Goal: Complete Application Form: Complete application form

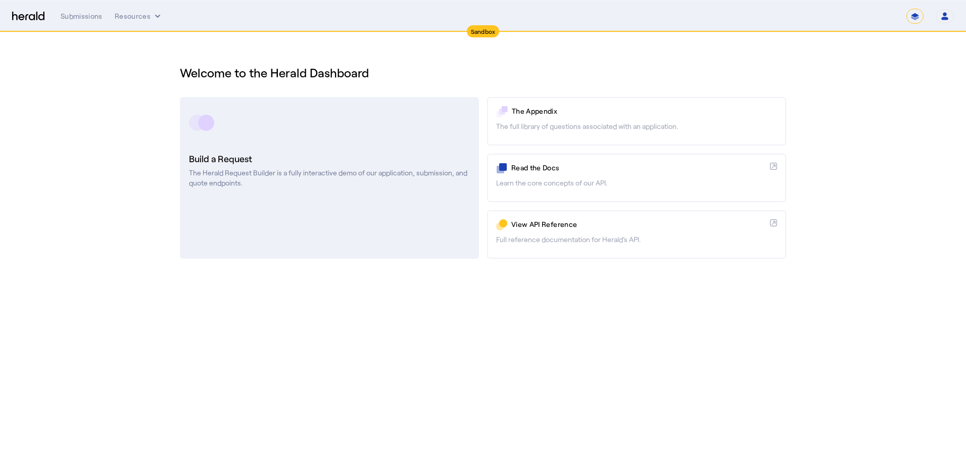
click at [210, 128] on rect at bounding box center [206, 123] width 16 height 16
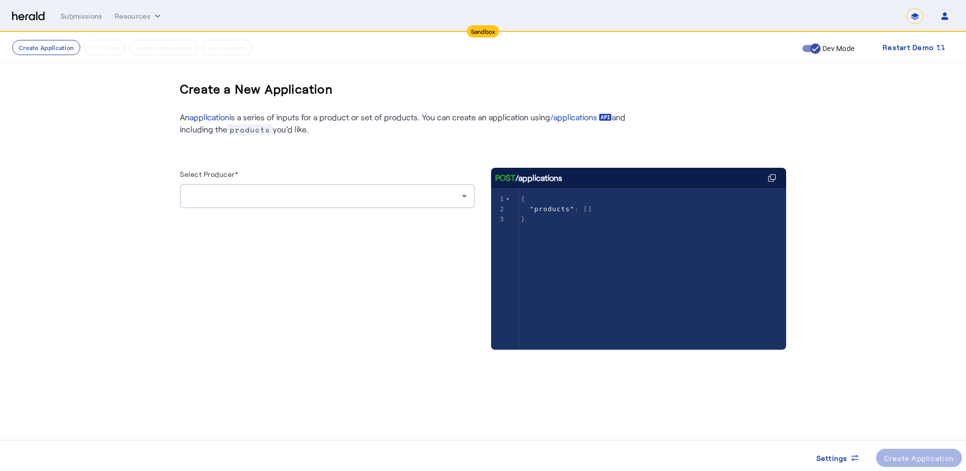
click at [459, 191] on icon at bounding box center [464, 196] width 12 height 12
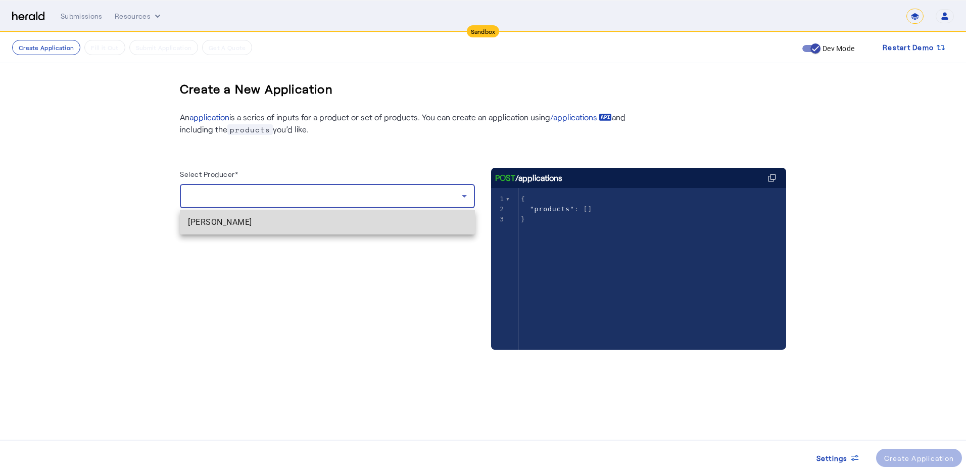
click at [235, 220] on span "[PERSON_NAME]" at bounding box center [327, 222] width 279 height 12
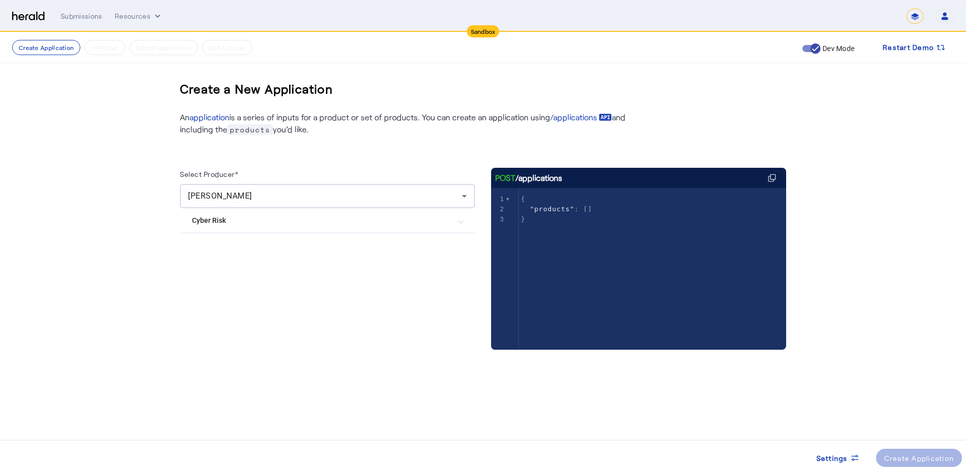
click at [209, 220] on Risk "Cyber Risk" at bounding box center [321, 220] width 259 height 11
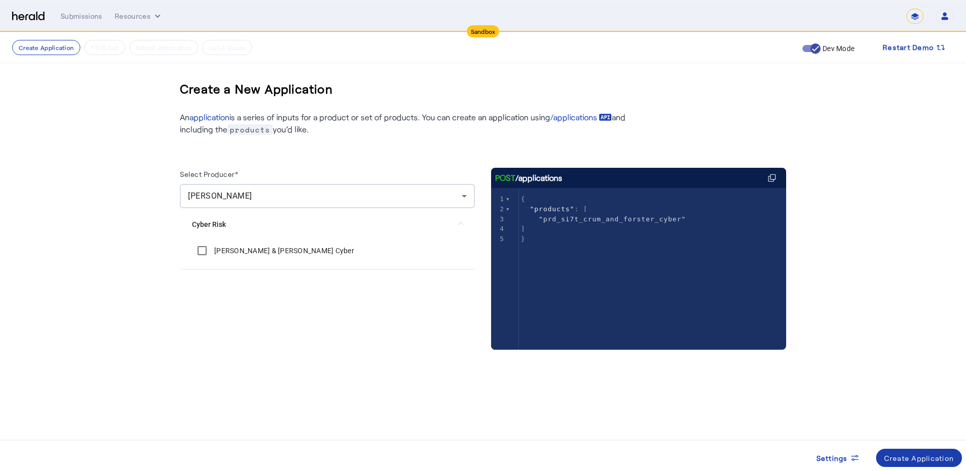
click at [936, 458] on div "Create Application" at bounding box center [919, 458] width 70 height 11
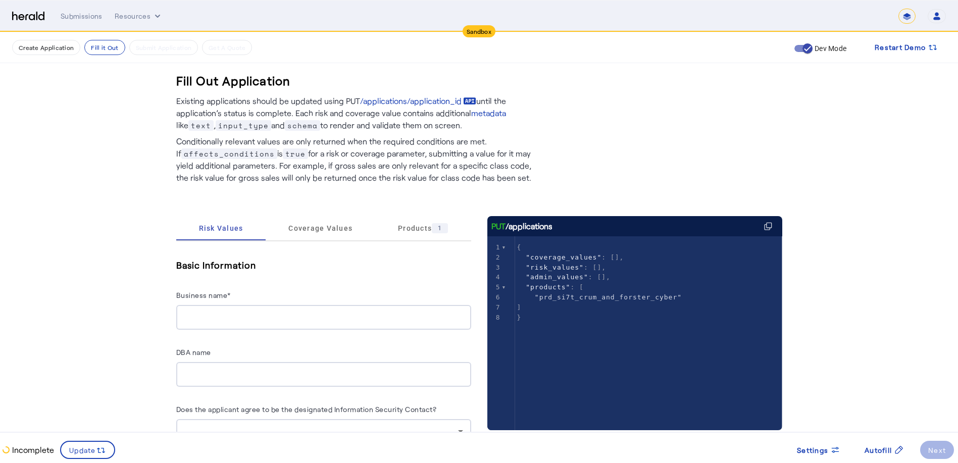
click at [209, 313] on input "Business name*" at bounding box center [323, 318] width 279 height 12
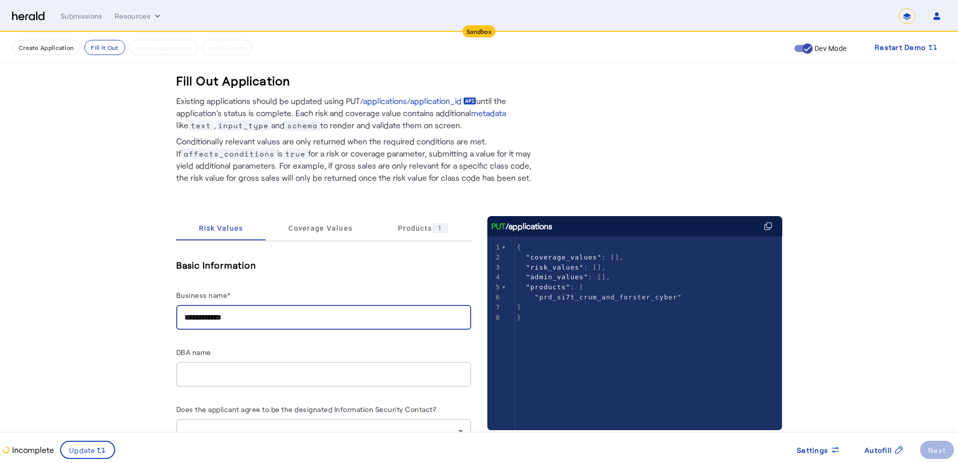
scroll to position [101, 0]
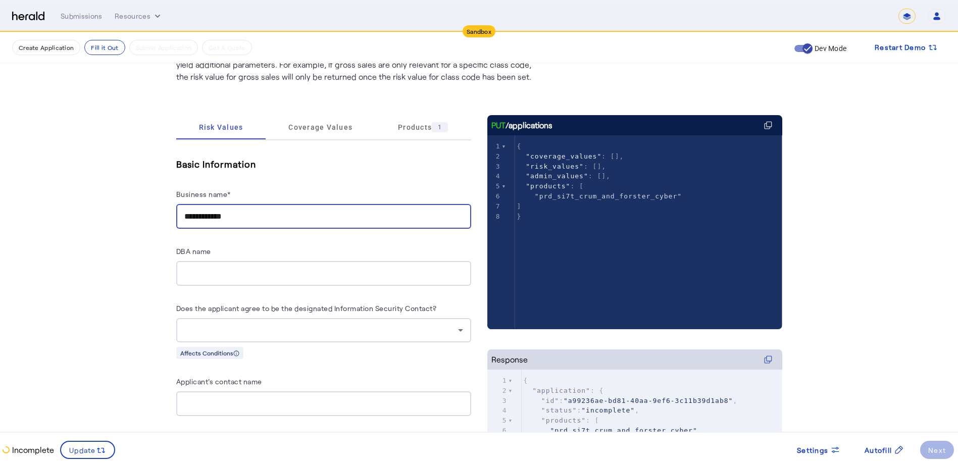
type input "**********"
click at [252, 325] on div at bounding box center [321, 330] width 274 height 12
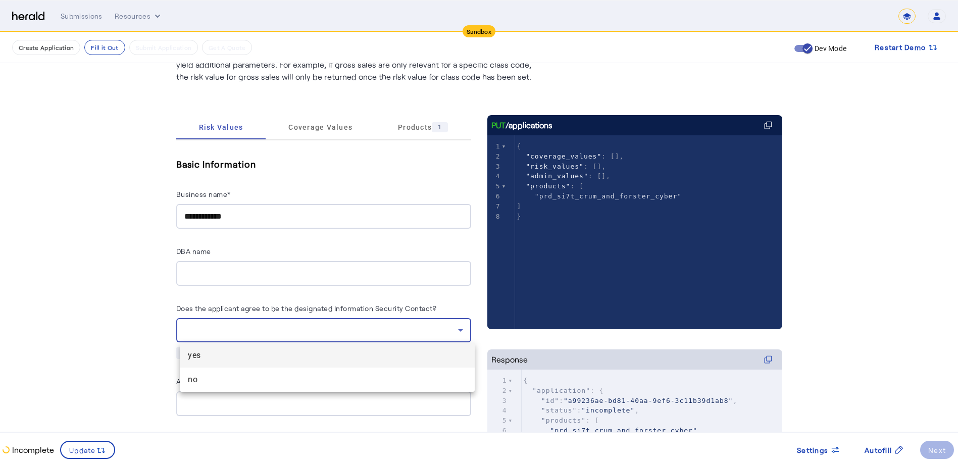
click at [240, 358] on span "yes" at bounding box center [327, 356] width 279 height 12
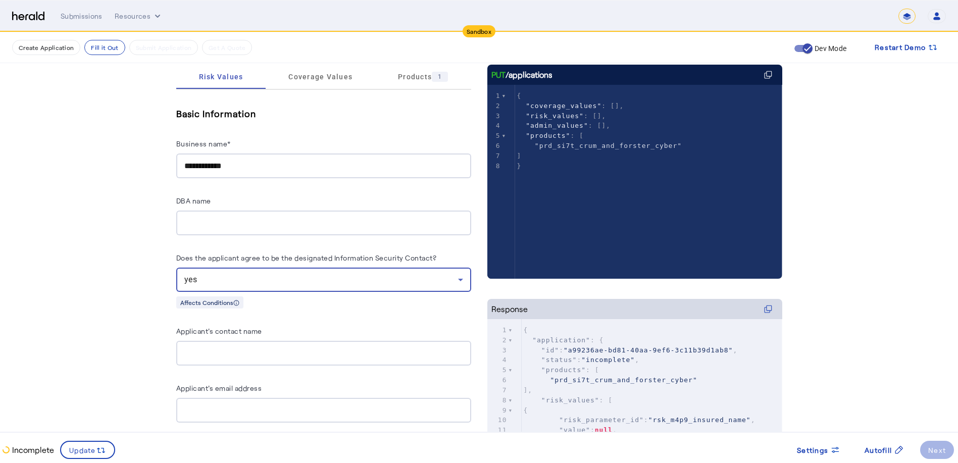
scroll to position [202, 0]
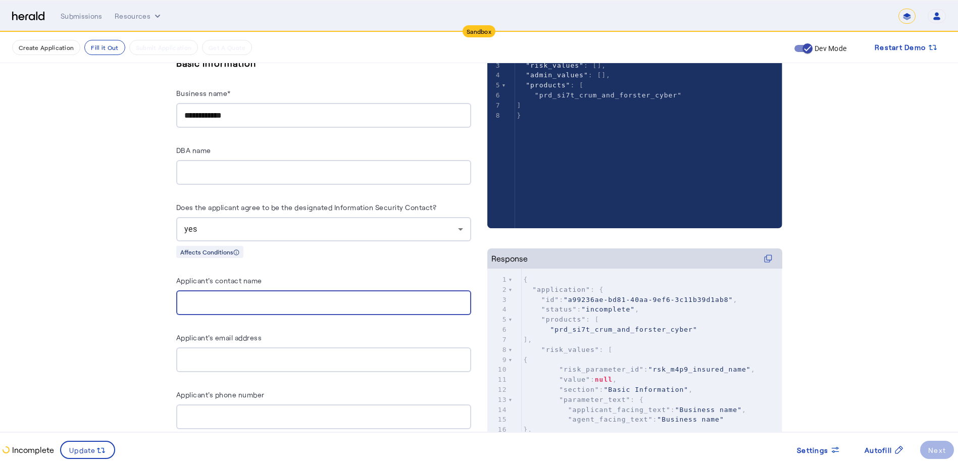
click at [193, 301] on input "Applicant's contact name" at bounding box center [323, 303] width 279 height 12
click at [190, 348] on div at bounding box center [323, 359] width 279 height 25
click at [213, 297] on input "**" at bounding box center [323, 303] width 279 height 12
click at [287, 300] on input "**" at bounding box center [323, 303] width 279 height 12
type input "**********"
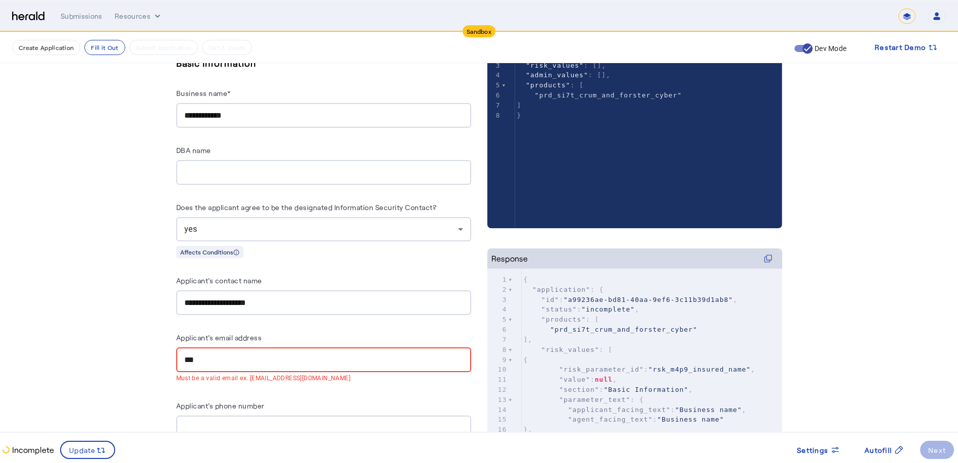
type input "**********"
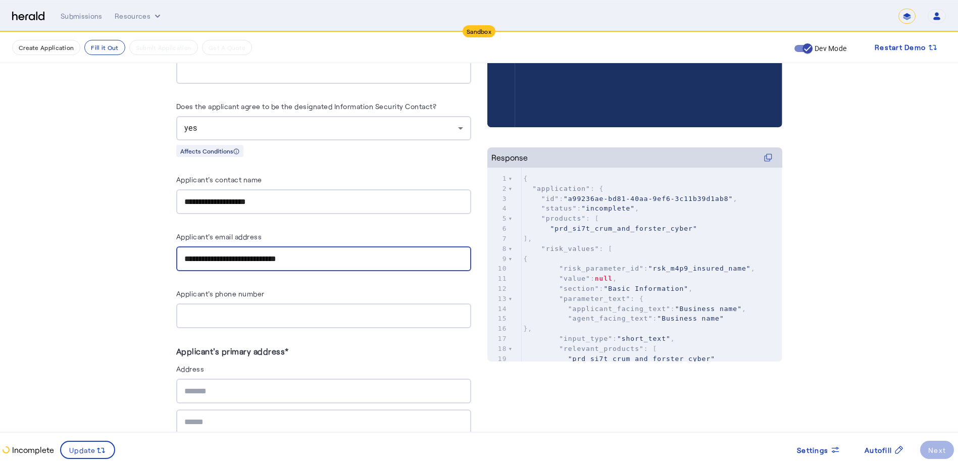
scroll to position [455, 0]
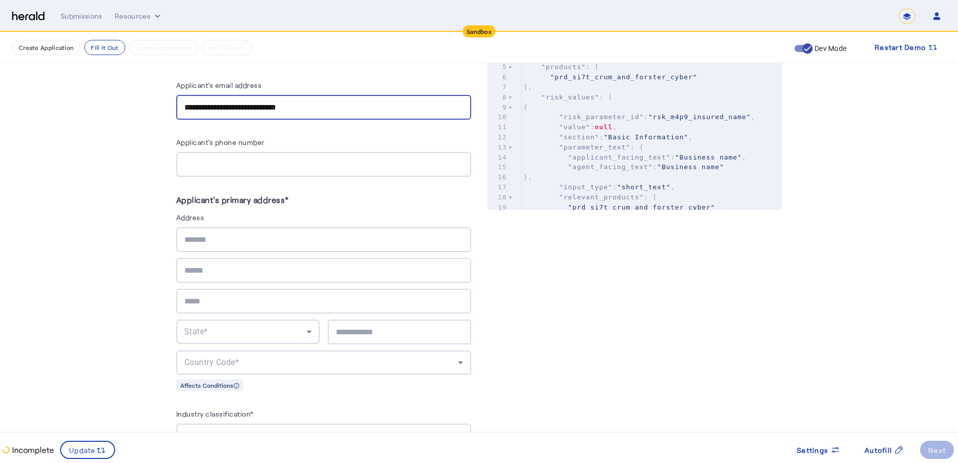
click at [260, 234] on input "text" at bounding box center [323, 240] width 279 height 12
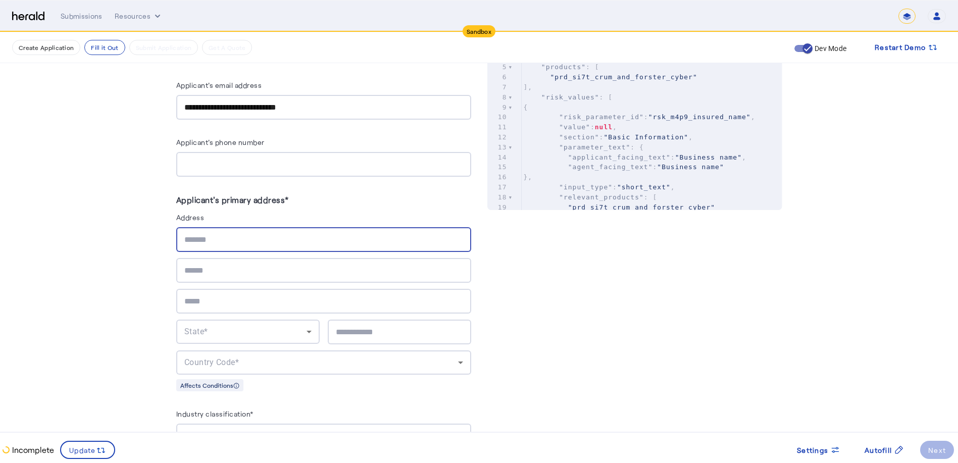
paste input "**********"
type input "**********"
click at [355, 326] on input "text" at bounding box center [399, 332] width 127 height 12
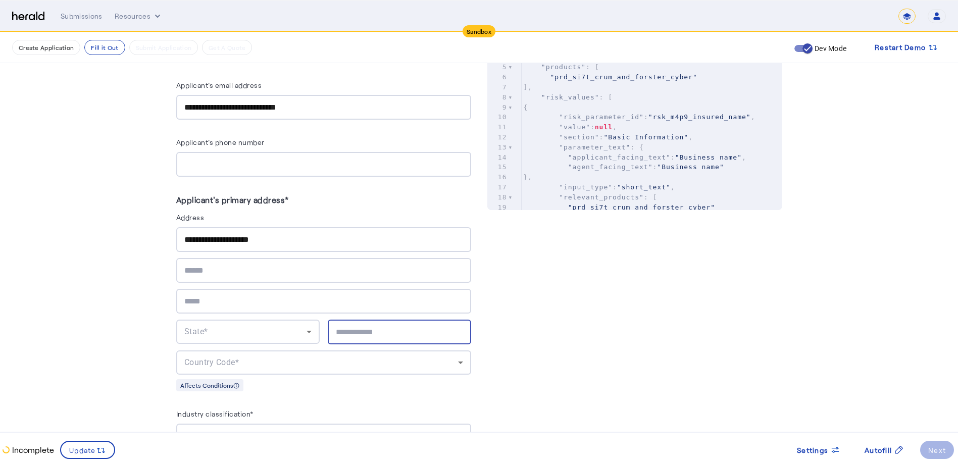
paste input "*****"
type input "*****"
click at [213, 300] on input "text" at bounding box center [323, 301] width 279 height 12
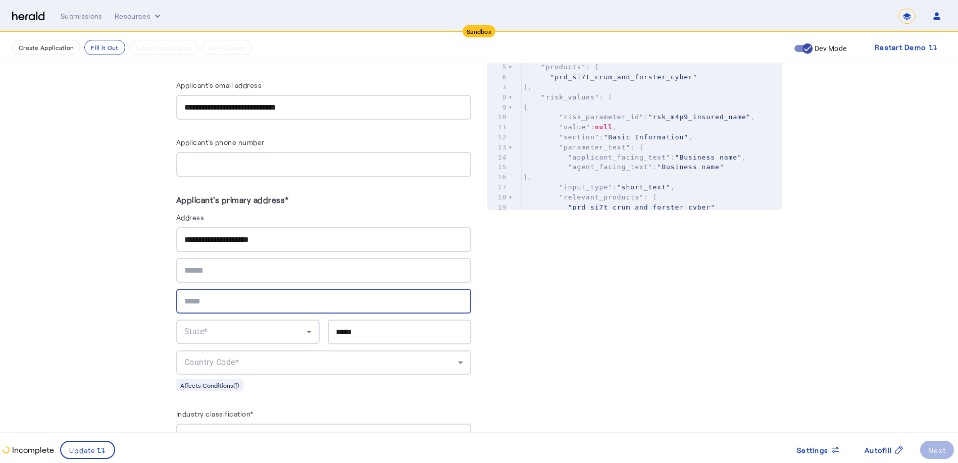
paste input "*********"
type input "*********"
click at [192, 333] on div "State*" at bounding box center [245, 332] width 122 height 12
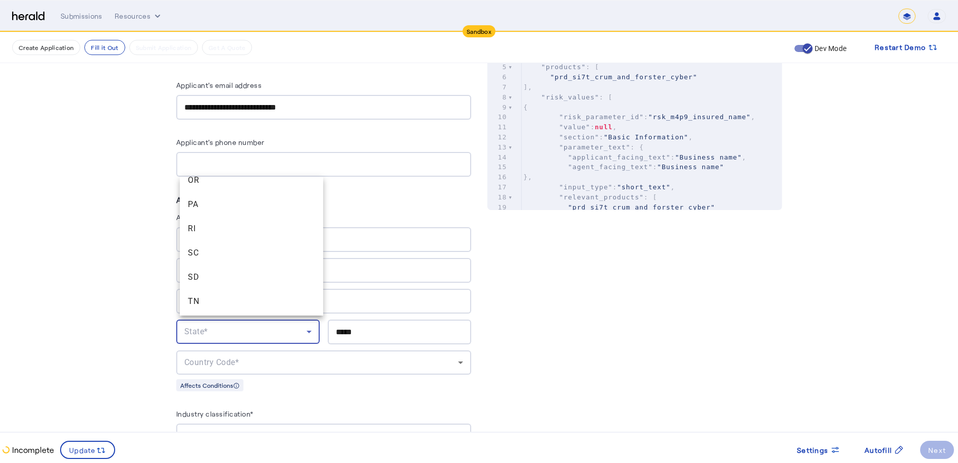
scroll to position [942, 0]
click at [196, 267] on span "TN" at bounding box center [251, 269] width 127 height 12
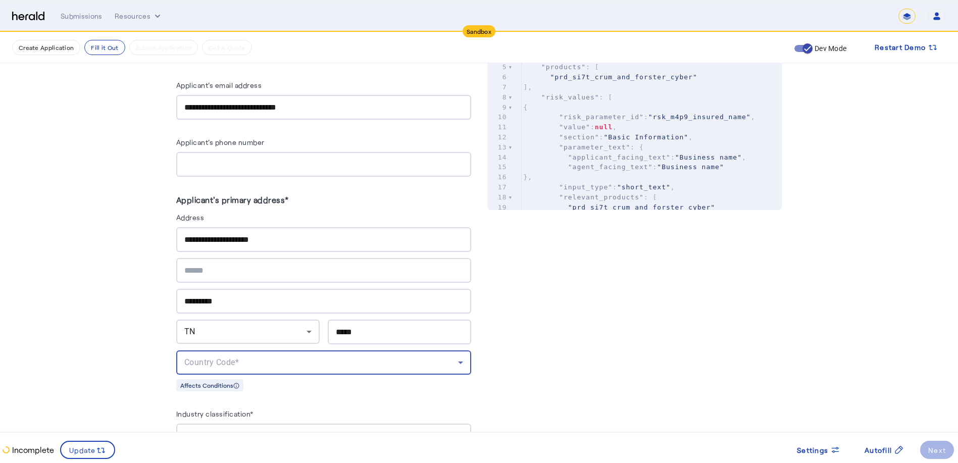
click at [254, 357] on div "Country Code*" at bounding box center [321, 363] width 274 height 12
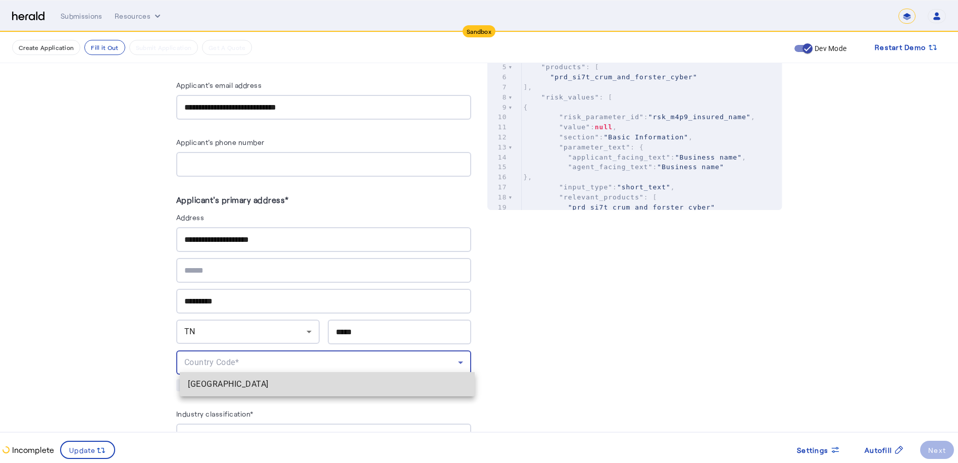
click at [200, 384] on span "[GEOGRAPHIC_DATA]" at bounding box center [327, 384] width 279 height 12
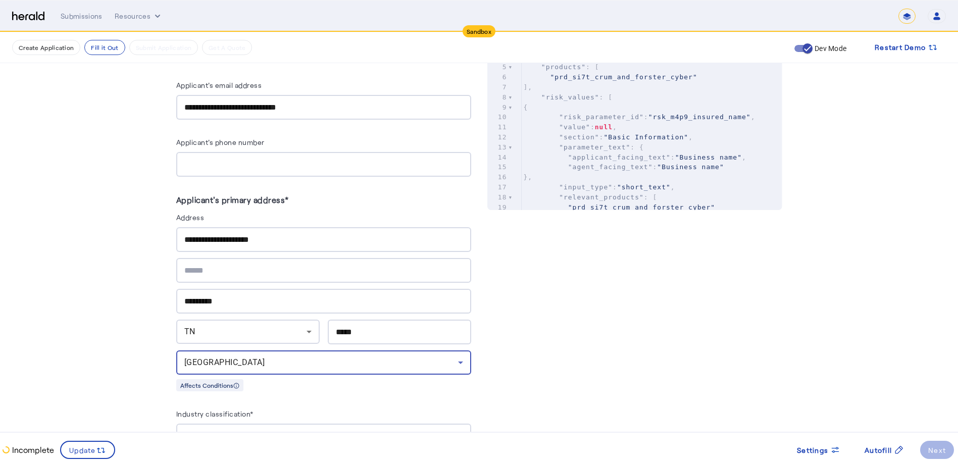
scroll to position [505, 0]
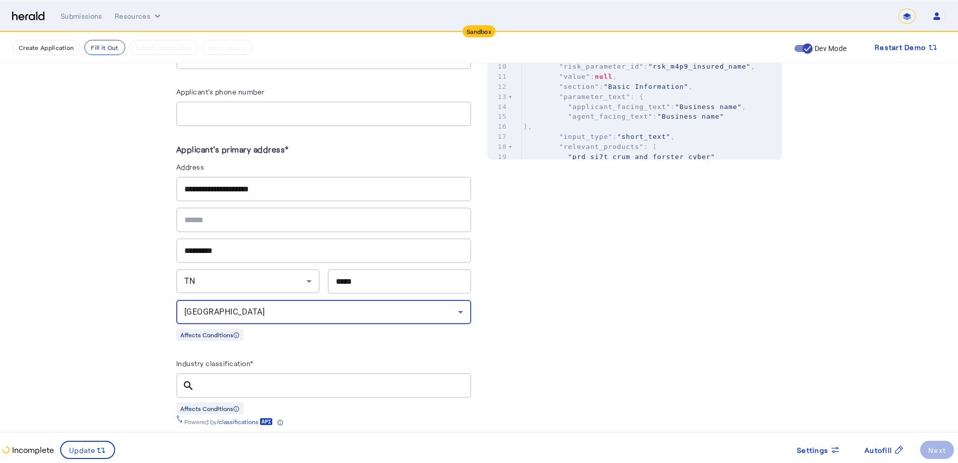
click at [208, 380] on input "Industry classification*" at bounding box center [333, 386] width 261 height 12
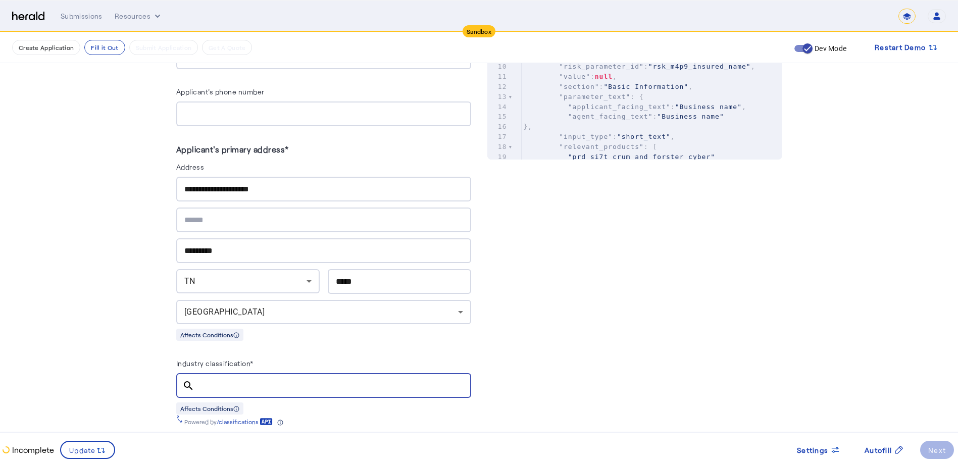
paste input "******"
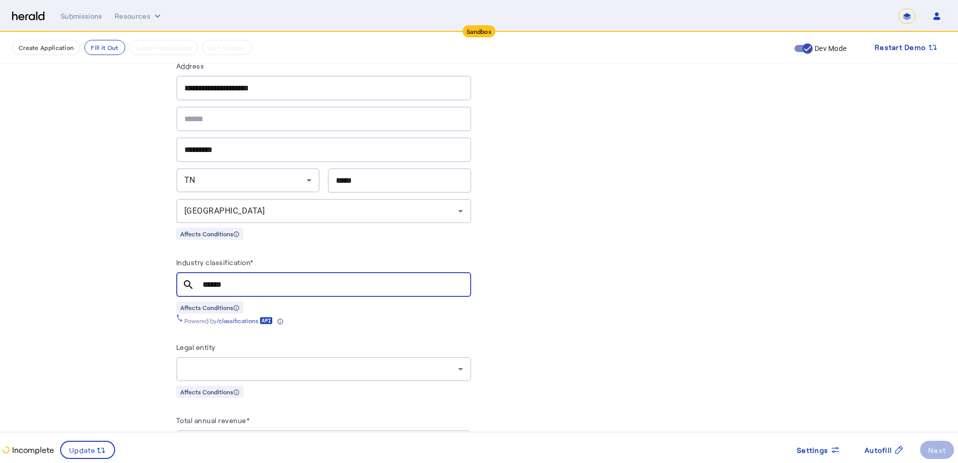
scroll to position [657, 0]
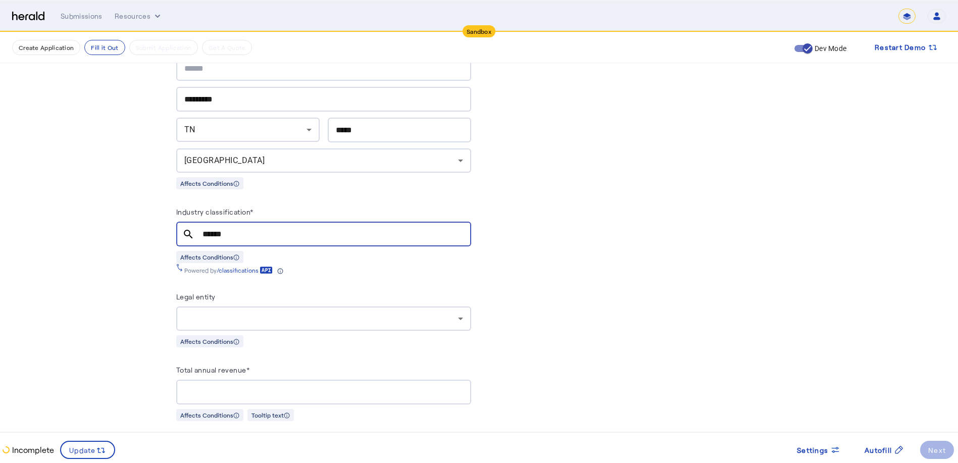
type input "******"
click at [334, 255] on div "Affects Conditions" at bounding box center [323, 257] width 295 height 13
click at [224, 313] on div at bounding box center [321, 319] width 274 height 12
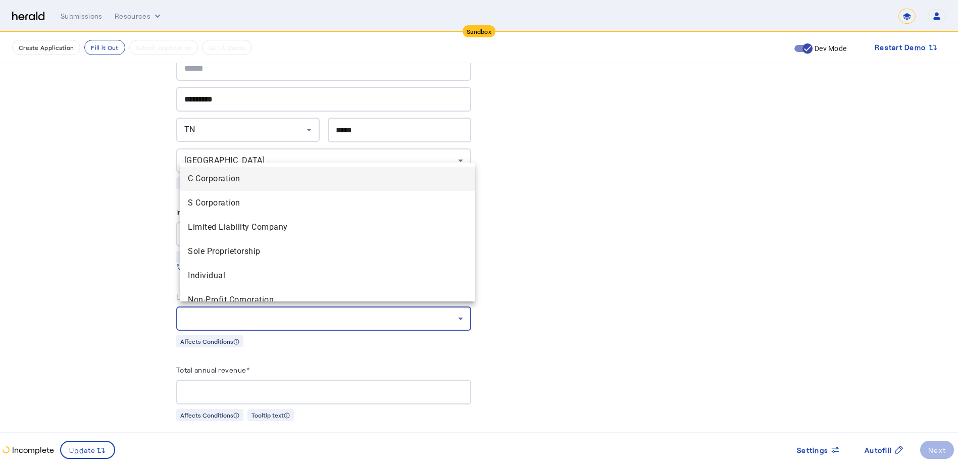
click at [225, 312] on div at bounding box center [479, 231] width 958 height 463
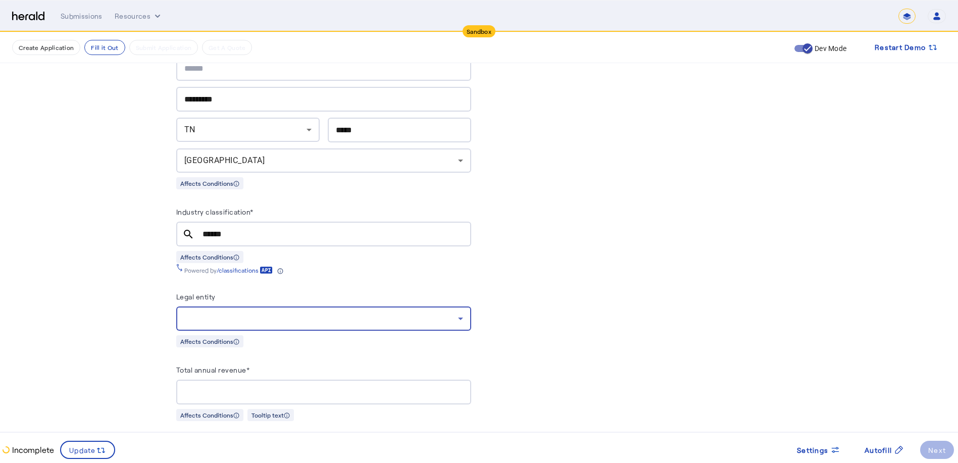
click at [307, 316] on div at bounding box center [321, 319] width 274 height 12
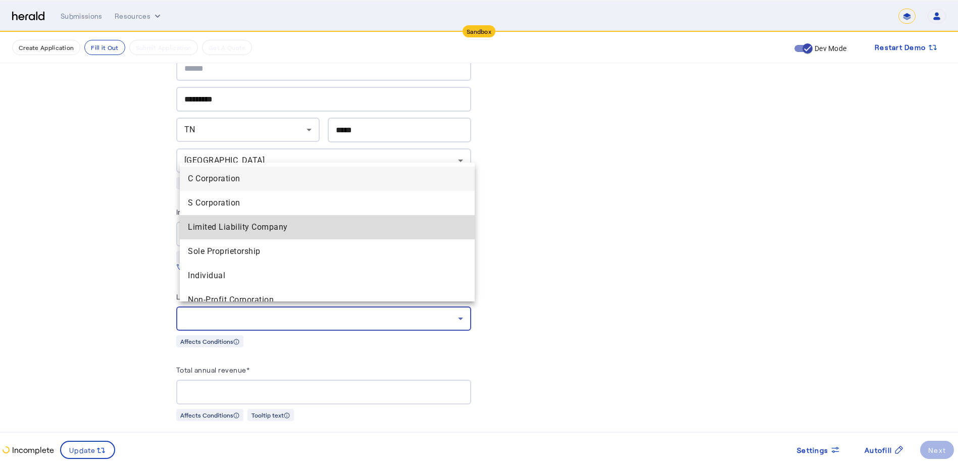
click at [334, 229] on span "Limited Liability Company" at bounding box center [327, 227] width 279 height 12
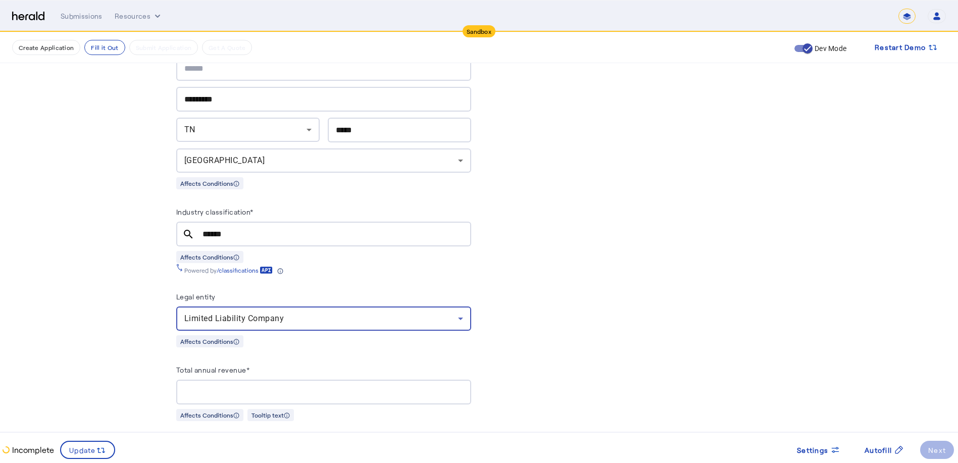
click at [314, 386] on input "Total annual revenue*" at bounding box center [323, 392] width 279 height 12
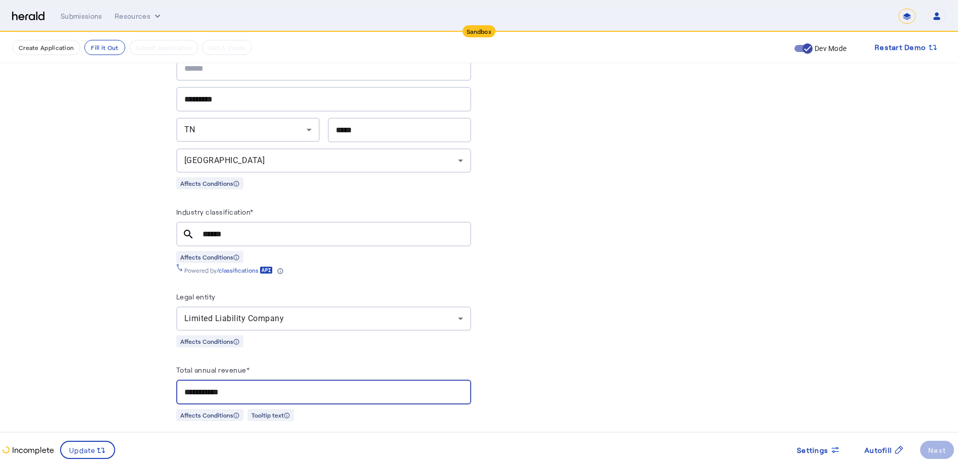
type input "**********"
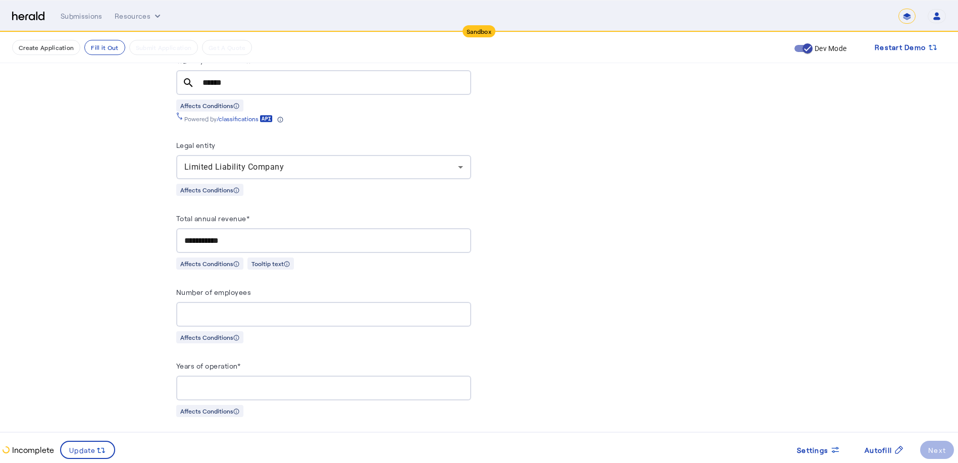
click at [216, 309] on input "Number of employees" at bounding box center [323, 315] width 279 height 12
type input "*"
click at [355, 376] on div at bounding box center [323, 388] width 279 height 25
type input "**"
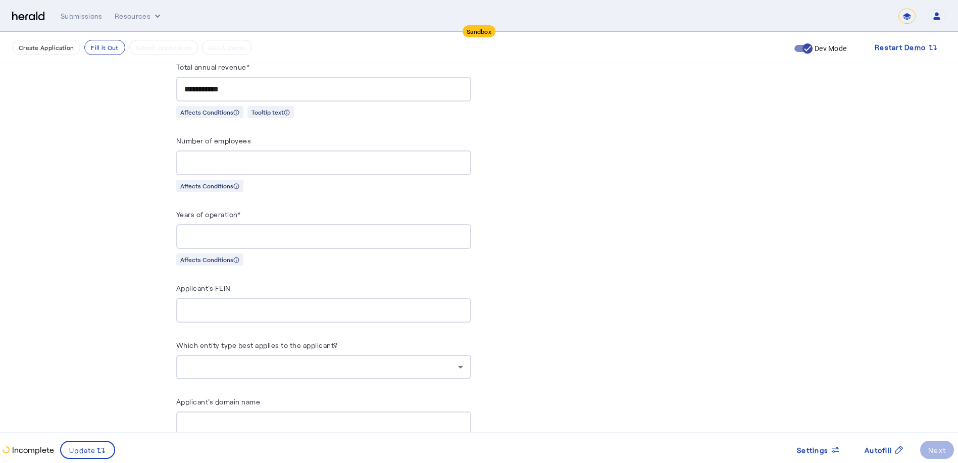
scroll to position [1061, 0]
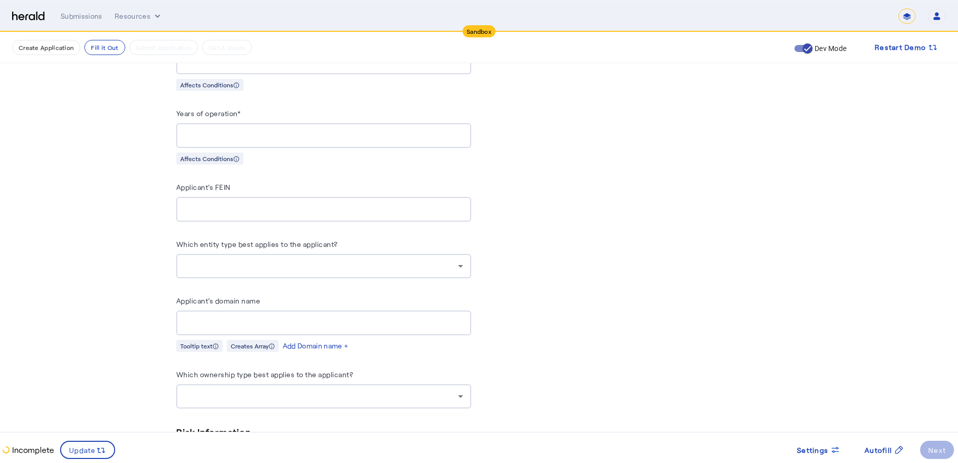
click at [461, 260] on icon at bounding box center [461, 266] width 12 height 12
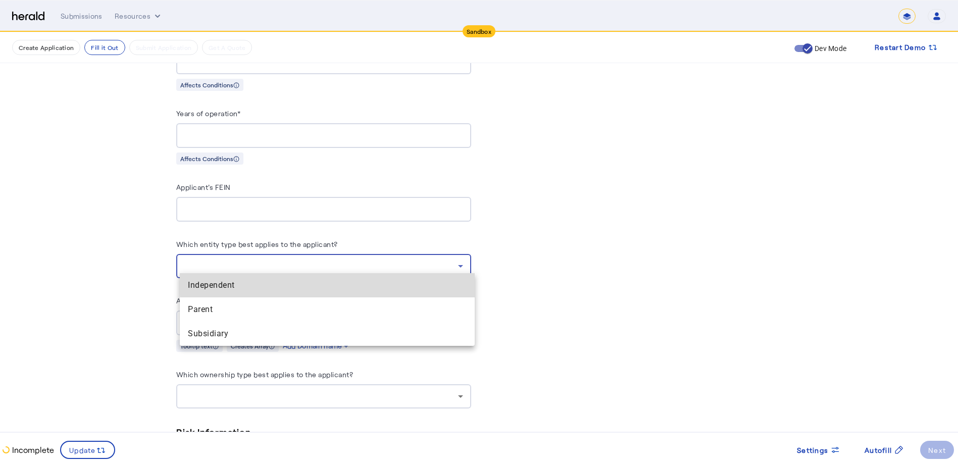
click at [380, 281] on span "Independent" at bounding box center [327, 285] width 279 height 12
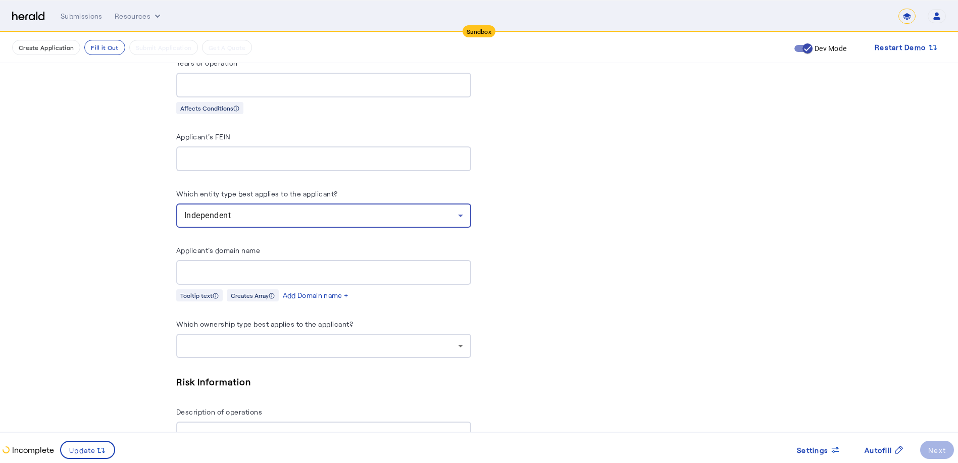
scroll to position [1162, 0]
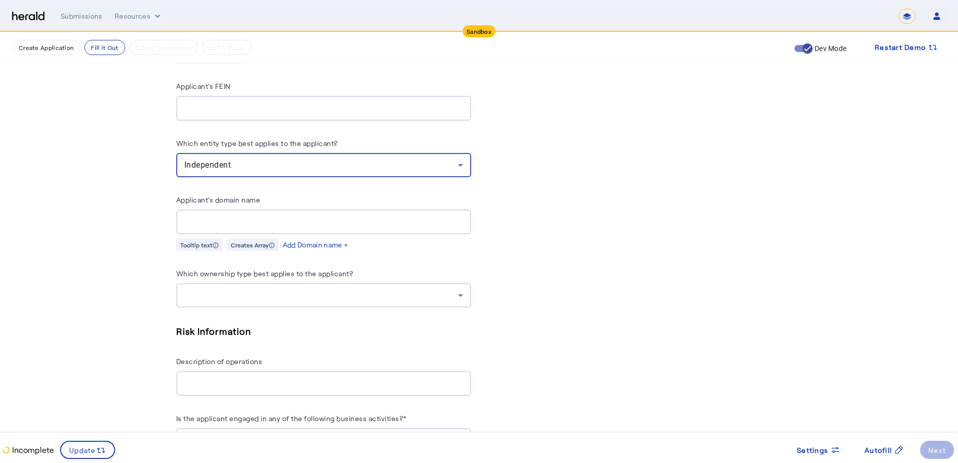
click at [190, 216] on input "Applicant's domain name" at bounding box center [323, 222] width 279 height 12
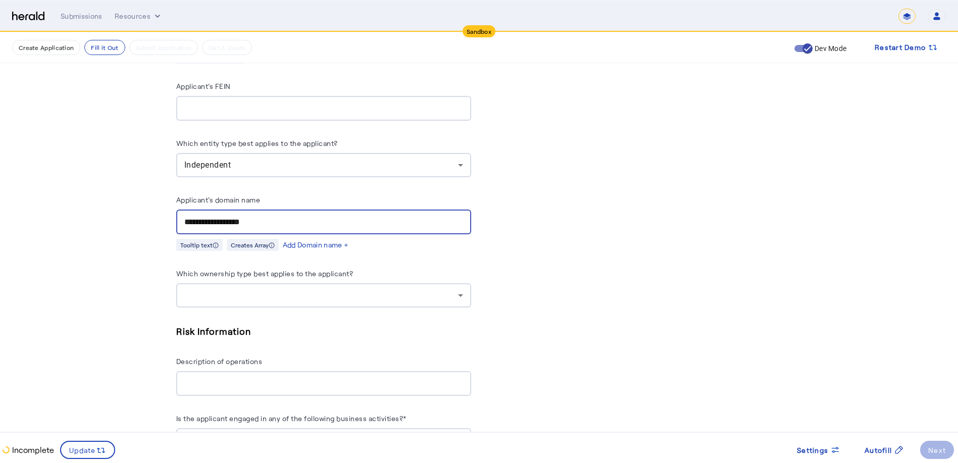
type input "**********"
click at [282, 289] on div at bounding box center [321, 295] width 274 height 12
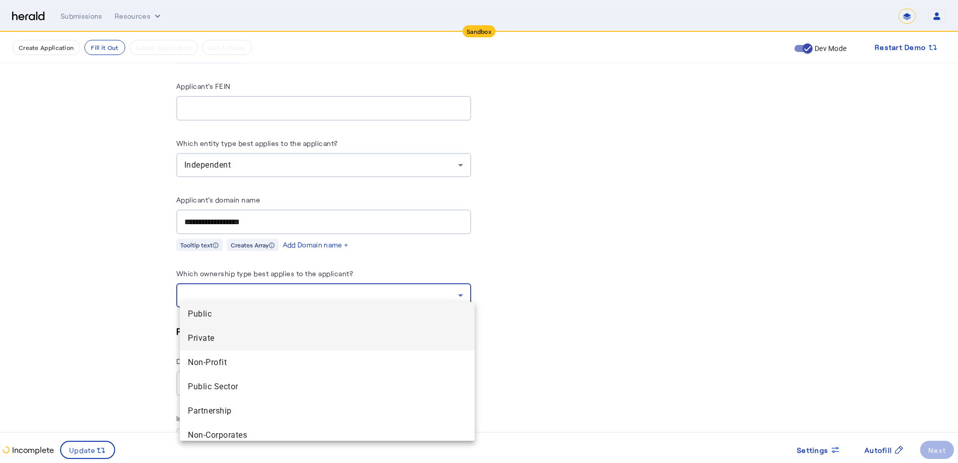
click at [263, 338] on span "Private" at bounding box center [327, 338] width 279 height 12
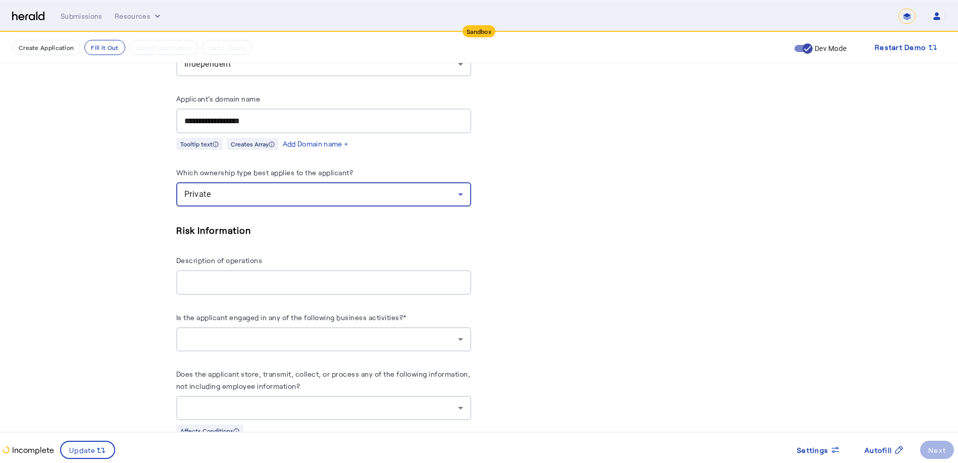
scroll to position [1313, 0]
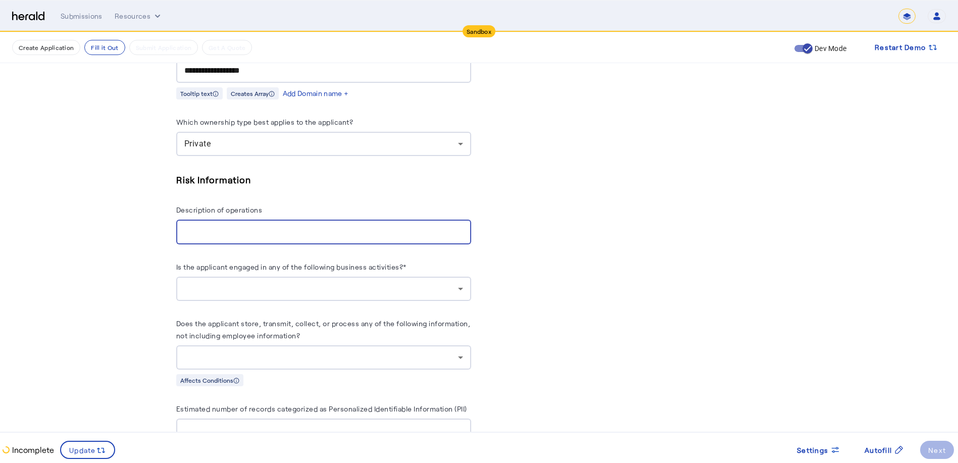
click at [220, 226] on input "Description of operations" at bounding box center [323, 232] width 279 height 12
type input "**********"
click at [371, 286] on div at bounding box center [321, 289] width 274 height 12
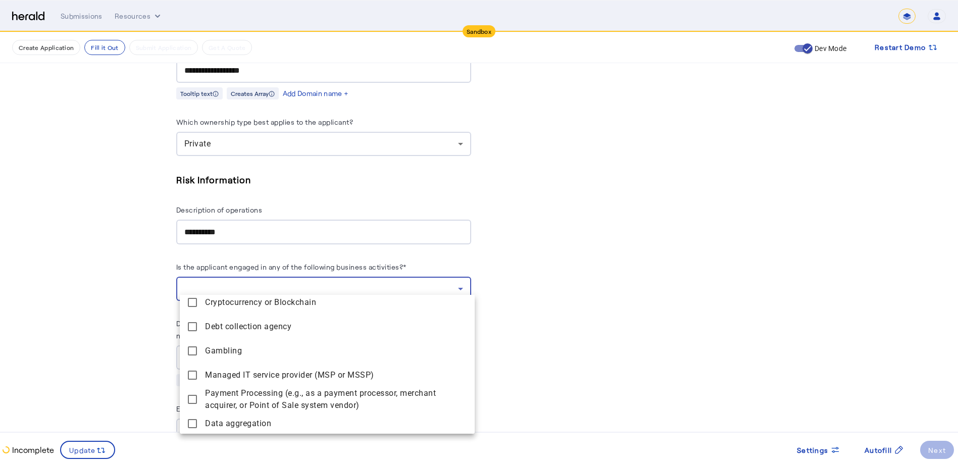
scroll to position [104, 0]
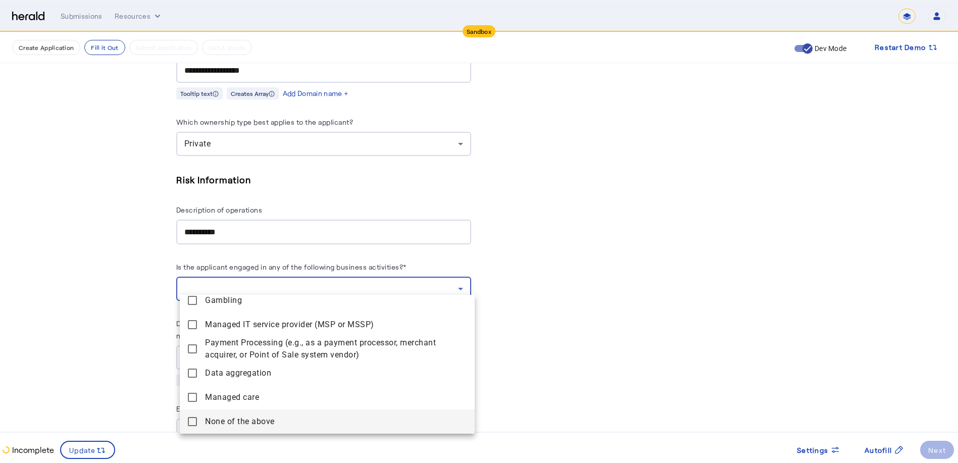
click at [192, 422] on mat-pseudo-checkbox at bounding box center [192, 421] width 9 height 9
click at [585, 367] on div at bounding box center [479, 231] width 958 height 463
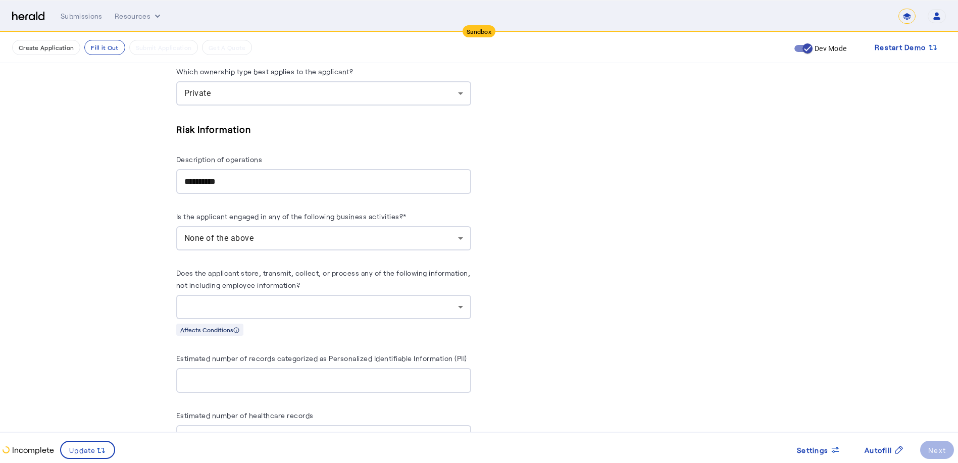
scroll to position [1465, 0]
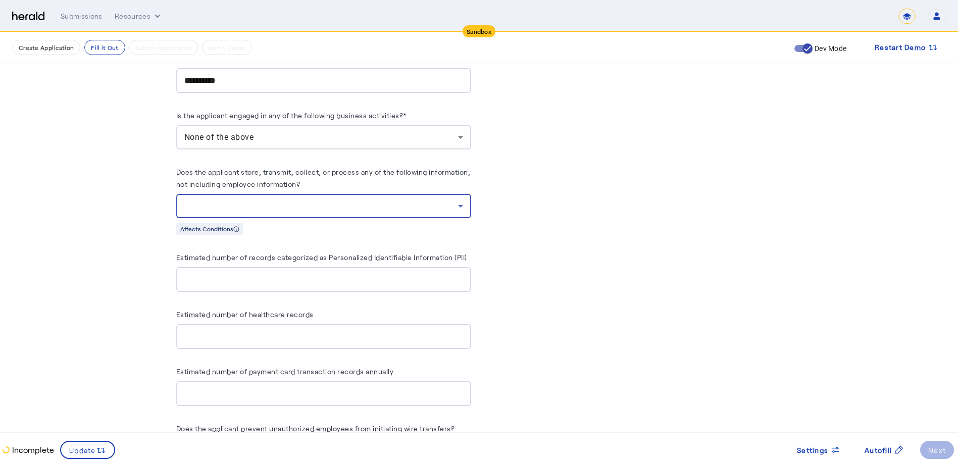
click at [340, 200] on div at bounding box center [321, 206] width 274 height 12
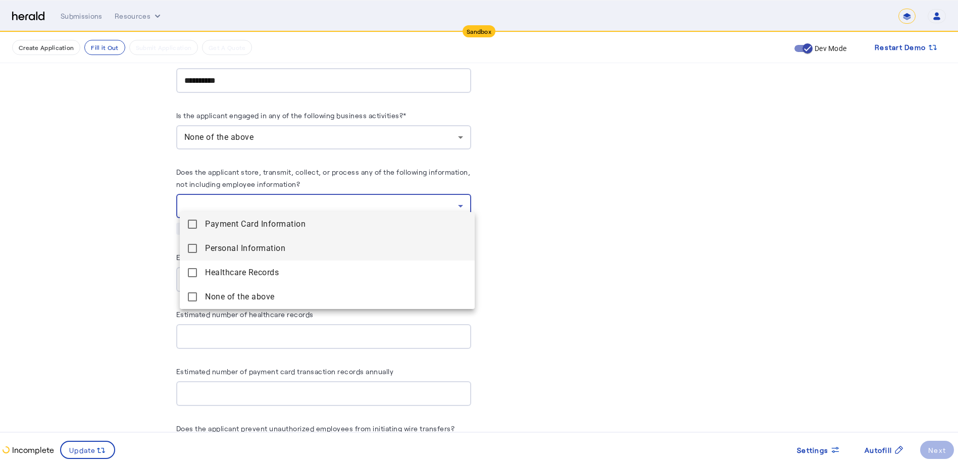
click at [221, 245] on span "Personal Information" at bounding box center [336, 248] width 262 height 12
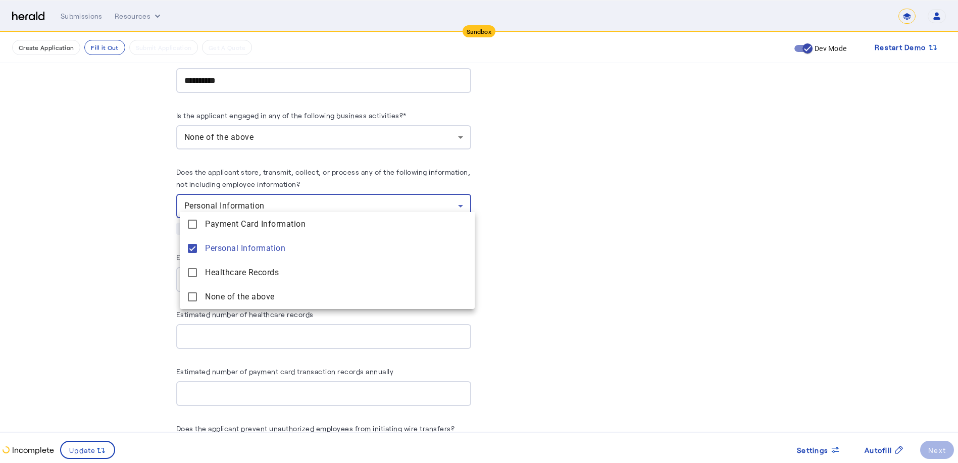
click at [513, 249] on div at bounding box center [479, 231] width 958 height 463
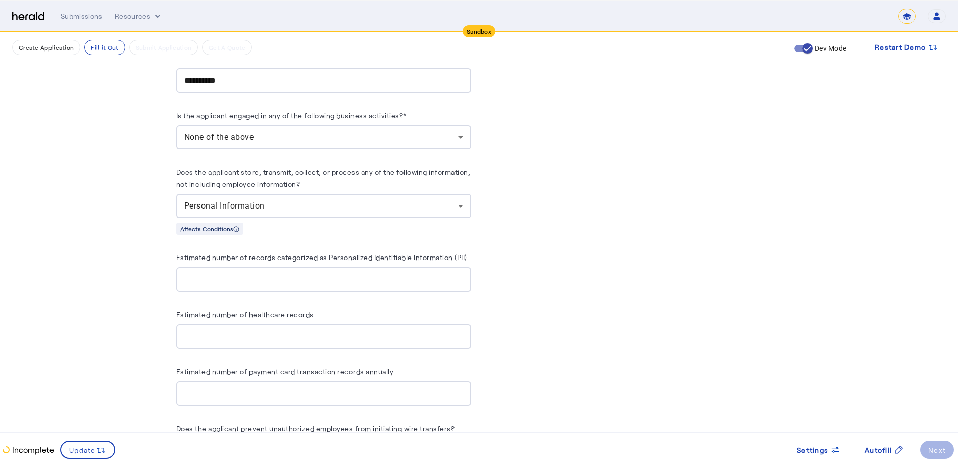
click at [236, 274] on input "Estimated number of records categorized as Personalized Identifiable Informatio…" at bounding box center [323, 280] width 279 height 12
click at [461, 274] on input "**" at bounding box center [323, 280] width 279 height 12
click at [463, 274] on input "*" at bounding box center [323, 280] width 279 height 12
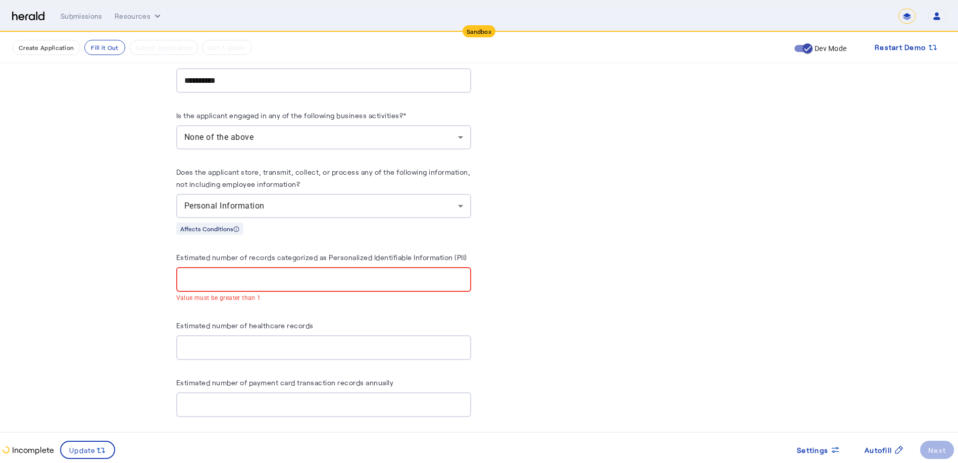
click at [211, 276] on input "*" at bounding box center [323, 280] width 279 height 12
drag, startPoint x: 210, startPoint y: 275, endPoint x: 159, endPoint y: 267, distance: 52.1
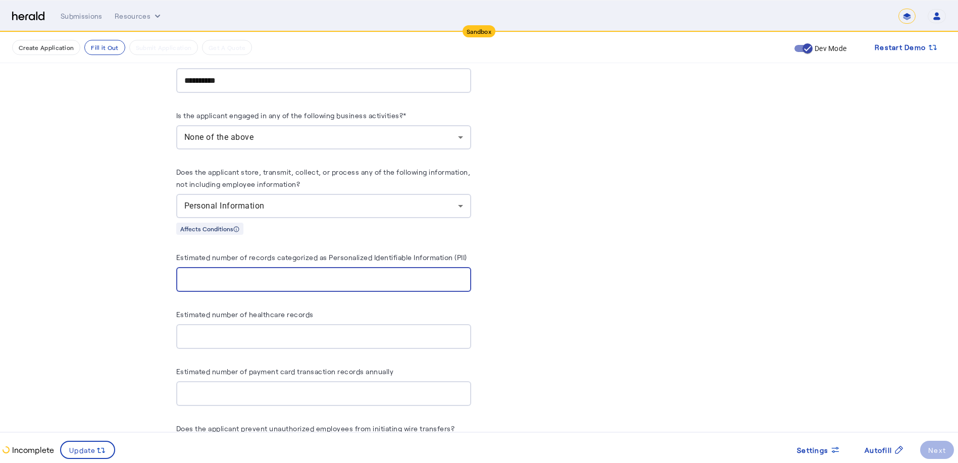
type input "****"
click at [217, 331] on input "Estimated number of healthcare records" at bounding box center [323, 337] width 279 height 12
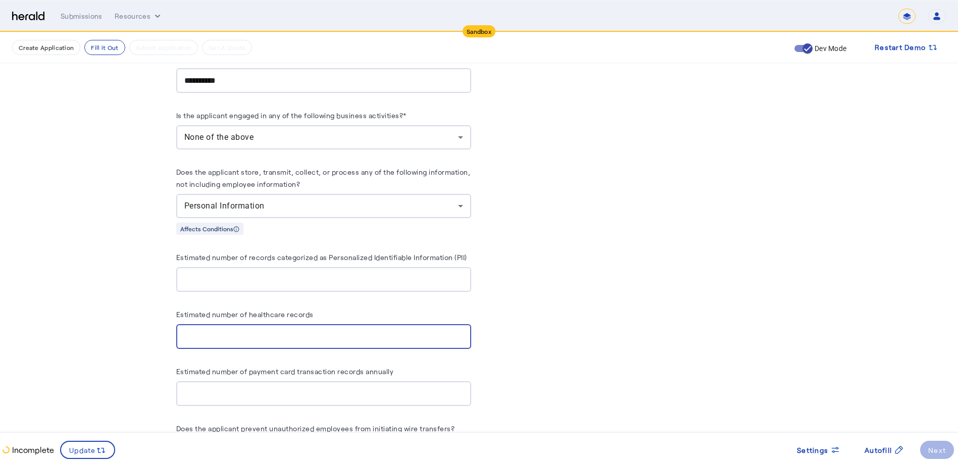
click at [268, 377] on herald-input "Estimated number of payment card transaction records annually" at bounding box center [323, 385] width 295 height 41
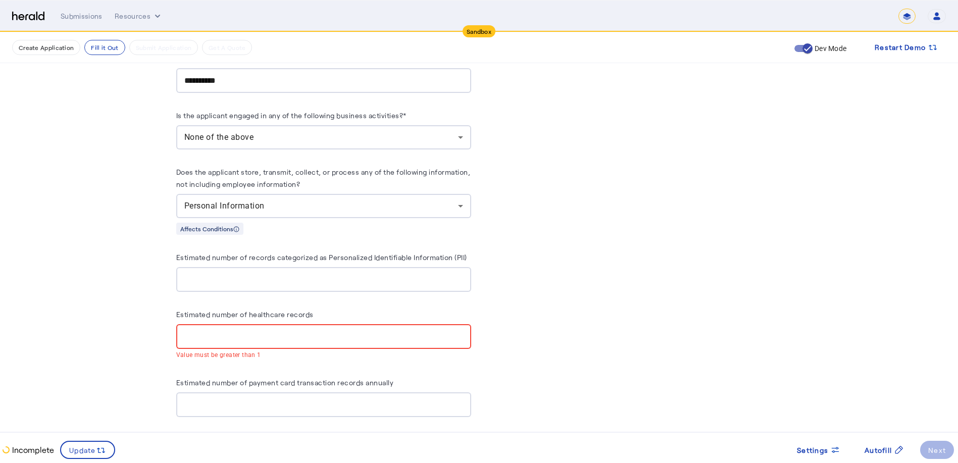
click at [256, 399] on input "Estimated number of payment card transaction records annually" at bounding box center [323, 405] width 279 height 12
click at [210, 331] on input "*" at bounding box center [323, 337] width 279 height 12
click at [462, 331] on input "**" at bounding box center [323, 337] width 279 height 12
click at [462, 331] on input "*" at bounding box center [323, 337] width 279 height 12
drag, startPoint x: 201, startPoint y: 328, endPoint x: 162, endPoint y: 328, distance: 38.4
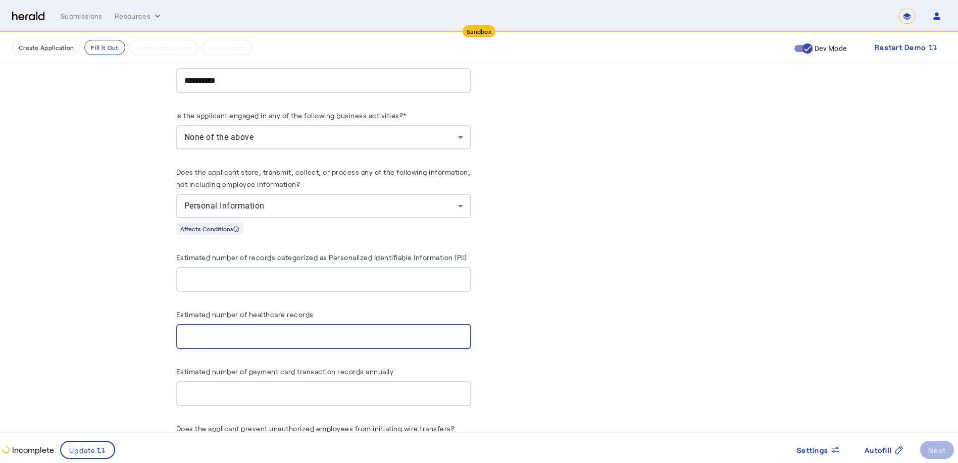
type input "*"
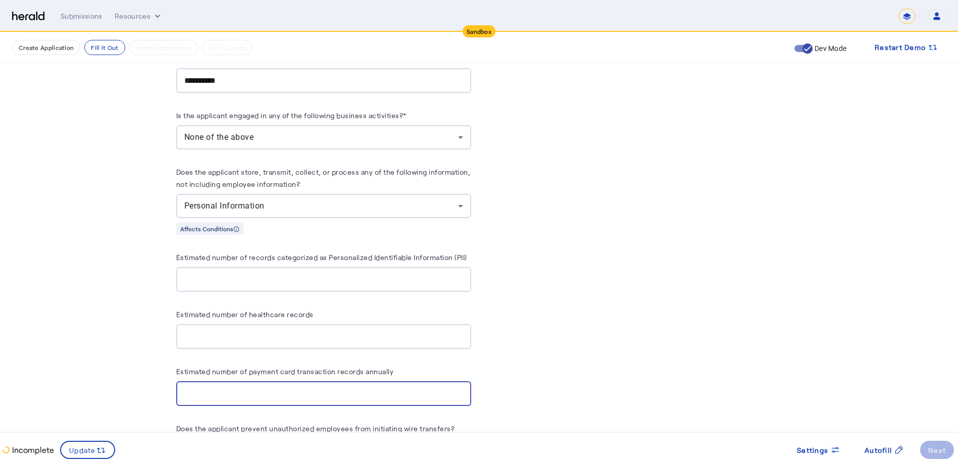
click at [227, 388] on input "Estimated number of payment card transaction records annually" at bounding box center [323, 394] width 279 height 12
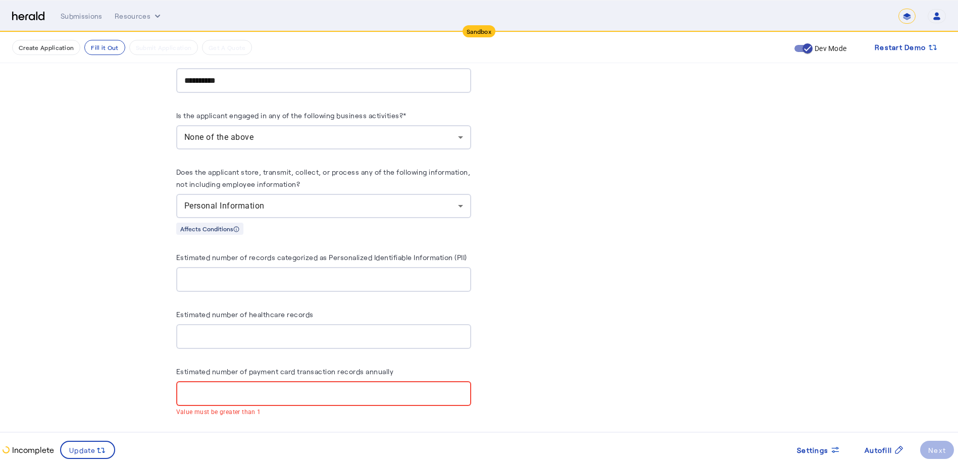
drag, startPoint x: 207, startPoint y: 384, endPoint x: 148, endPoint y: 380, distance: 58.2
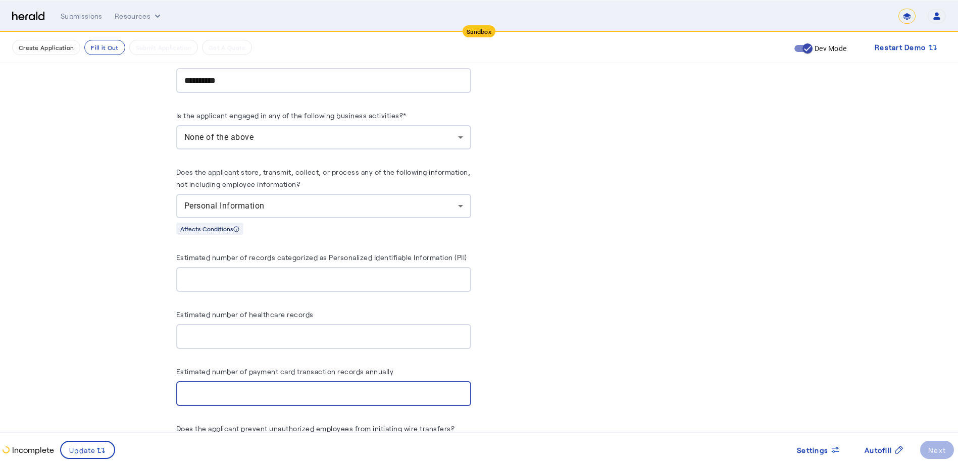
type input "*****"
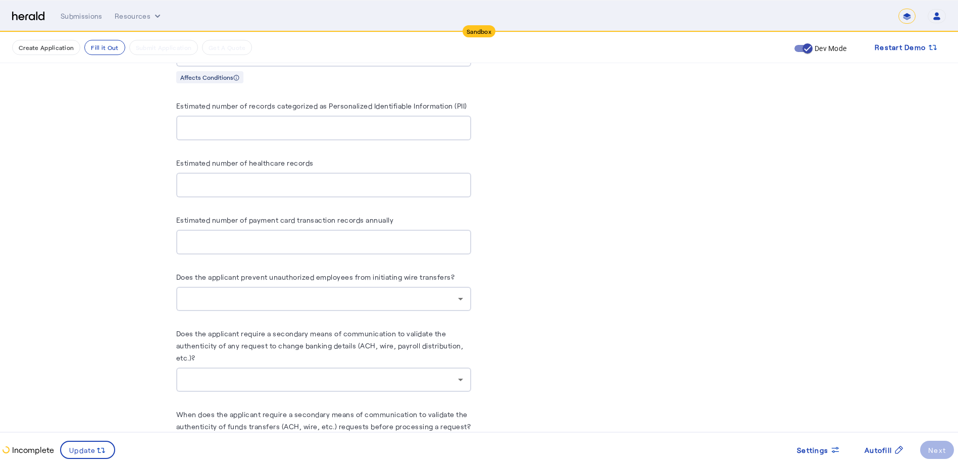
scroll to position [1667, 0]
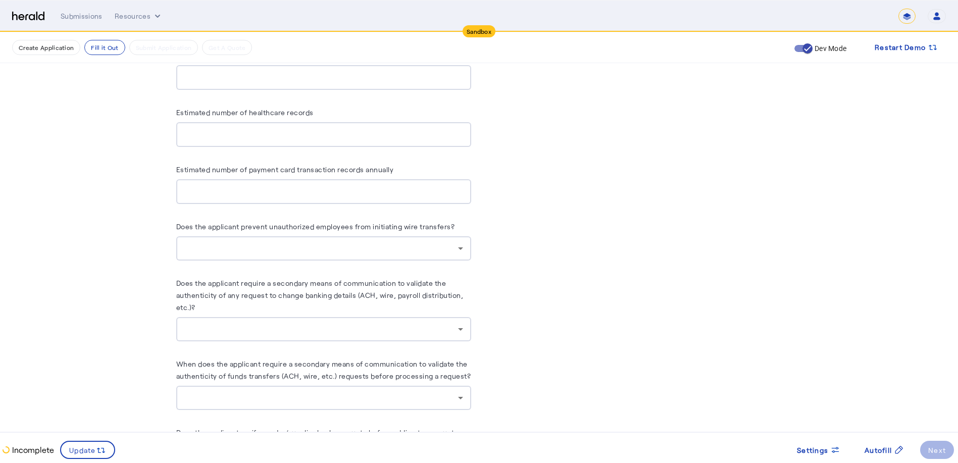
click at [283, 246] on div at bounding box center [323, 248] width 279 height 24
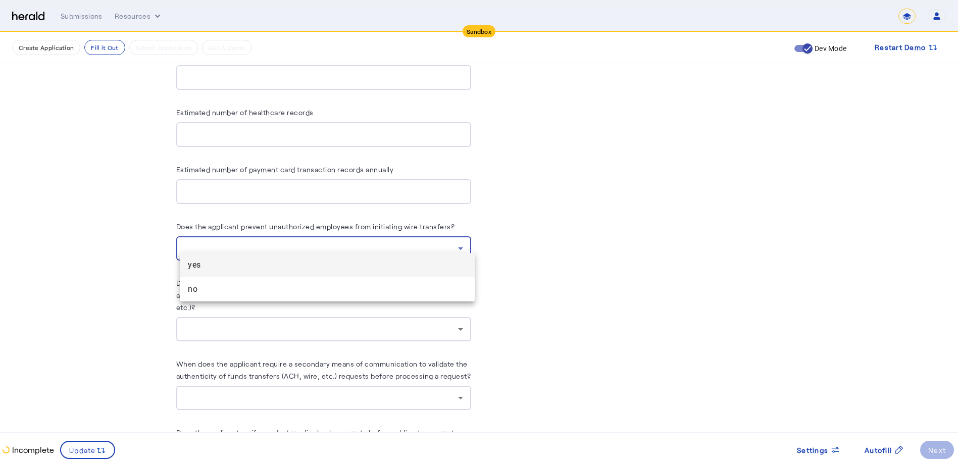
click at [230, 266] on span "yes" at bounding box center [327, 265] width 279 height 12
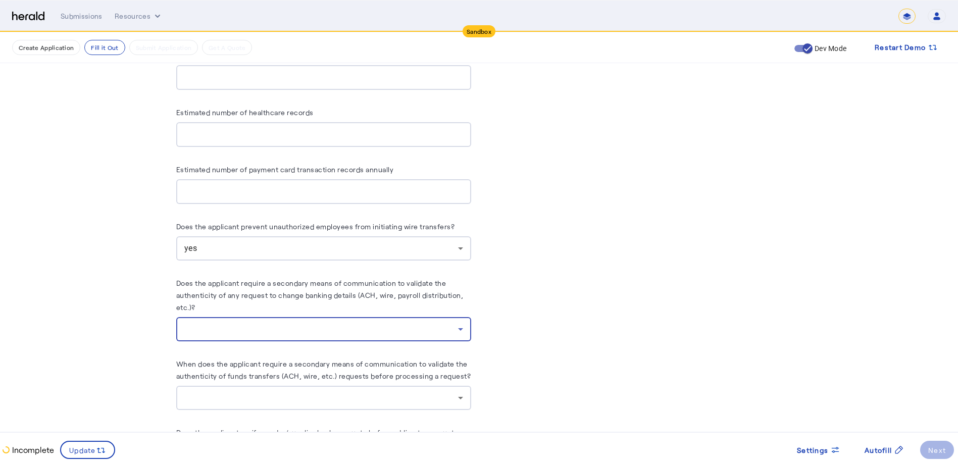
click at [330, 323] on div at bounding box center [321, 329] width 274 height 12
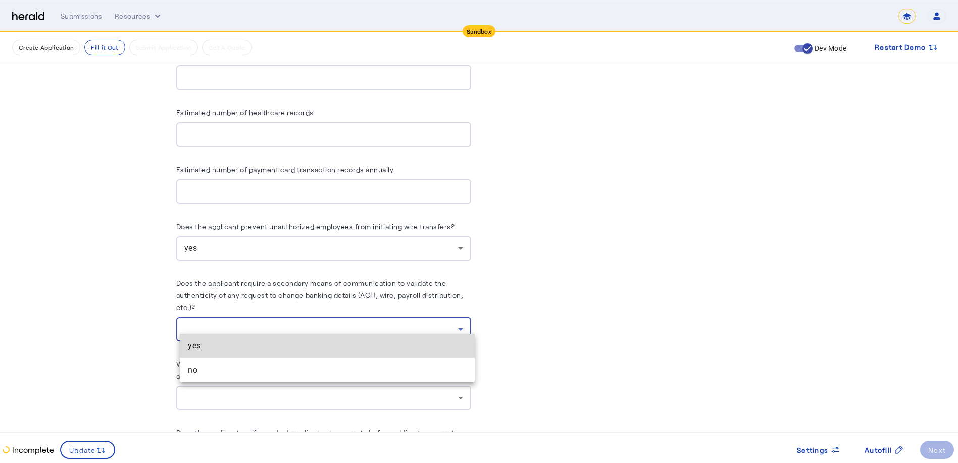
click at [274, 347] on span "yes" at bounding box center [327, 346] width 279 height 12
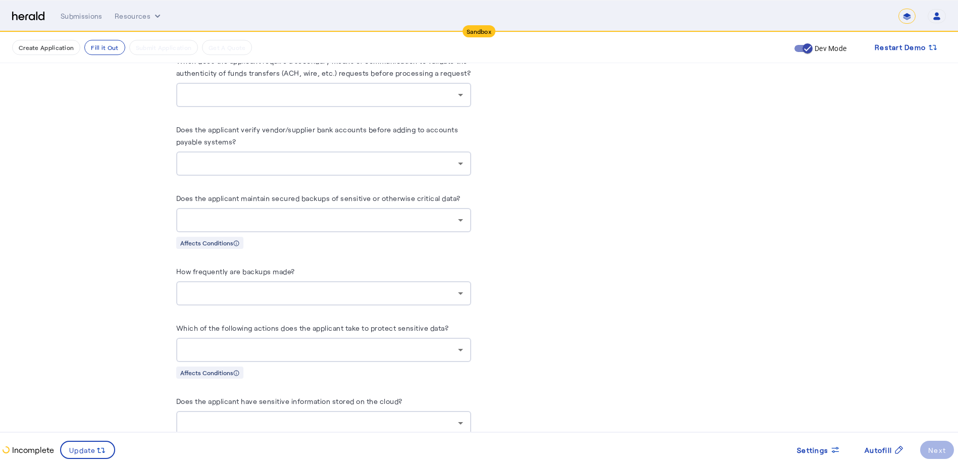
scroll to position [1768, 0]
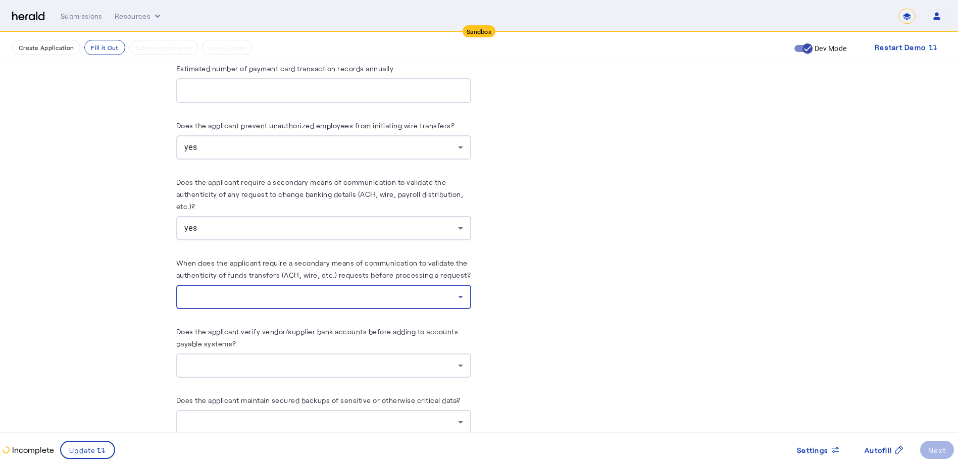
click at [303, 291] on div at bounding box center [321, 297] width 274 height 12
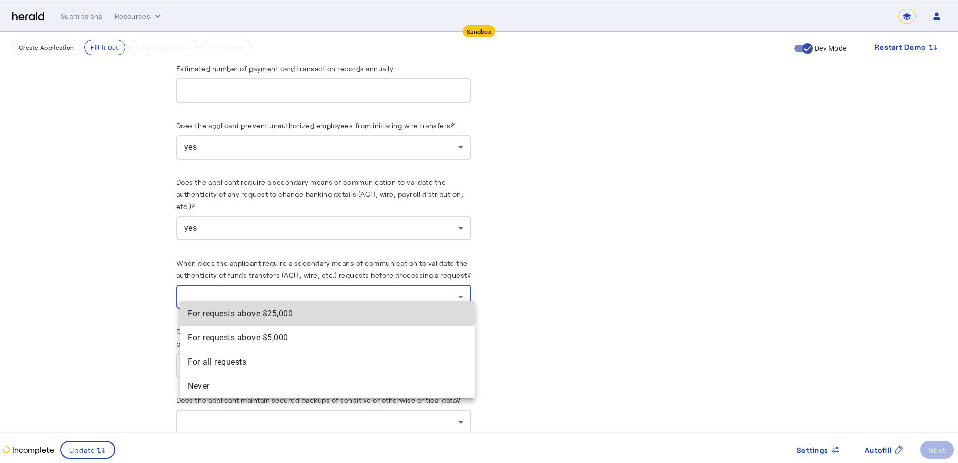
click at [287, 314] on span "For requests above $25,000" at bounding box center [327, 314] width 279 height 12
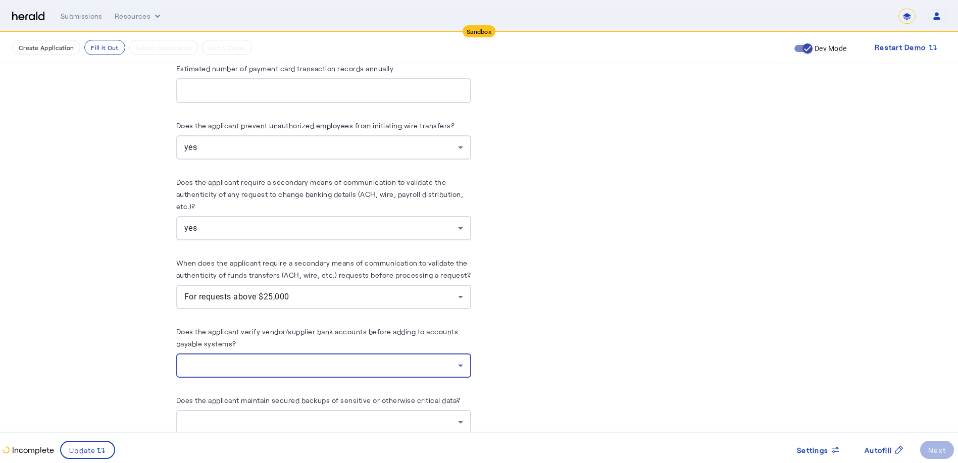
click at [419, 360] on div at bounding box center [321, 366] width 274 height 12
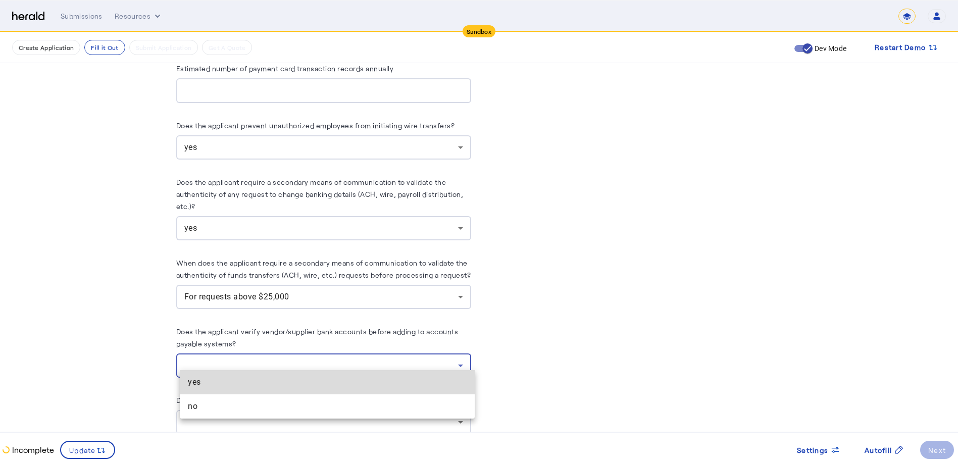
click at [378, 379] on span "yes" at bounding box center [327, 382] width 279 height 12
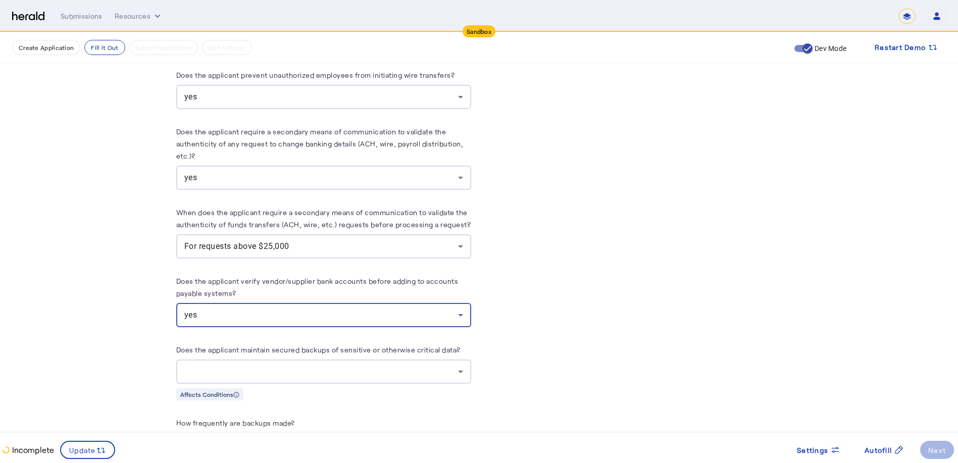
scroll to position [1869, 0]
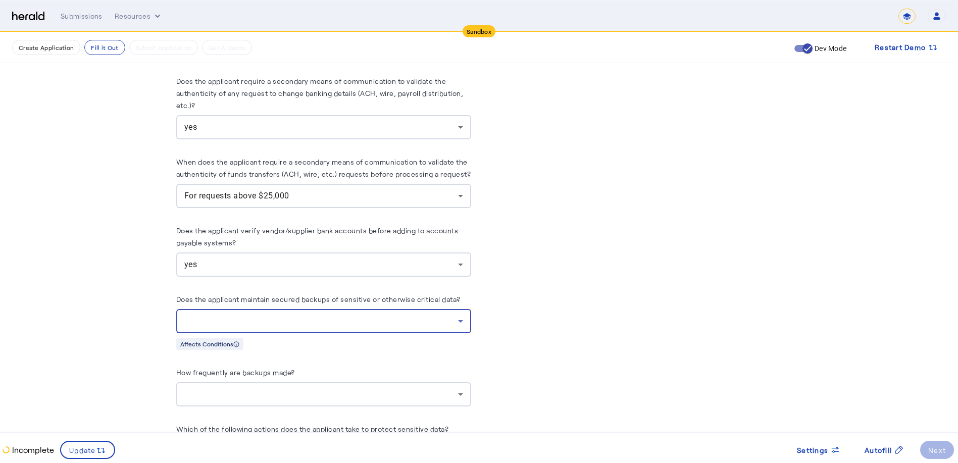
click at [400, 316] on div at bounding box center [321, 321] width 274 height 12
click at [247, 340] on span "yes" at bounding box center [327, 338] width 279 height 12
click at [323, 388] on div at bounding box center [321, 394] width 274 height 12
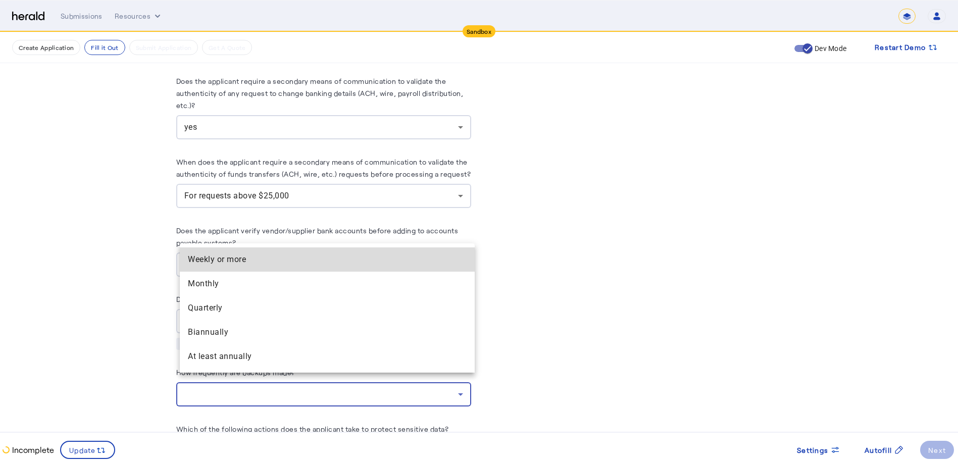
click at [236, 258] on span "Weekly or more" at bounding box center [327, 260] width 279 height 12
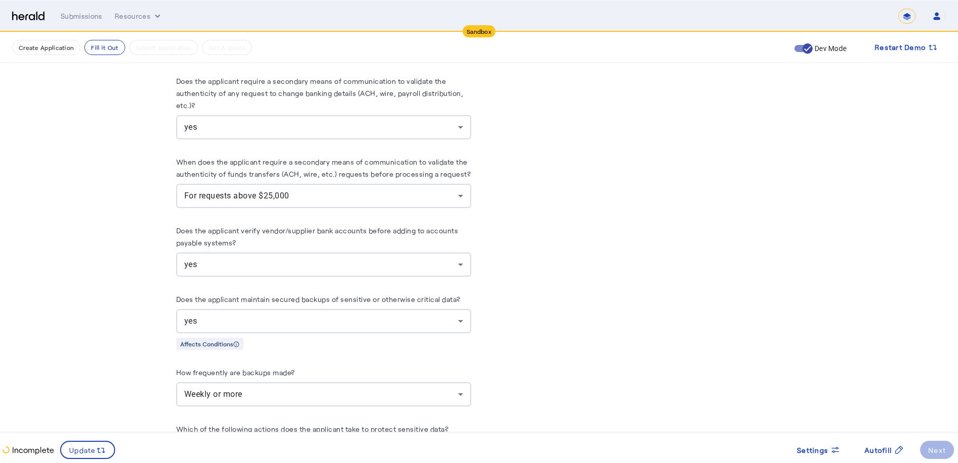
click at [366, 394] on div "Weekly or more" at bounding box center [323, 394] width 279 height 24
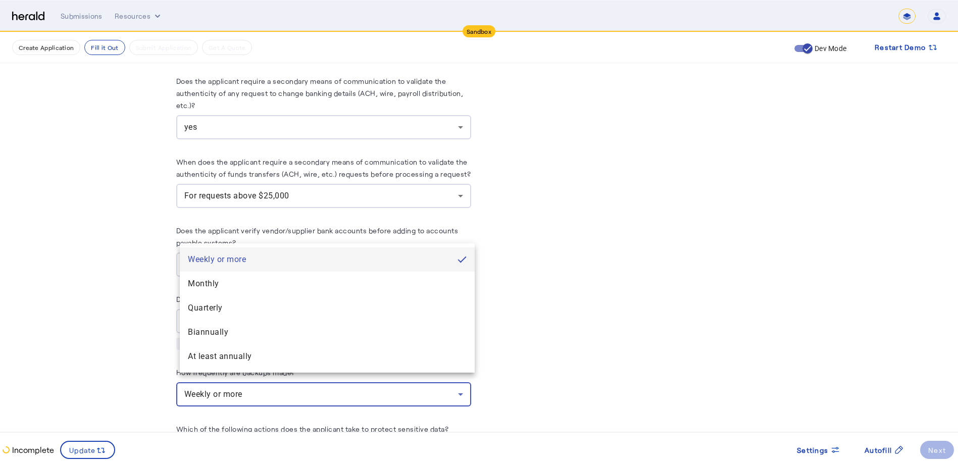
click at [421, 379] on div at bounding box center [479, 231] width 958 height 463
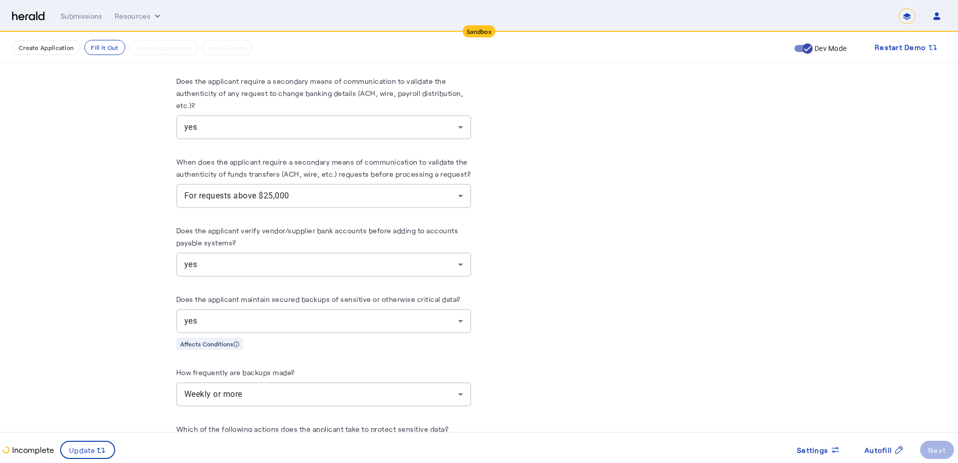
click at [451, 388] on div "Weekly or more" at bounding box center [321, 394] width 274 height 12
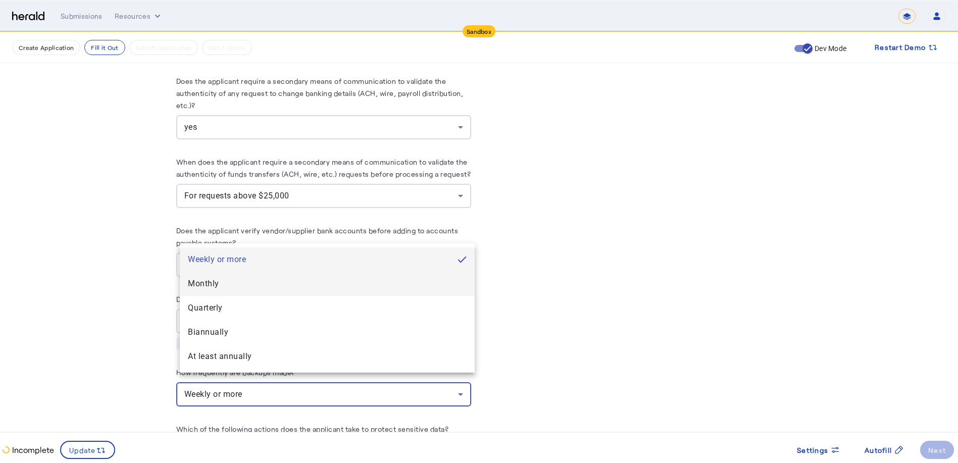
click at [211, 285] on span "Monthly" at bounding box center [327, 284] width 279 height 12
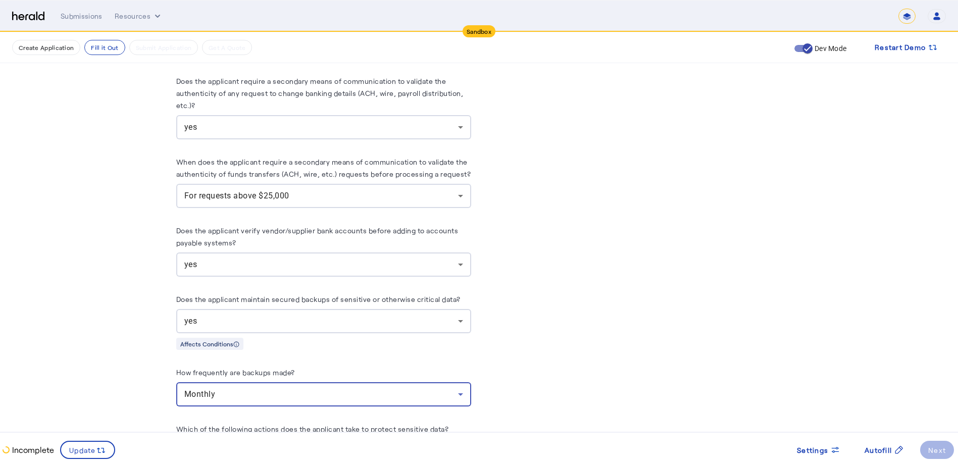
click at [328, 388] on div "Monthly" at bounding box center [321, 394] width 274 height 12
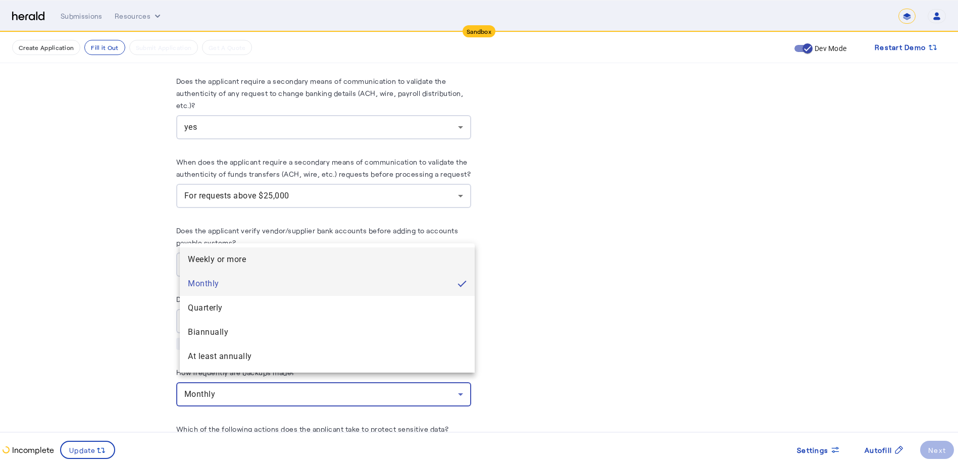
click at [218, 254] on span "Weekly or more" at bounding box center [327, 260] width 279 height 12
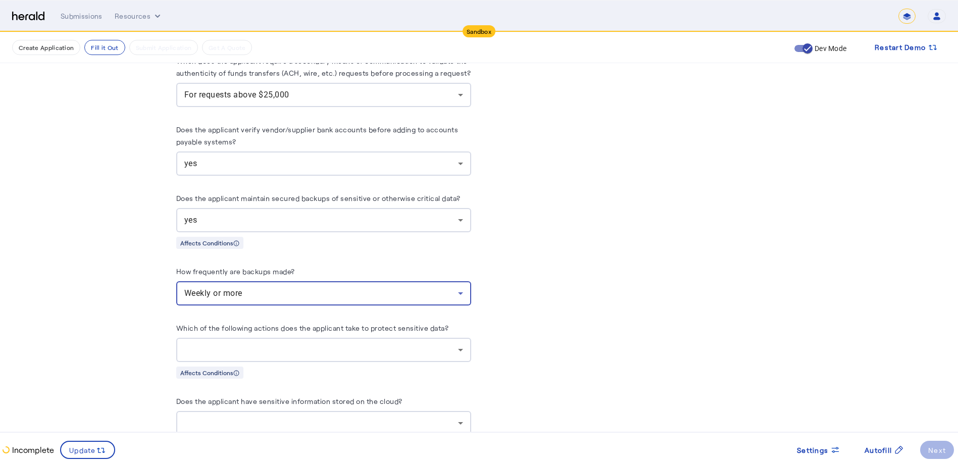
scroll to position [2071, 0]
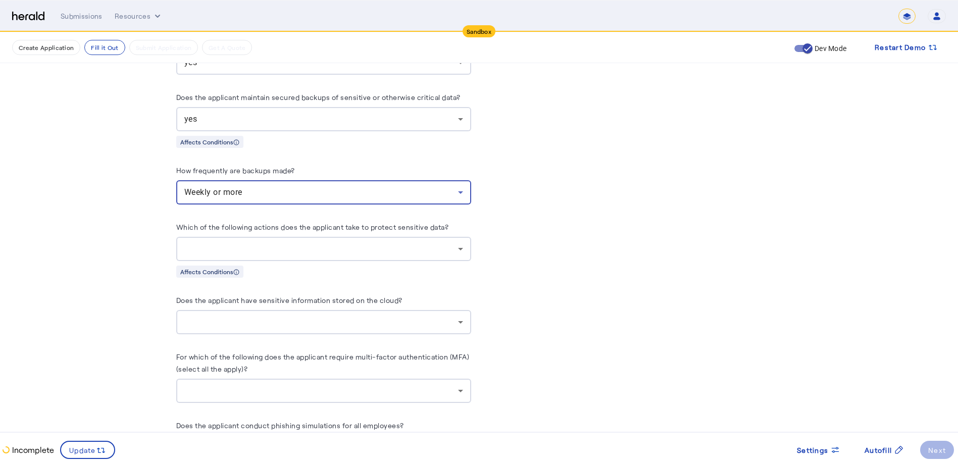
click at [366, 318] on div at bounding box center [321, 322] width 274 height 12
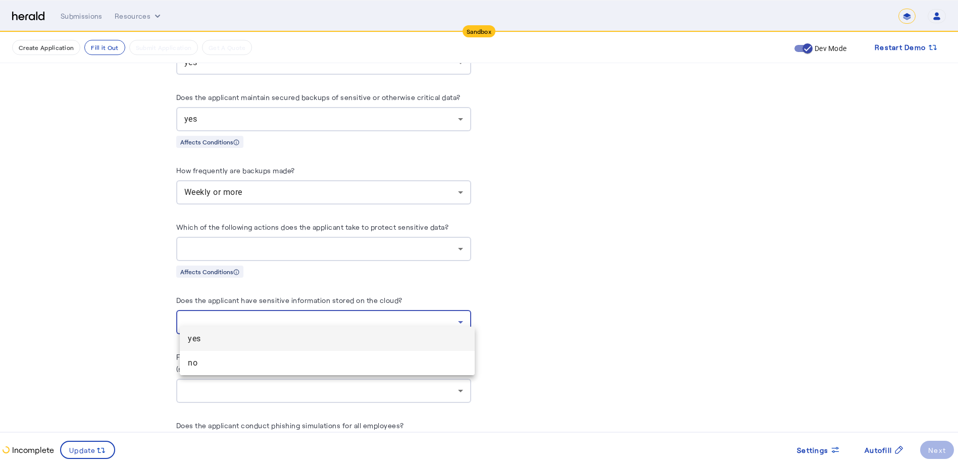
click at [339, 337] on span "yes" at bounding box center [327, 339] width 279 height 12
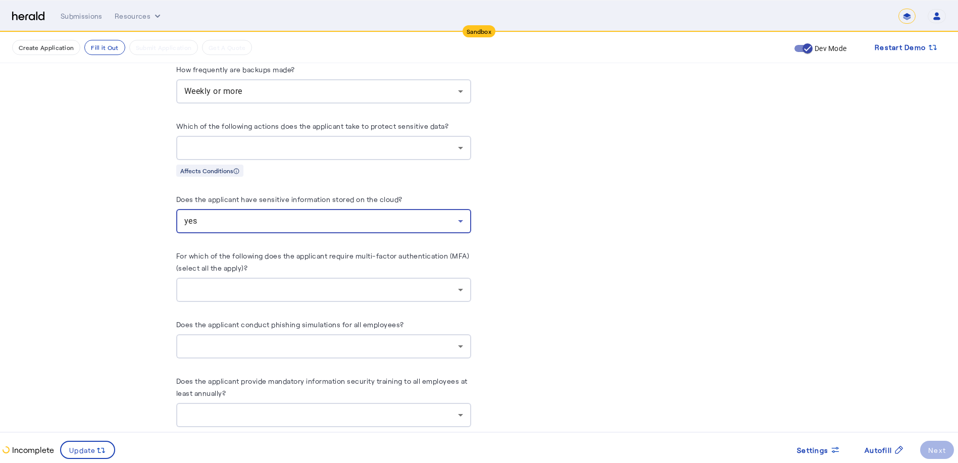
scroll to position [2222, 0]
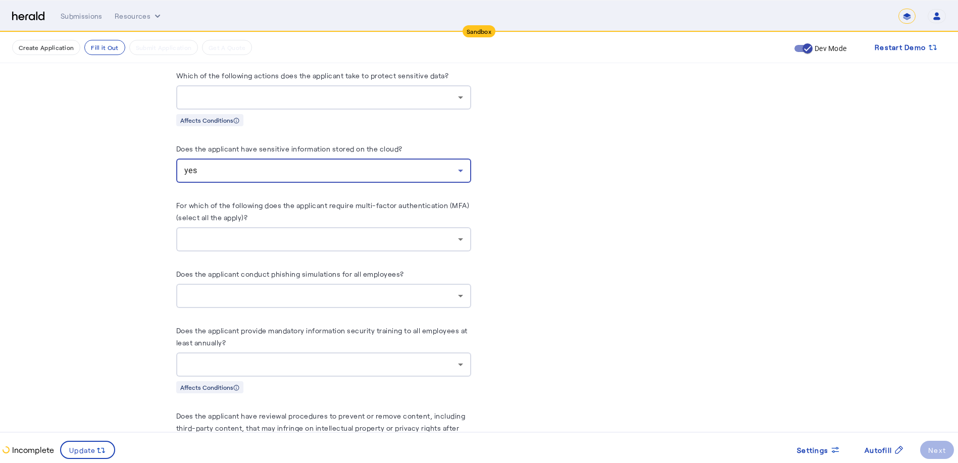
click at [354, 233] on div at bounding box center [321, 239] width 274 height 12
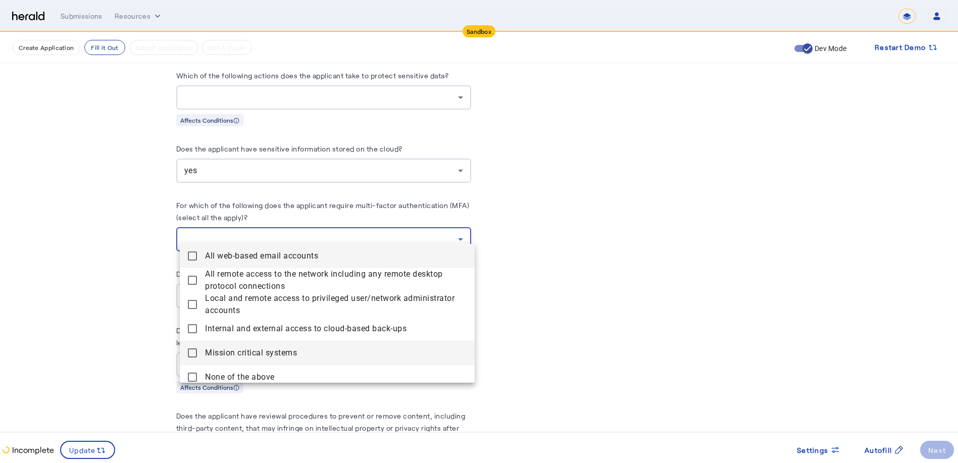
click at [192, 356] on mat-pseudo-checkbox at bounding box center [192, 352] width 9 height 9
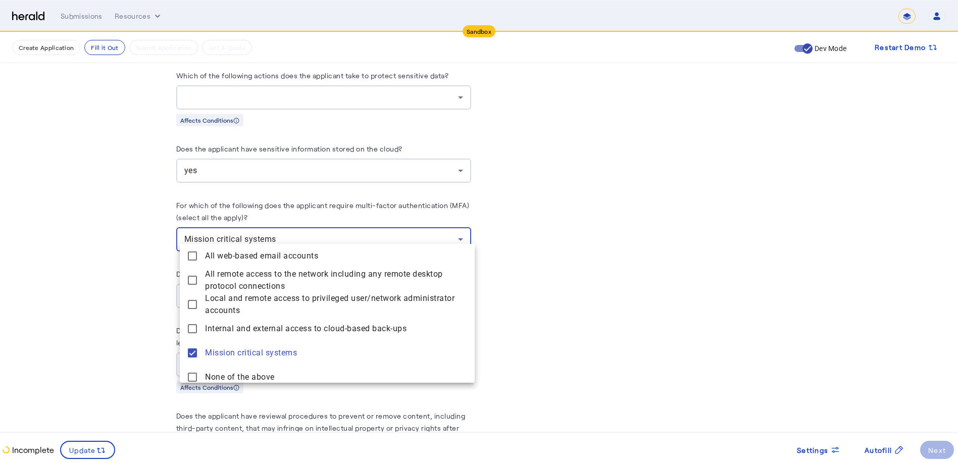
click at [582, 315] on div at bounding box center [479, 231] width 958 height 463
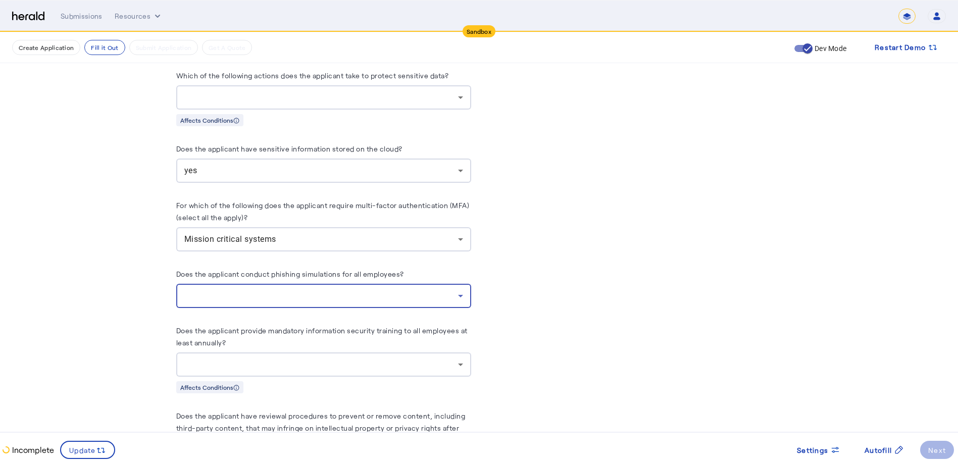
click at [306, 290] on div at bounding box center [321, 296] width 274 height 12
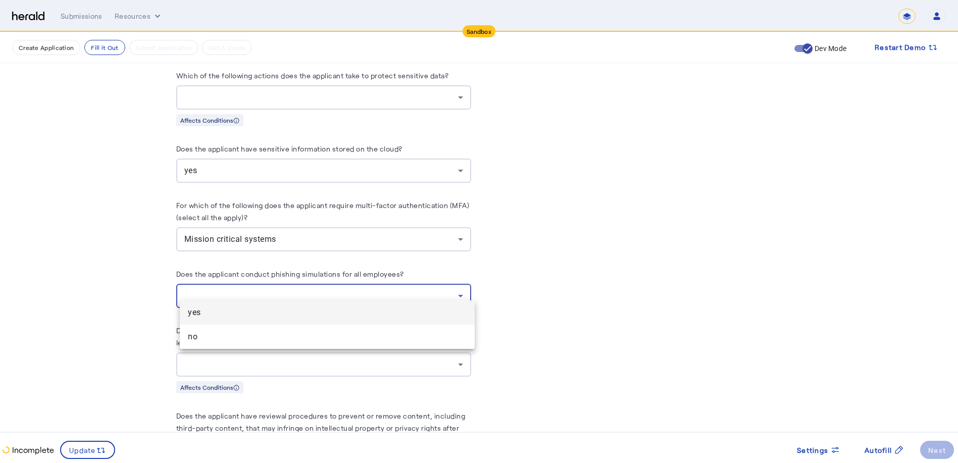
click at [215, 342] on span "no" at bounding box center [327, 337] width 279 height 12
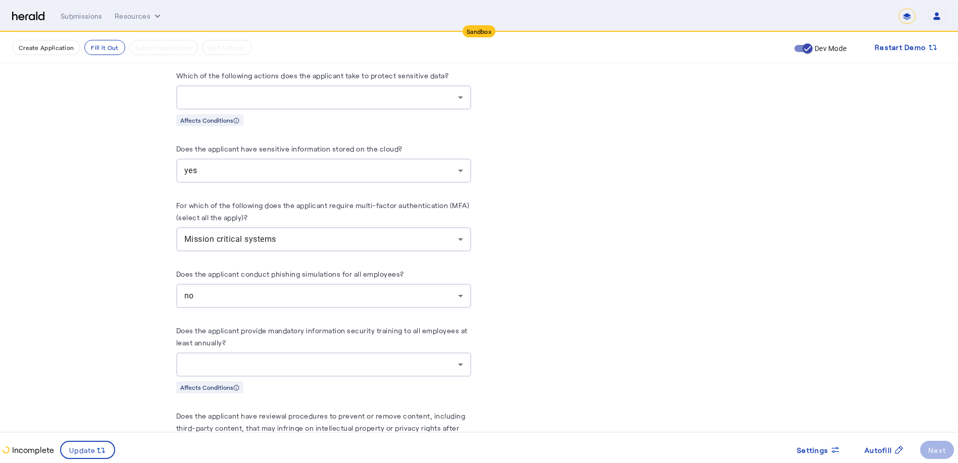
click at [326, 353] on div at bounding box center [323, 365] width 279 height 24
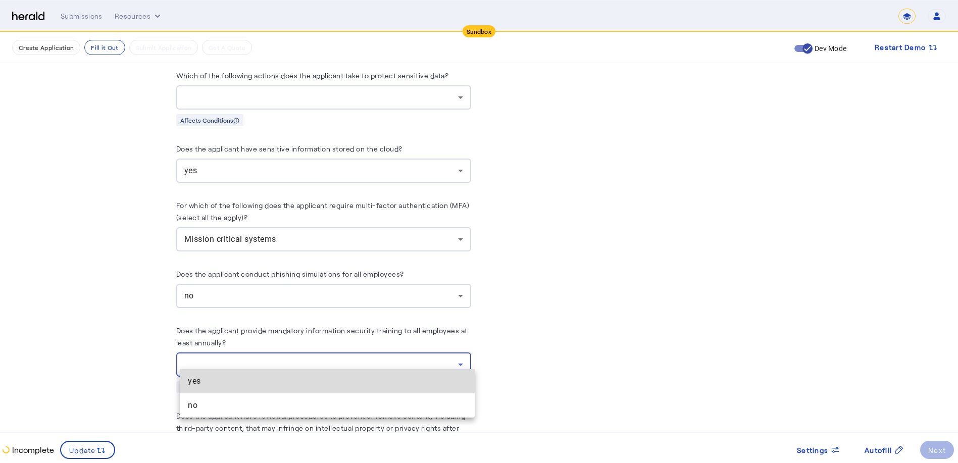
click at [288, 377] on span "yes" at bounding box center [327, 381] width 279 height 12
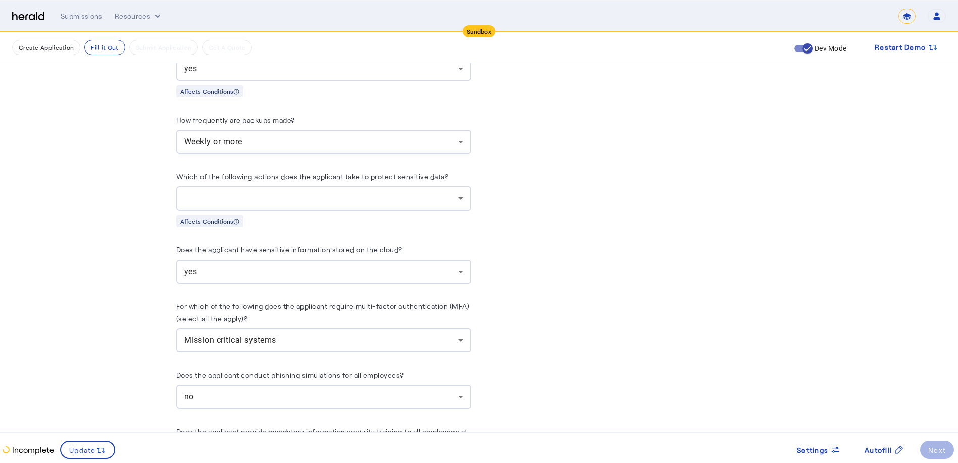
scroll to position [2424, 0]
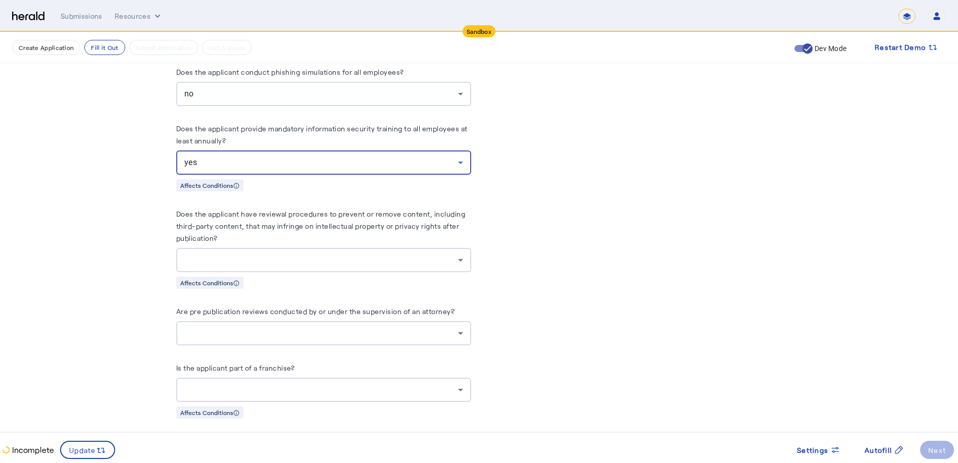
click at [296, 254] on div at bounding box center [321, 260] width 274 height 12
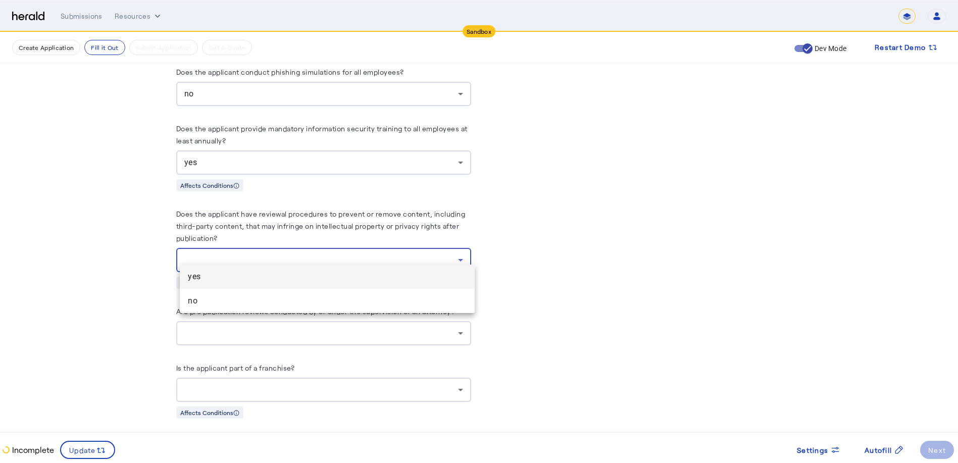
click at [271, 268] on mat-option "yes" at bounding box center [327, 277] width 295 height 24
click at [278, 327] on div at bounding box center [321, 333] width 274 height 12
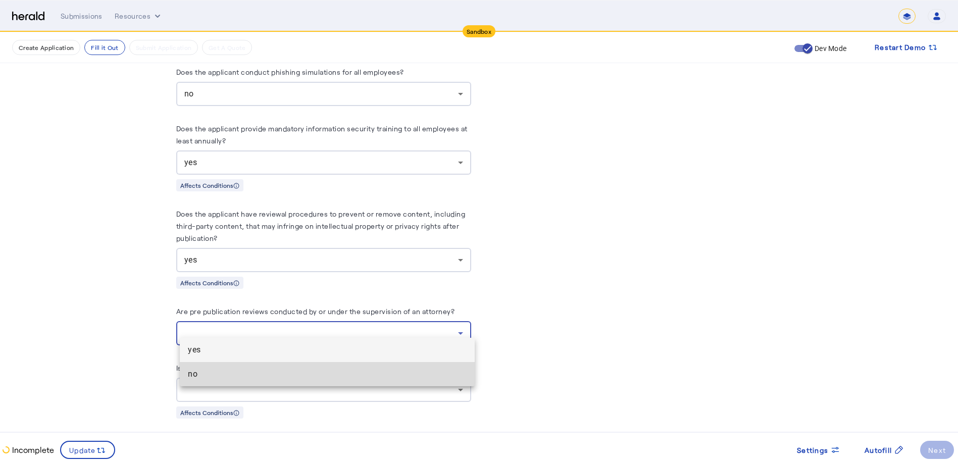
click at [238, 375] on span "no" at bounding box center [327, 374] width 279 height 12
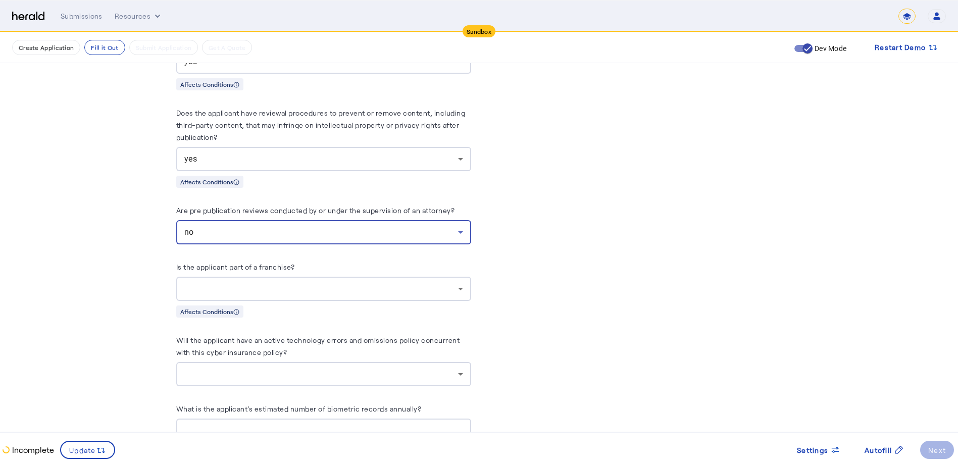
scroll to position [2475, 0]
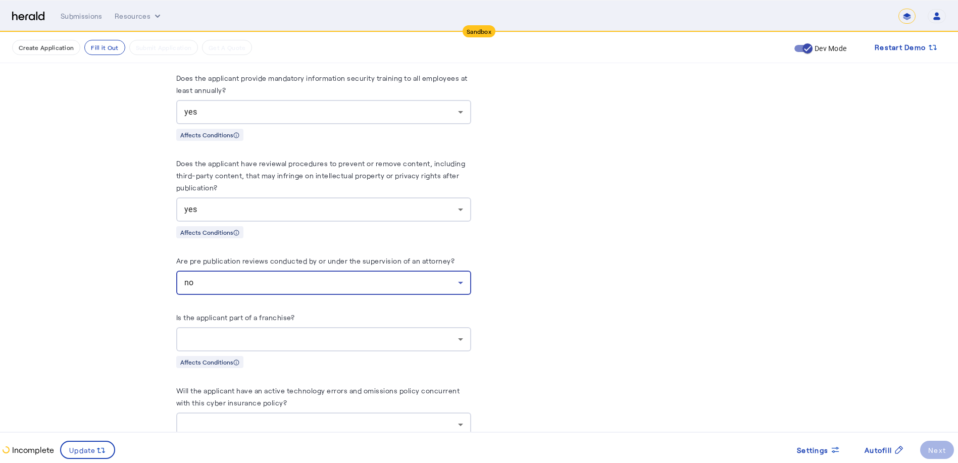
click at [266, 333] on div at bounding box center [321, 339] width 274 height 12
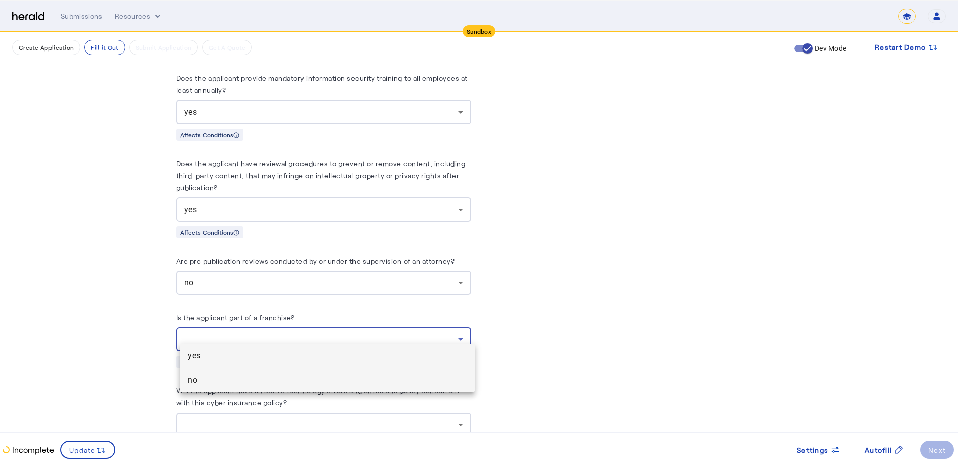
drag, startPoint x: 213, startPoint y: 381, endPoint x: 232, endPoint y: 369, distance: 23.0
click at [215, 380] on span "no" at bounding box center [327, 380] width 279 height 12
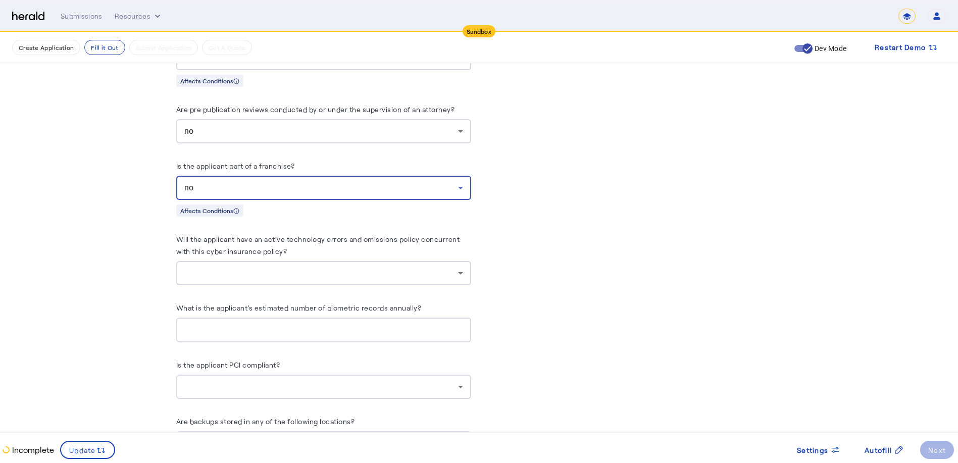
scroll to position [2677, 0]
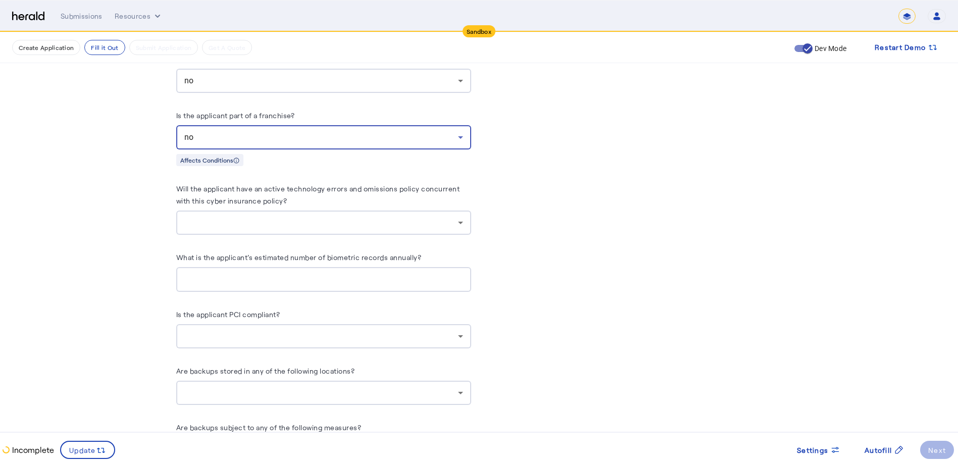
click at [403, 217] on div at bounding box center [321, 223] width 274 height 12
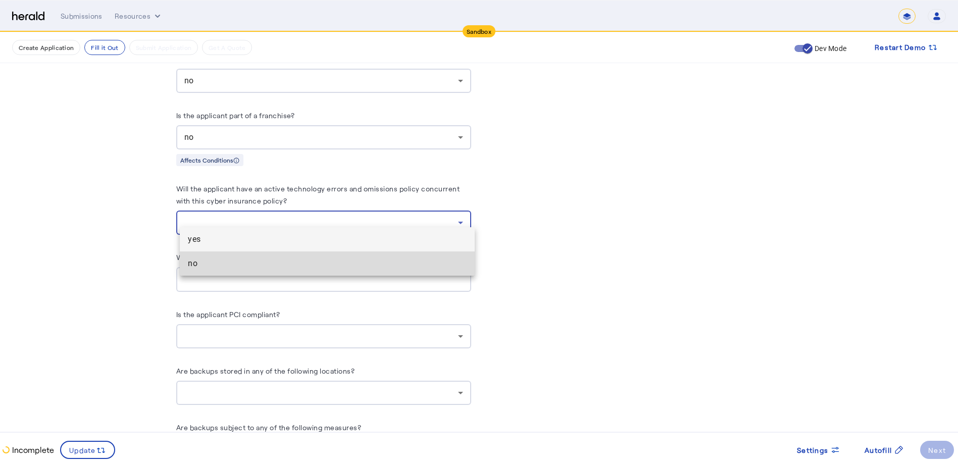
click at [192, 265] on span "no" at bounding box center [327, 264] width 279 height 12
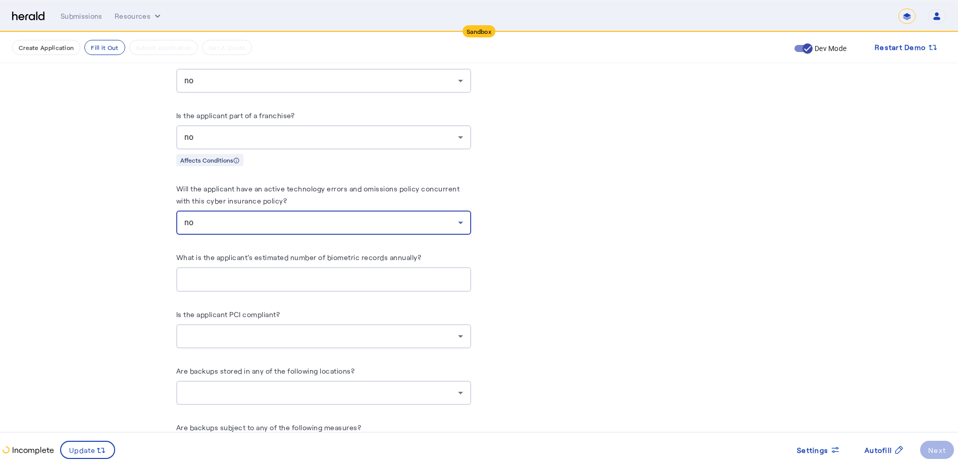
click at [304, 276] on div at bounding box center [323, 279] width 279 height 25
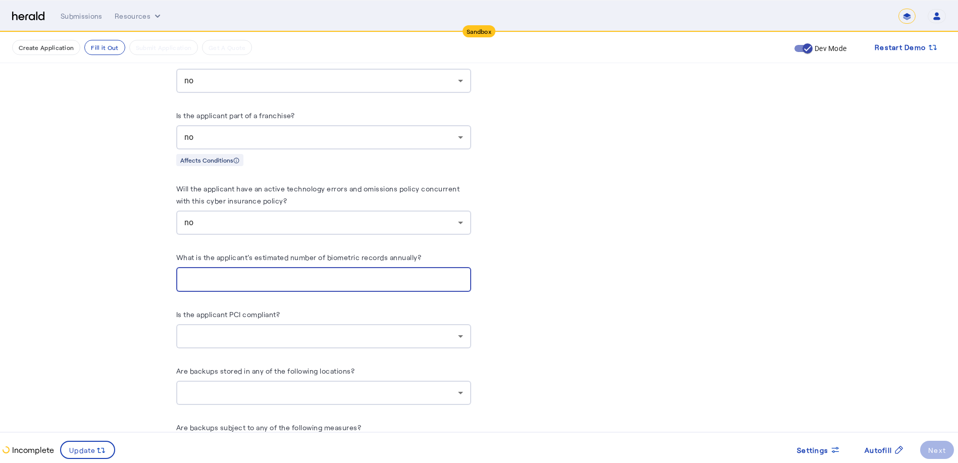
type input "*"
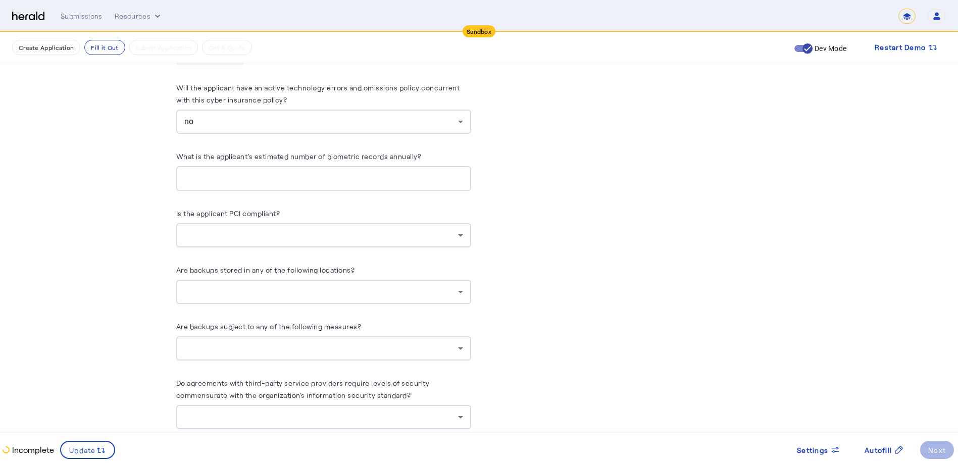
click at [220, 223] on div at bounding box center [323, 235] width 279 height 24
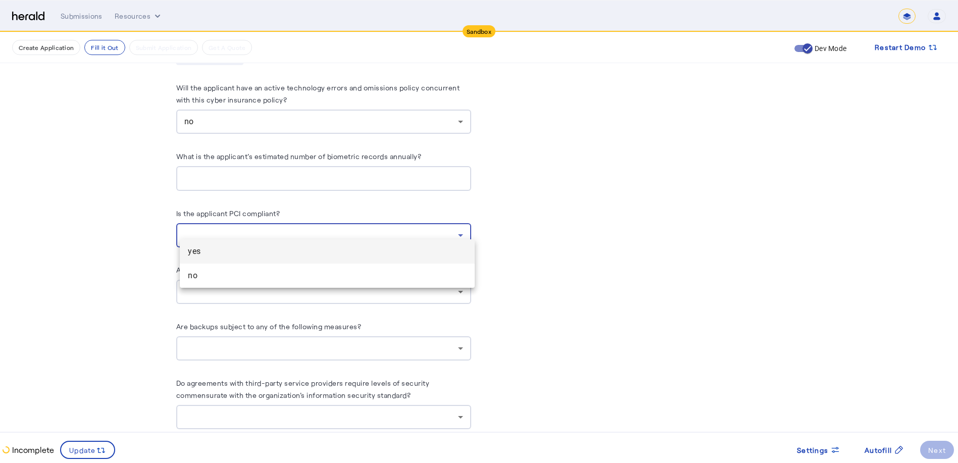
click at [190, 254] on span "yes" at bounding box center [327, 251] width 279 height 12
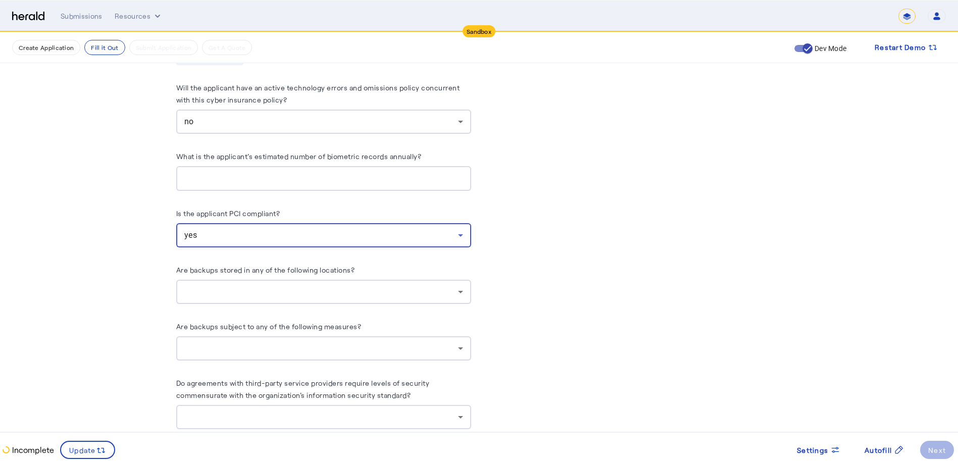
click at [252, 286] on div at bounding box center [321, 292] width 274 height 12
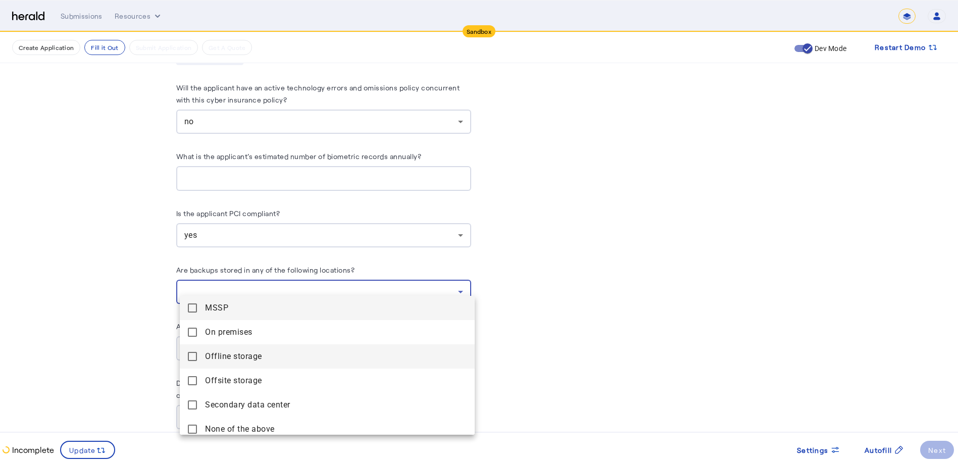
click at [193, 355] on mat-pseudo-checkbox at bounding box center [192, 356] width 9 height 9
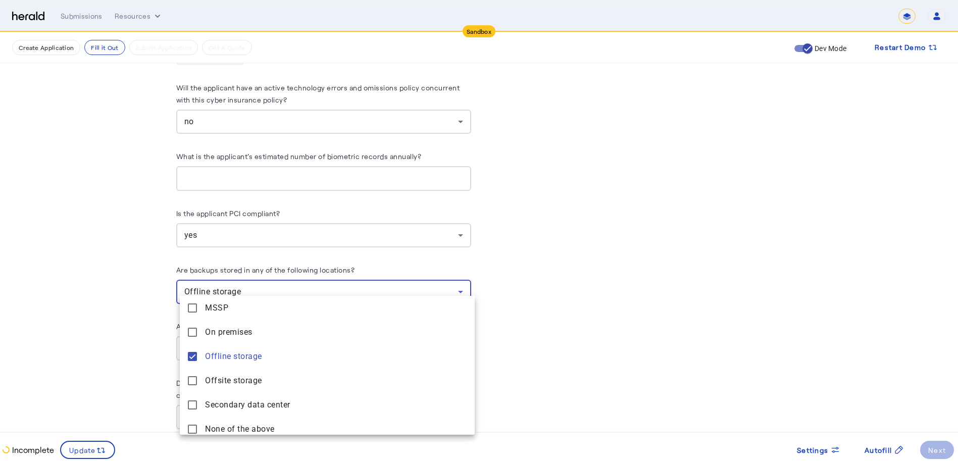
click at [549, 308] on div at bounding box center [479, 231] width 958 height 463
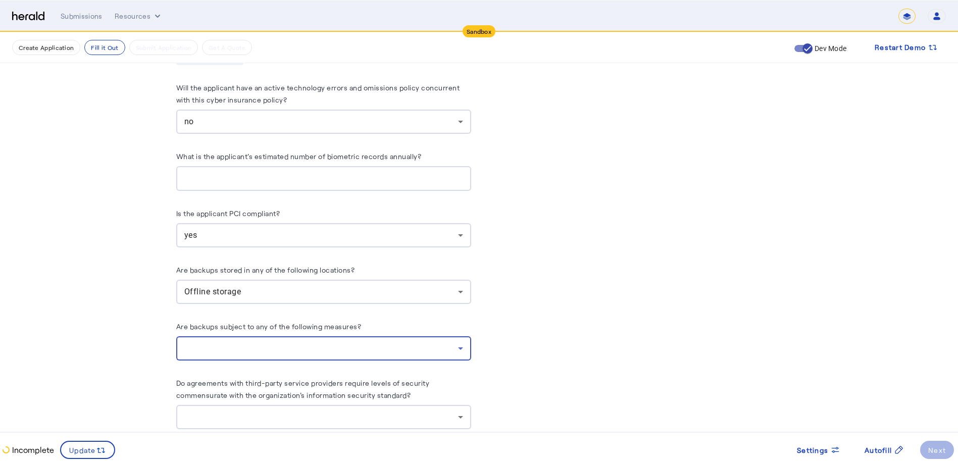
click at [304, 342] on div at bounding box center [321, 348] width 274 height 12
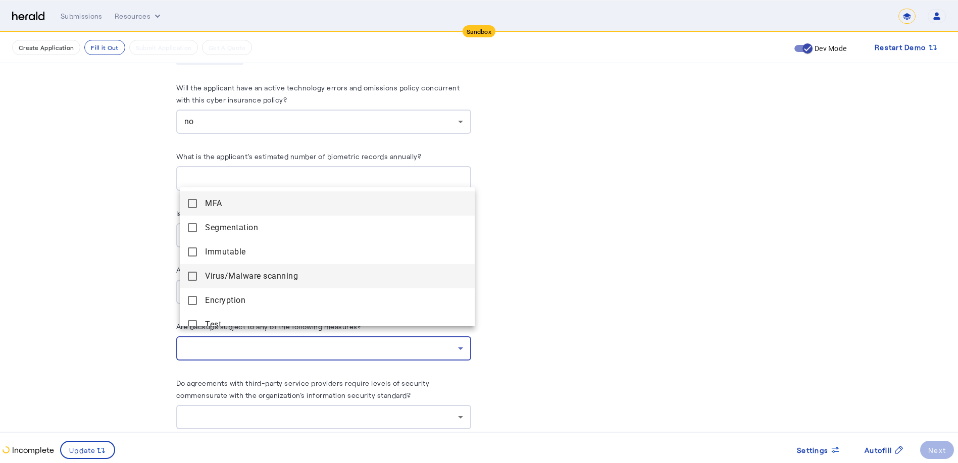
scroll to position [51, 0]
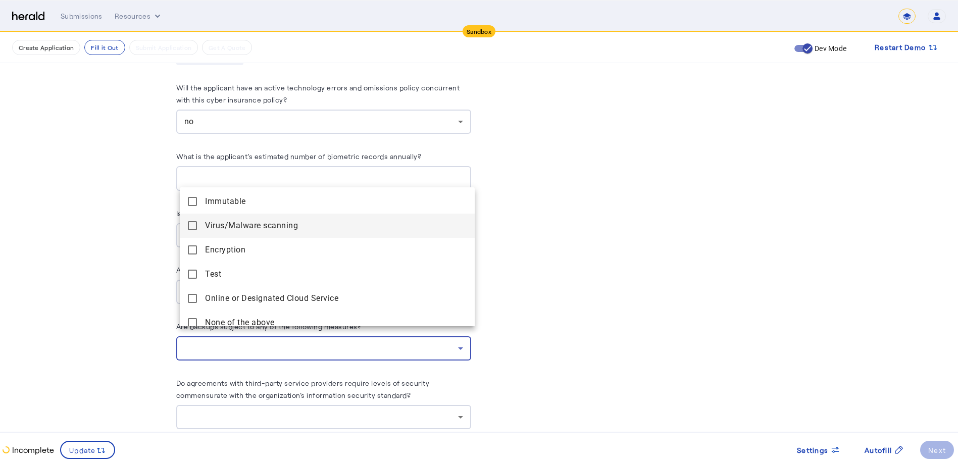
click at [193, 226] on mat-pseudo-checkbox at bounding box center [192, 225] width 9 height 9
click at [568, 358] on div at bounding box center [479, 231] width 958 height 463
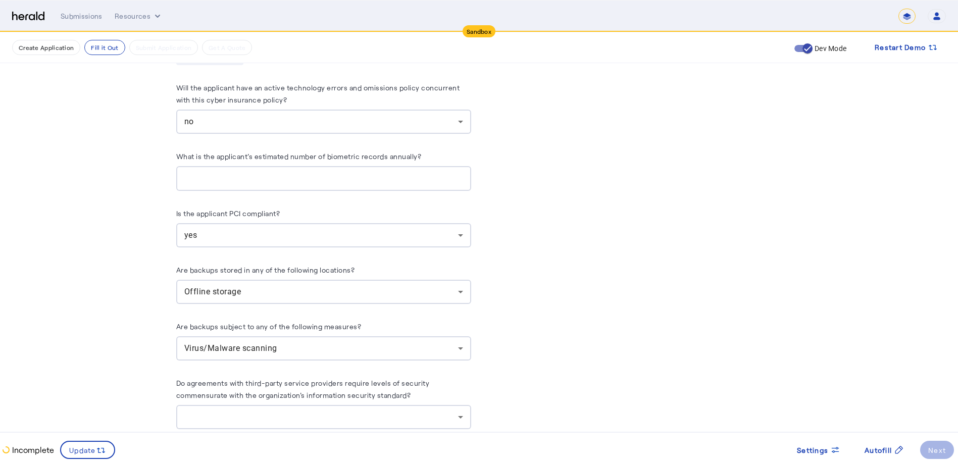
scroll to position [2828, 0]
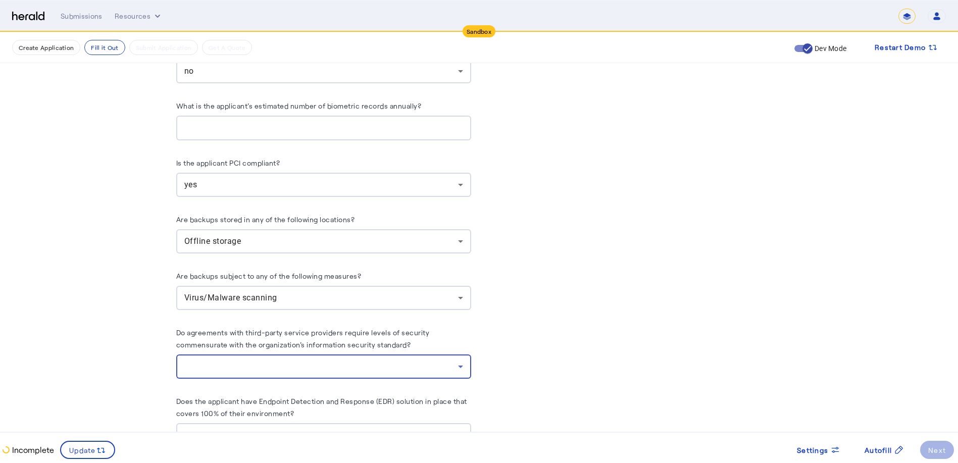
click at [348, 361] on div at bounding box center [321, 367] width 274 height 12
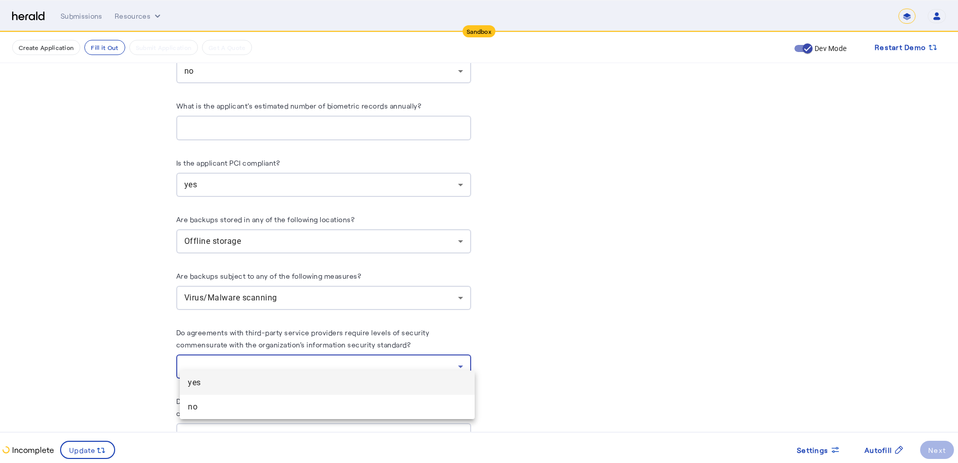
click at [230, 384] on span "yes" at bounding box center [327, 383] width 279 height 12
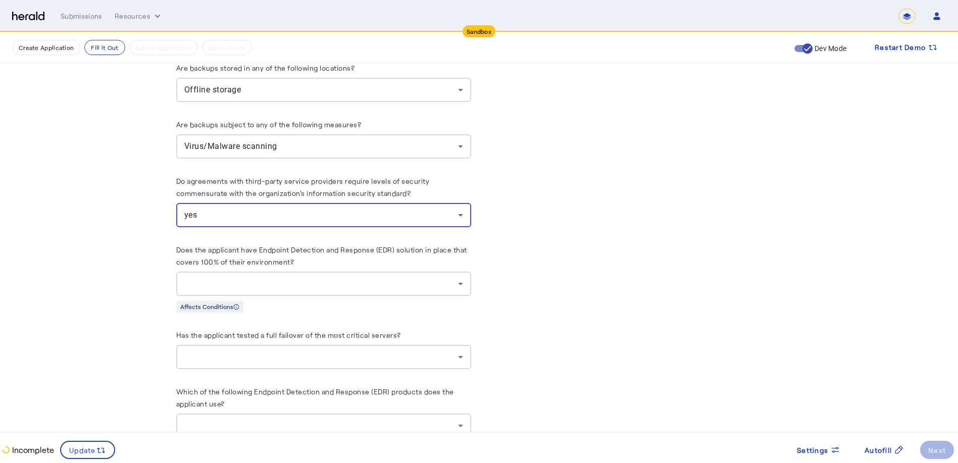
scroll to position [3030, 0]
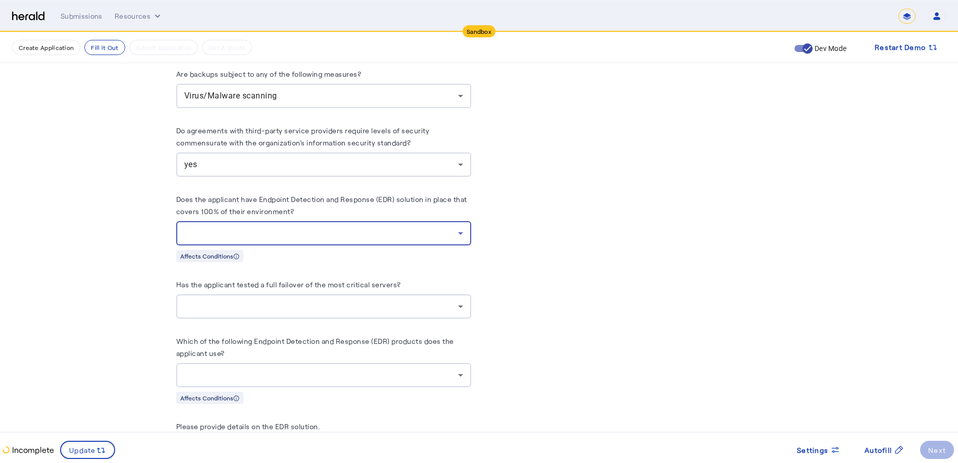
click at [254, 227] on div at bounding box center [321, 233] width 274 height 12
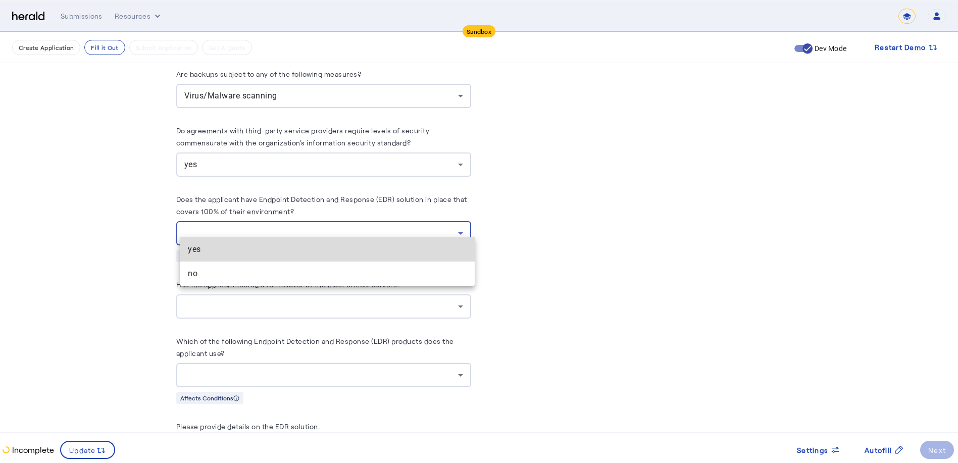
click at [202, 247] on span "yes" at bounding box center [327, 249] width 279 height 12
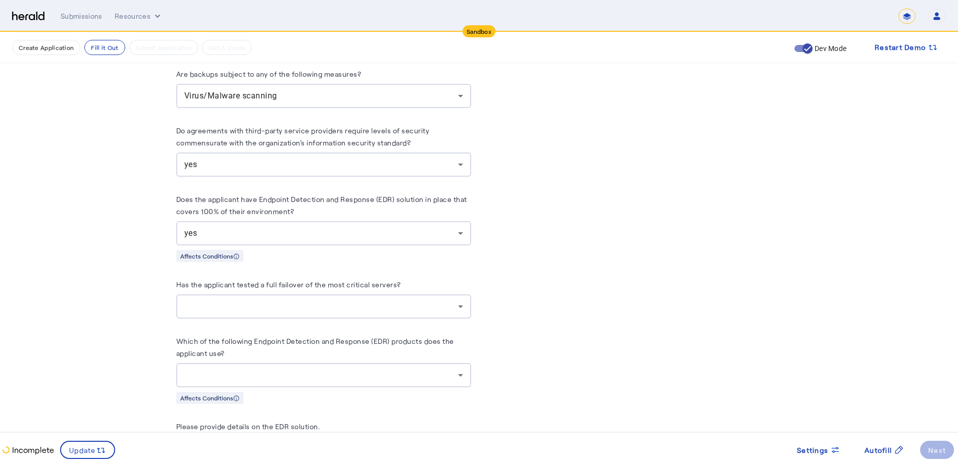
click at [311, 306] on div at bounding box center [323, 306] width 279 height 24
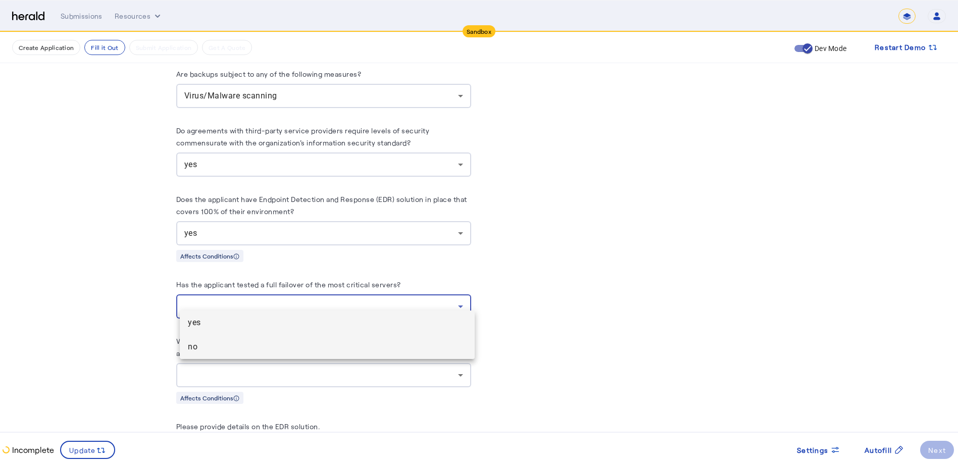
click at [198, 347] on span "no" at bounding box center [327, 347] width 279 height 12
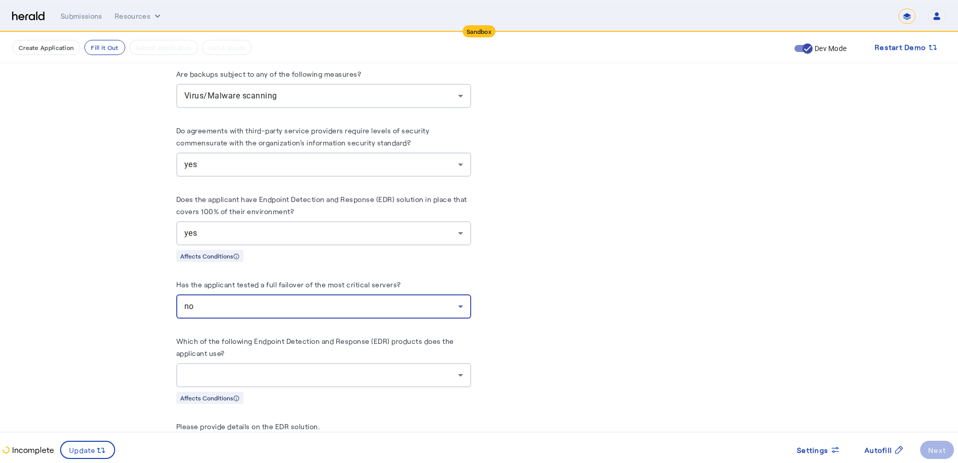
scroll to position [3182, 0]
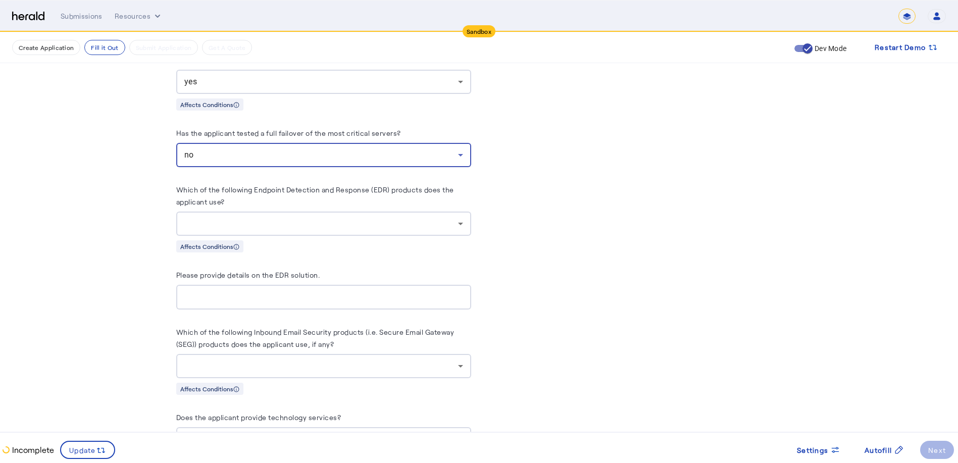
click at [290, 218] on div at bounding box center [321, 224] width 274 height 12
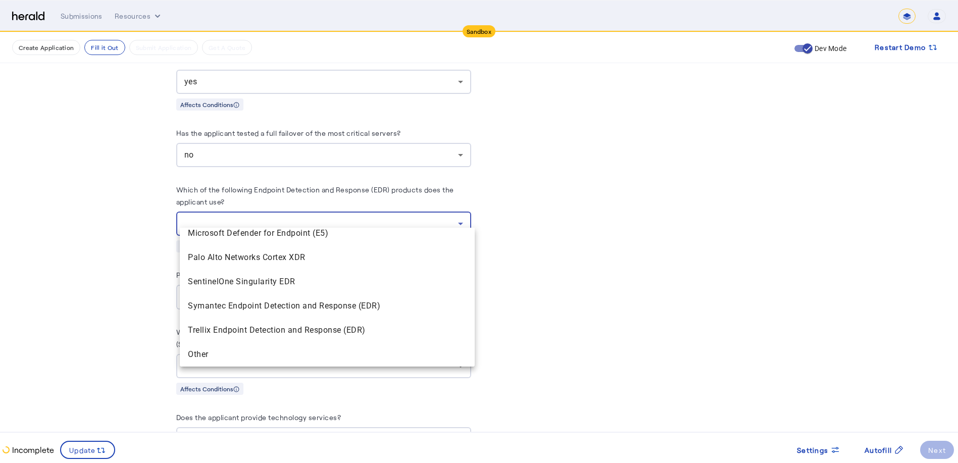
scroll to position [176, 0]
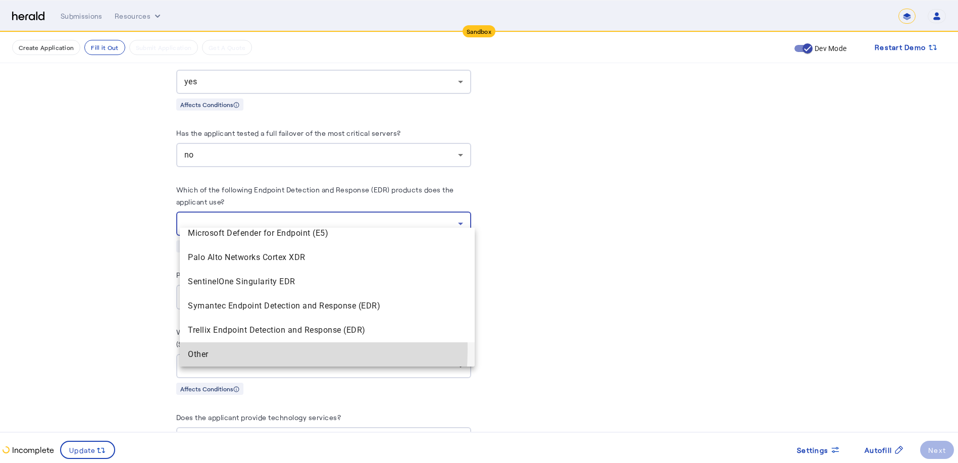
click at [200, 350] on span "Other" at bounding box center [327, 354] width 279 height 12
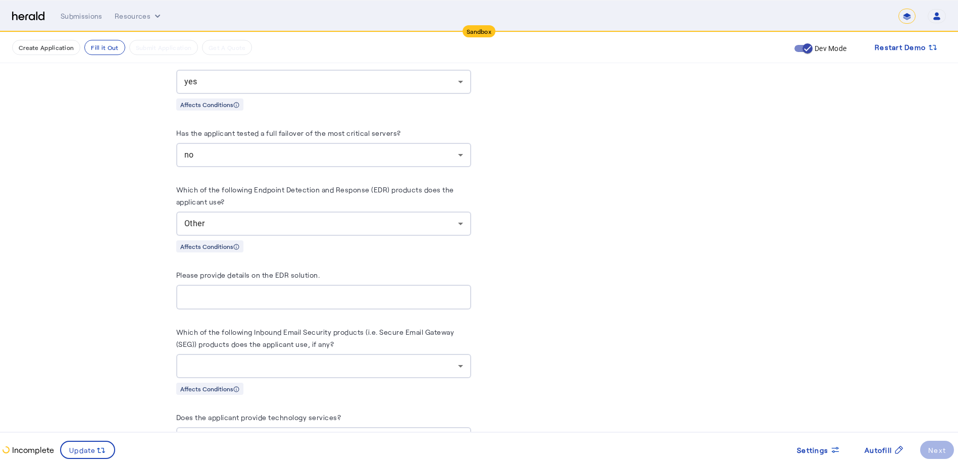
click at [342, 285] on div at bounding box center [323, 297] width 279 height 25
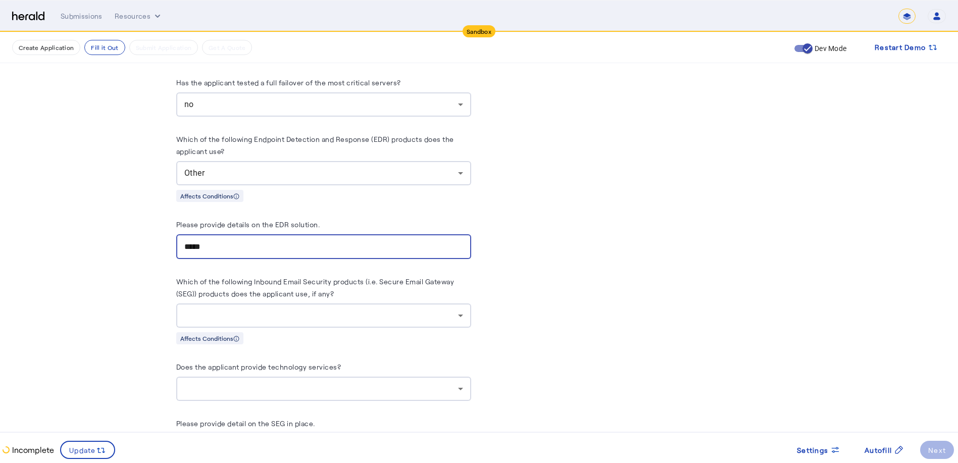
scroll to position [3283, 0]
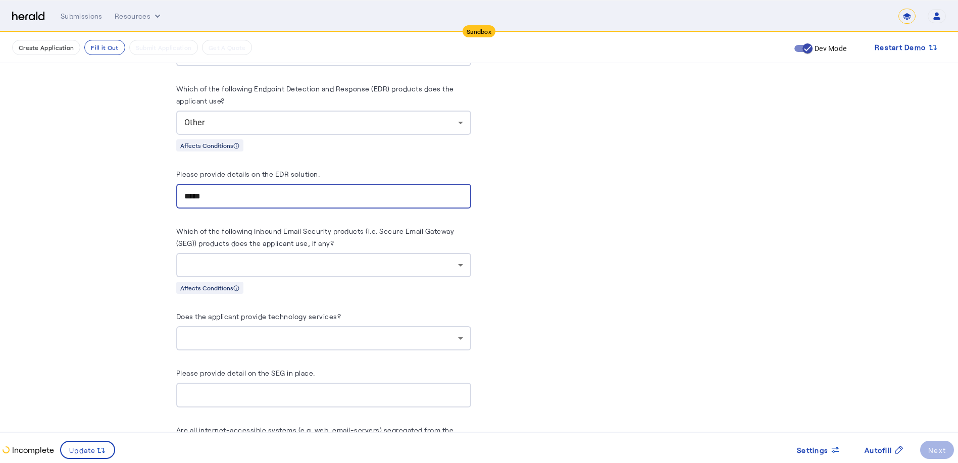
type input "*****"
click at [283, 253] on div at bounding box center [323, 265] width 279 height 24
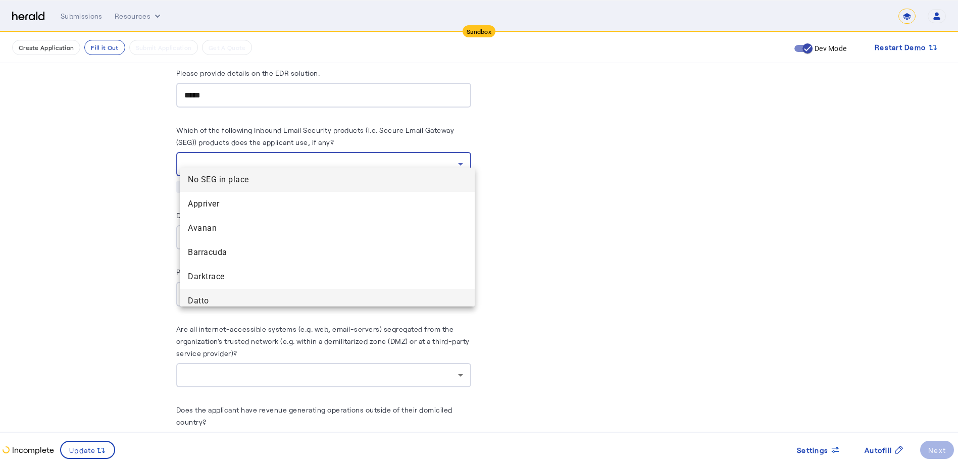
scroll to position [3333, 0]
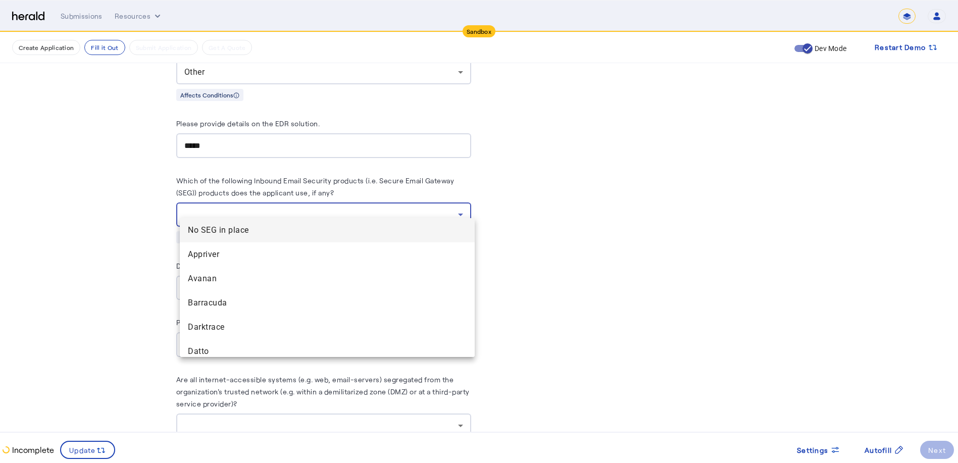
click at [278, 229] on span "No SEG in place" at bounding box center [327, 230] width 279 height 12
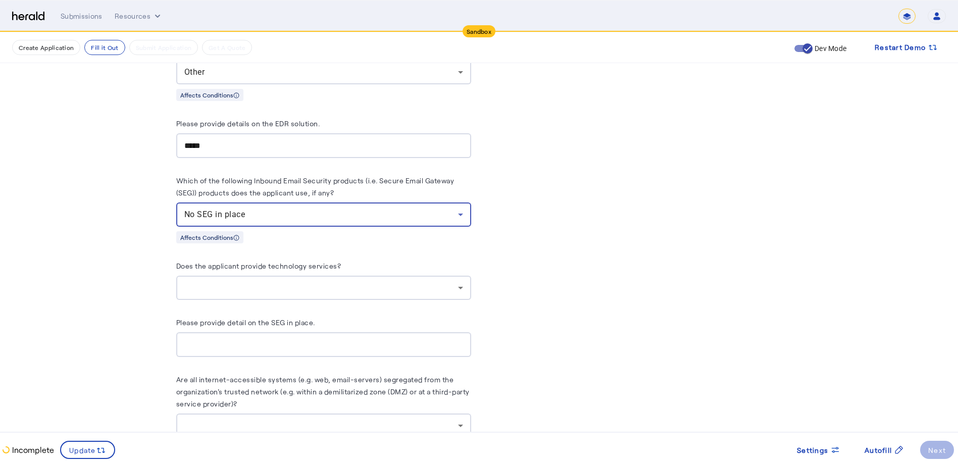
click at [295, 282] on div at bounding box center [321, 288] width 274 height 12
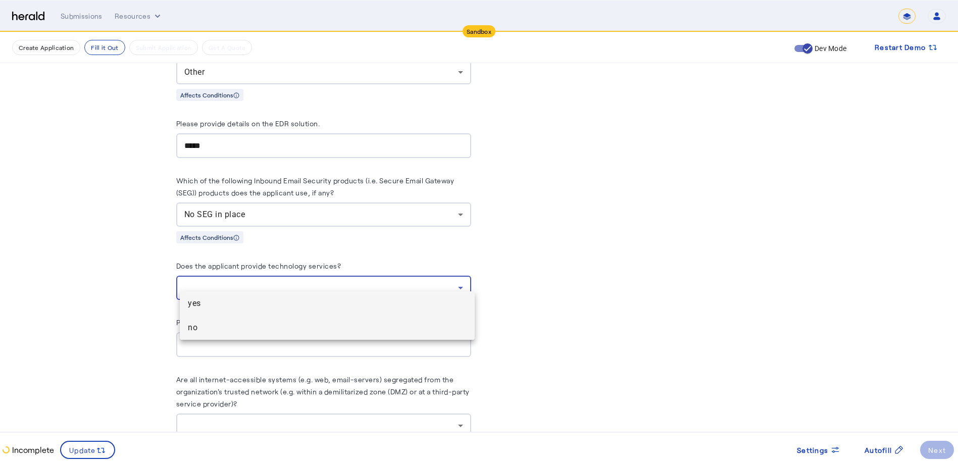
click at [204, 326] on span "no" at bounding box center [327, 328] width 279 height 12
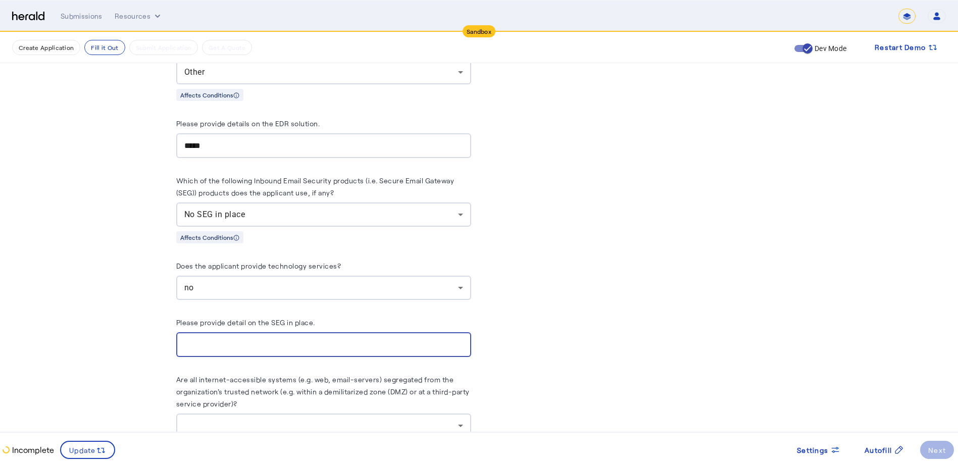
click at [312, 339] on input "Please provide detail on the SEG in place." at bounding box center [323, 345] width 279 height 12
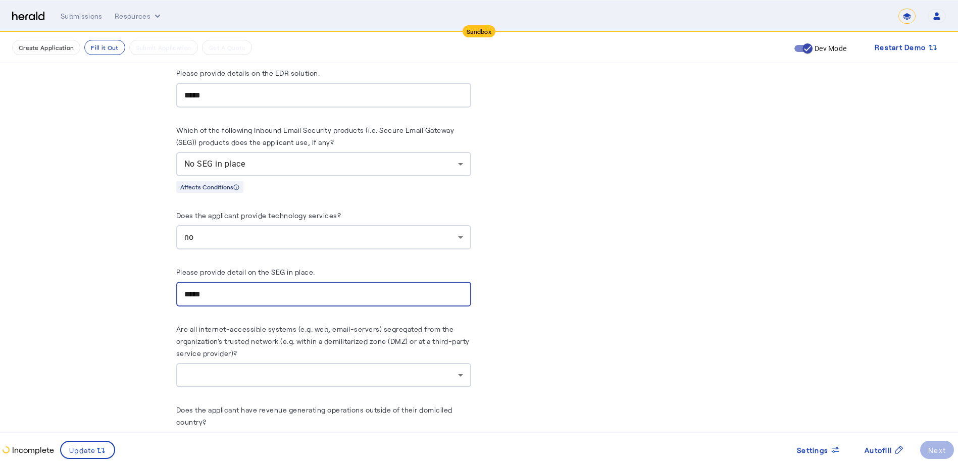
scroll to position [3485, 0]
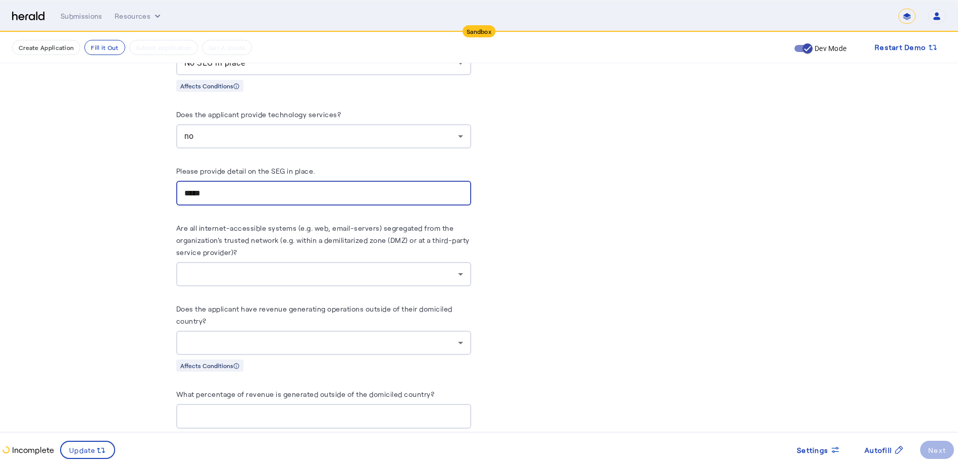
type input "*****"
click at [321, 268] on div at bounding box center [321, 274] width 274 height 12
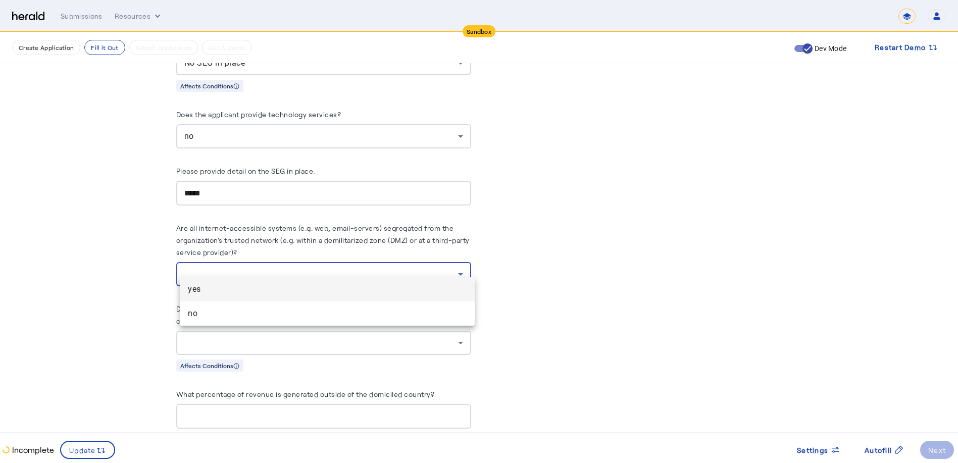
click at [230, 296] on mat-option "yes" at bounding box center [327, 289] width 295 height 24
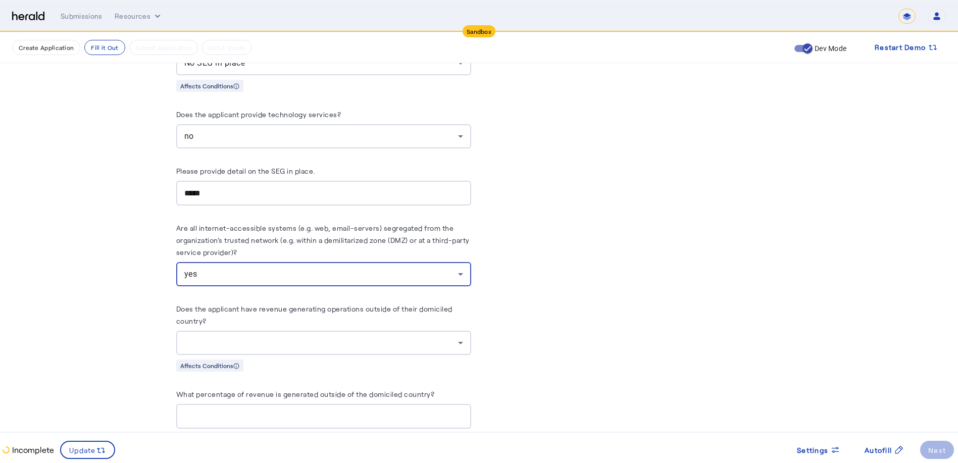
click at [297, 337] on div at bounding box center [321, 343] width 274 height 12
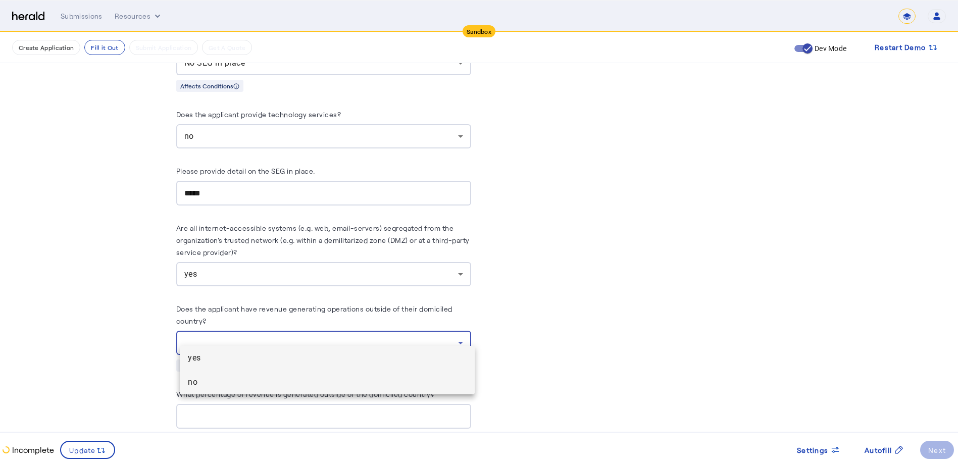
click at [204, 381] on span "no" at bounding box center [327, 382] width 279 height 12
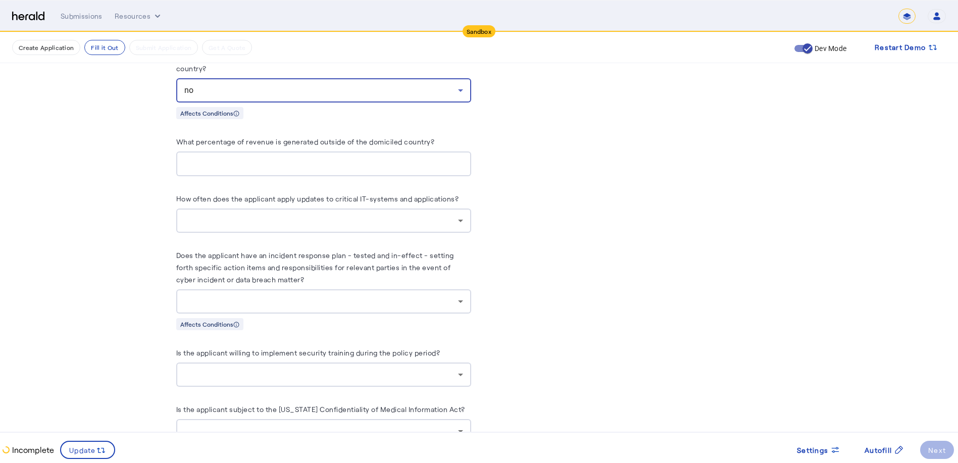
scroll to position [3687, 0]
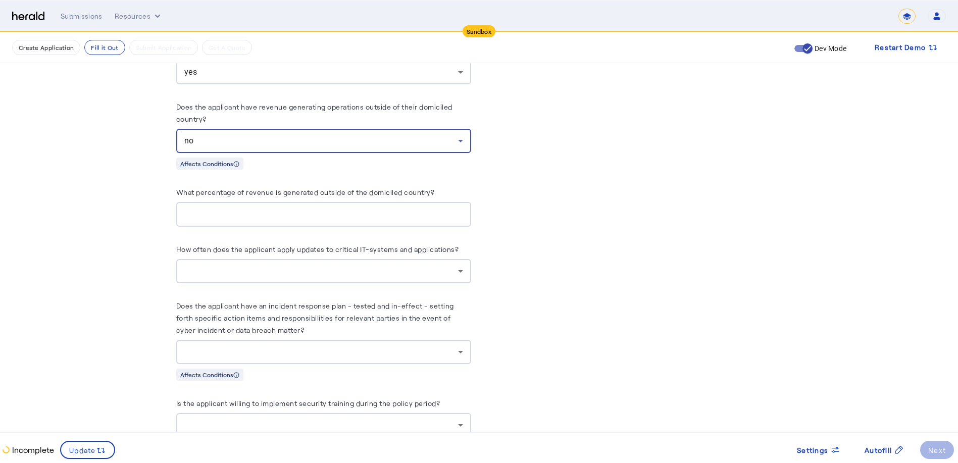
click at [293, 209] on input "What percentage of revenue is generated outside of the domiciled country?" at bounding box center [323, 215] width 279 height 12
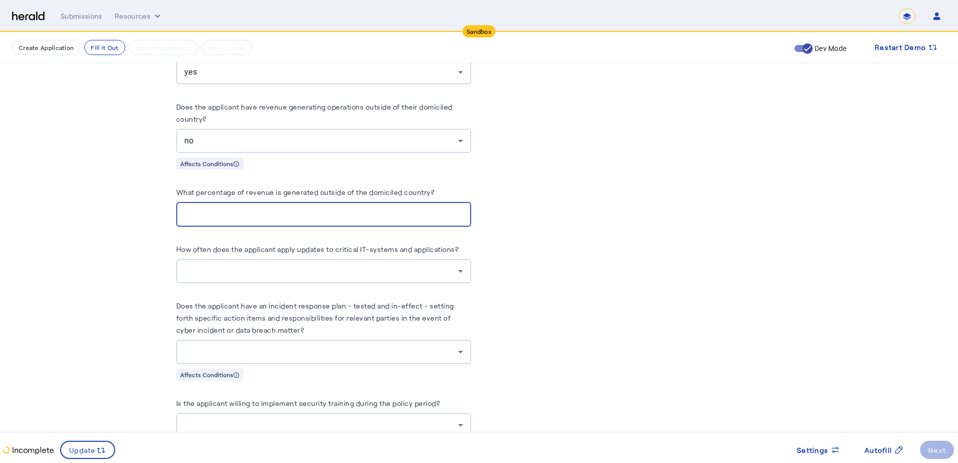
type input "*"
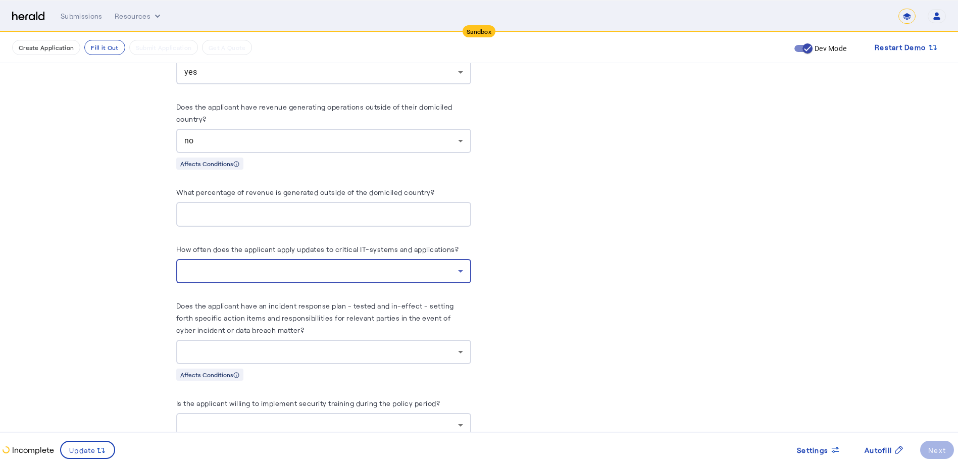
click at [272, 265] on div at bounding box center [321, 271] width 274 height 12
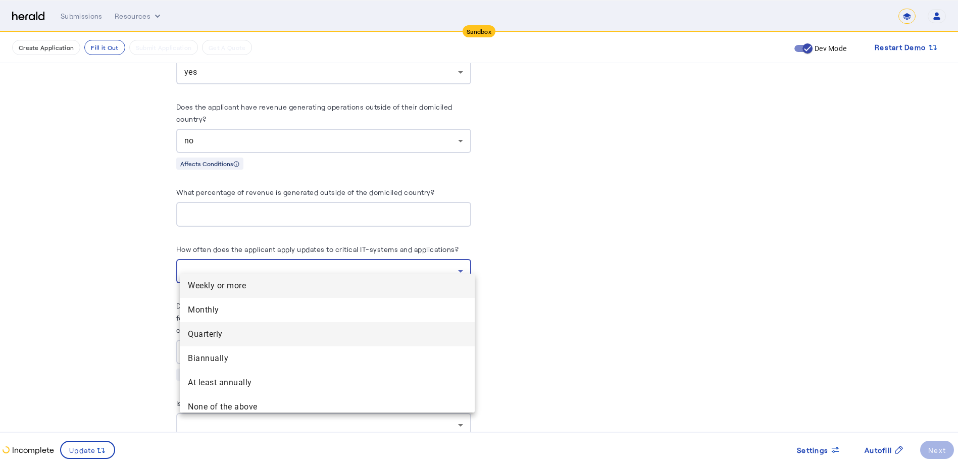
click at [214, 334] on span "Quarterly" at bounding box center [327, 334] width 279 height 12
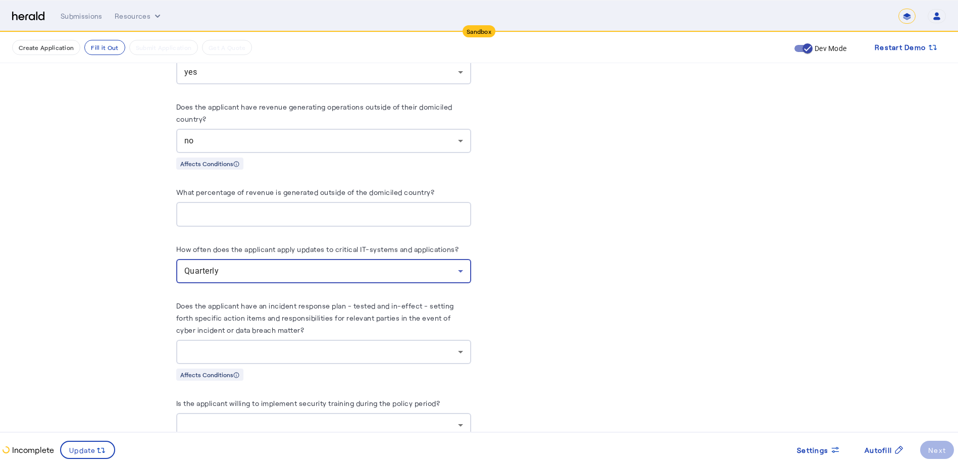
click at [355, 346] on div at bounding box center [321, 352] width 274 height 12
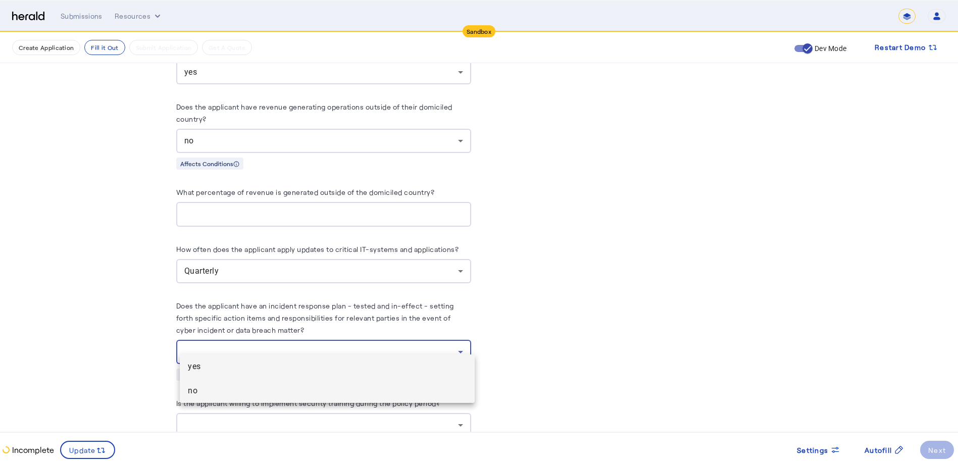
click at [194, 389] on span "no" at bounding box center [327, 391] width 279 height 12
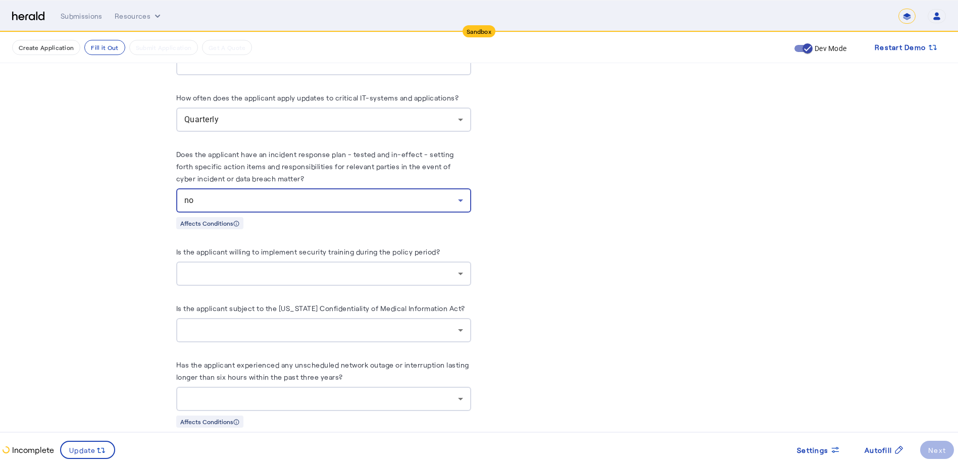
scroll to position [3889, 0]
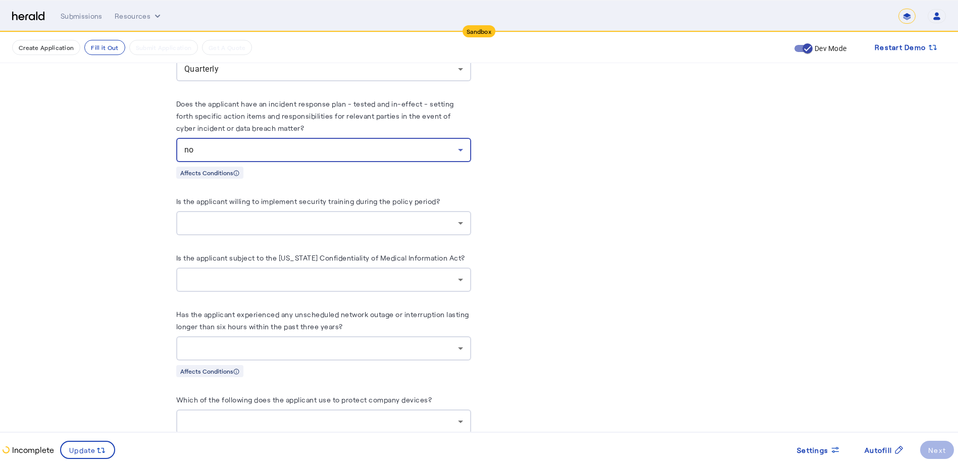
click at [355, 211] on div at bounding box center [323, 223] width 279 height 24
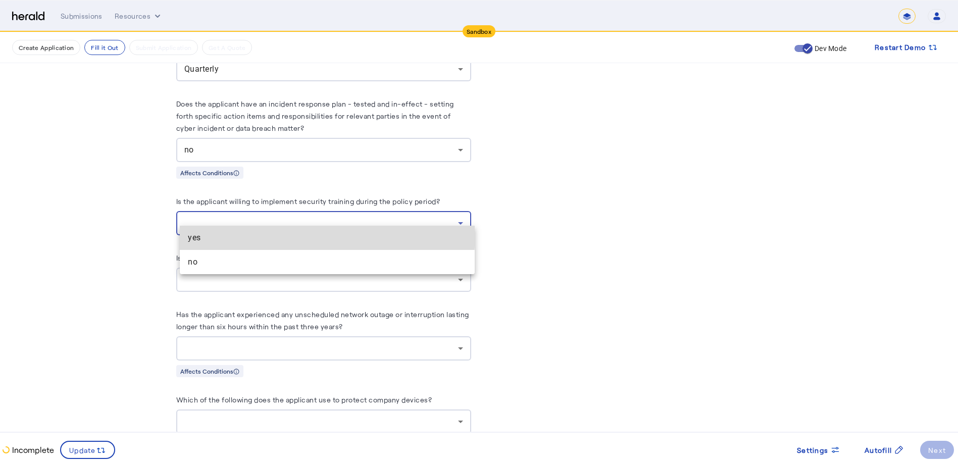
click at [288, 233] on span "yes" at bounding box center [327, 238] width 279 height 12
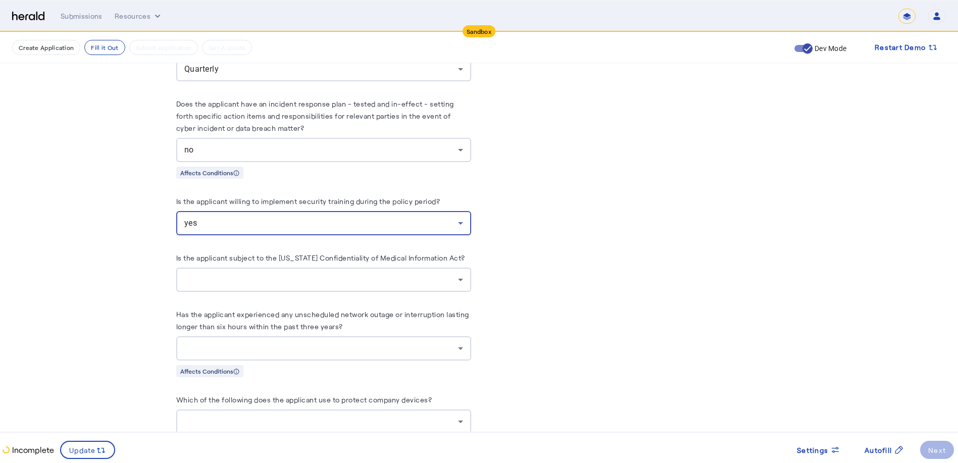
click at [288, 274] on div at bounding box center [321, 280] width 274 height 12
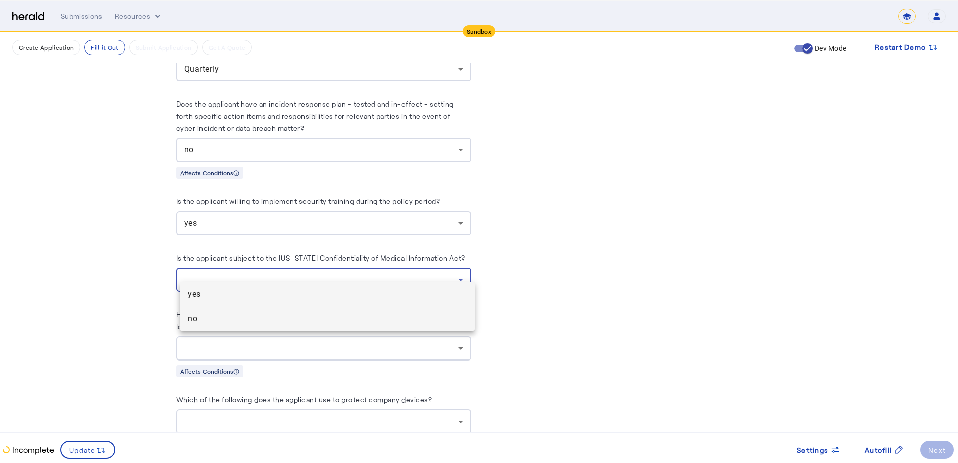
click at [226, 316] on span "no" at bounding box center [327, 319] width 279 height 12
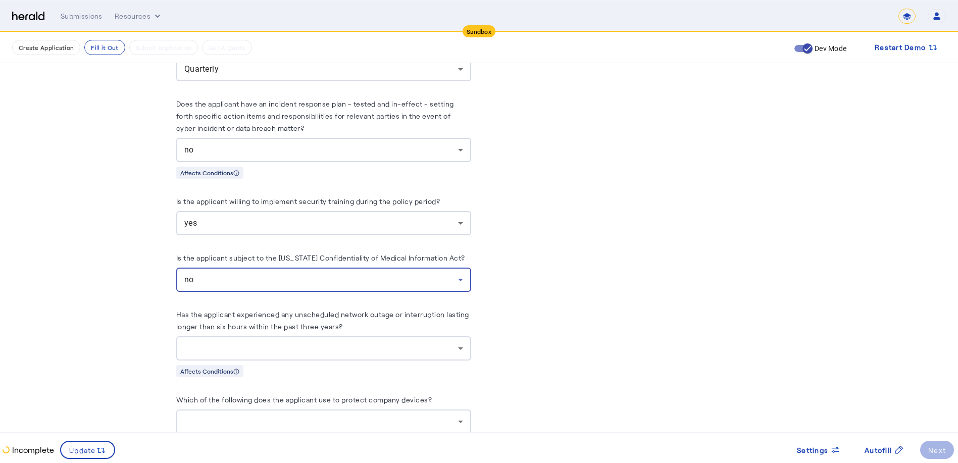
click at [291, 336] on div at bounding box center [323, 348] width 279 height 24
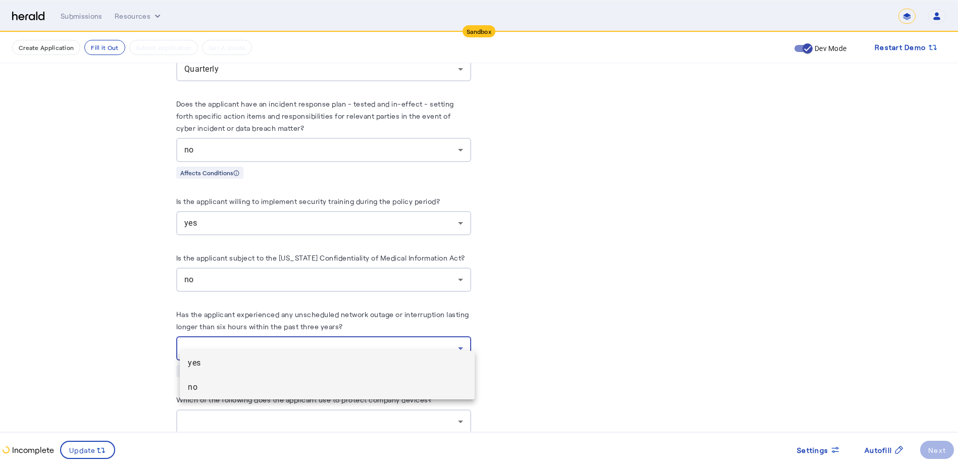
click at [217, 386] on span "no" at bounding box center [327, 387] width 279 height 12
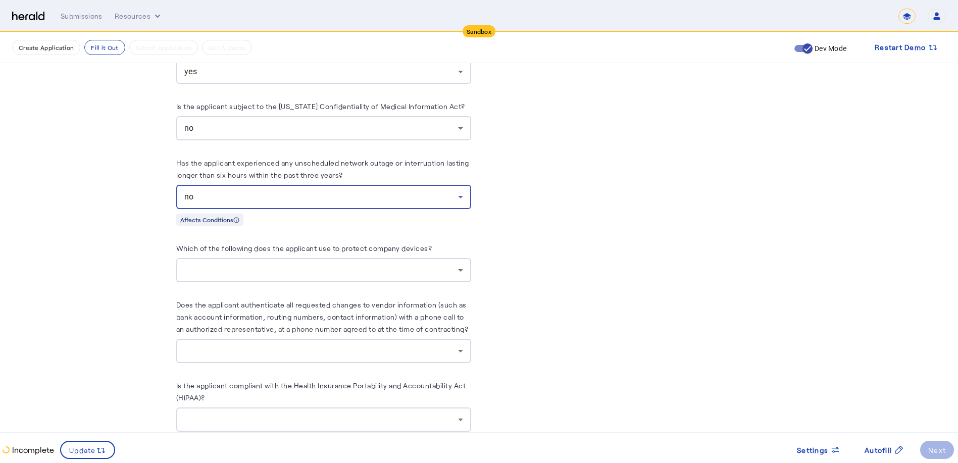
scroll to position [4091, 0]
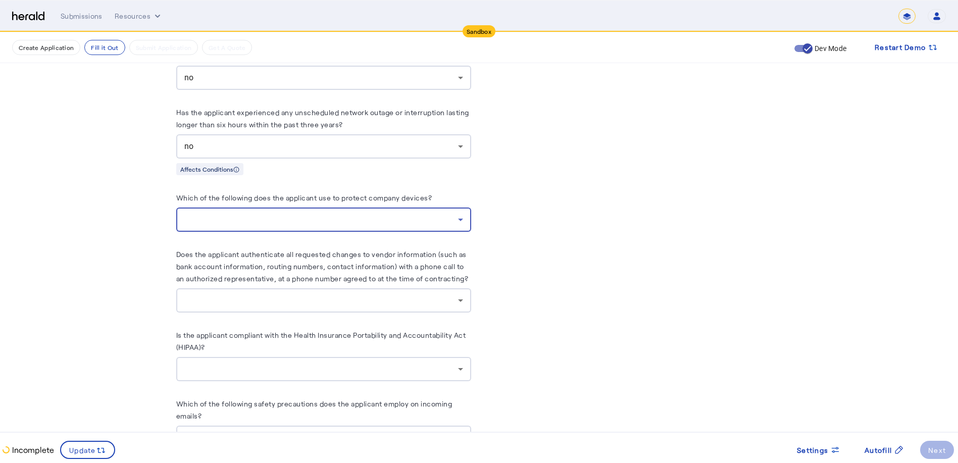
click at [311, 214] on div at bounding box center [321, 220] width 274 height 12
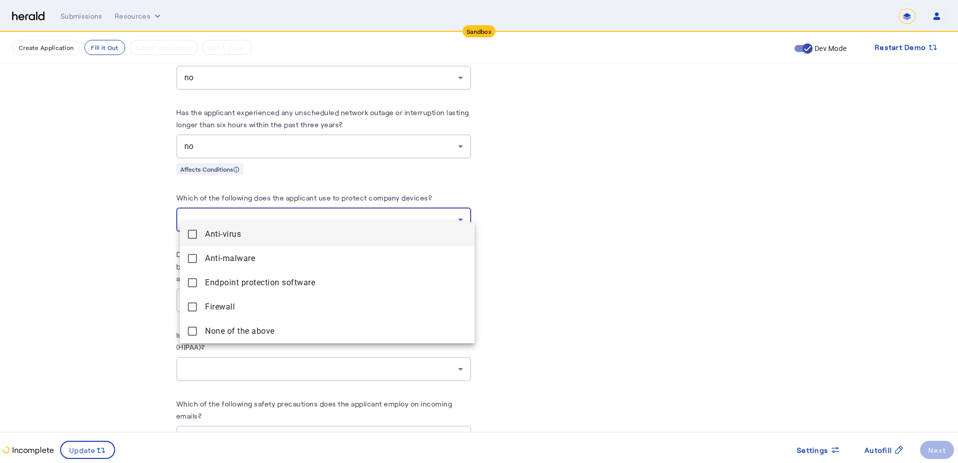
click at [191, 232] on mat-pseudo-checkbox at bounding box center [192, 234] width 9 height 9
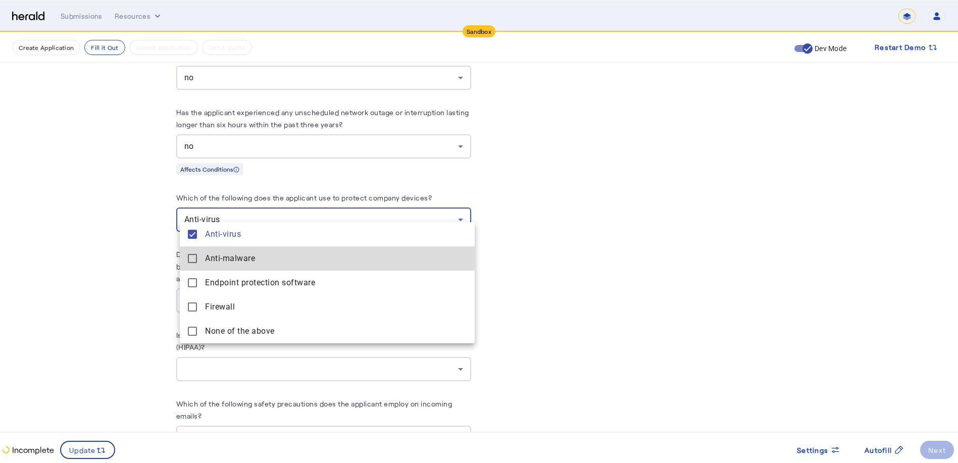
click at [191, 259] on mat-pseudo-checkbox at bounding box center [192, 258] width 9 height 9
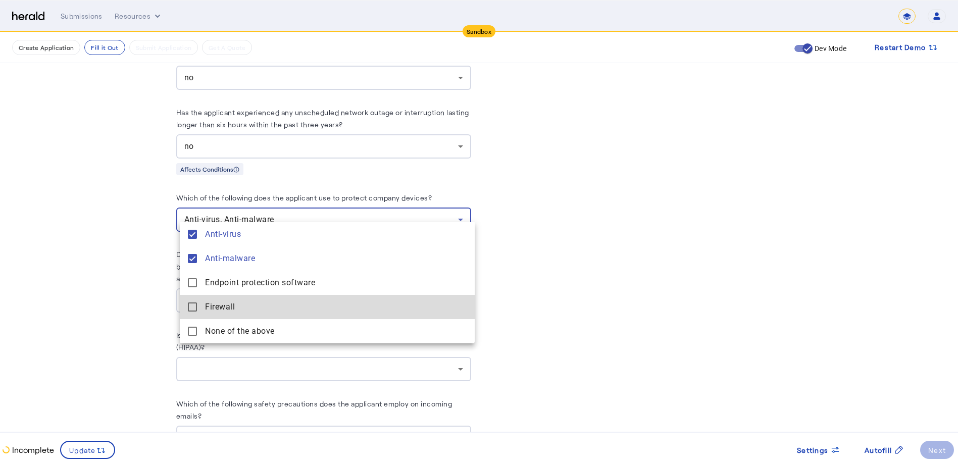
click at [226, 308] on span "Firewall" at bounding box center [336, 307] width 262 height 12
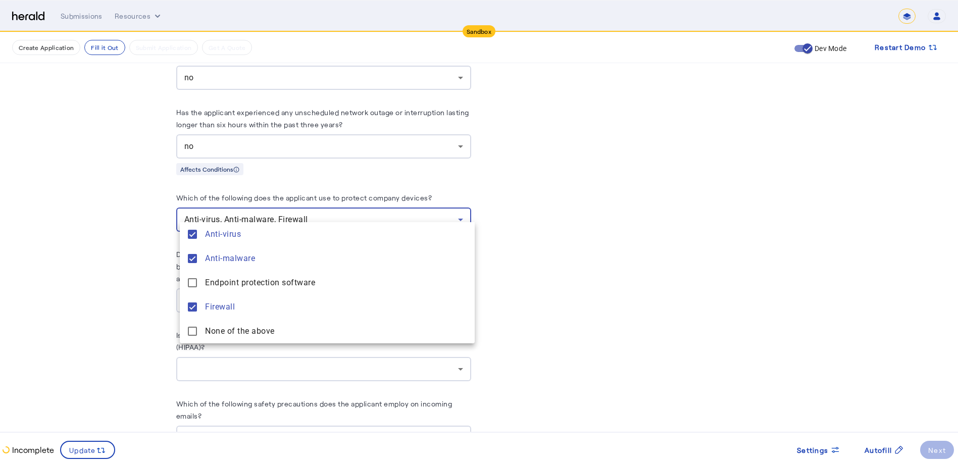
click at [543, 333] on div at bounding box center [479, 231] width 958 height 463
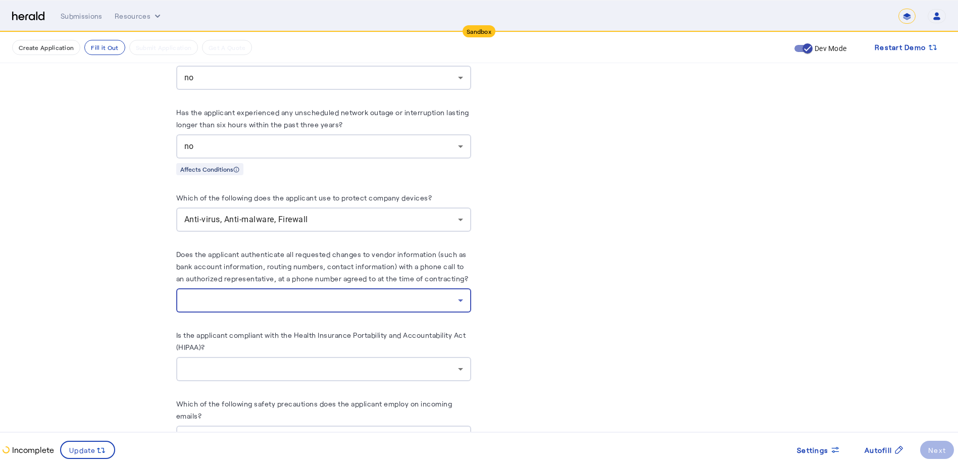
click at [333, 301] on div at bounding box center [321, 300] width 274 height 12
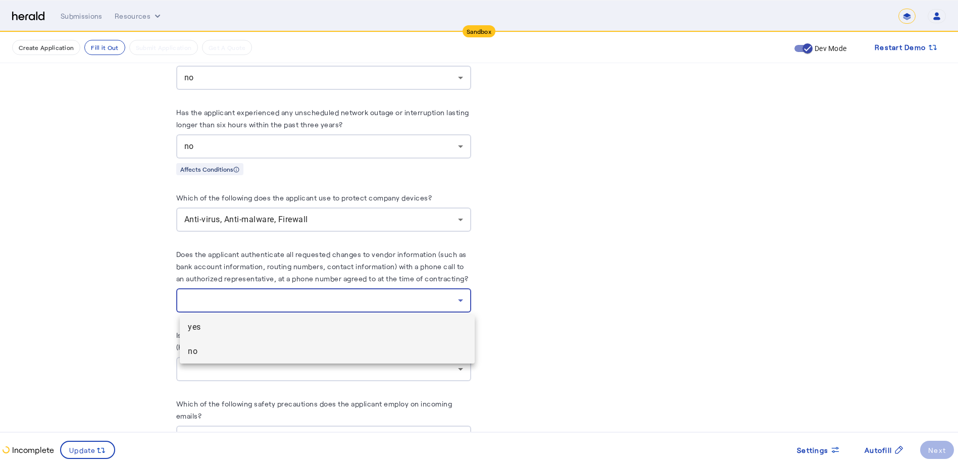
click at [224, 352] on span "no" at bounding box center [327, 351] width 279 height 12
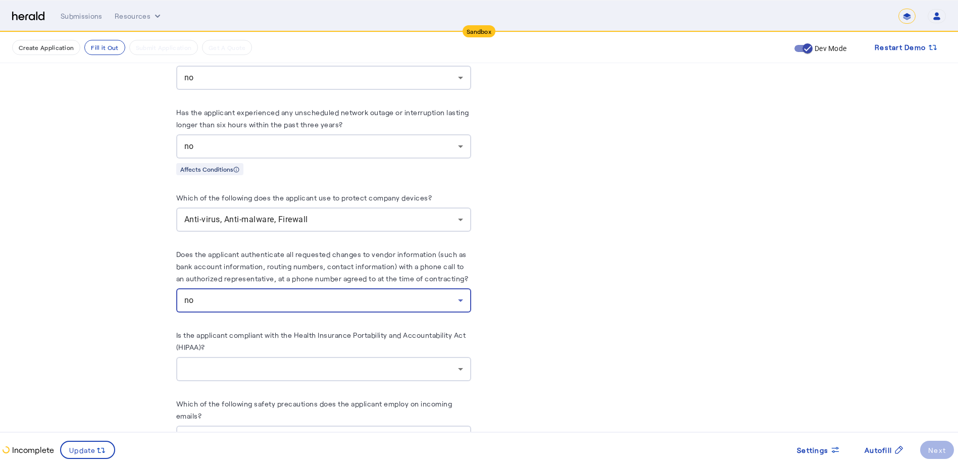
click at [315, 364] on div at bounding box center [321, 369] width 274 height 12
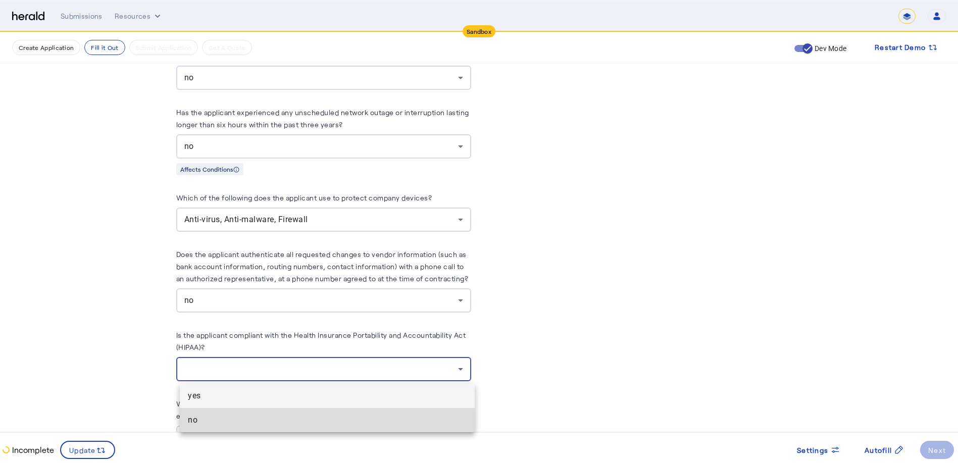
click at [286, 422] on span "no" at bounding box center [327, 420] width 279 height 12
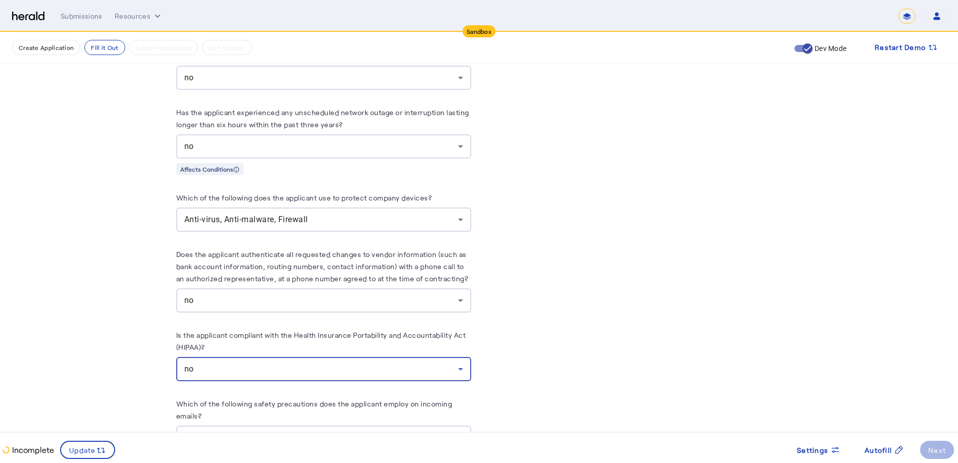
scroll to position [4192, 0]
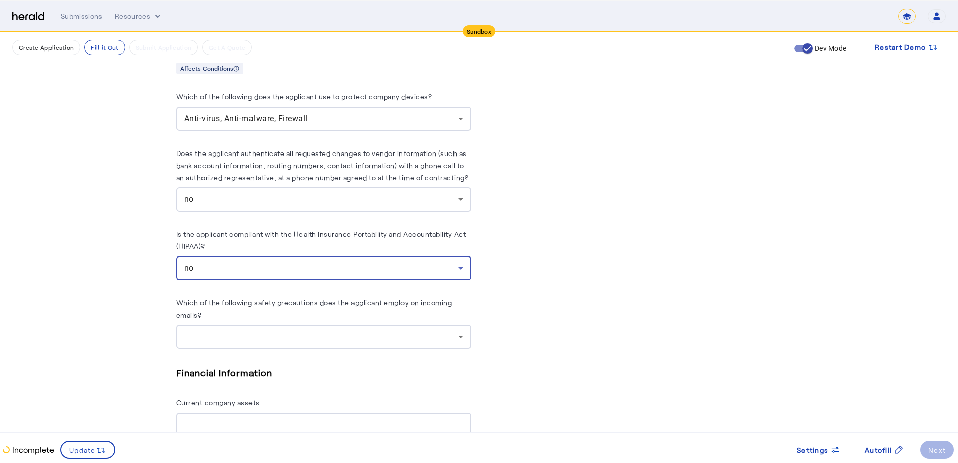
click at [365, 335] on div at bounding box center [321, 337] width 274 height 12
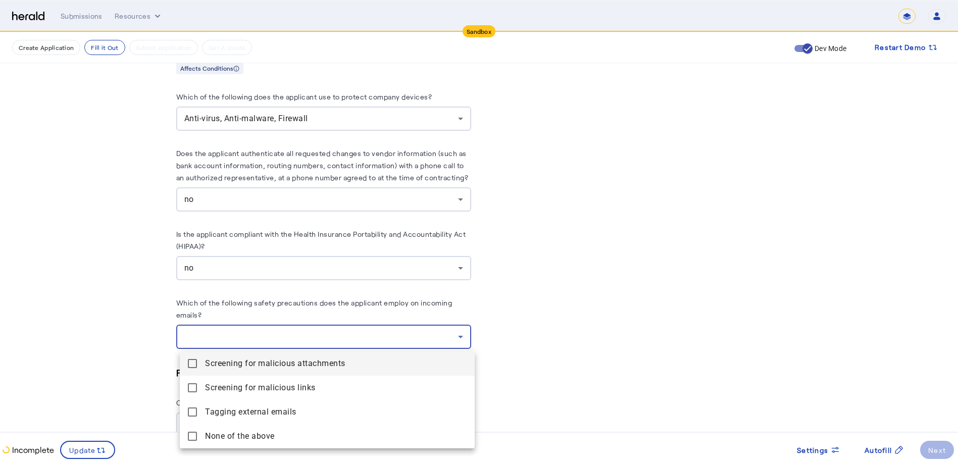
click at [192, 361] on mat-pseudo-checkbox at bounding box center [192, 363] width 9 height 9
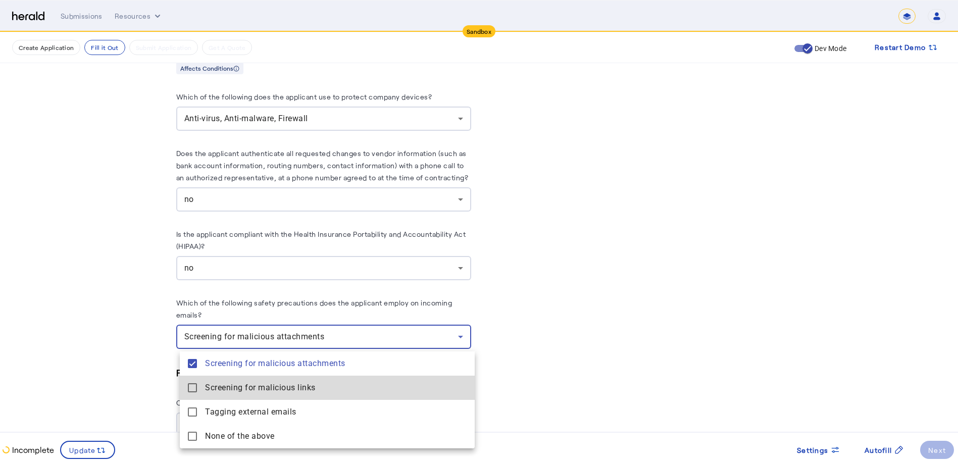
click at [191, 387] on mat-pseudo-checkbox at bounding box center [192, 387] width 9 height 9
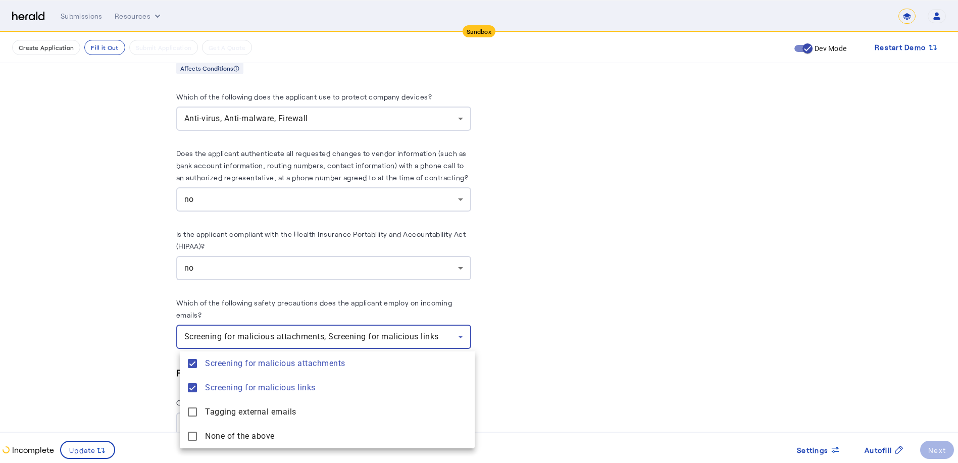
click at [512, 404] on div at bounding box center [479, 231] width 958 height 463
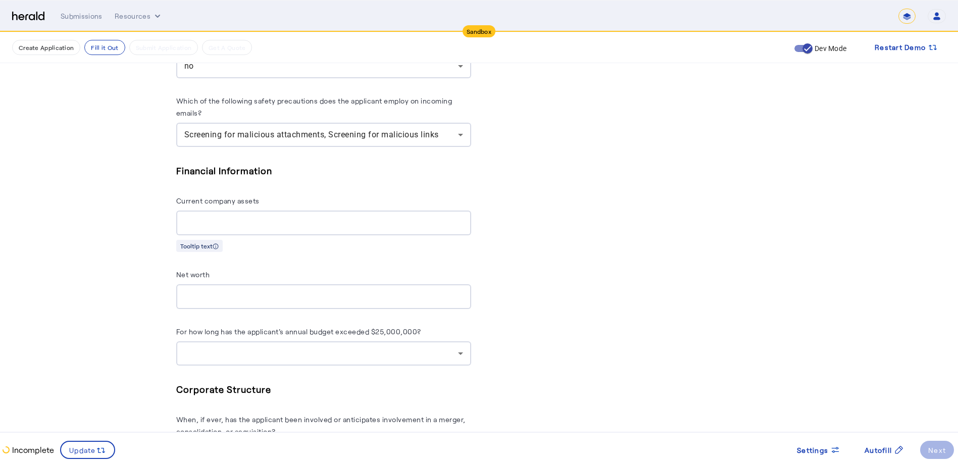
scroll to position [4445, 0]
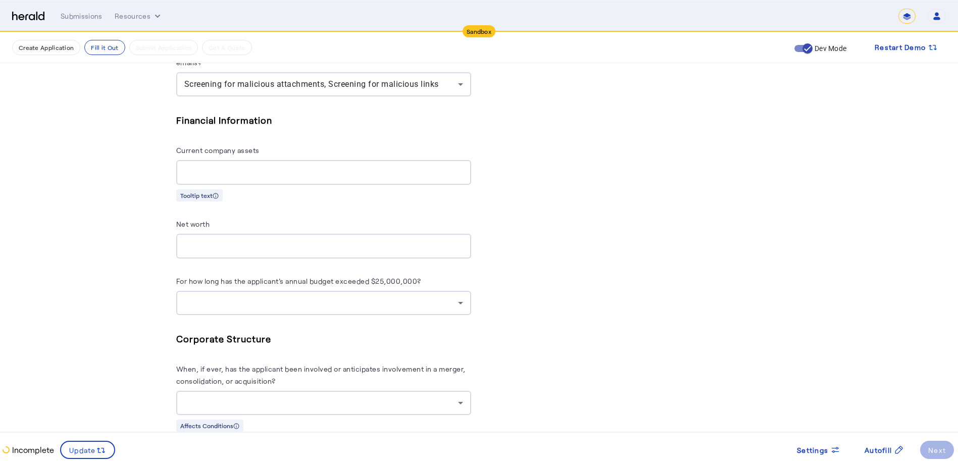
click at [228, 175] on input "Current company assets" at bounding box center [323, 173] width 279 height 12
type input "**********"
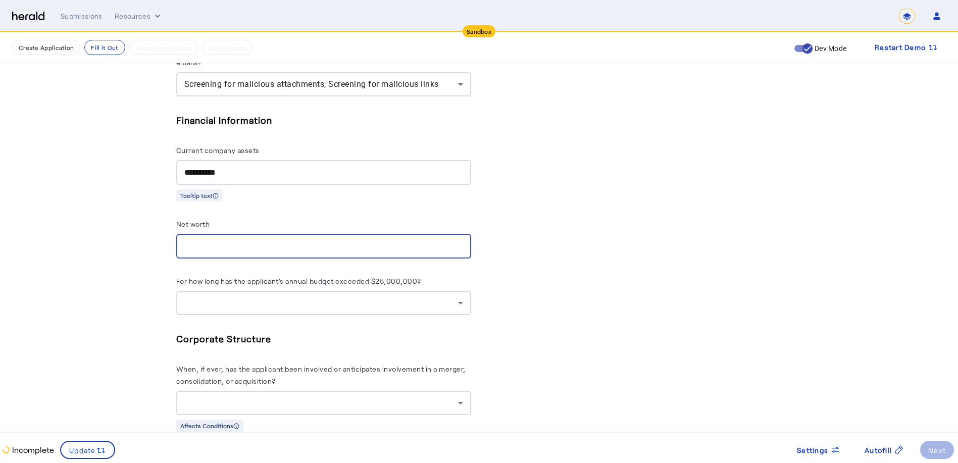
click at [258, 241] on input "Net worth" at bounding box center [323, 246] width 279 height 12
type input "*********"
click at [293, 300] on div at bounding box center [321, 303] width 274 height 12
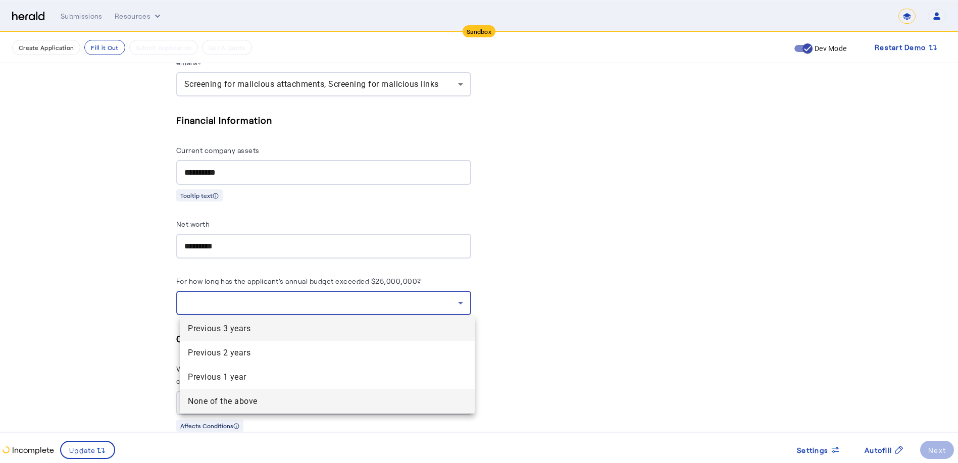
click at [247, 402] on span "None of the above" at bounding box center [327, 401] width 279 height 12
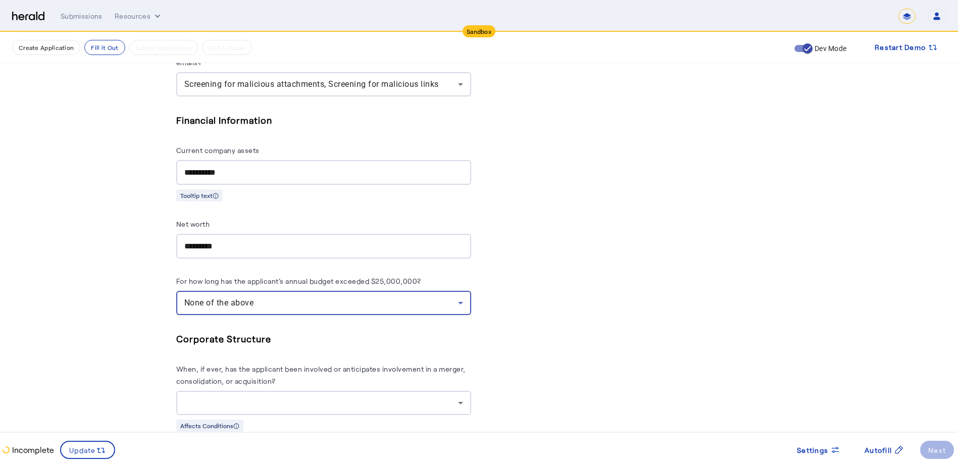
scroll to position [4495, 0]
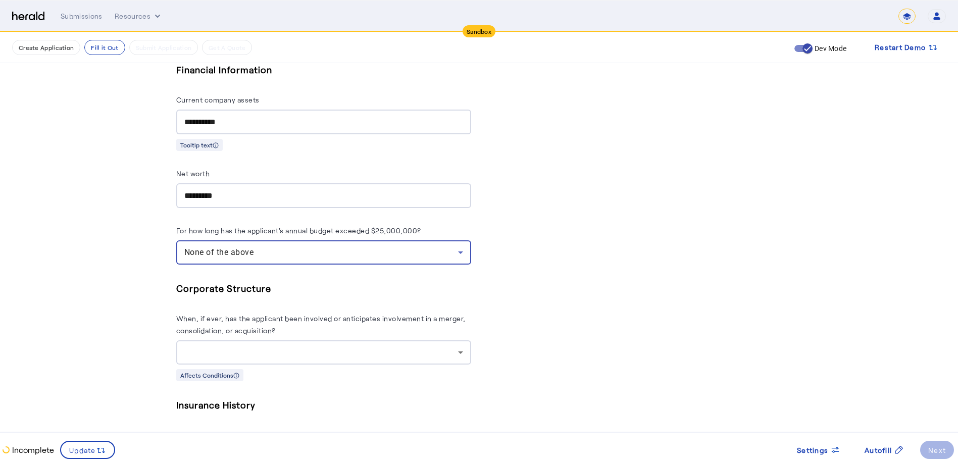
click at [295, 354] on div at bounding box center [321, 352] width 274 height 12
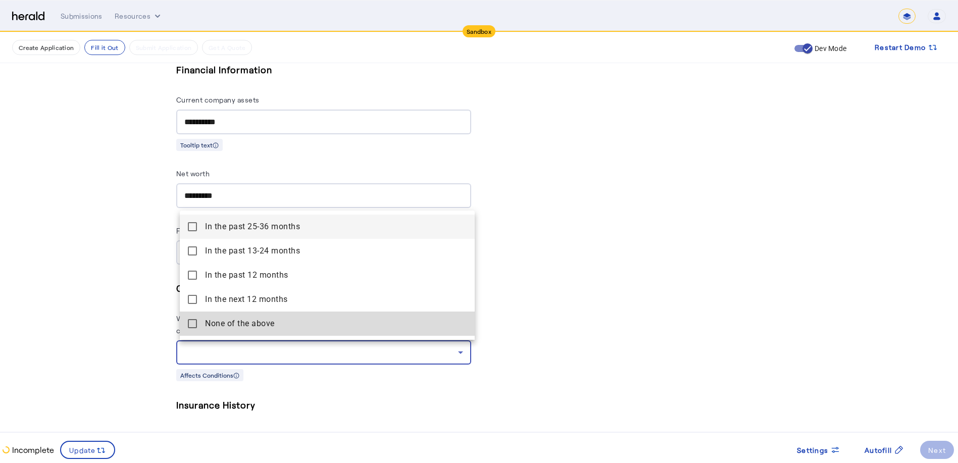
click at [198, 326] on above "None of the above" at bounding box center [327, 324] width 295 height 24
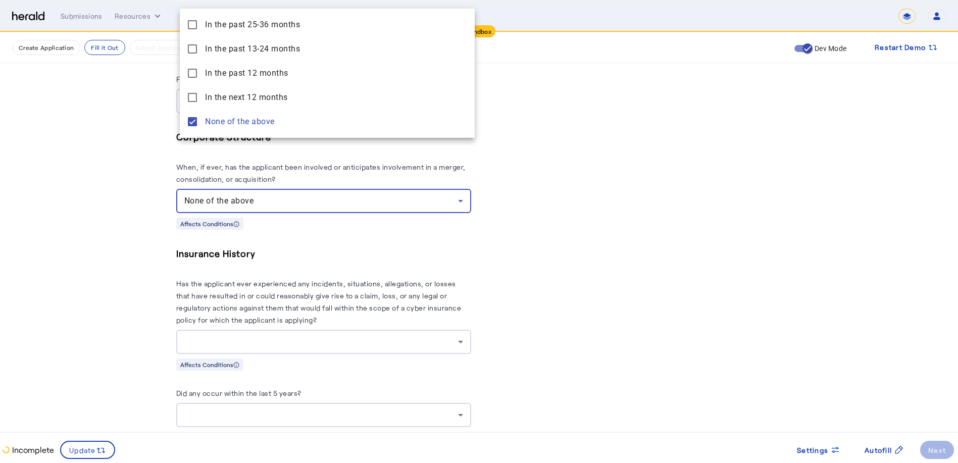
scroll to position [4697, 0]
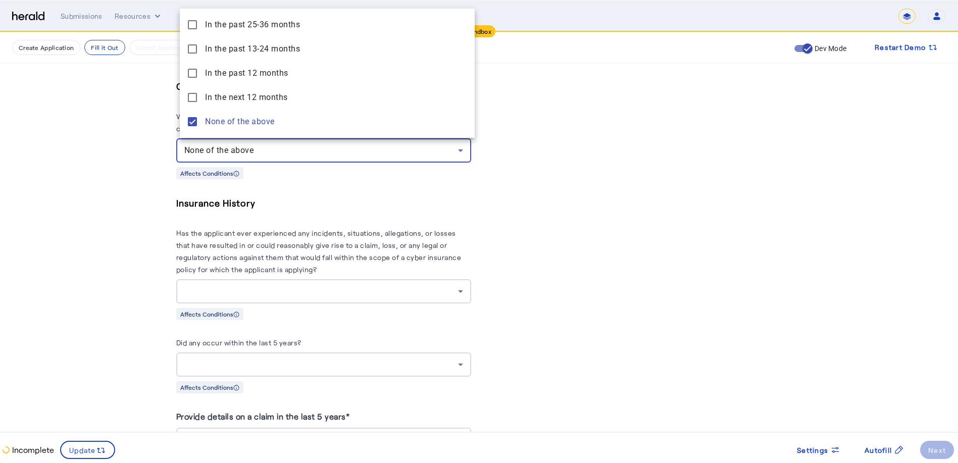
click at [418, 224] on div at bounding box center [479, 231] width 958 height 463
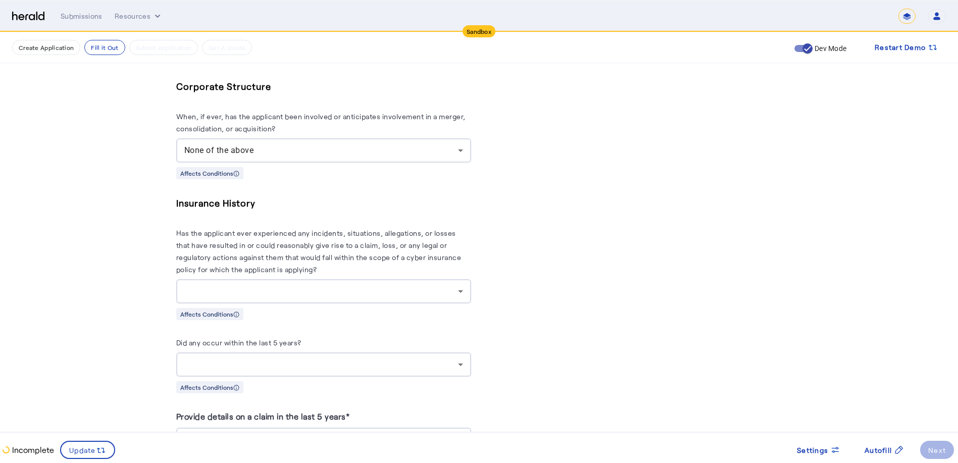
click at [275, 291] on div at bounding box center [321, 291] width 274 height 12
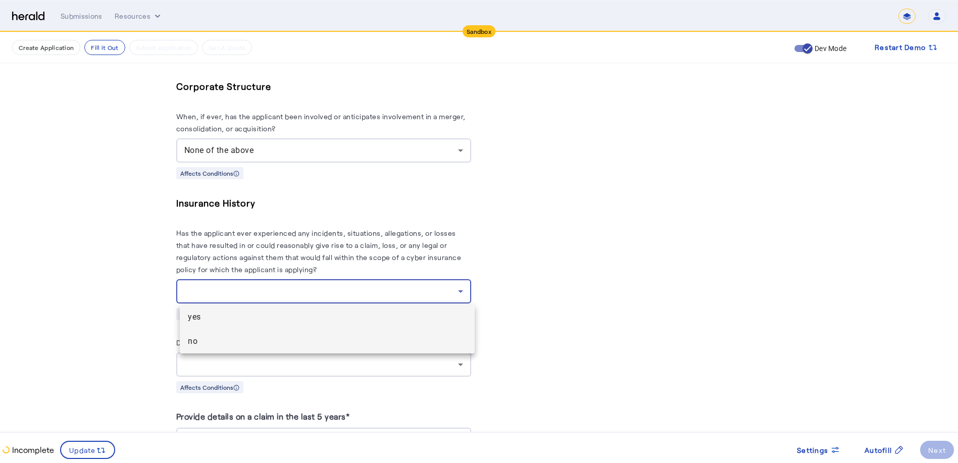
click at [201, 339] on span "no" at bounding box center [327, 341] width 279 height 12
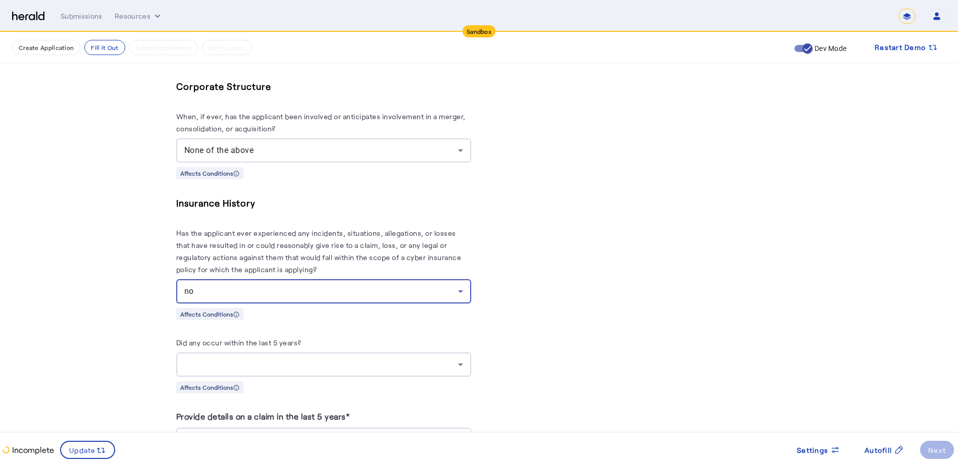
click at [277, 363] on div at bounding box center [321, 365] width 274 height 12
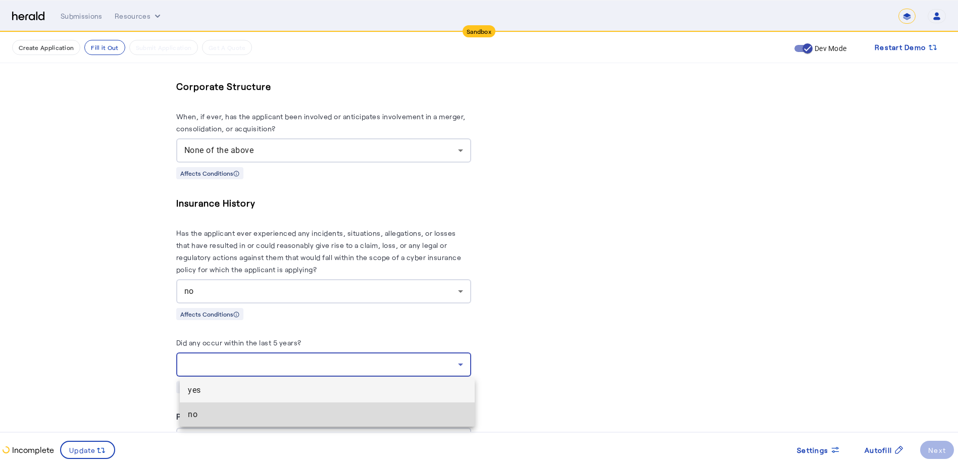
click at [216, 414] on span "no" at bounding box center [327, 415] width 279 height 12
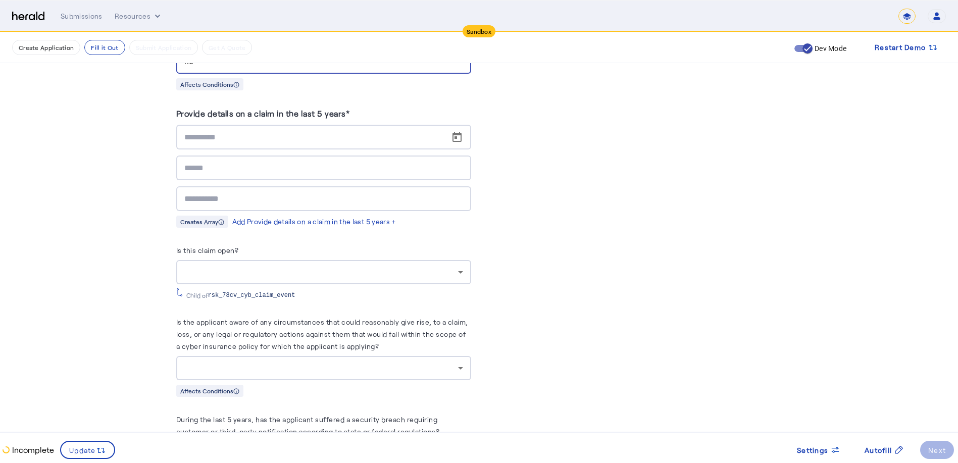
scroll to position [4950, 0]
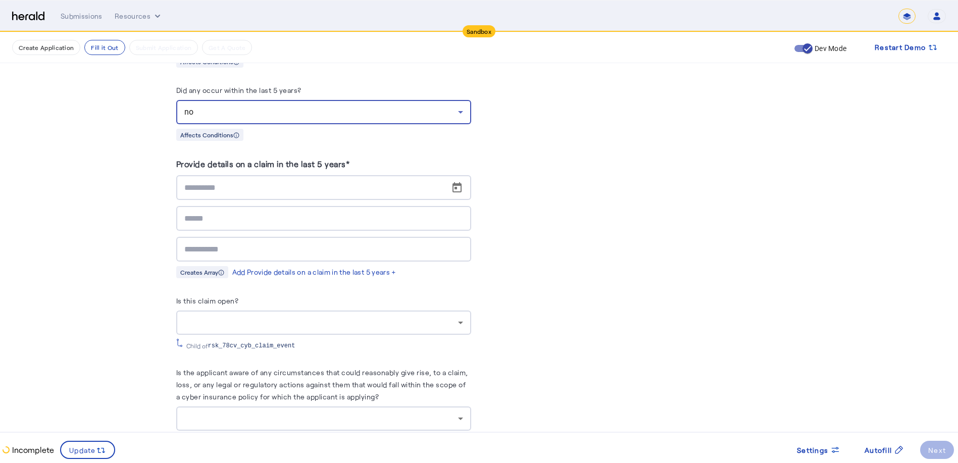
click at [285, 116] on div "no" at bounding box center [321, 112] width 274 height 12
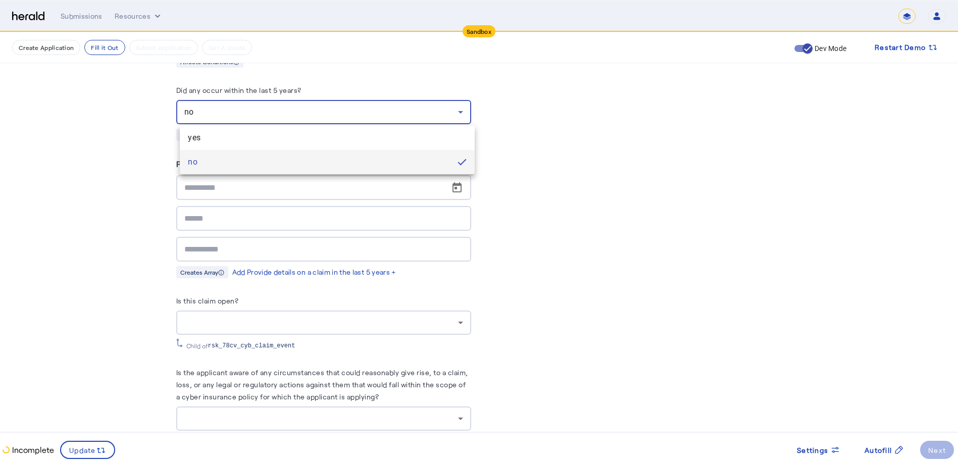
click at [199, 139] on span "yes" at bounding box center [327, 138] width 279 height 12
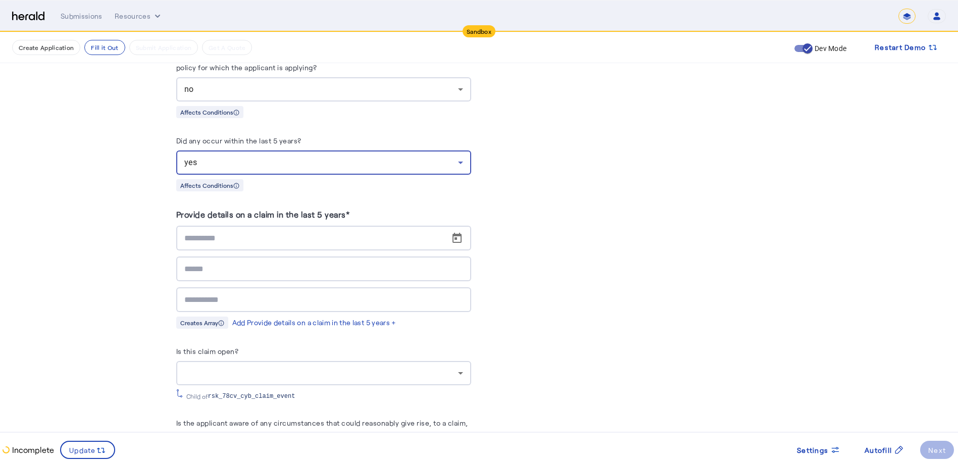
scroll to position [4849, 0]
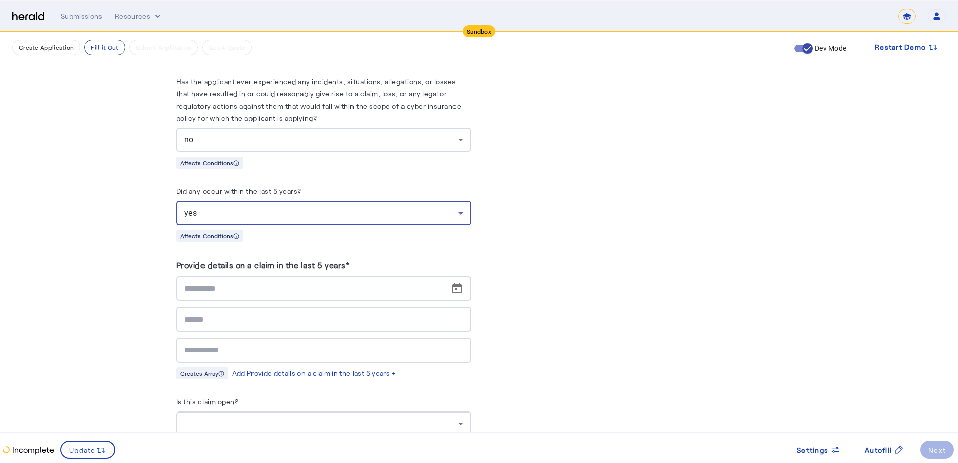
click at [290, 135] on div "no" at bounding box center [321, 140] width 274 height 12
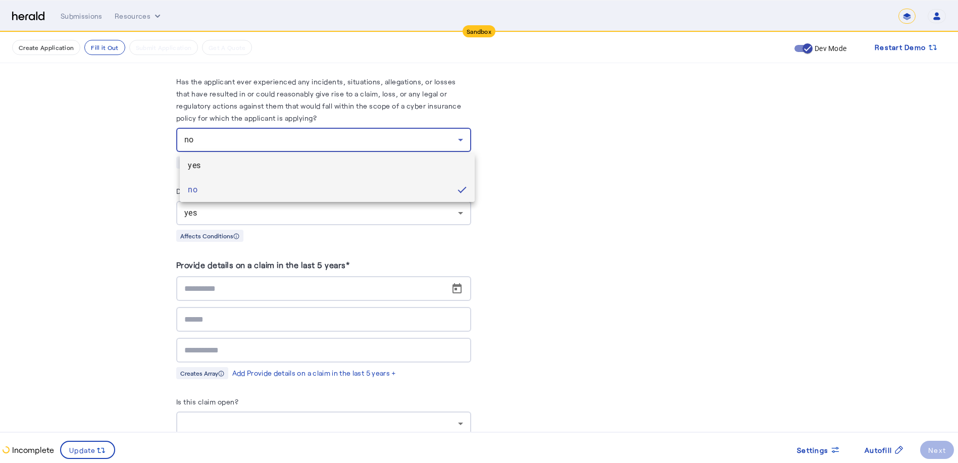
click at [195, 163] on span "yes" at bounding box center [327, 166] width 279 height 12
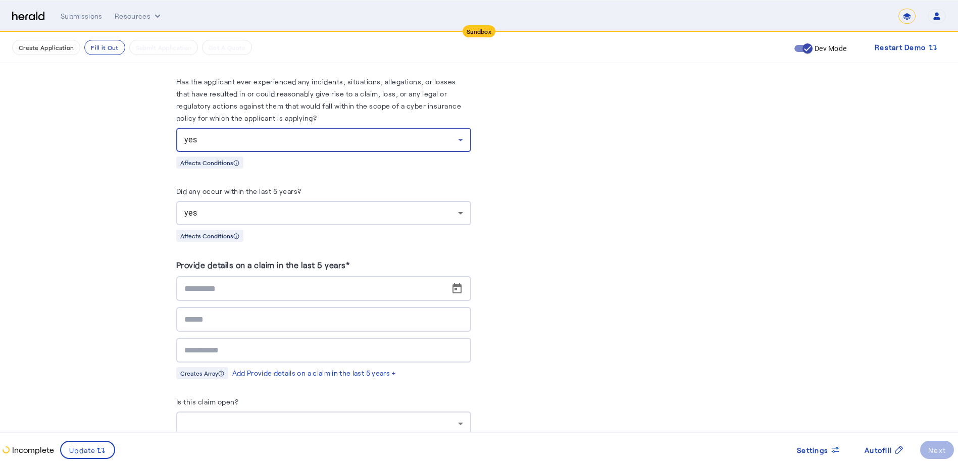
scroll to position [4950, 0]
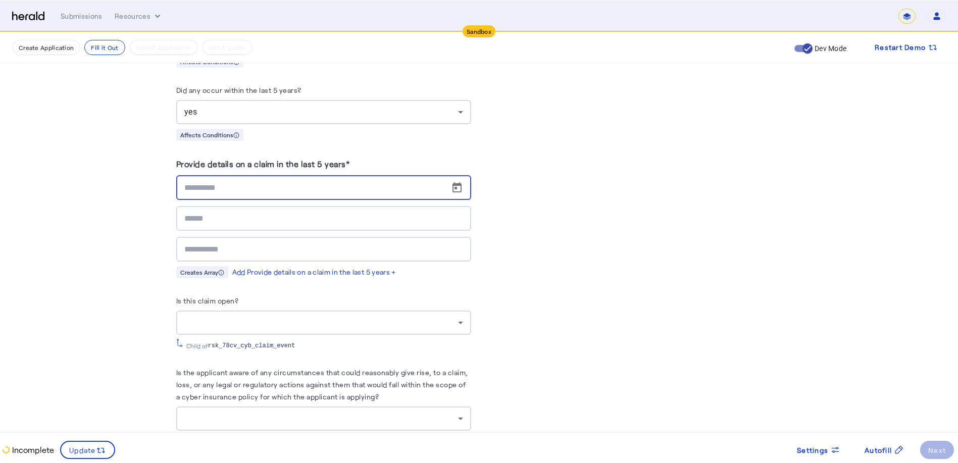
click at [285, 192] on input at bounding box center [326, 188] width 285 height 12
click at [456, 184] on span "Open calendar" at bounding box center [457, 188] width 24 height 24
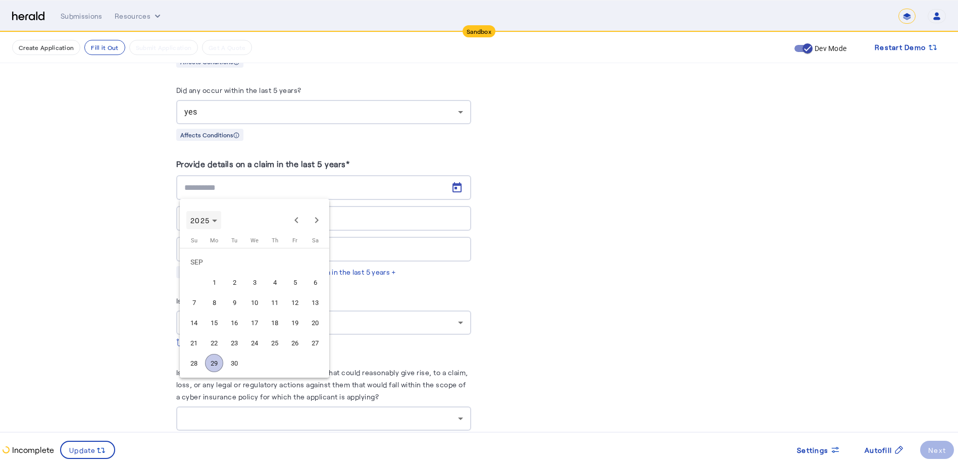
click at [210, 223] on span "2025" at bounding box center [203, 220] width 27 height 9
click at [202, 289] on span "2024" at bounding box center [202, 292] width 32 height 18
click at [193, 267] on span "JAN" at bounding box center [202, 272] width 32 height 18
click at [212, 282] on span "1" at bounding box center [214, 282] width 18 height 18
type input "**********"
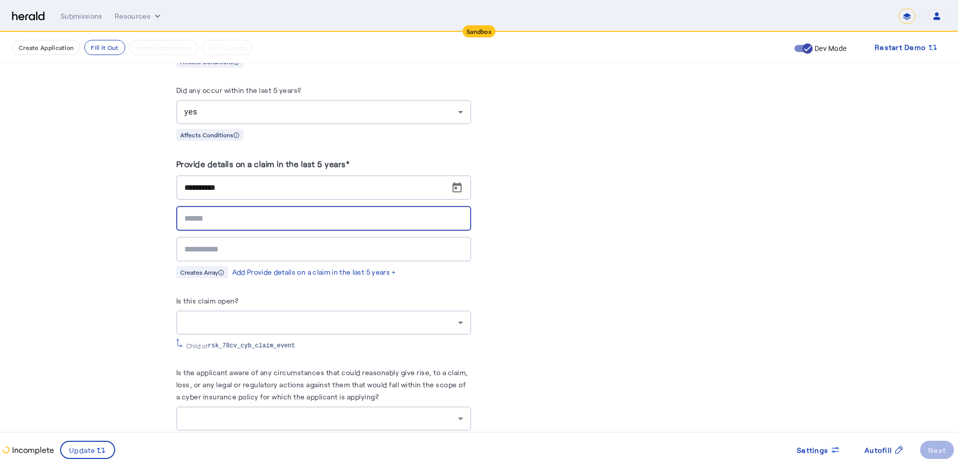
click at [334, 219] on input at bounding box center [323, 219] width 279 height 12
type input "*******"
click at [303, 255] on div at bounding box center [323, 249] width 279 height 25
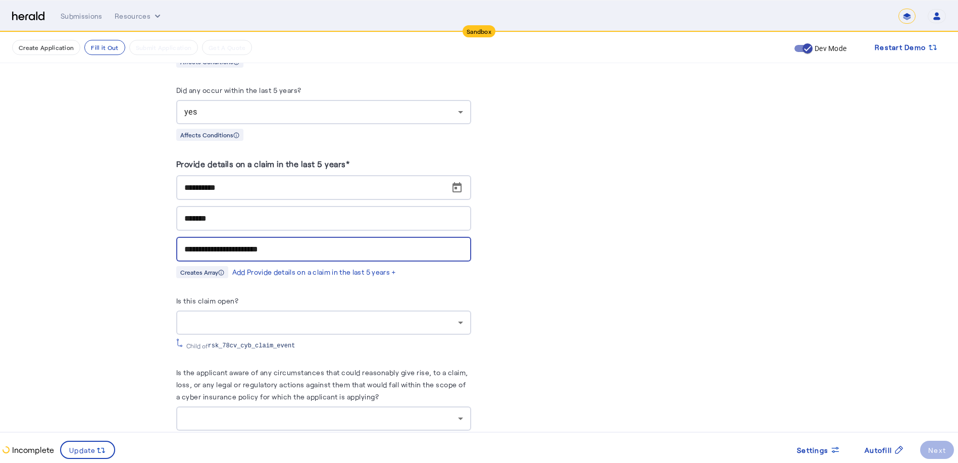
type input "**********"
click at [351, 318] on div at bounding box center [321, 323] width 274 height 12
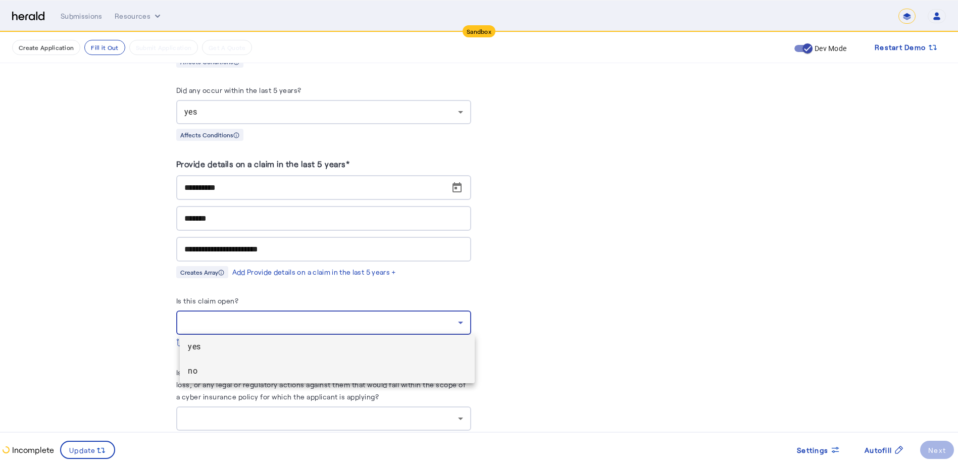
click at [219, 367] on span "no" at bounding box center [327, 371] width 279 height 12
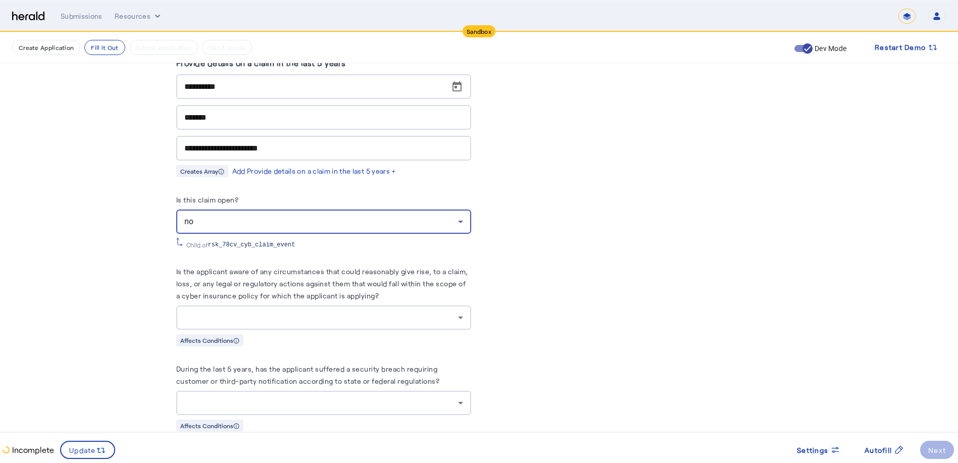
scroll to position [5101, 0]
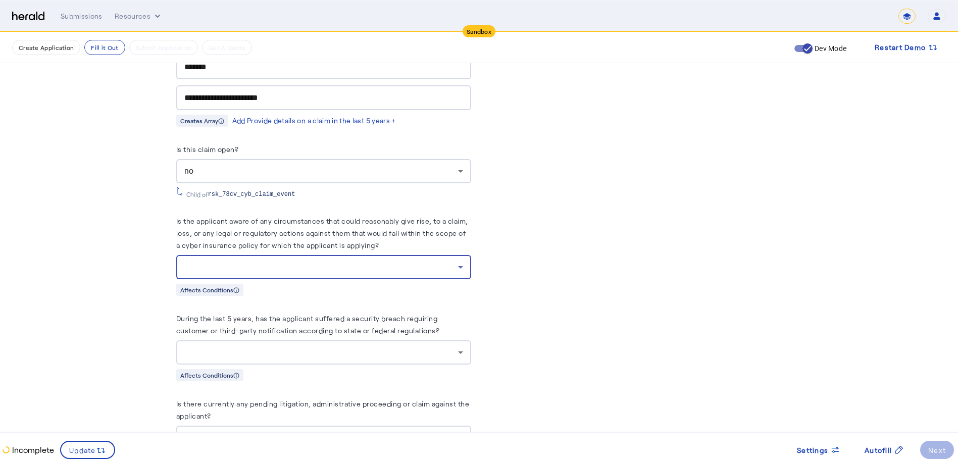
click at [393, 263] on div at bounding box center [321, 267] width 274 height 12
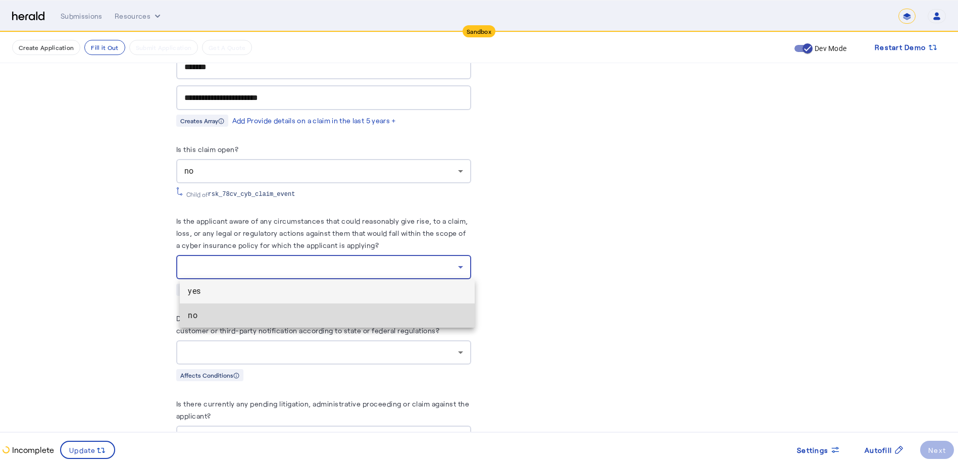
click at [206, 315] on span "no" at bounding box center [327, 316] width 279 height 12
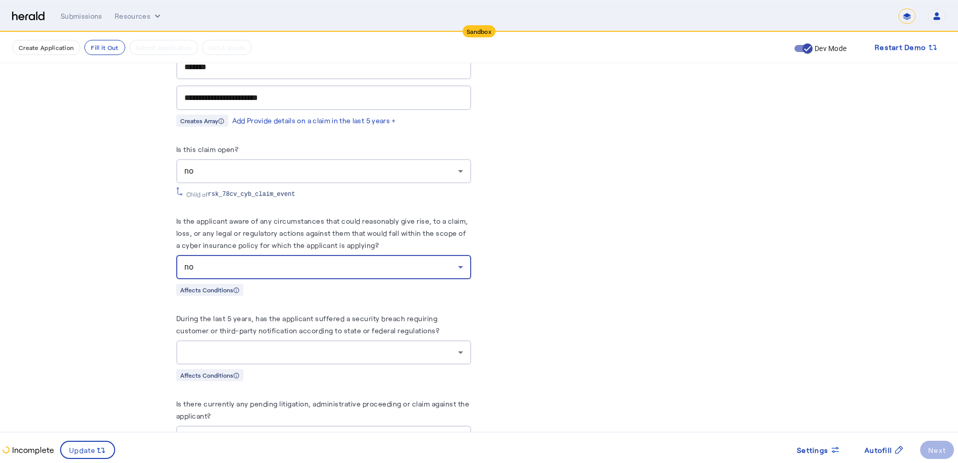
click at [356, 343] on div at bounding box center [323, 352] width 279 height 24
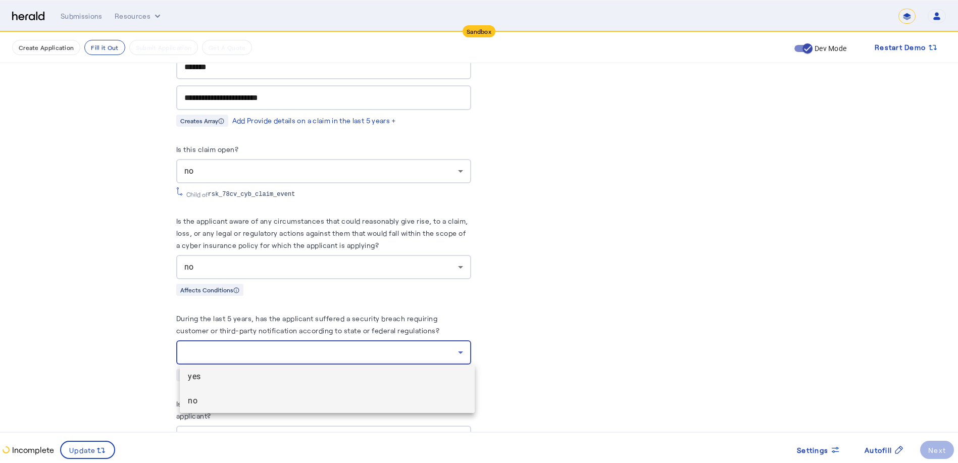
click at [212, 401] on span "no" at bounding box center [327, 401] width 279 height 12
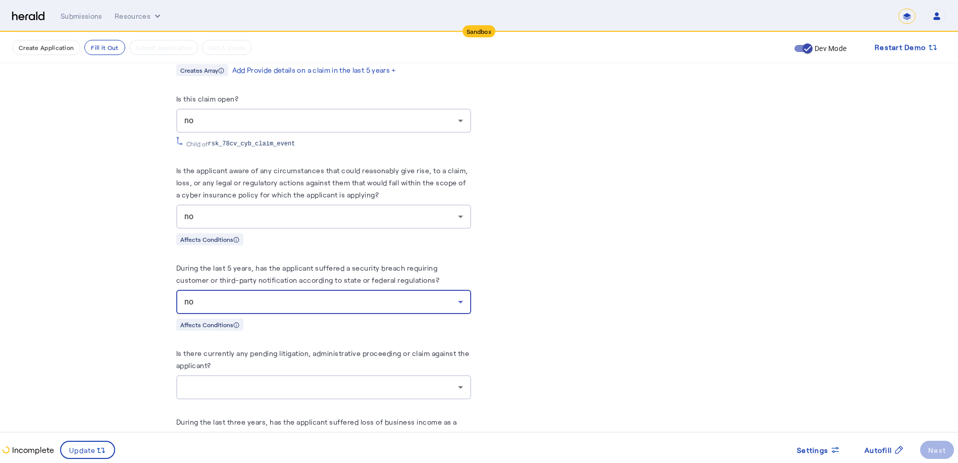
scroll to position [5202, 0]
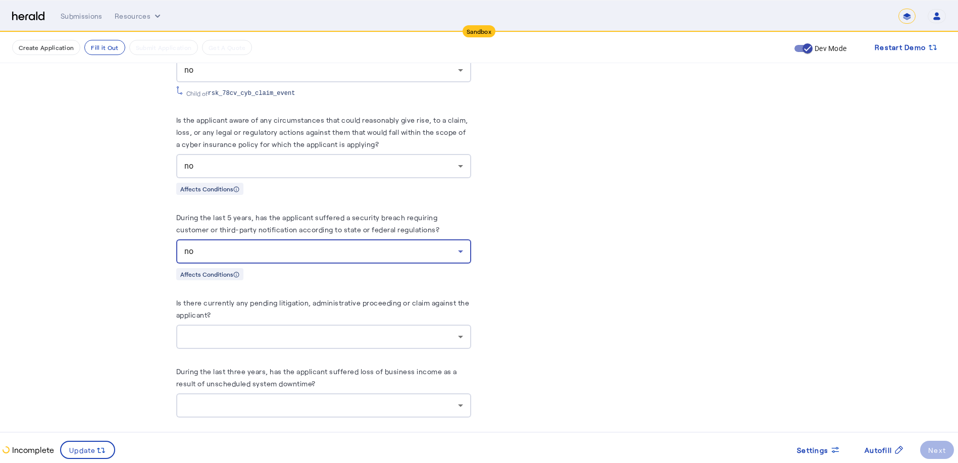
click at [323, 328] on div at bounding box center [323, 337] width 279 height 24
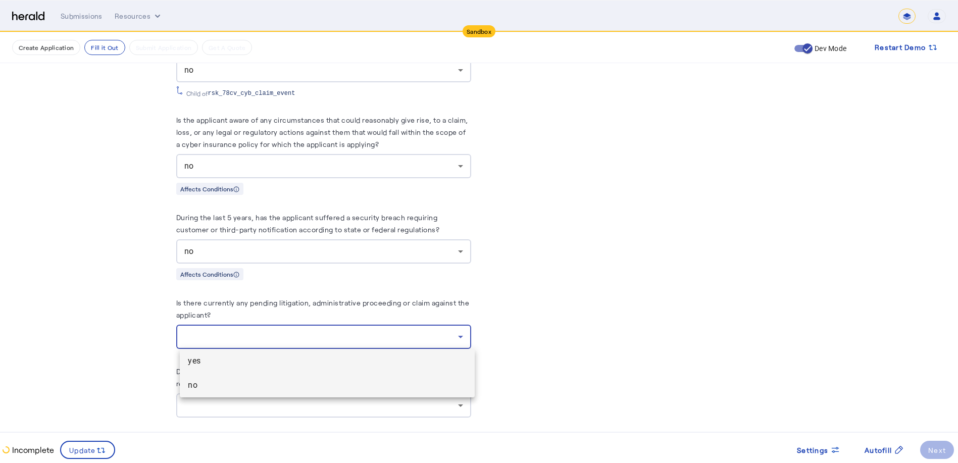
click at [191, 384] on span "no" at bounding box center [327, 385] width 279 height 12
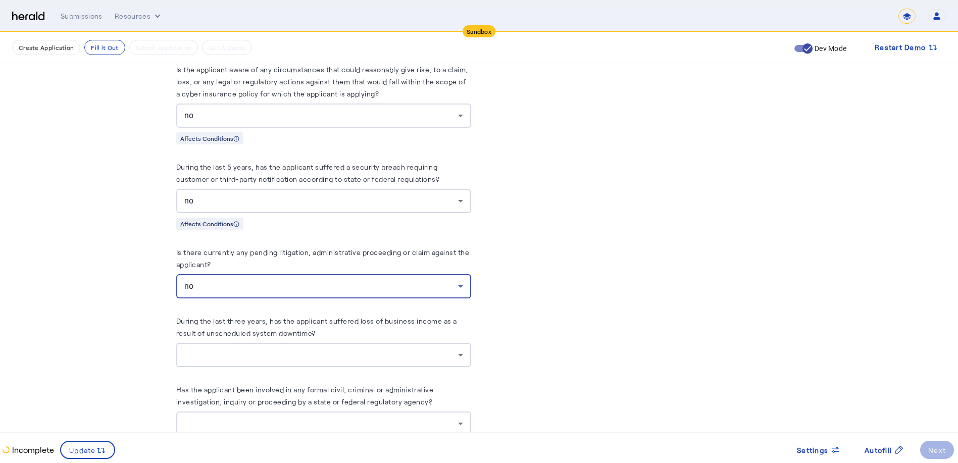
scroll to position [5303, 0]
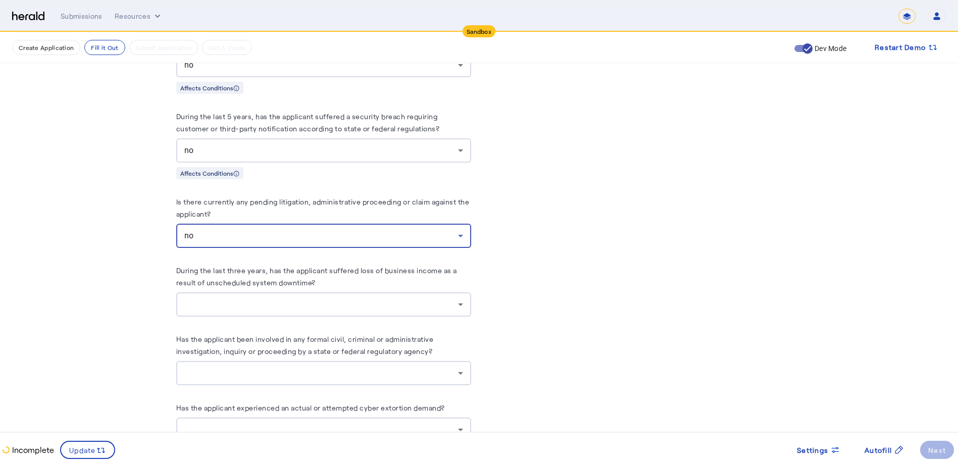
click at [310, 301] on div at bounding box center [321, 304] width 274 height 12
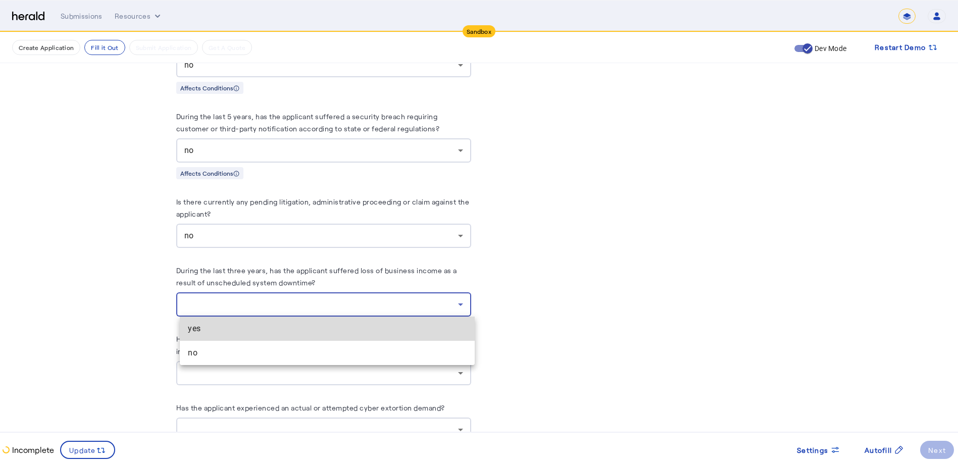
click at [192, 333] on span "yes" at bounding box center [327, 329] width 279 height 12
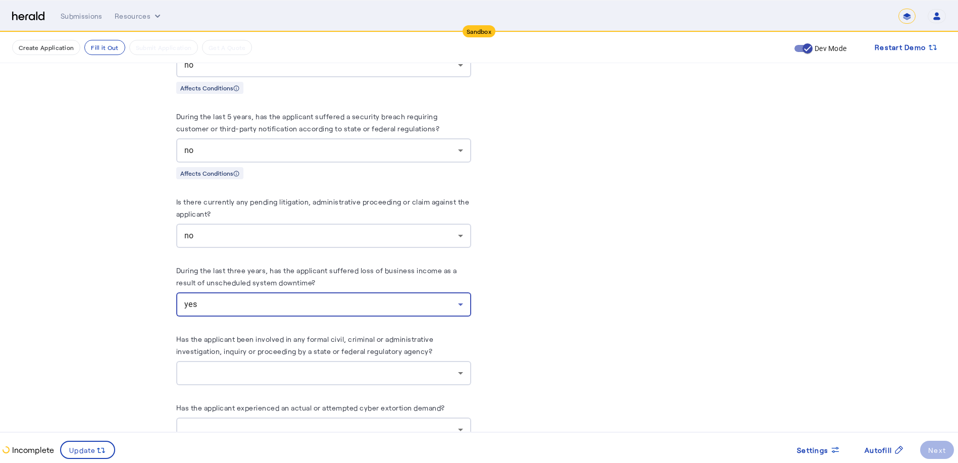
scroll to position [5354, 0]
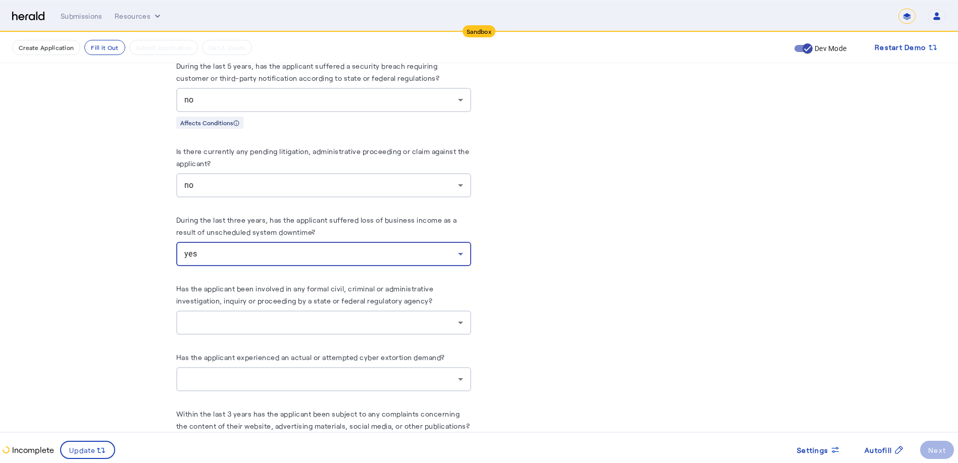
click at [291, 317] on div at bounding box center [321, 323] width 274 height 12
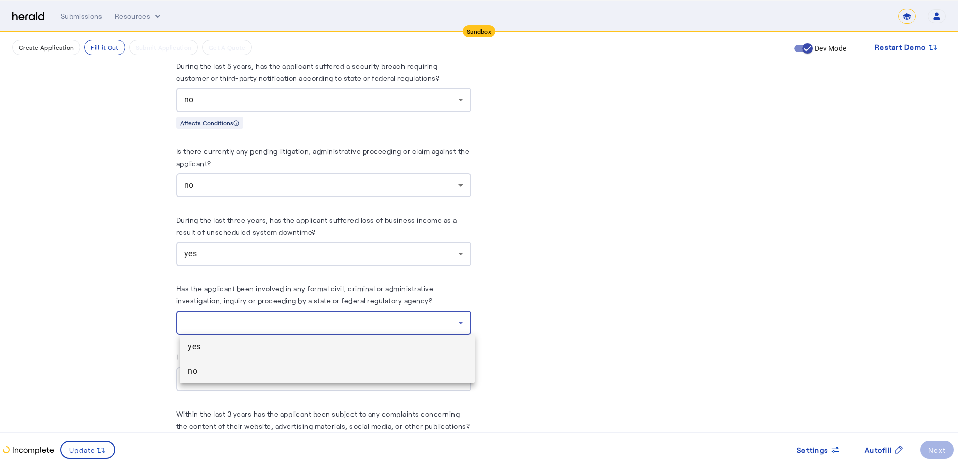
click at [204, 373] on span "no" at bounding box center [327, 371] width 279 height 12
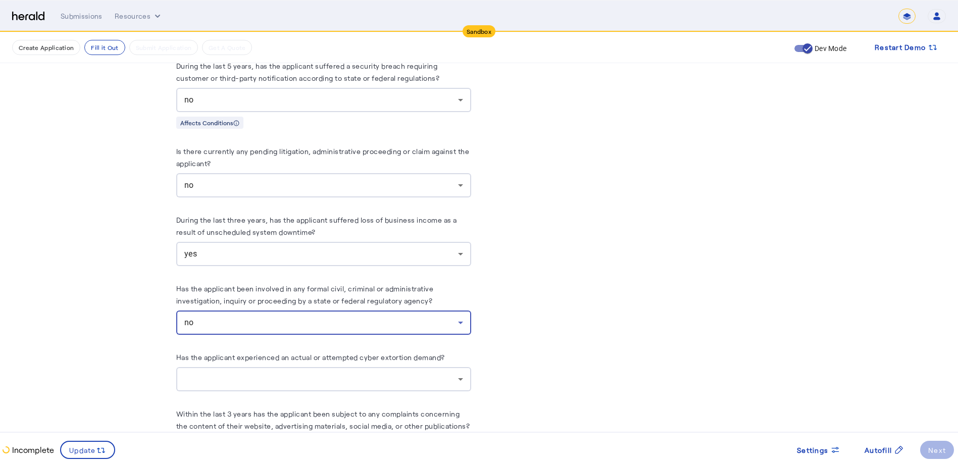
click at [320, 373] on div at bounding box center [321, 379] width 274 height 12
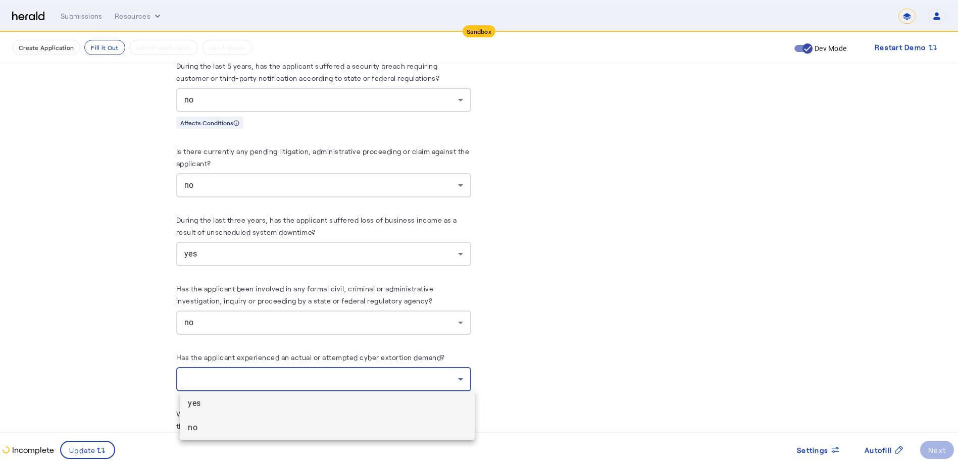
click at [195, 429] on span "no" at bounding box center [327, 428] width 279 height 12
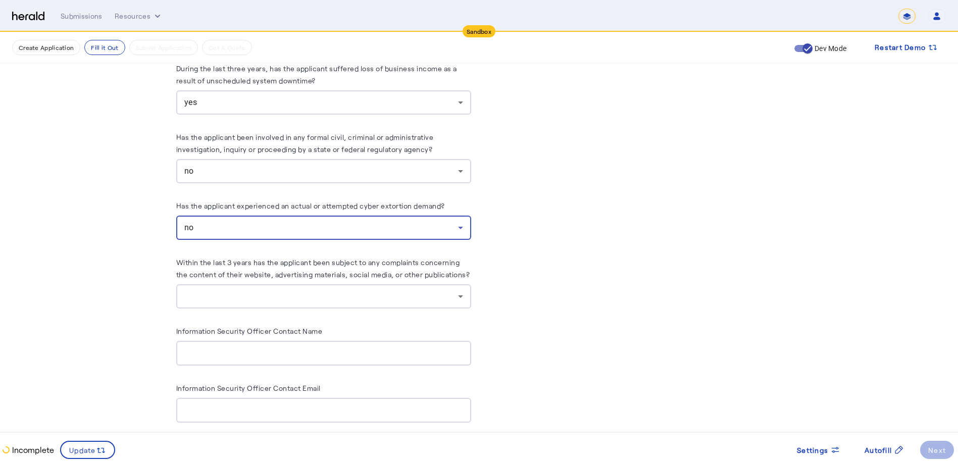
scroll to position [5556, 0]
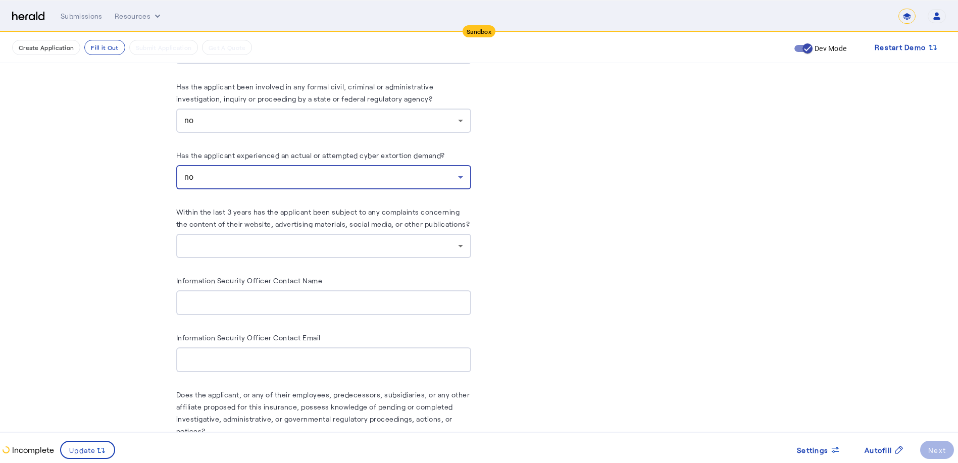
click at [370, 250] on div at bounding box center [323, 246] width 279 height 24
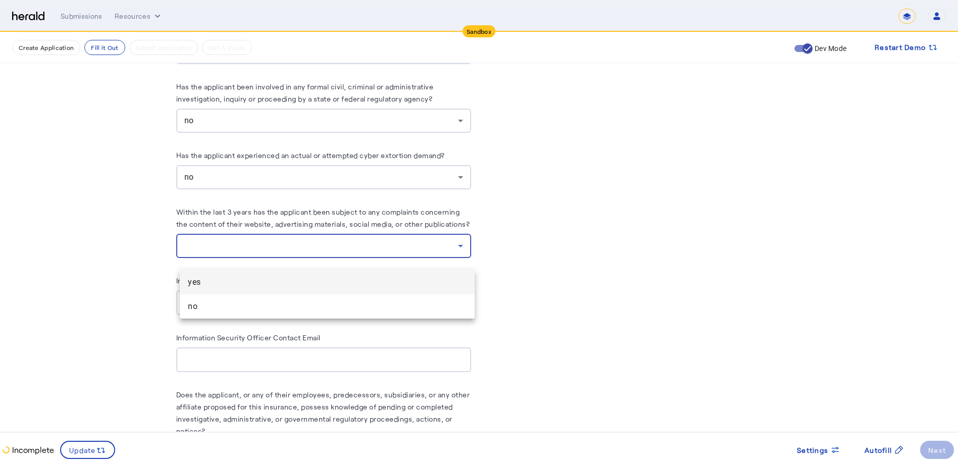
click at [208, 282] on span "yes" at bounding box center [327, 282] width 279 height 12
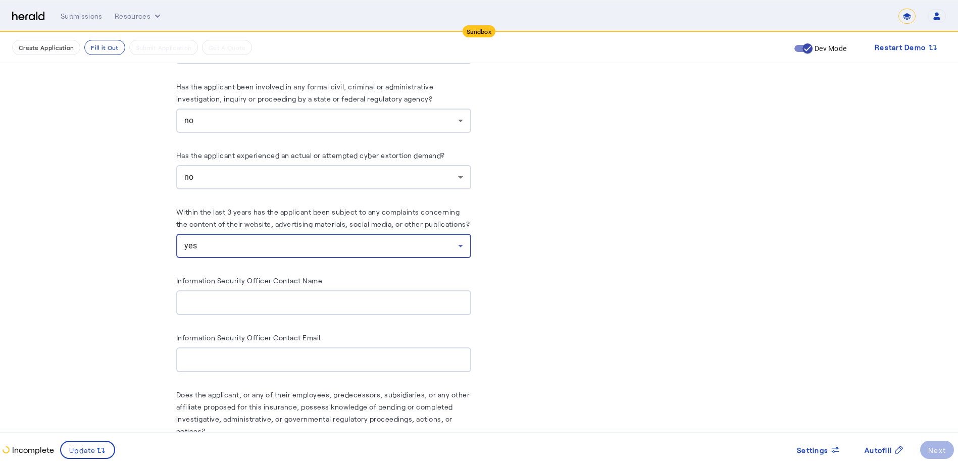
click at [344, 309] on input "Information Security Officer Contact Name" at bounding box center [323, 303] width 279 height 12
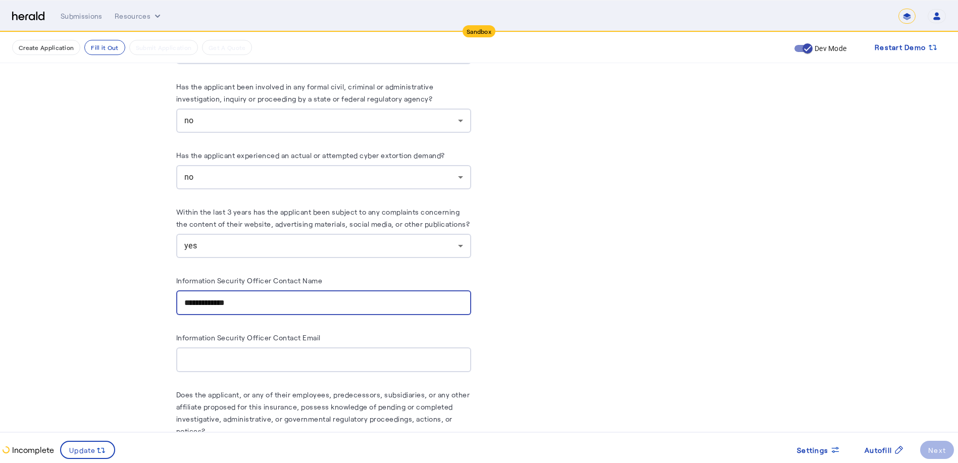
type input "**********"
drag, startPoint x: 199, startPoint y: 385, endPoint x: 188, endPoint y: 367, distance: 20.9
click at [188, 366] on input "Information Security Officer Contact Email" at bounding box center [323, 360] width 279 height 12
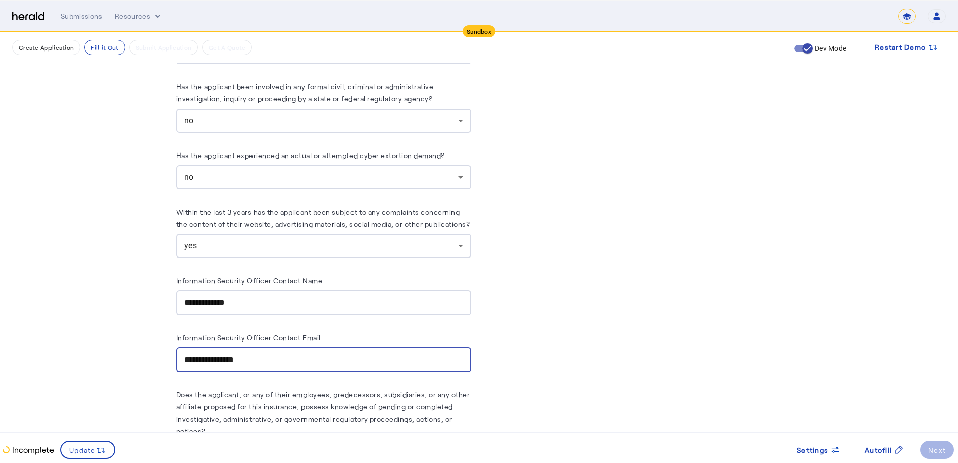
click at [243, 366] on input "**********" at bounding box center [323, 360] width 279 height 12
type input "**********"
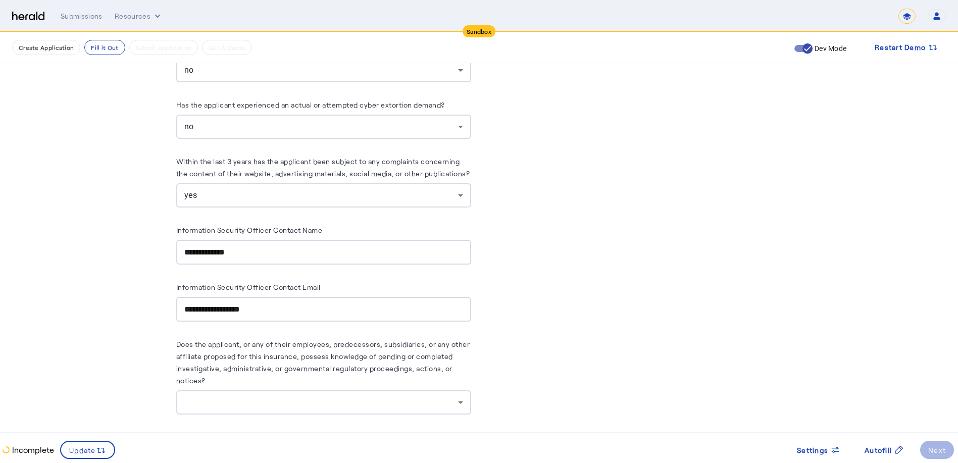
scroll to position [5657, 0]
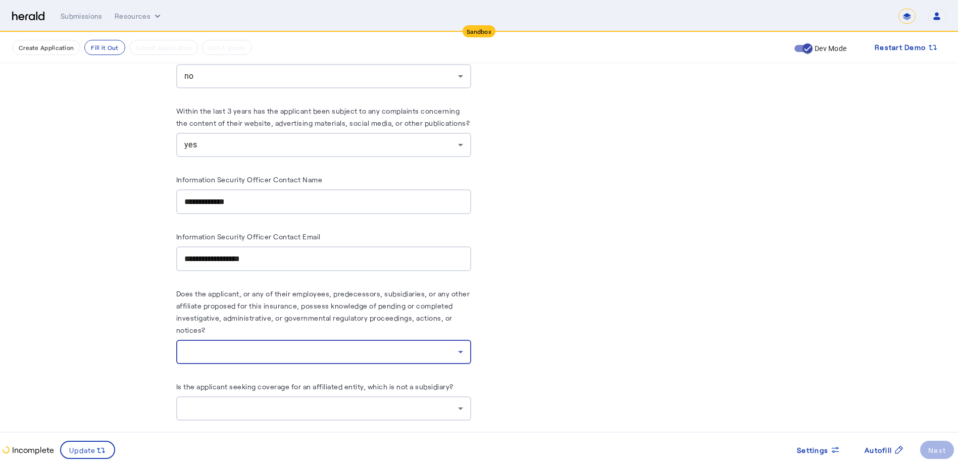
click at [444, 358] on div at bounding box center [321, 352] width 274 height 12
drag, startPoint x: 190, startPoint y: 411, endPoint x: 198, endPoint y: 408, distance: 9.1
click at [190, 411] on span "no" at bounding box center [327, 412] width 279 height 12
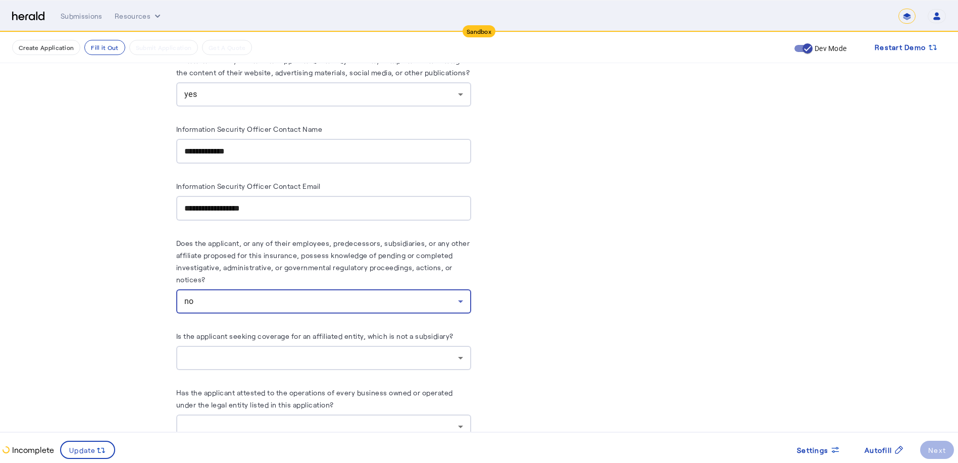
scroll to position [5859, 0]
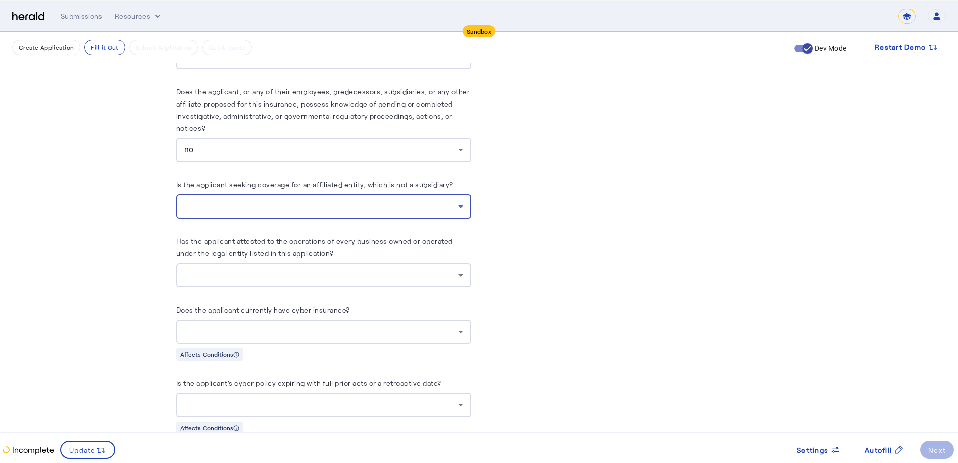
click at [350, 213] on div at bounding box center [321, 207] width 274 height 12
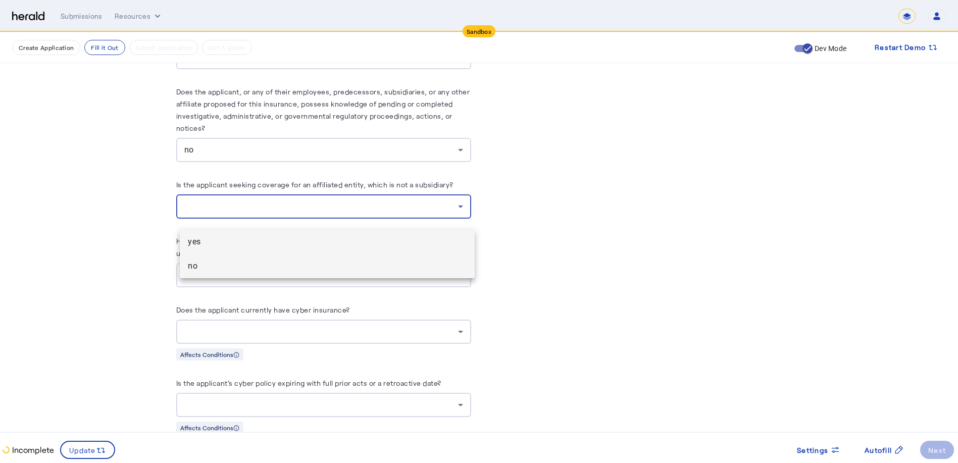
click at [192, 263] on span "no" at bounding box center [327, 266] width 279 height 12
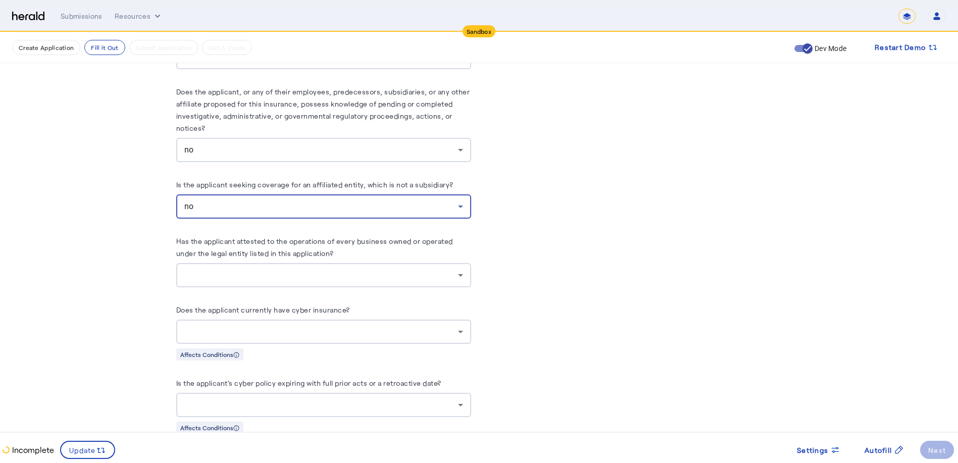
click at [314, 281] on div at bounding box center [321, 275] width 274 height 12
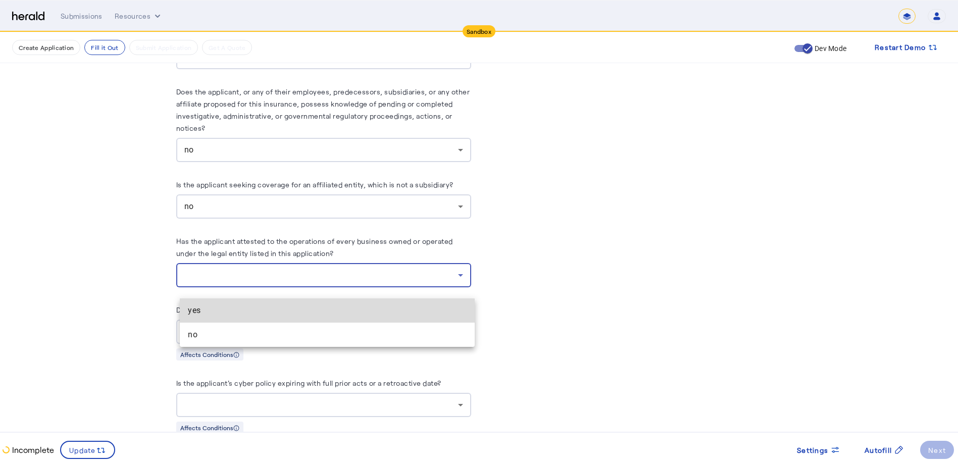
click at [201, 309] on span "yes" at bounding box center [327, 311] width 279 height 12
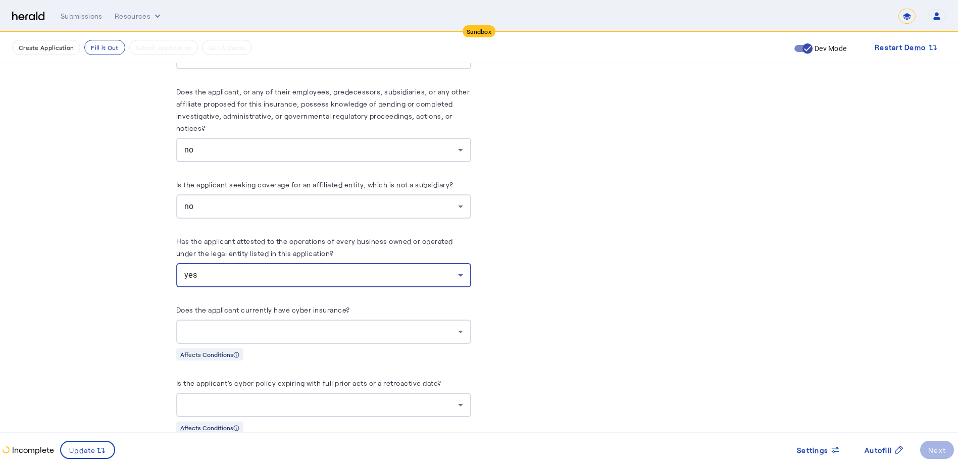
click at [290, 338] on div at bounding box center [321, 332] width 274 height 12
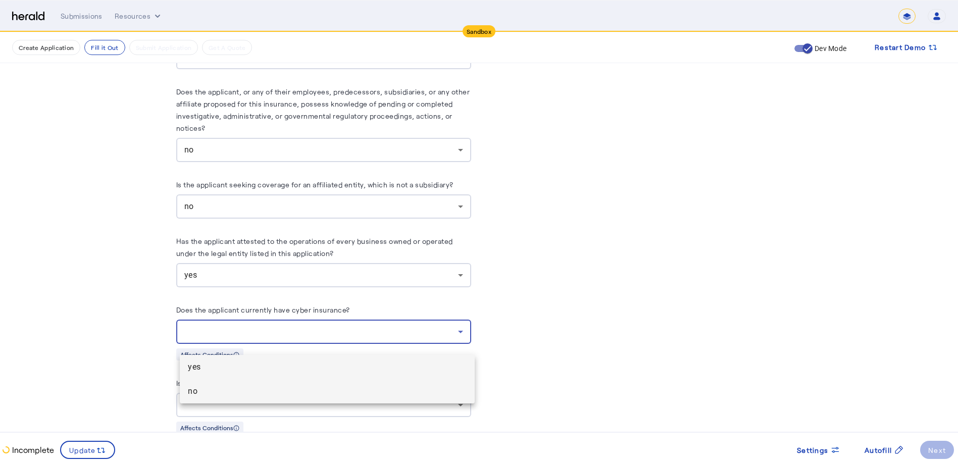
click at [192, 390] on span "no" at bounding box center [327, 391] width 279 height 12
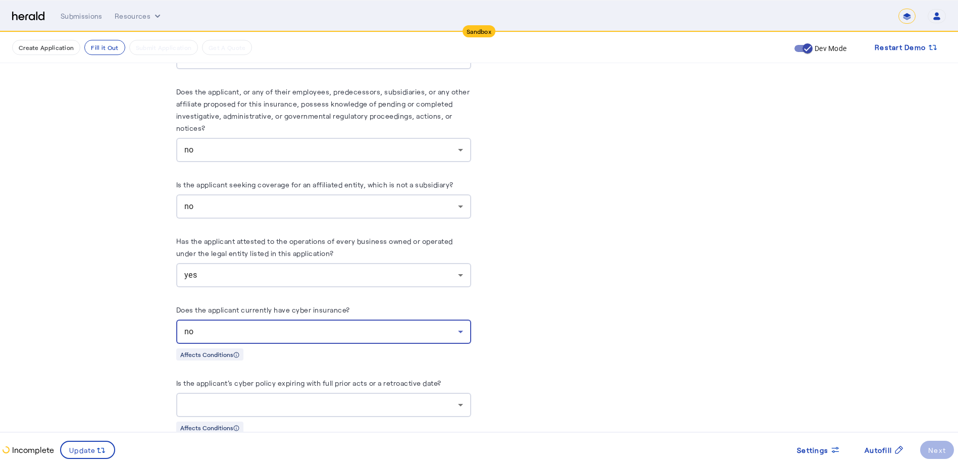
scroll to position [5895, 0]
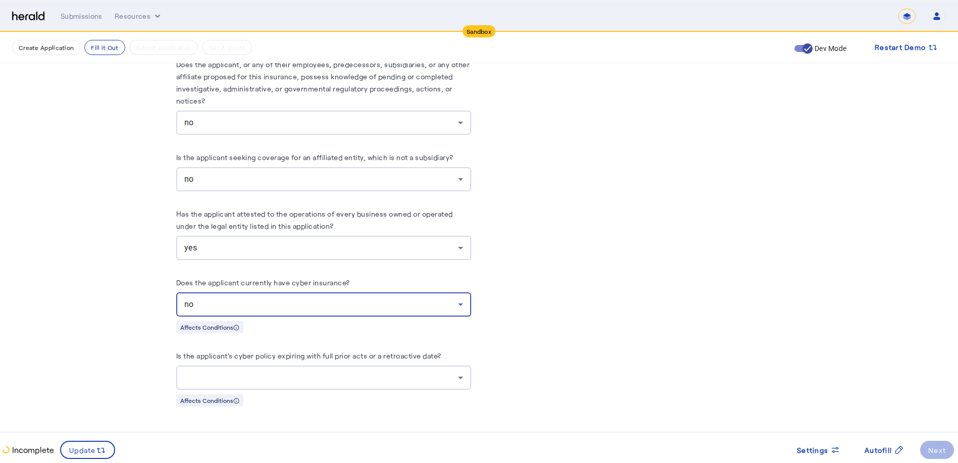
click at [400, 379] on div at bounding box center [321, 378] width 274 height 12
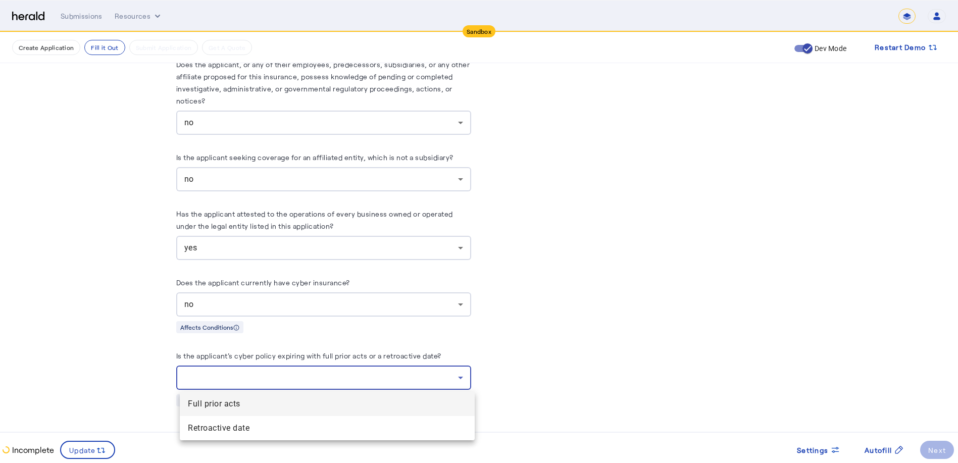
click at [536, 372] on div at bounding box center [479, 231] width 958 height 463
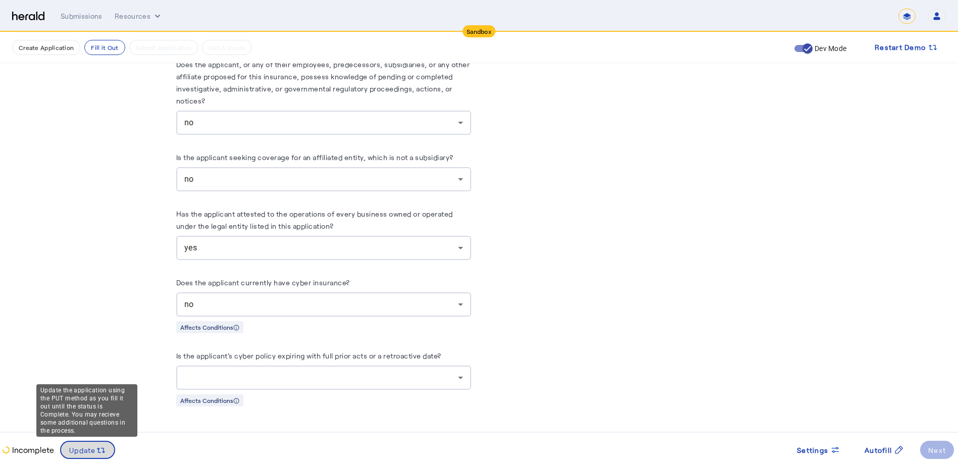
click at [90, 446] on span "Update" at bounding box center [82, 450] width 27 height 11
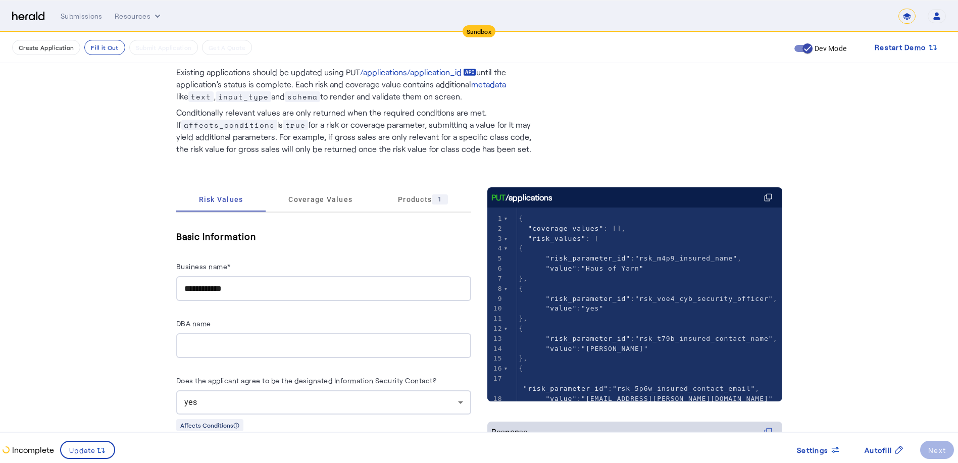
scroll to position [21, 0]
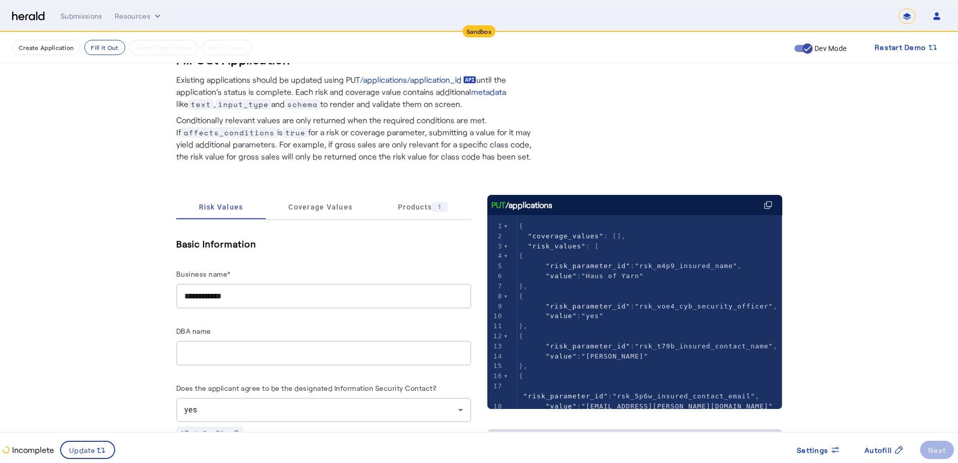
click at [936, 450] on herald-button "Next" at bounding box center [937, 450] width 34 height 18
click at [936, 449] on herald-button "Next" at bounding box center [937, 450] width 34 height 18
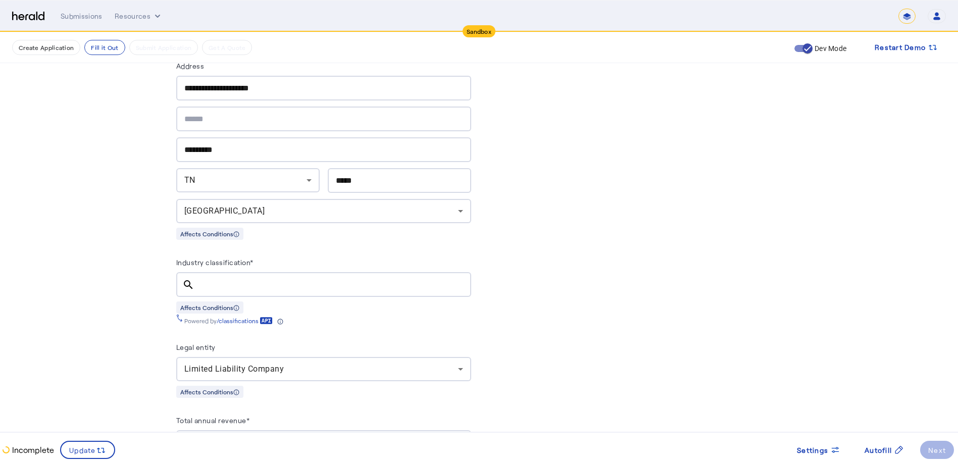
scroll to position [657, 0]
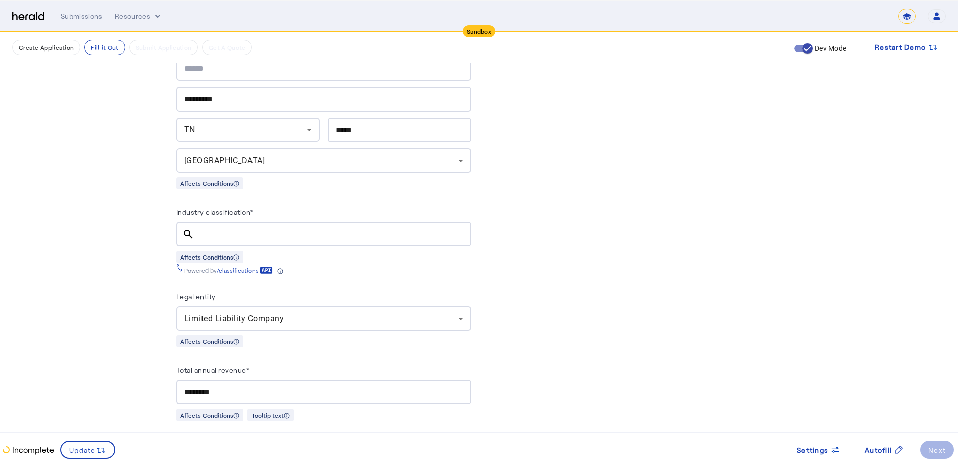
click at [210, 228] on input "Industry classification*" at bounding box center [333, 234] width 261 height 12
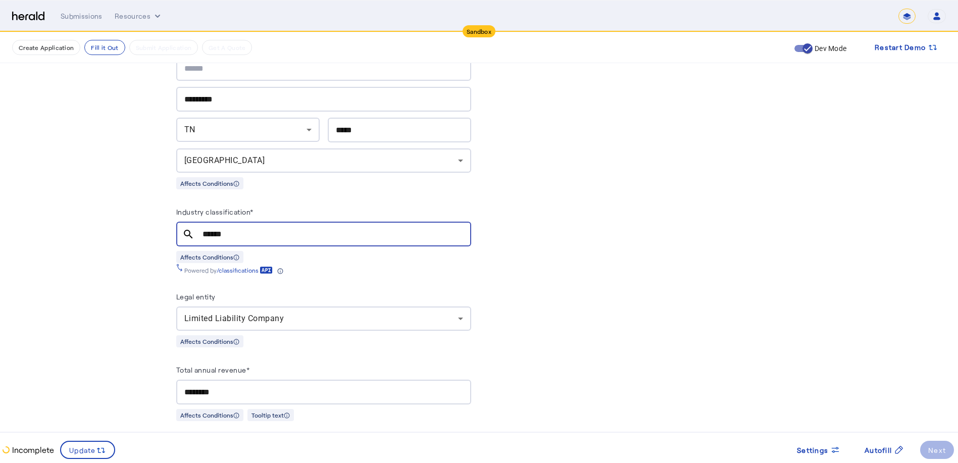
type input "******"
click at [361, 263] on div "Powered by /classifications" at bounding box center [323, 268] width 295 height 11
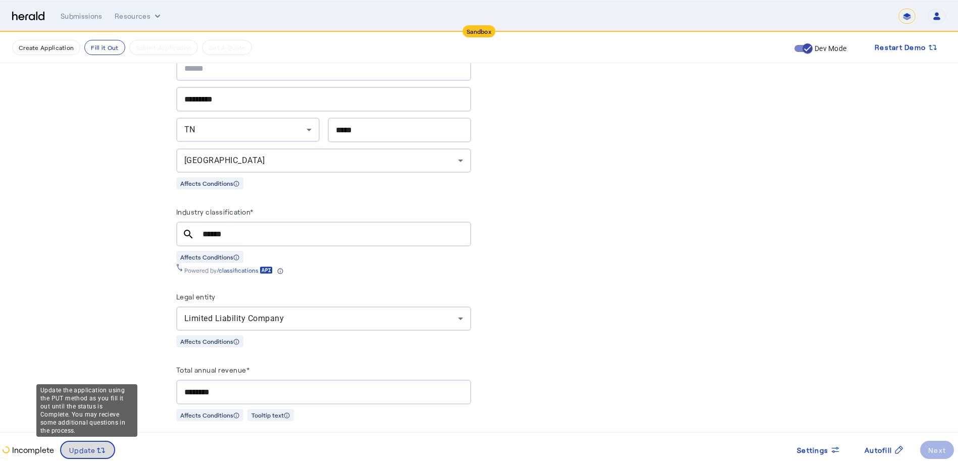
click at [75, 450] on span "Update" at bounding box center [82, 450] width 27 height 11
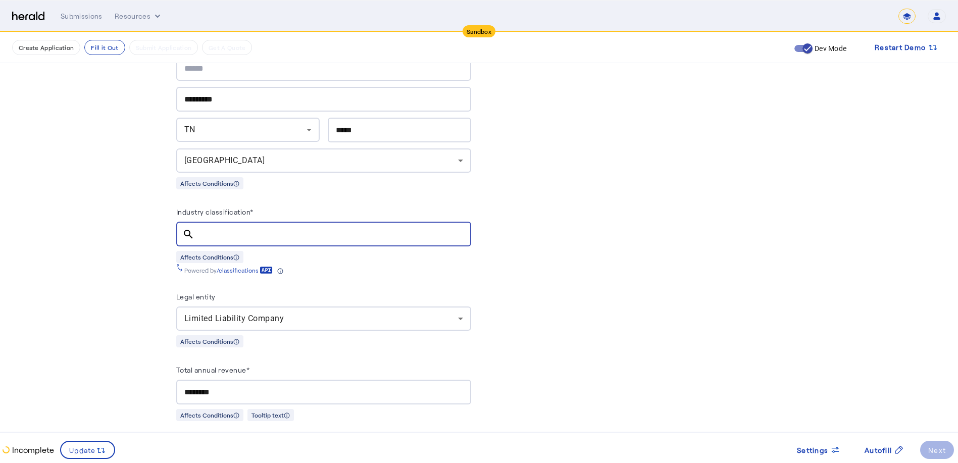
click at [219, 228] on input "Industry classification*" at bounding box center [333, 234] width 261 height 12
paste input "******"
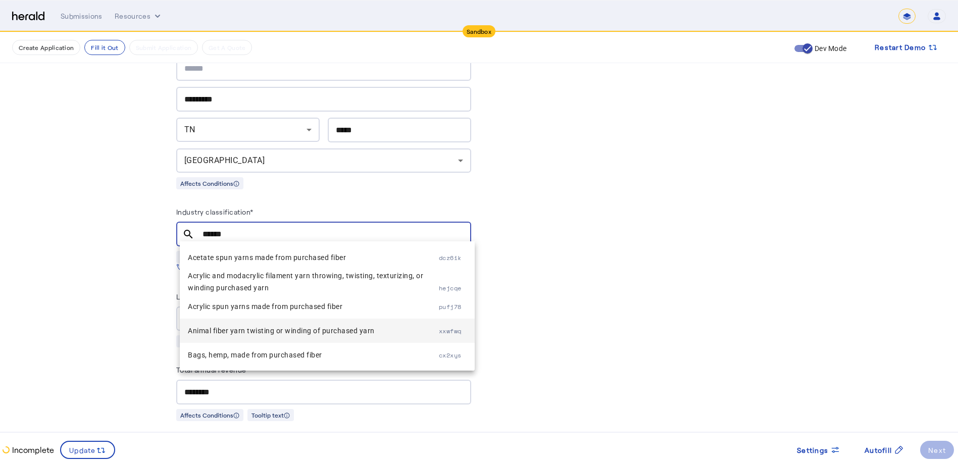
type input "******"
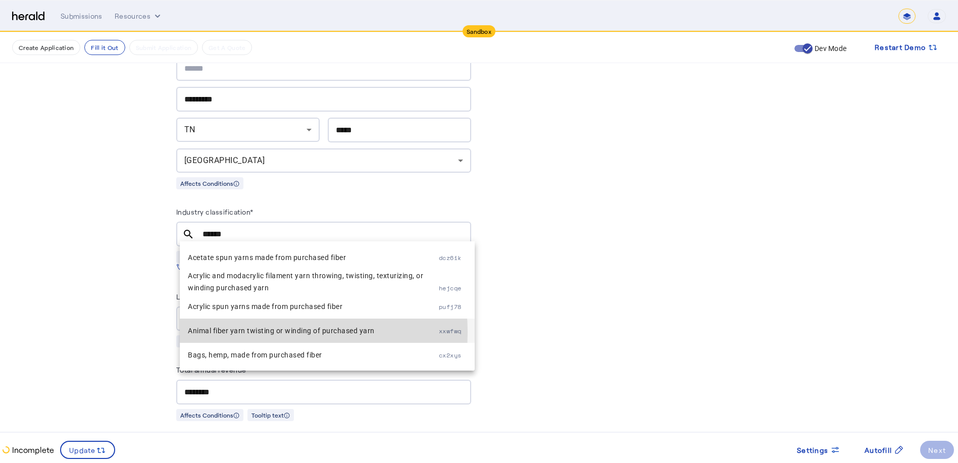
click at [251, 332] on span "Animal fiber yarn twisting or winding of purchased yarn" at bounding box center [313, 331] width 251 height 12
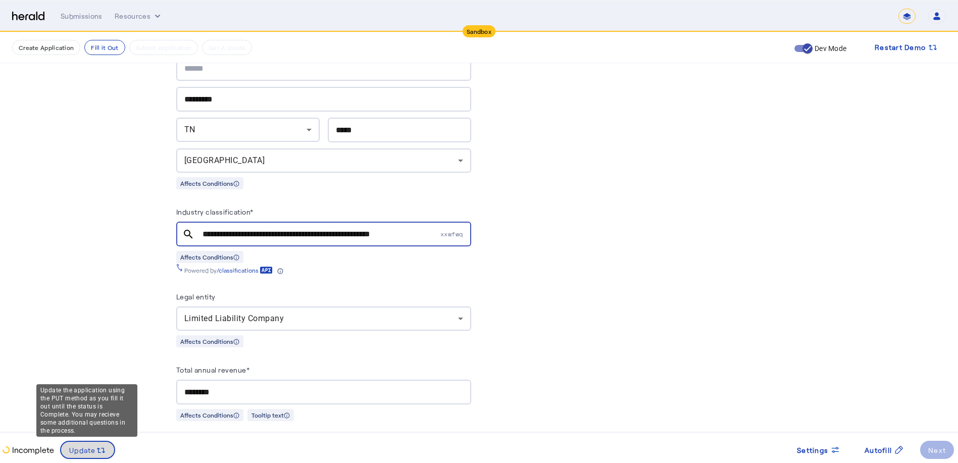
click at [96, 449] on icon at bounding box center [101, 450] width 10 height 10
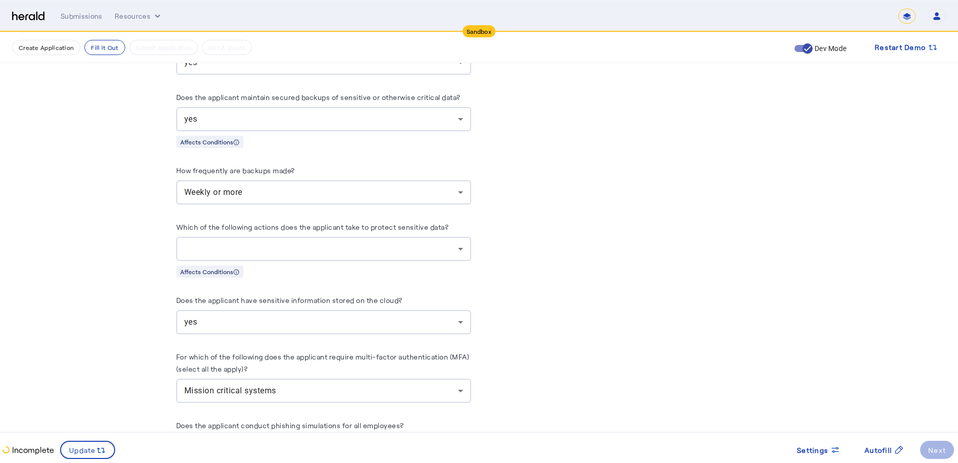
scroll to position [2121, 0]
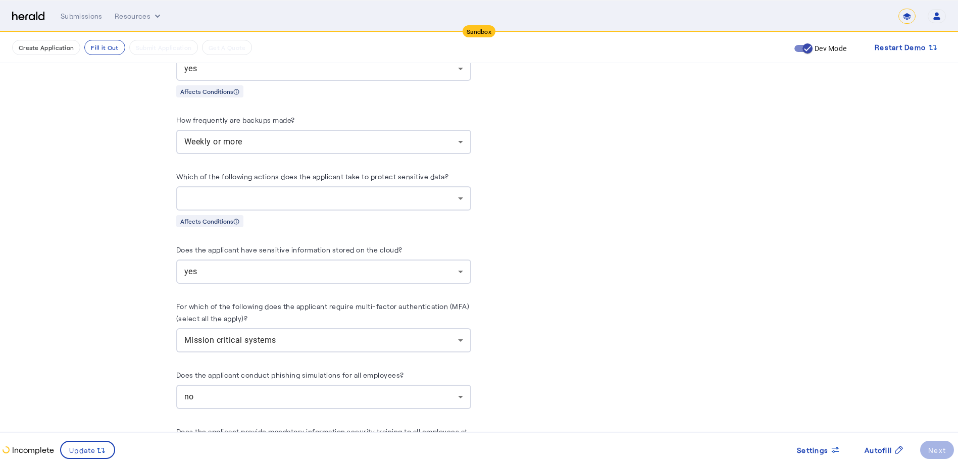
click at [326, 192] on div at bounding box center [321, 198] width 274 height 12
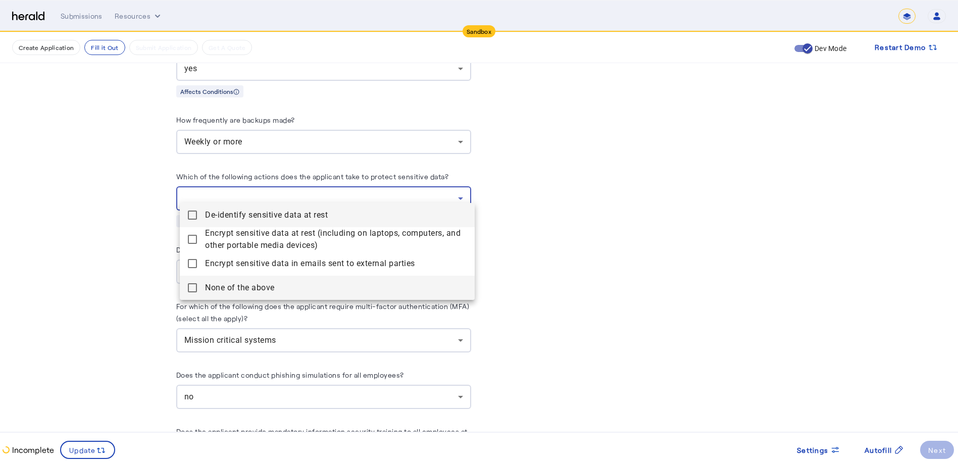
click at [189, 286] on mat-pseudo-checkbox at bounding box center [192, 287] width 9 height 9
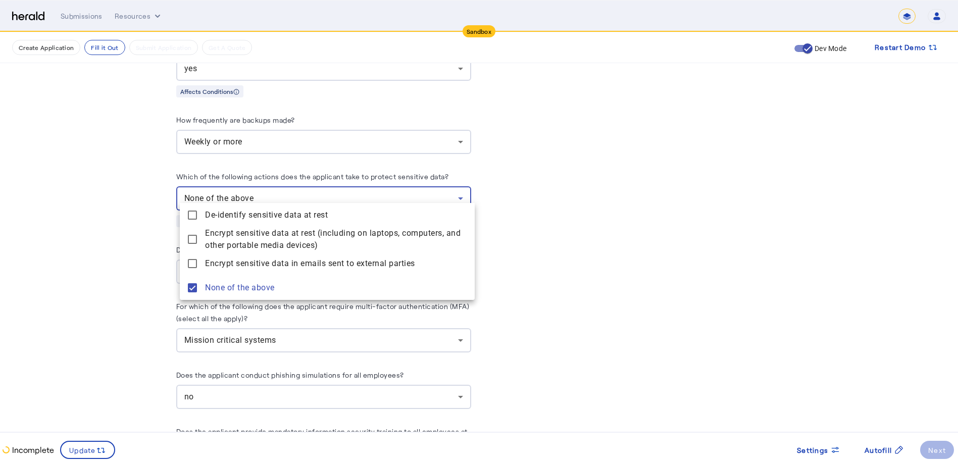
click at [531, 306] on div at bounding box center [479, 231] width 958 height 463
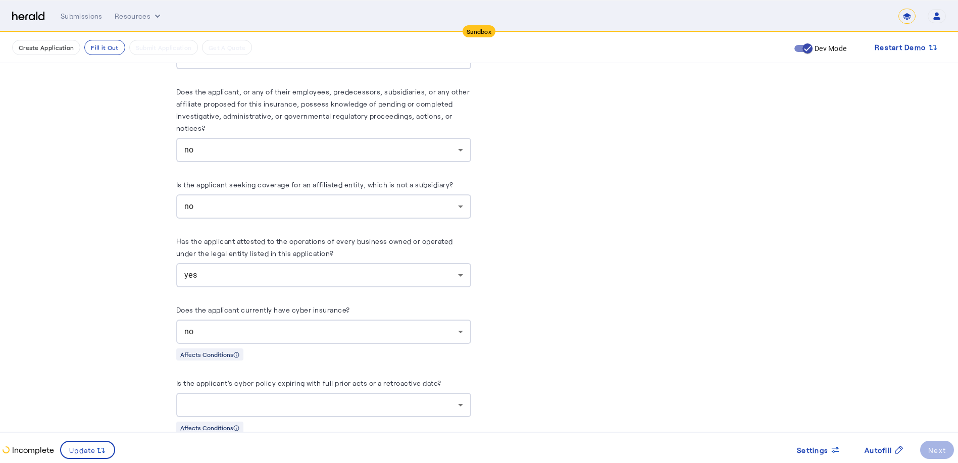
scroll to position [5895, 0]
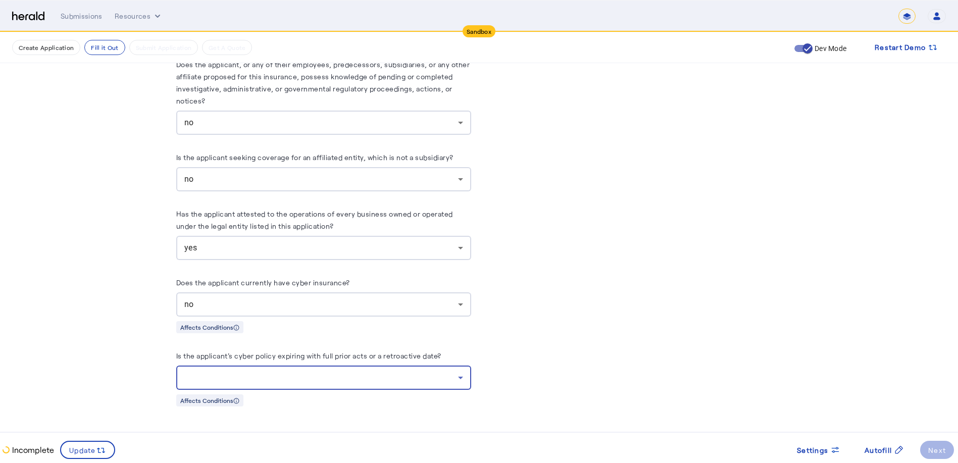
click at [284, 372] on div at bounding box center [321, 378] width 274 height 12
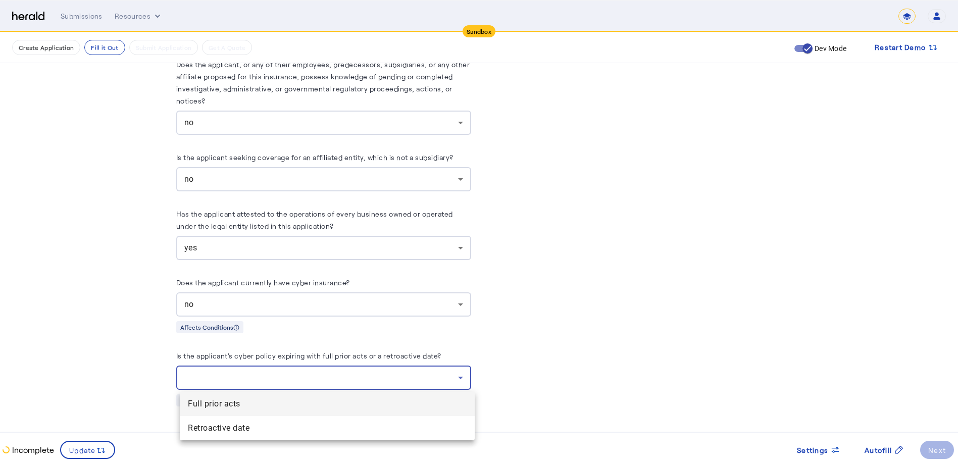
click at [529, 351] on div at bounding box center [479, 231] width 958 height 463
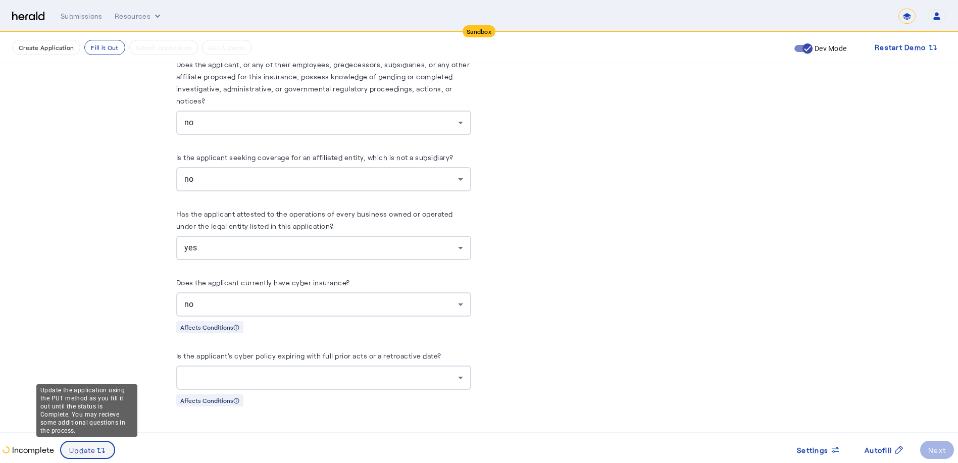
click at [89, 449] on span "Update" at bounding box center [82, 450] width 27 height 11
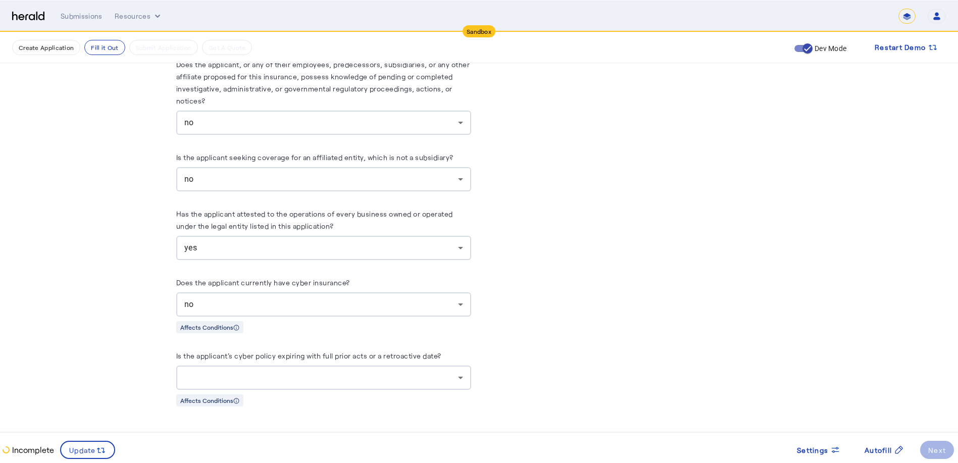
click at [461, 376] on icon at bounding box center [461, 378] width 12 height 12
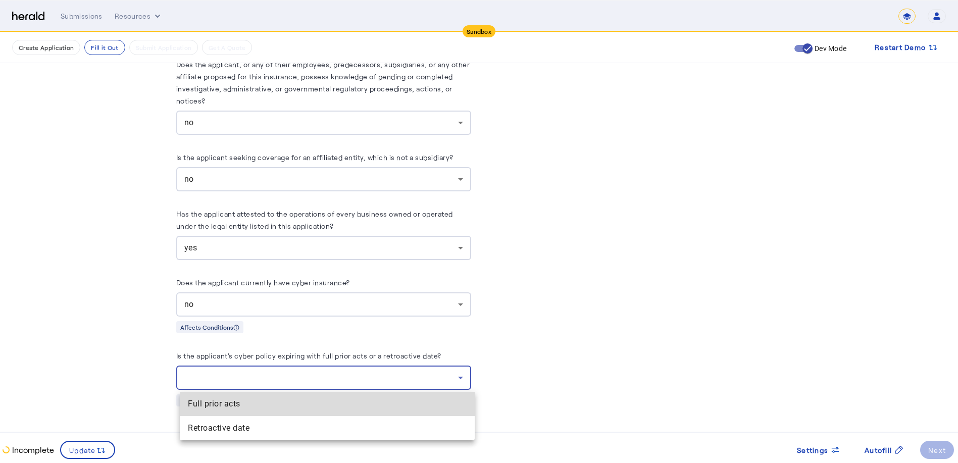
click at [213, 404] on span "Full prior acts" at bounding box center [327, 404] width 279 height 12
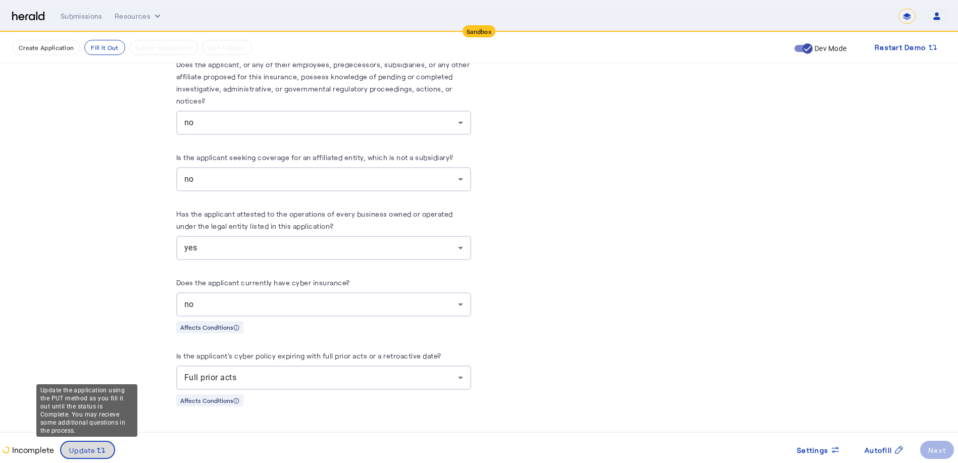
click at [101, 455] on icon at bounding box center [101, 450] width 10 height 10
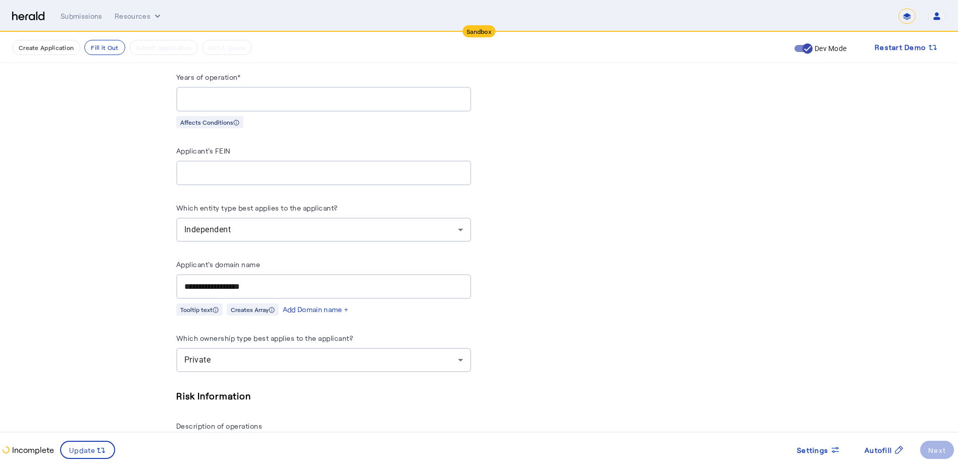
scroll to position [1047, 0]
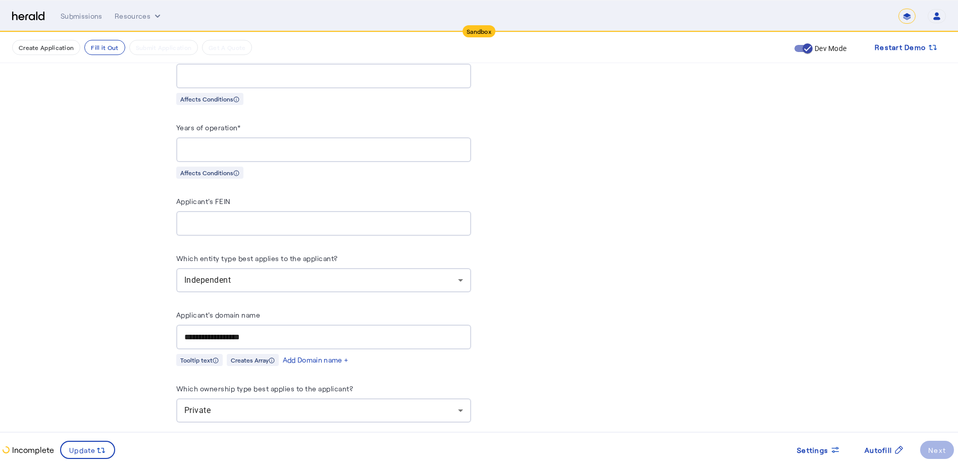
click at [194, 223] on div at bounding box center [323, 223] width 279 height 25
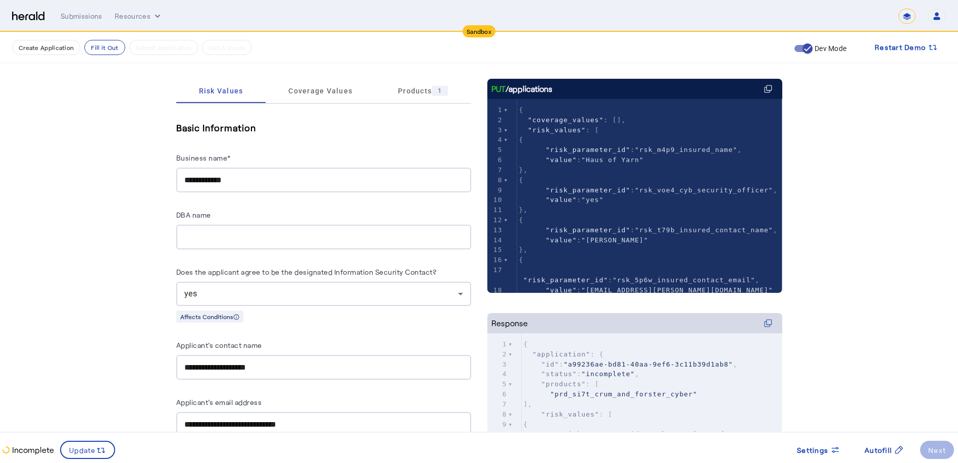
scroll to position [87, 0]
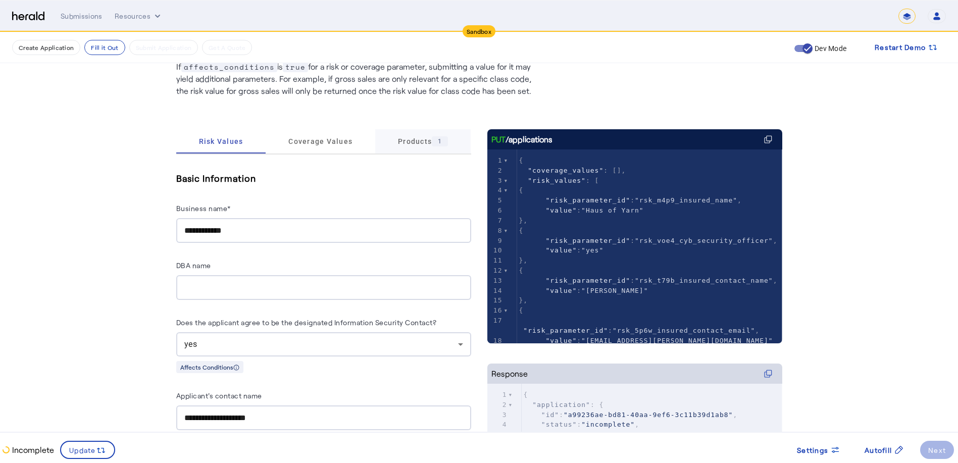
click at [424, 142] on span "Products 1" at bounding box center [423, 141] width 50 height 10
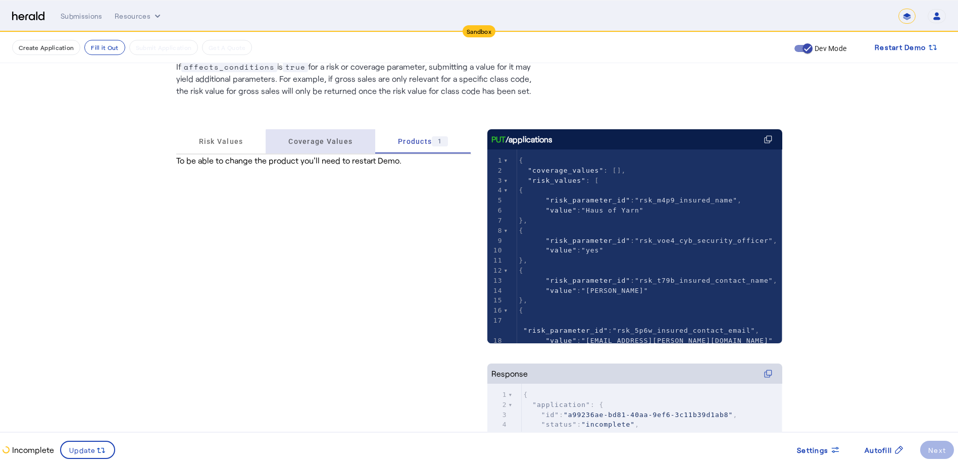
click at [332, 145] on span "Coverage Values" at bounding box center [320, 141] width 64 height 7
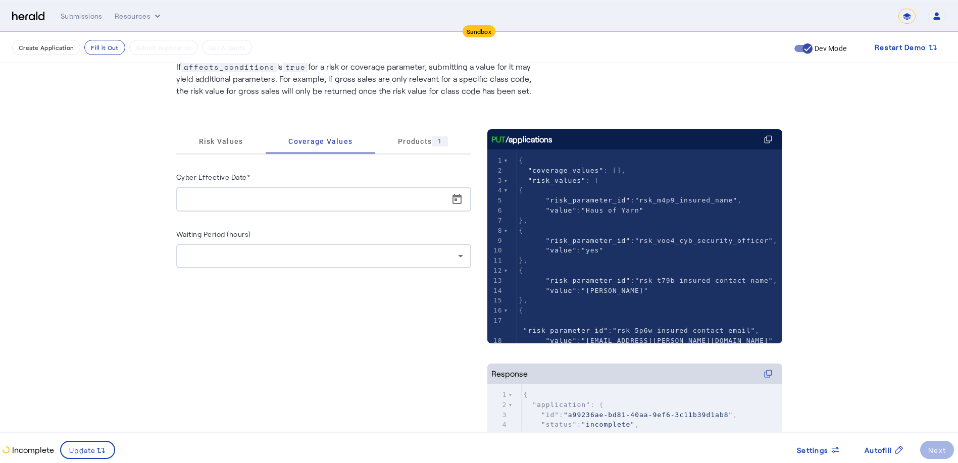
click at [433, 197] on input "Cyber Effective Date*" at bounding box center [326, 199] width 285 height 12
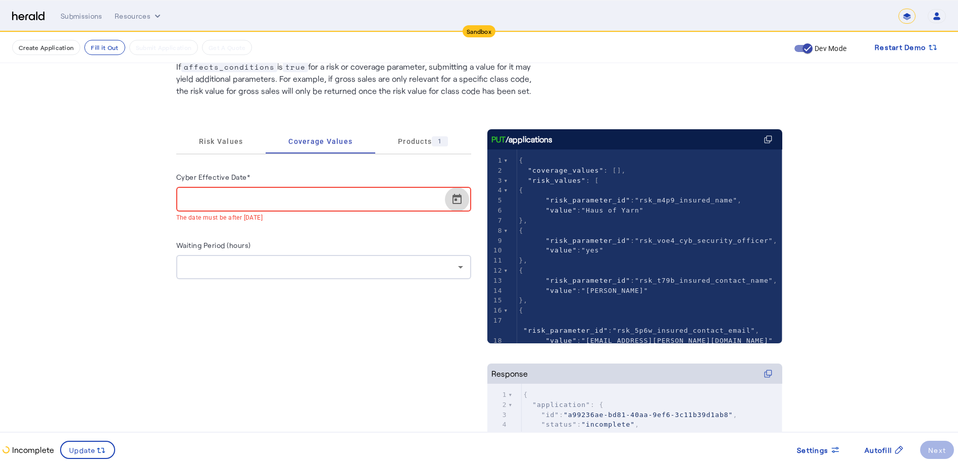
click at [460, 201] on span "Open calendar" at bounding box center [457, 199] width 24 height 24
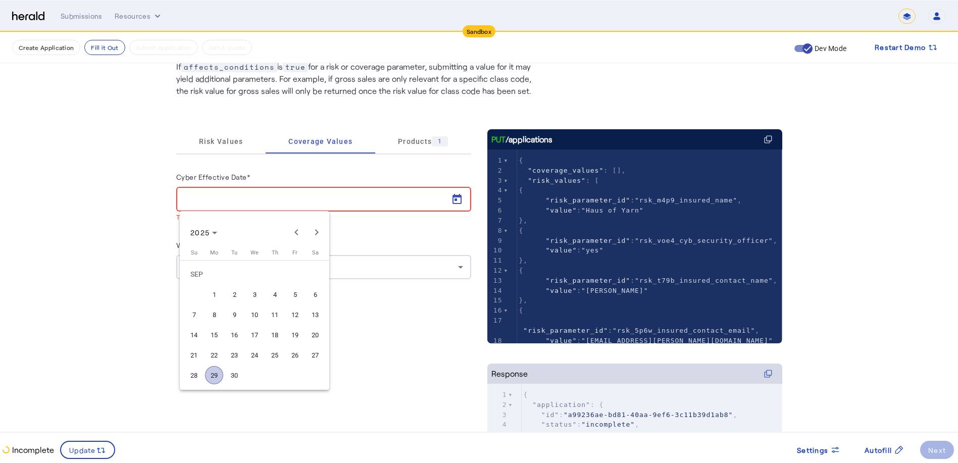
click at [216, 374] on span "29" at bounding box center [214, 375] width 18 height 18
type input "**********"
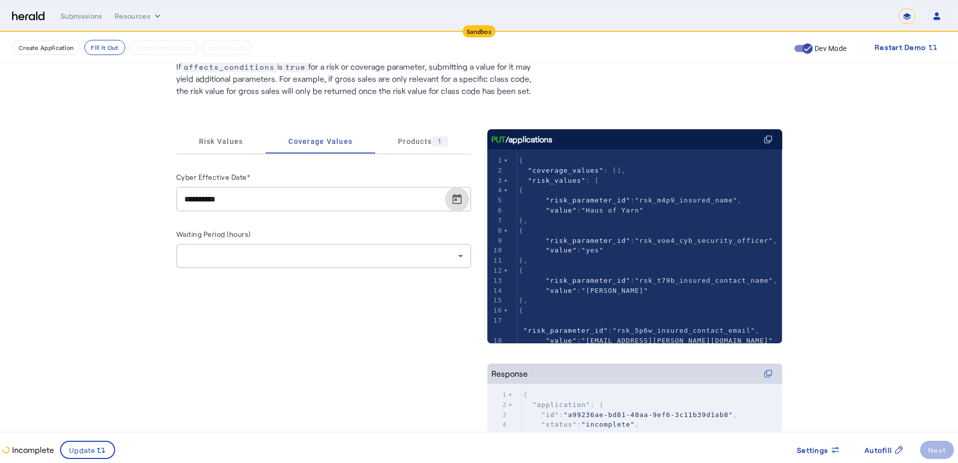
click at [367, 263] on div at bounding box center [323, 256] width 279 height 24
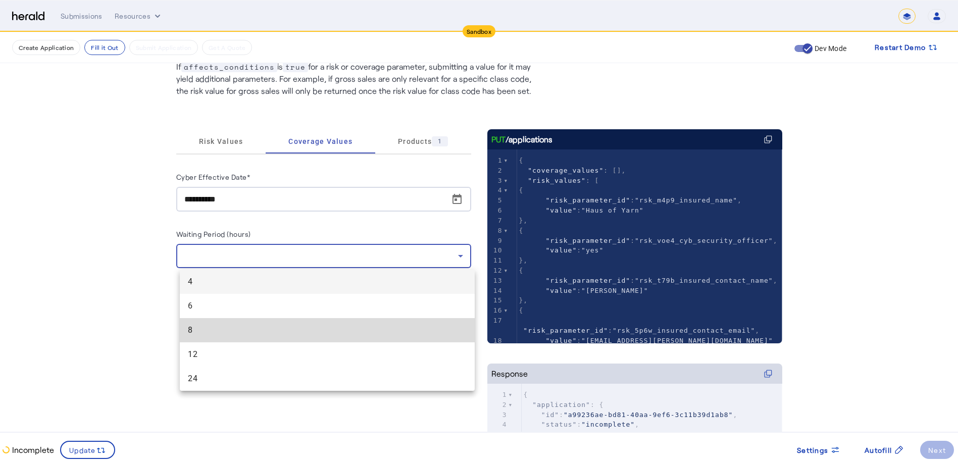
click at [248, 329] on span "8" at bounding box center [327, 330] width 279 height 12
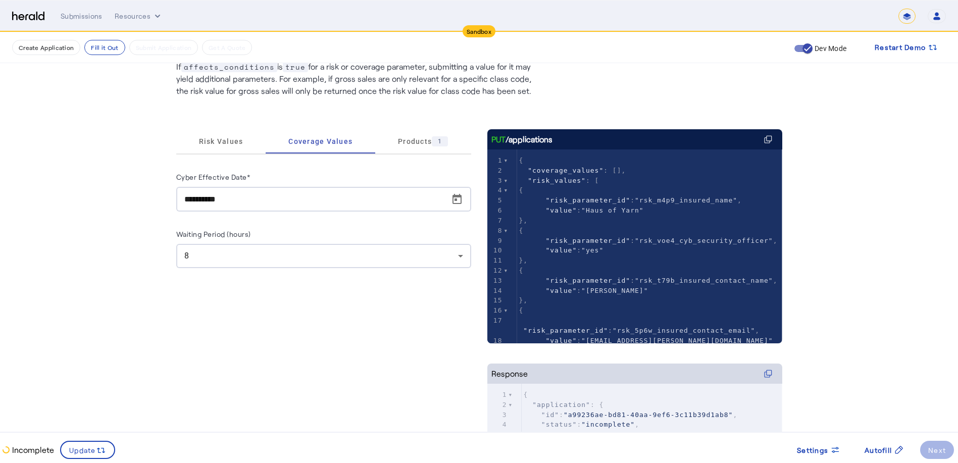
click at [252, 310] on div "**********" at bounding box center [323, 363] width 295 height 469
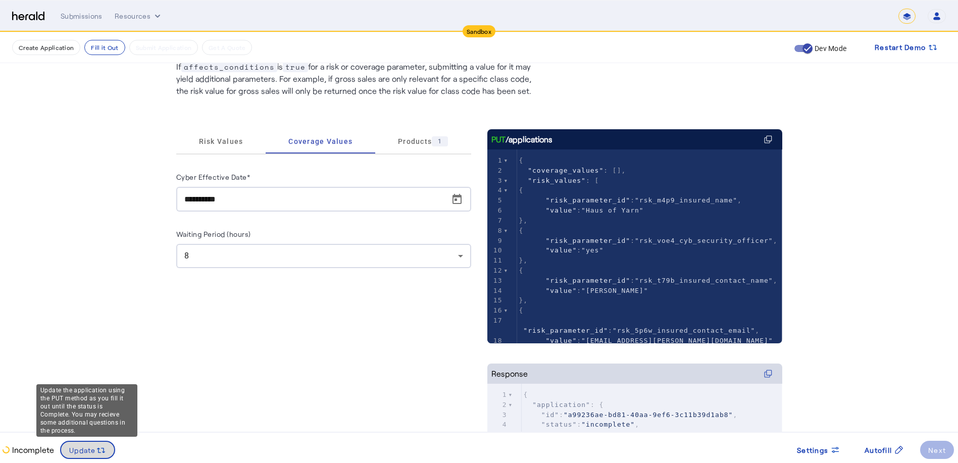
click at [83, 447] on span "Update" at bounding box center [82, 450] width 27 height 11
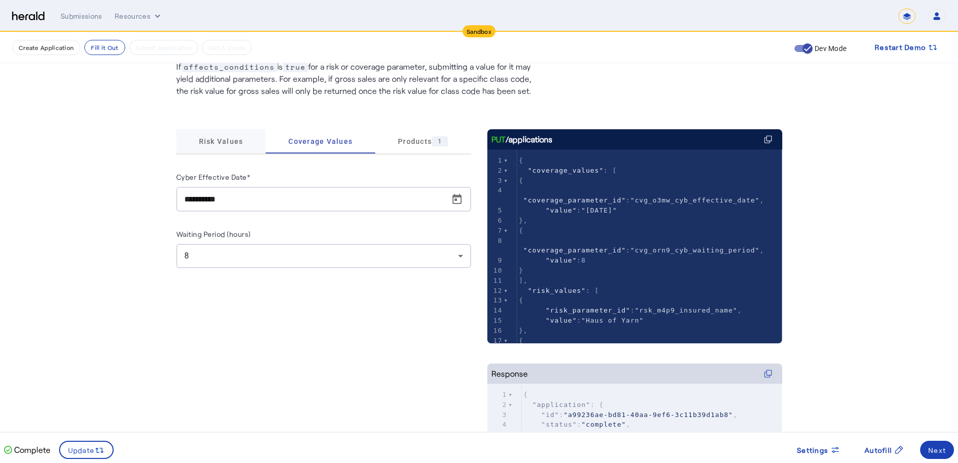
click at [221, 139] on span "Risk Values" at bounding box center [221, 141] width 44 height 7
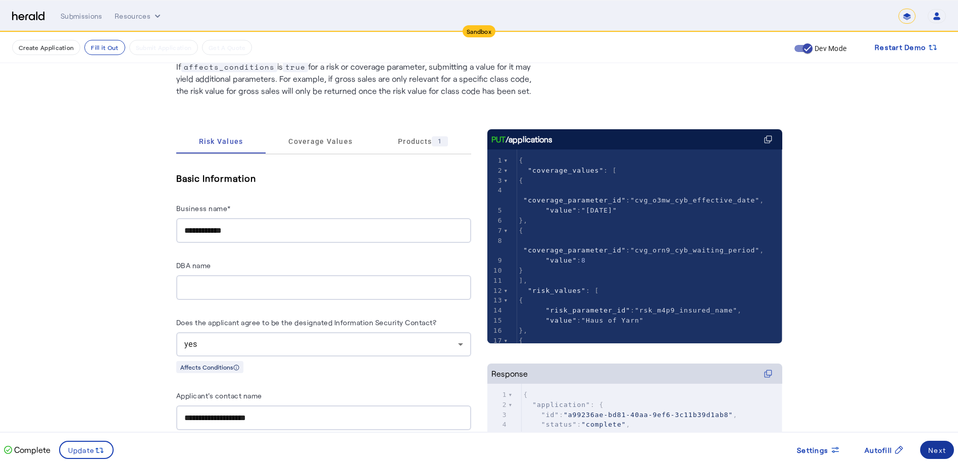
click at [944, 451] on div "Next" at bounding box center [937, 450] width 18 height 11
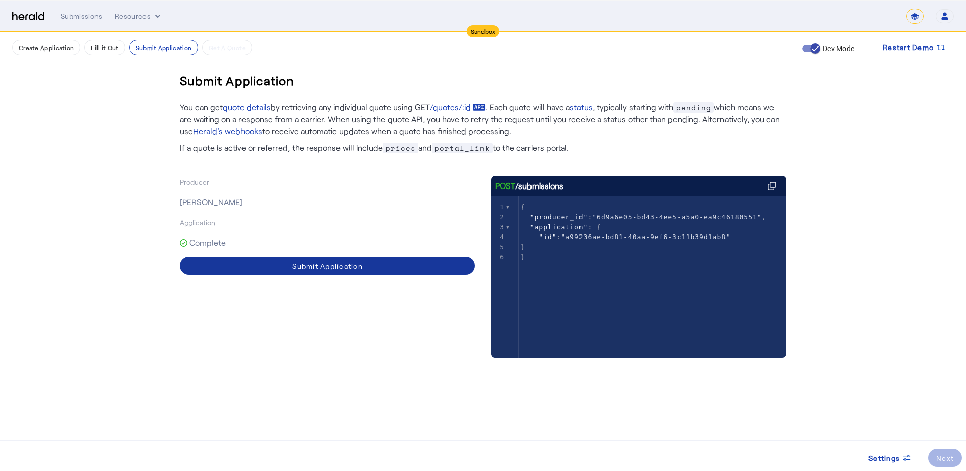
click at [326, 267] on div "Submit Application" at bounding box center [327, 266] width 71 height 11
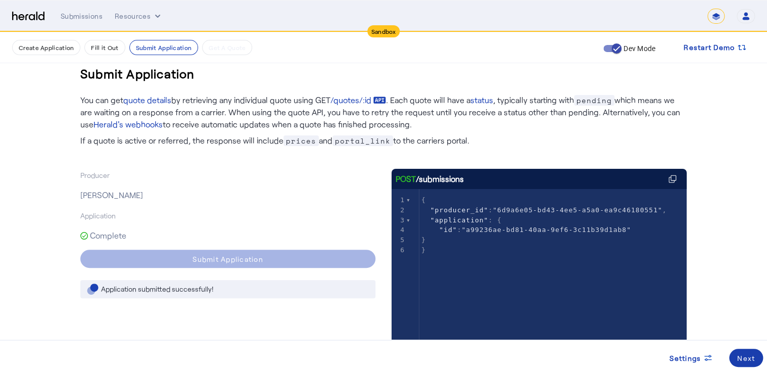
click at [744, 358] on div "Next" at bounding box center [746, 358] width 18 height 11
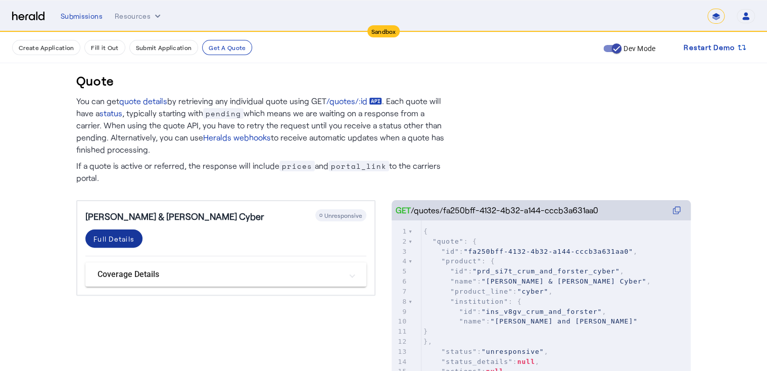
click at [111, 236] on div "Full Details" at bounding box center [113, 238] width 41 height 11
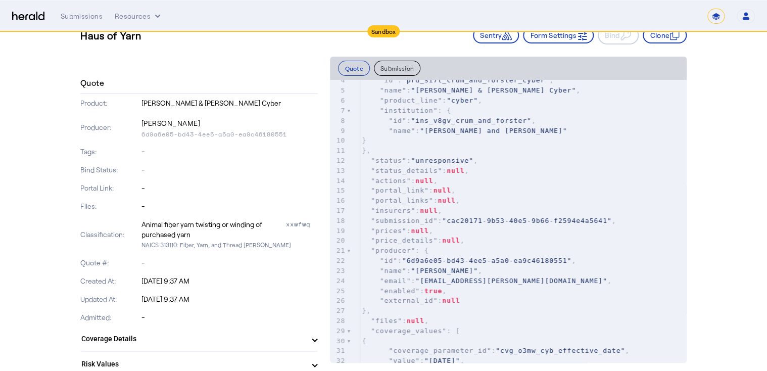
scroll to position [81, 0]
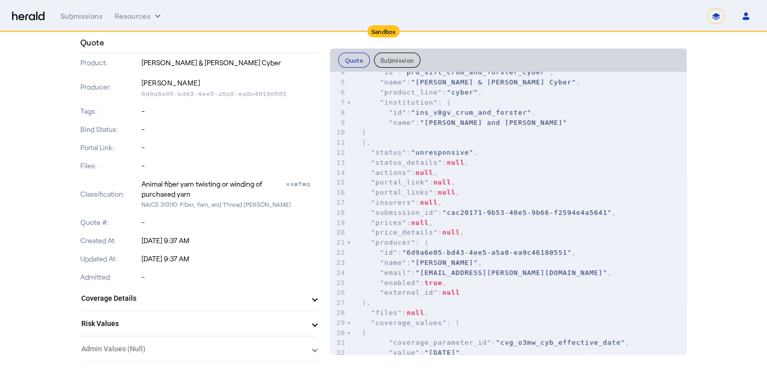
click at [315, 297] on mat-expansion-panel-header "Coverage Details" at bounding box center [198, 298] width 237 height 24
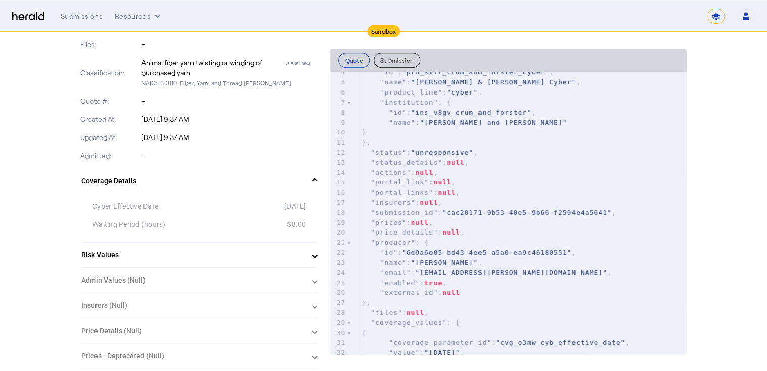
scroll to position [242, 0]
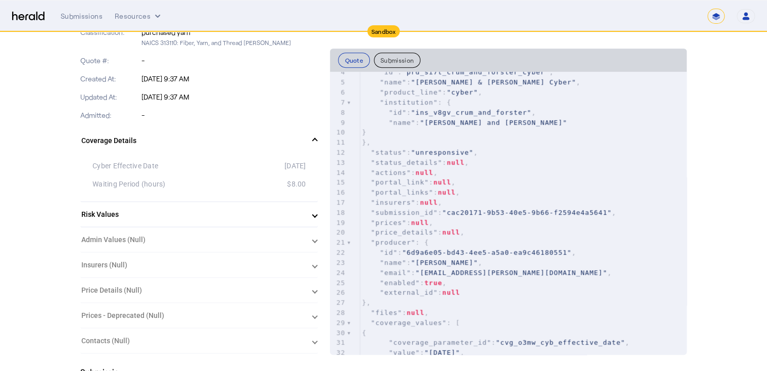
click at [315, 239] on herald-expansion-panel "Admin Values (Null)" at bounding box center [198, 239] width 237 height 25
click at [313, 215] on span "Risk Values" at bounding box center [196, 214] width 231 height 11
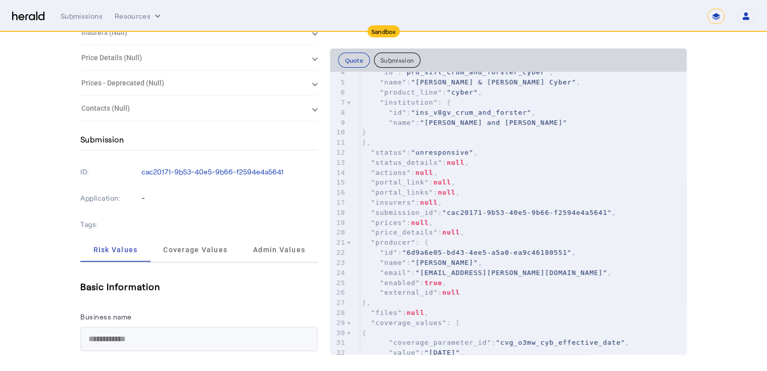
scroll to position [3919, 0]
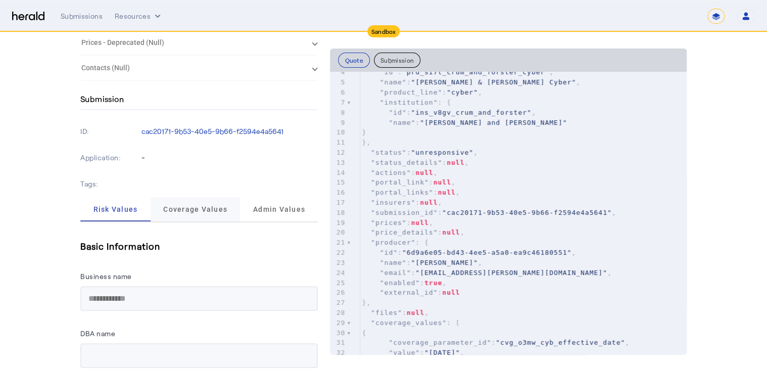
click at [202, 206] on span "Coverage Values" at bounding box center [195, 209] width 64 height 7
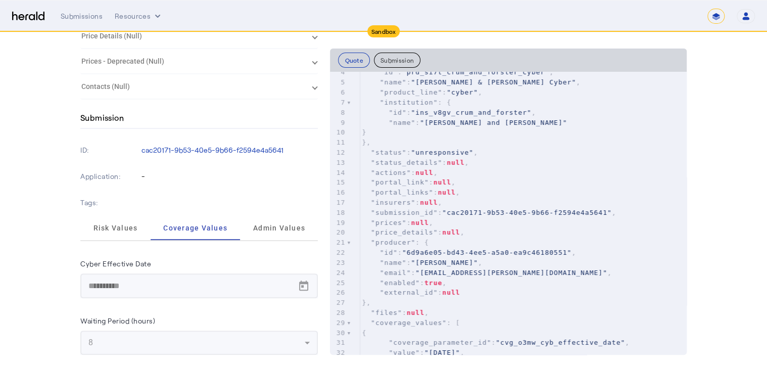
scroll to position [3888, 0]
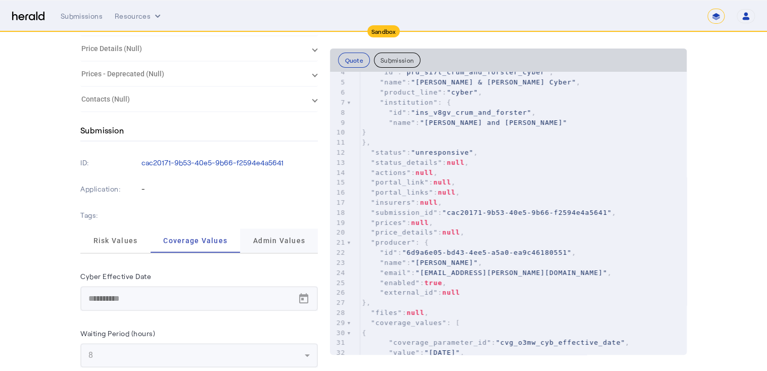
click at [281, 234] on span "Admin Values" at bounding box center [279, 240] width 52 height 24
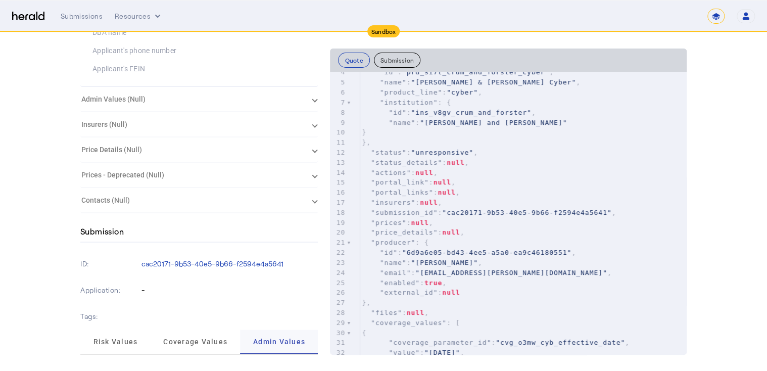
scroll to position [3774, 0]
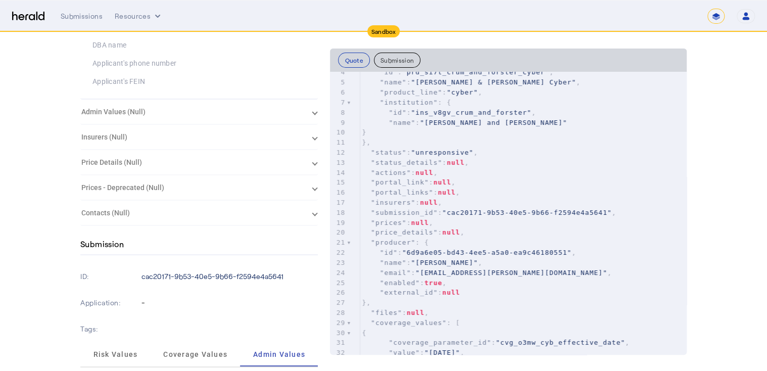
click at [267, 271] on p "cac20171-9b53-40e5-9b66-f2594e4a5641" at bounding box center [229, 276] width 177 height 10
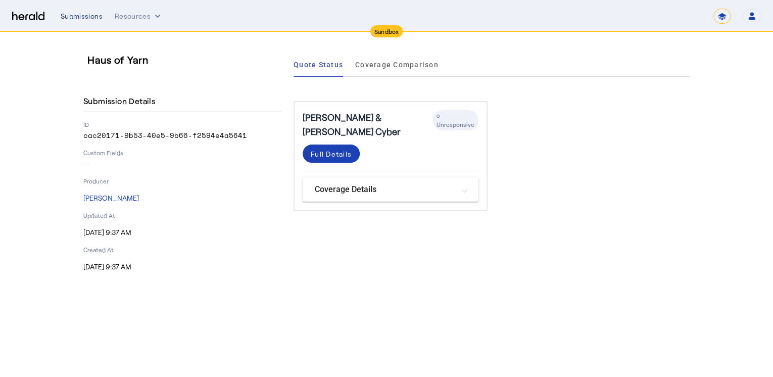
click at [81, 19] on div "Submissions" at bounding box center [82, 16] width 42 height 10
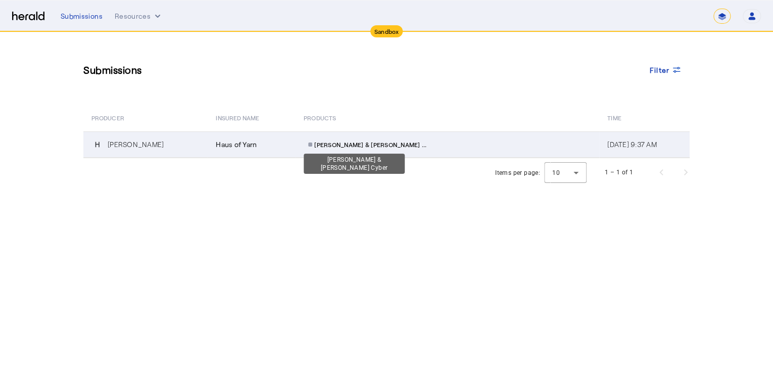
click at [331, 143] on span "[PERSON_NAME] & [PERSON_NAME] ..." at bounding box center [370, 144] width 112 height 8
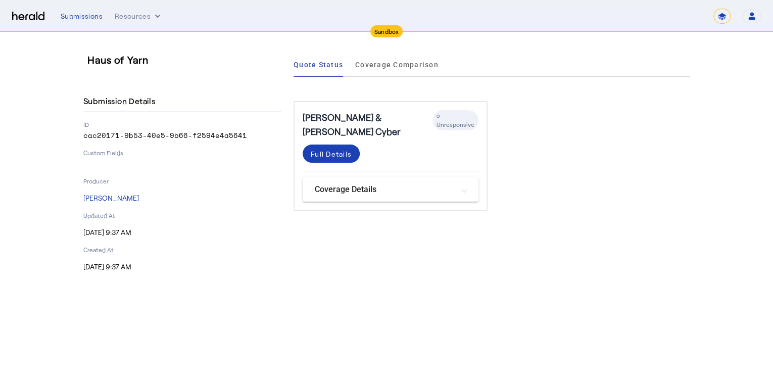
click at [343, 184] on mat-expansion-panel-header "Coverage Details" at bounding box center [391, 189] width 176 height 24
click at [327, 148] on div "Full Details" at bounding box center [331, 153] width 41 height 11
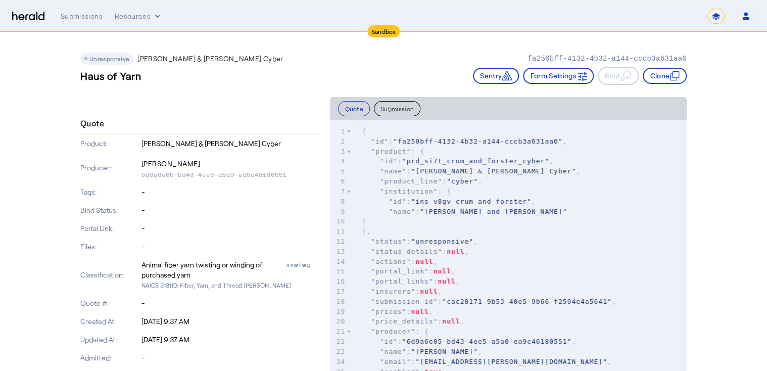
click at [405, 107] on button "Submission" at bounding box center [397, 108] width 46 height 15
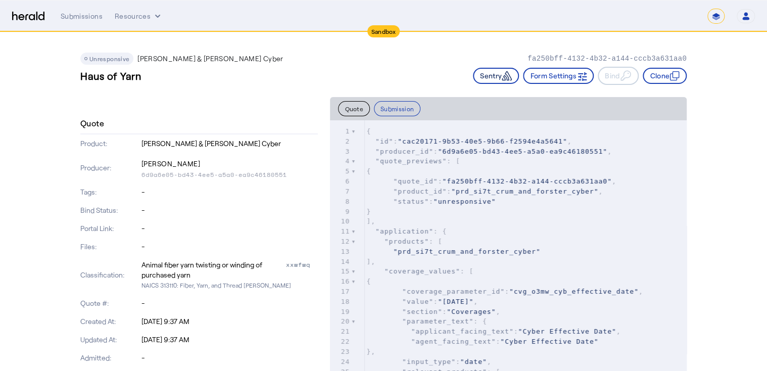
click at [476, 77] on button "Sentry" at bounding box center [496, 76] width 46 height 16
click at [652, 78] on button "Clone" at bounding box center [664, 76] width 44 height 16
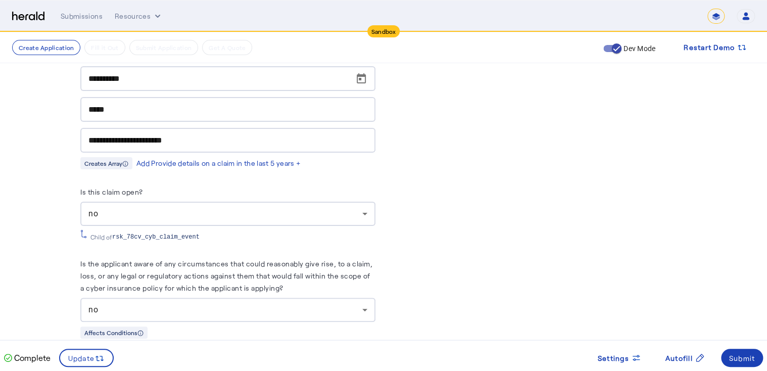
scroll to position [4929, 0]
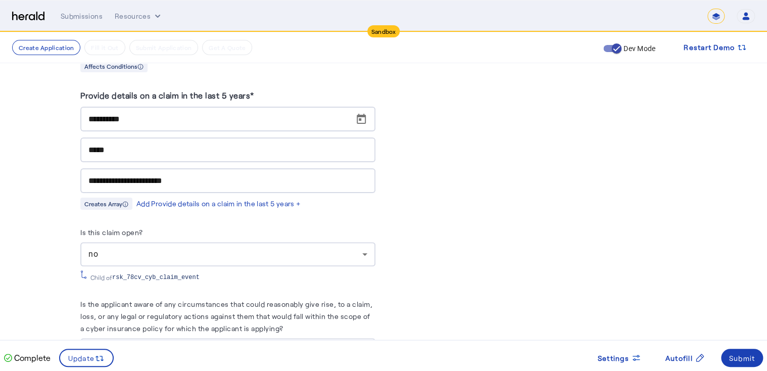
click at [169, 260] on div "no" at bounding box center [225, 254] width 274 height 12
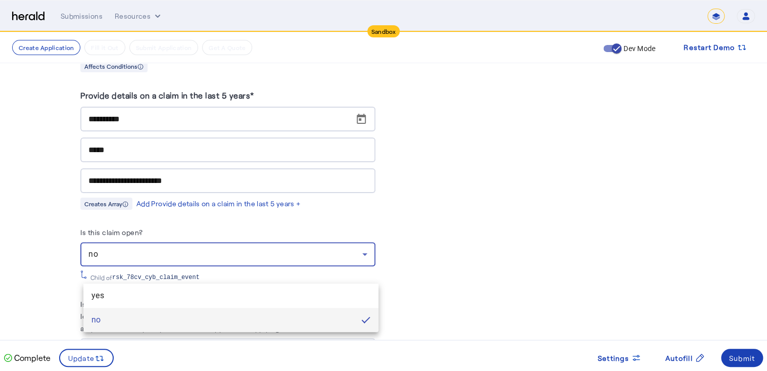
click at [161, 270] on div at bounding box center [383, 185] width 767 height 371
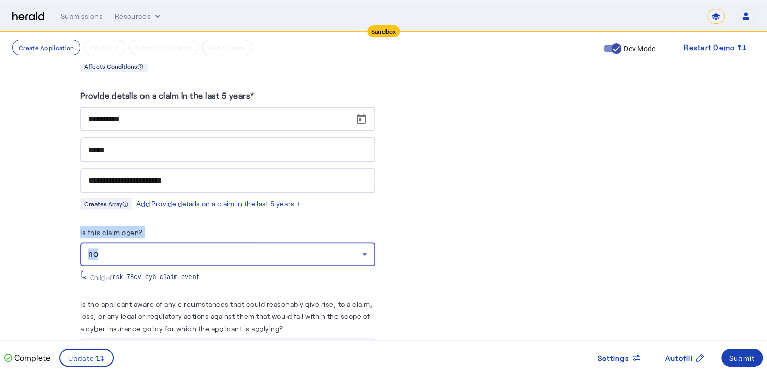
drag, startPoint x: 160, startPoint y: 271, endPoint x: -2, endPoint y: 244, distance: 164.2
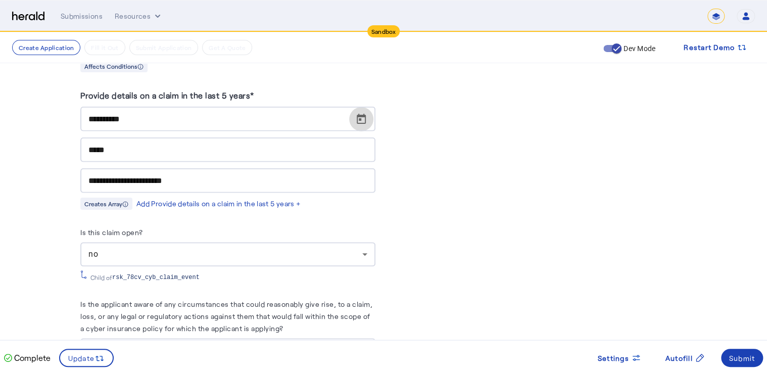
click at [369, 131] on span "Open calendar" at bounding box center [361, 119] width 24 height 24
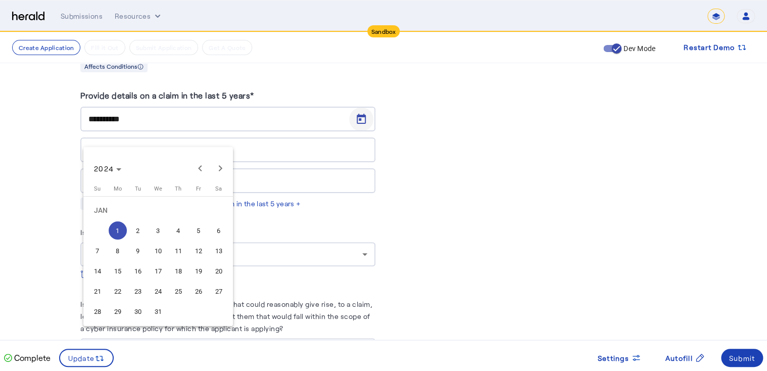
click at [369, 137] on div at bounding box center [383, 185] width 767 height 371
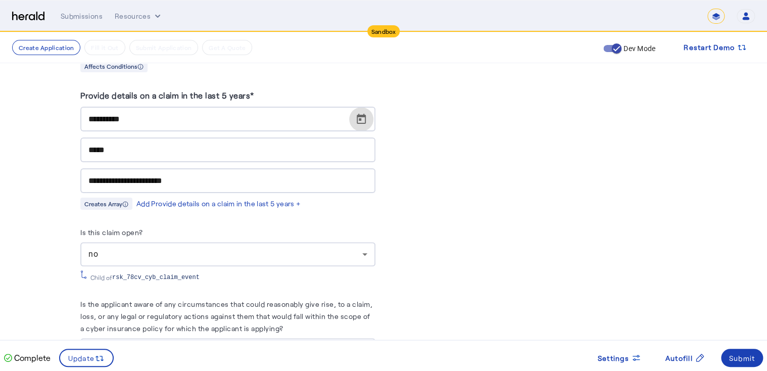
click at [160, 125] on input "**********" at bounding box center [230, 119] width 285 height 12
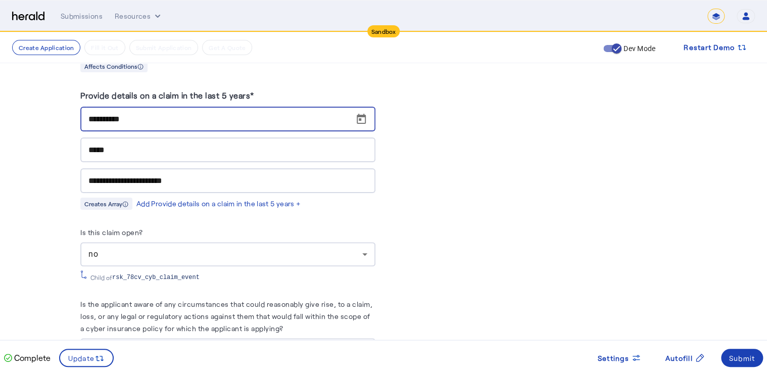
drag, startPoint x: 166, startPoint y: 135, endPoint x: -2, endPoint y: 120, distance: 168.4
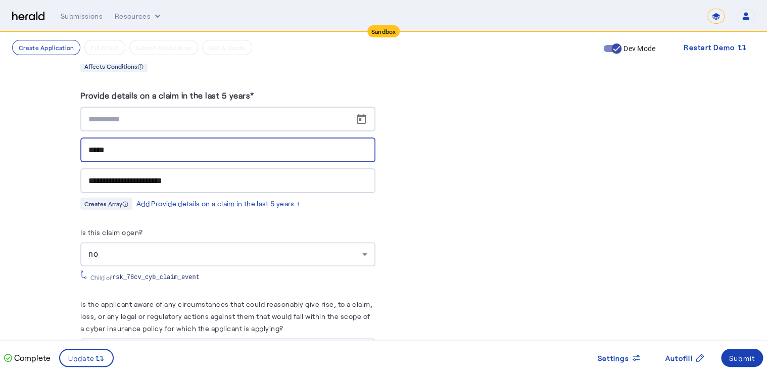
drag, startPoint x: 125, startPoint y: 166, endPoint x: 23, endPoint y: 148, distance: 103.5
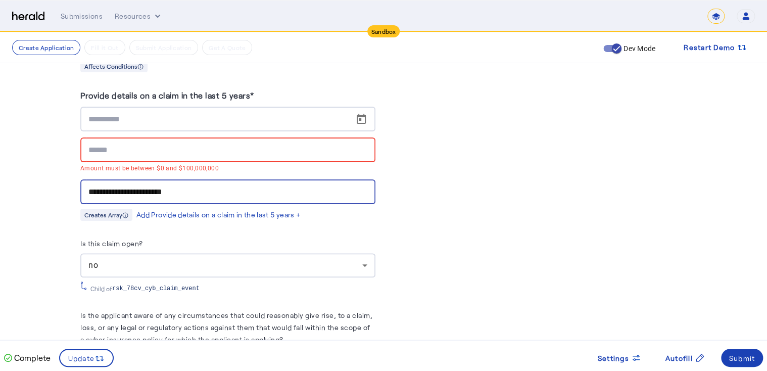
drag, startPoint x: 208, startPoint y: 194, endPoint x: -2, endPoint y: 165, distance: 212.1
click at [107, 271] on div "no" at bounding box center [225, 265] width 274 height 12
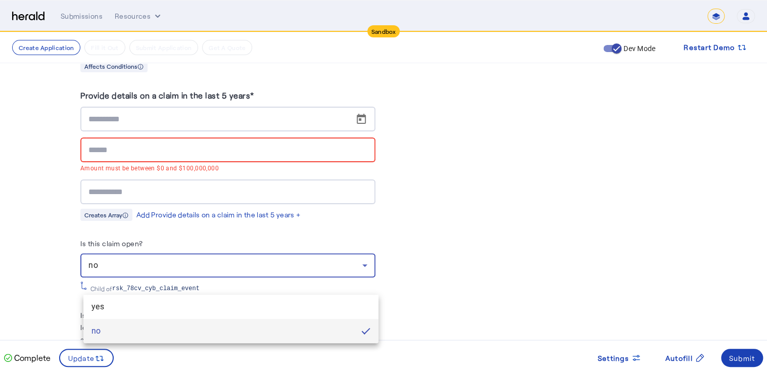
click at [107, 279] on div at bounding box center [383, 185] width 767 height 371
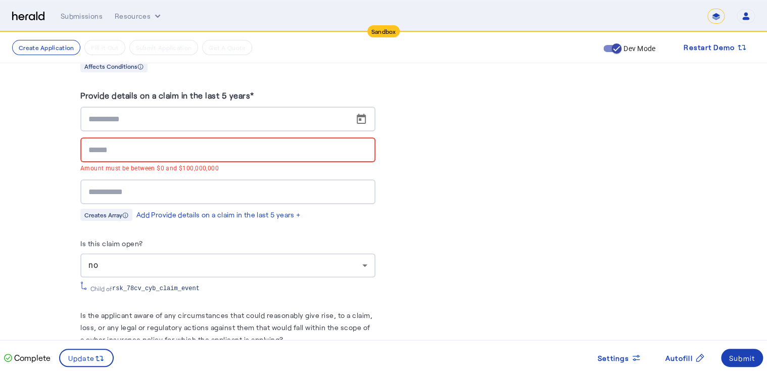
click at [96, 270] on span "no" at bounding box center [93, 265] width 10 height 10
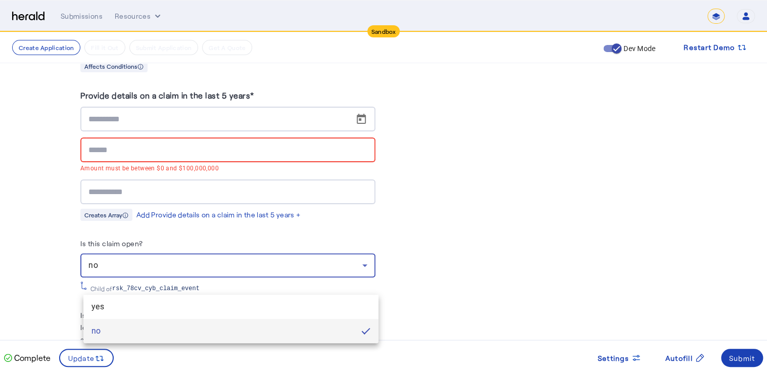
click at [96, 281] on div at bounding box center [383, 185] width 767 height 371
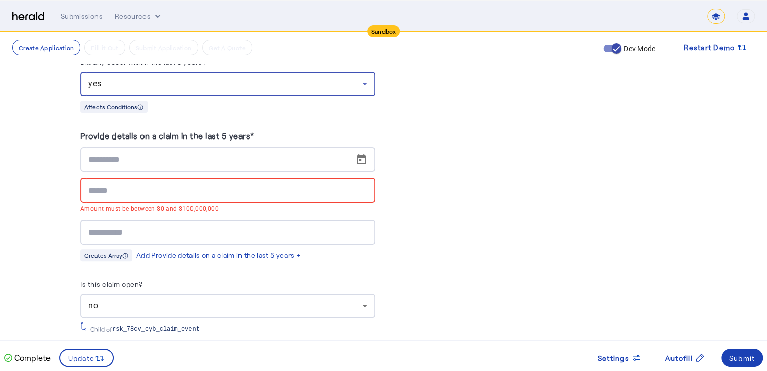
click at [178, 90] on div "yes" at bounding box center [225, 84] width 274 height 12
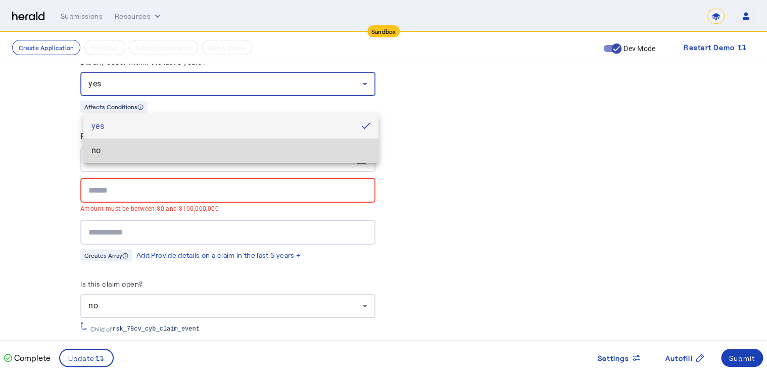
click at [93, 151] on span "no" at bounding box center [230, 150] width 279 height 12
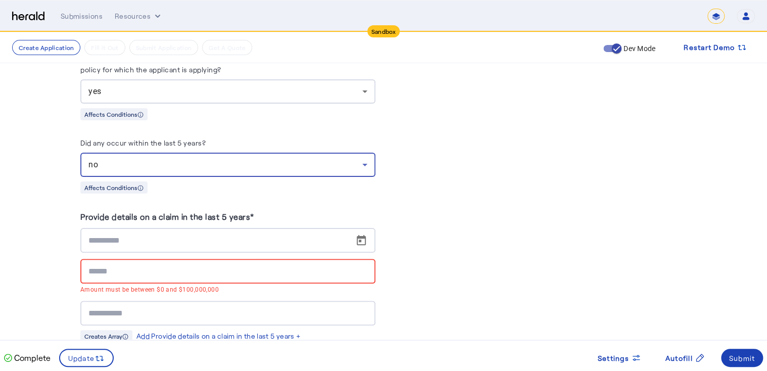
scroll to position [4768, 0]
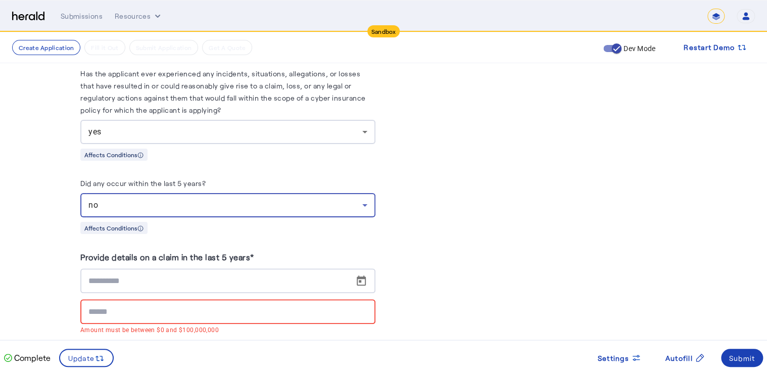
click at [158, 138] on div "yes" at bounding box center [225, 132] width 274 height 12
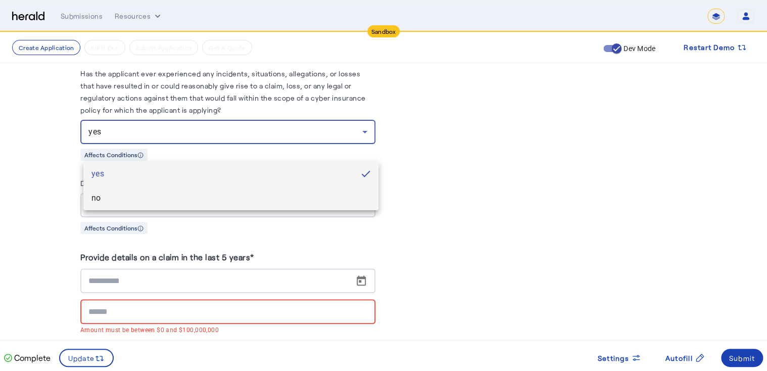
click at [122, 196] on span "no" at bounding box center [230, 198] width 279 height 12
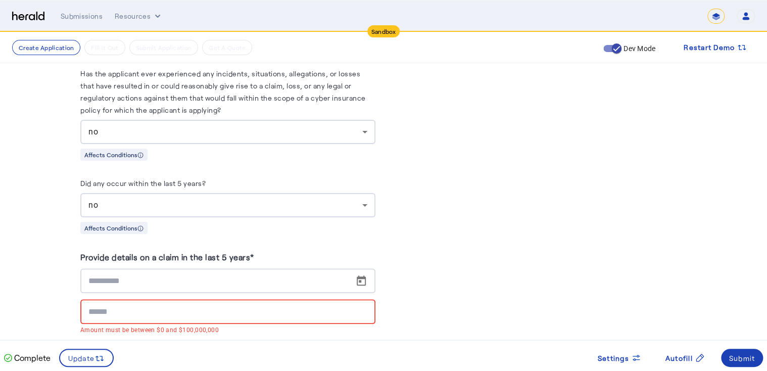
scroll to position [4808, 0]
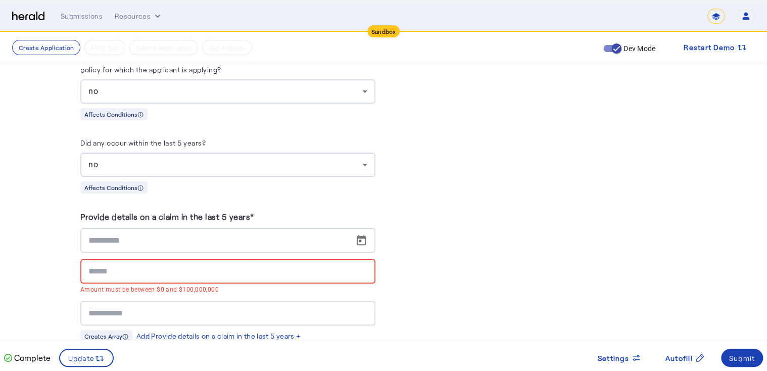
click at [204, 249] on div at bounding box center [230, 240] width 285 height 25
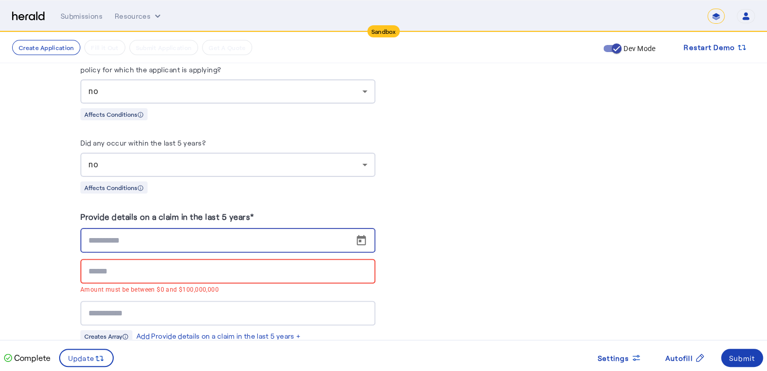
click at [199, 277] on input at bounding box center [227, 271] width 279 height 12
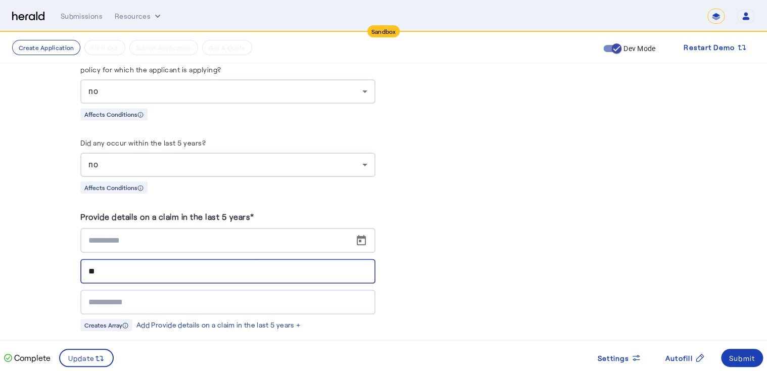
type input "**"
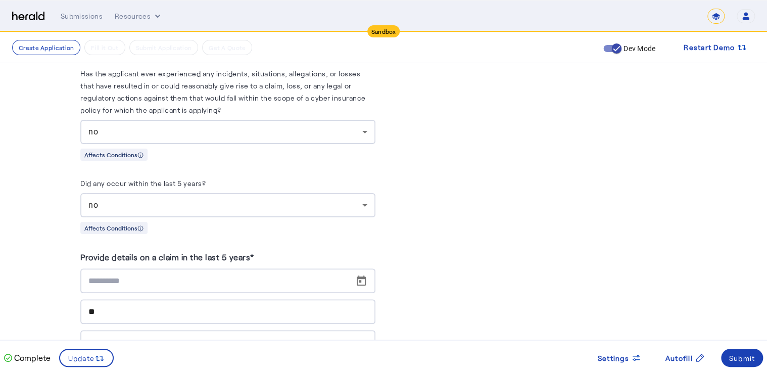
scroll to position [4727, 0]
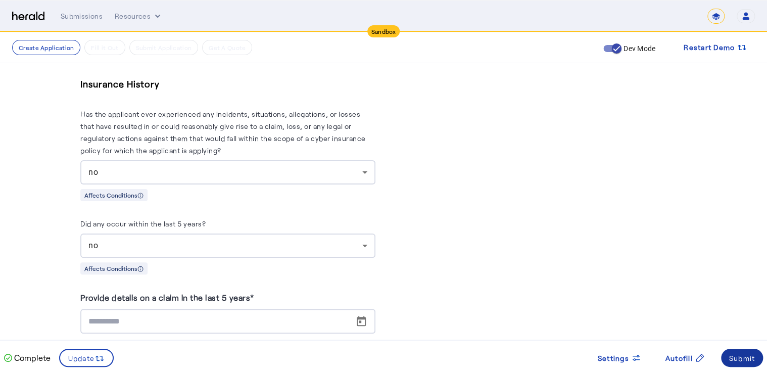
click at [736, 361] on div "Submit" at bounding box center [742, 358] width 26 height 11
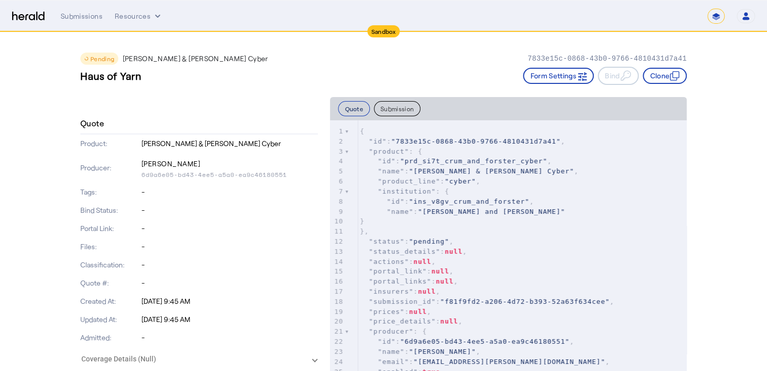
click at [348, 113] on button "Quote" at bounding box center [354, 108] width 32 height 15
click at [412, 109] on button "Submission" at bounding box center [397, 108] width 46 height 15
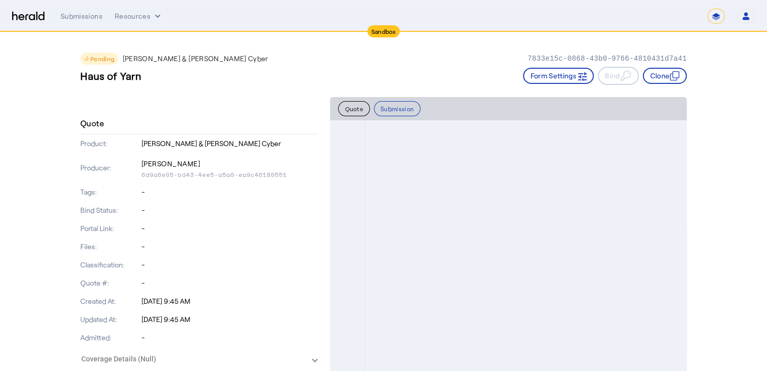
scroll to position [6298, 0]
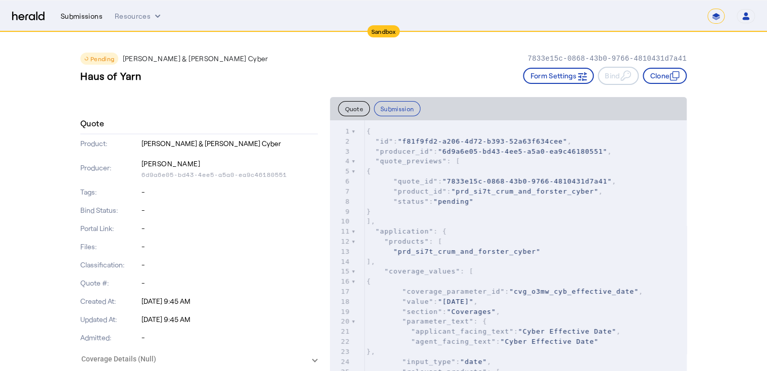
click at [74, 19] on div "Submissions" at bounding box center [82, 16] width 42 height 10
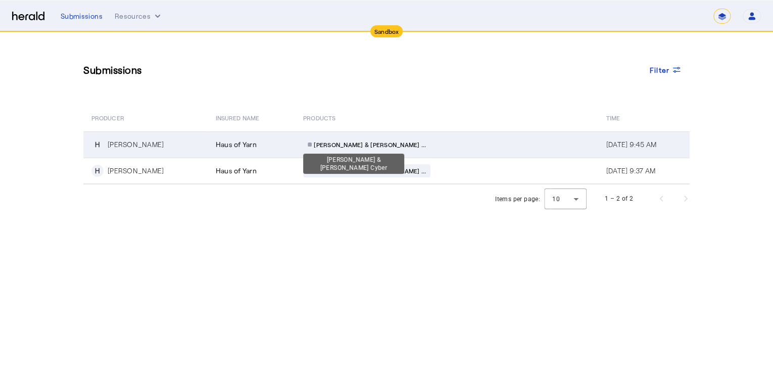
click at [317, 147] on span "[PERSON_NAME] & [PERSON_NAME] ..." at bounding box center [370, 144] width 112 height 8
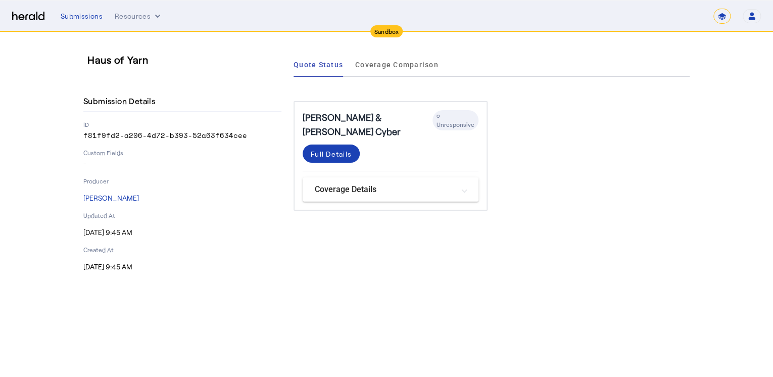
click at [329, 183] on mat-panel-title "Coverage Details" at bounding box center [384, 189] width 139 height 12
click at [352, 142] on span at bounding box center [331, 153] width 57 height 24
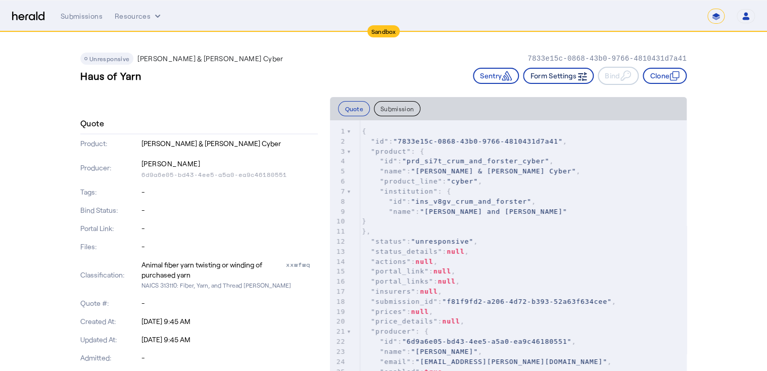
click at [552, 80] on button "Form Settings" at bounding box center [558, 76] width 71 height 16
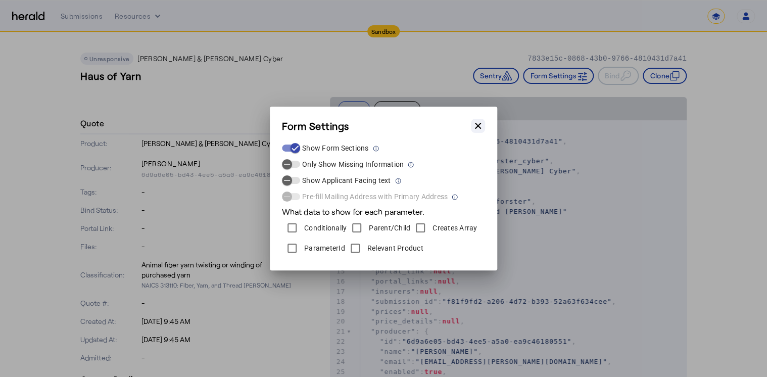
click at [477, 124] on icon "button" at bounding box center [478, 126] width 6 height 6
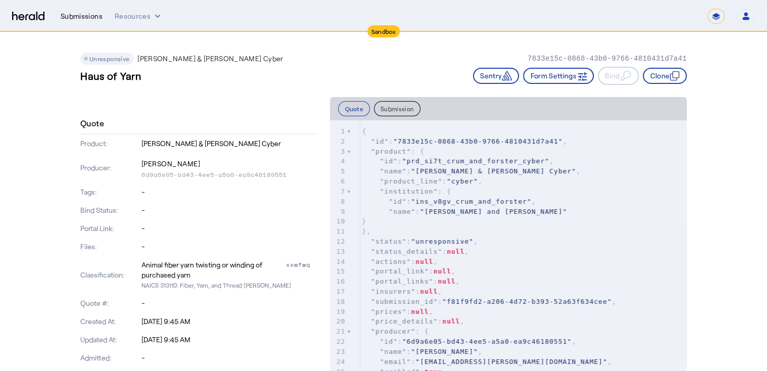
click at [70, 15] on div "Submissions" at bounding box center [82, 16] width 42 height 10
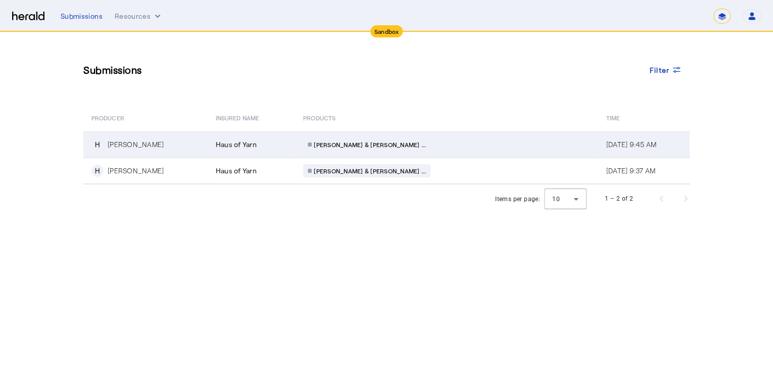
click at [236, 144] on span "Haus of Yarn" at bounding box center [236, 144] width 41 height 10
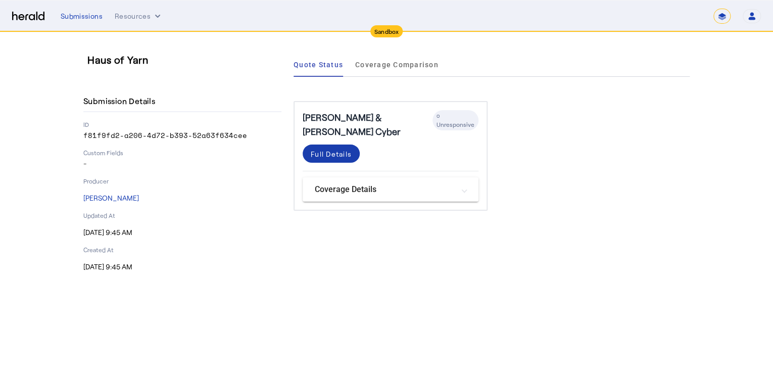
click at [335, 148] on div "Full Details" at bounding box center [331, 153] width 41 height 11
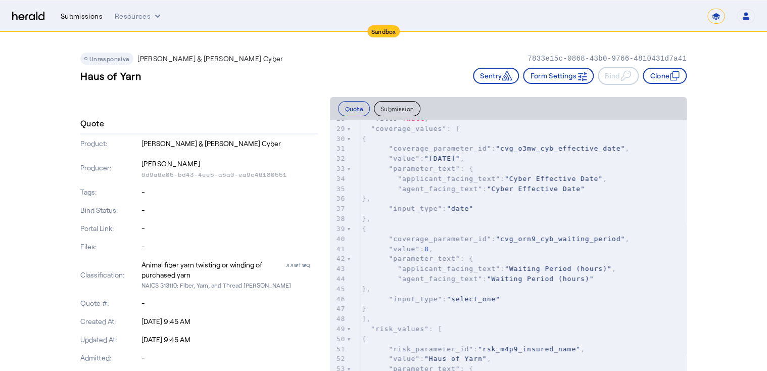
click at [93, 20] on div "Submissions" at bounding box center [82, 16] width 42 height 10
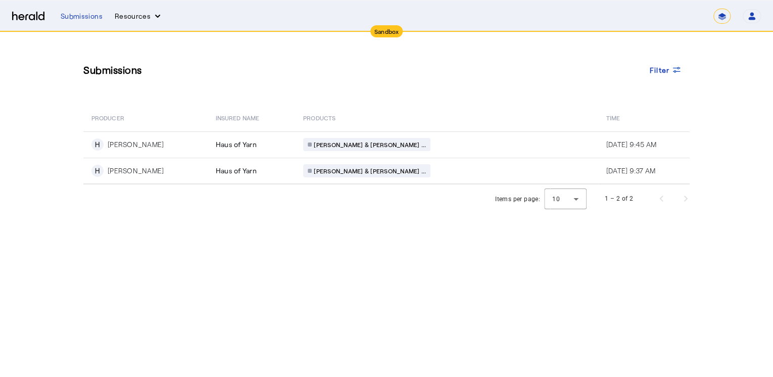
click at [139, 19] on button "Resources" at bounding box center [139, 16] width 48 height 10
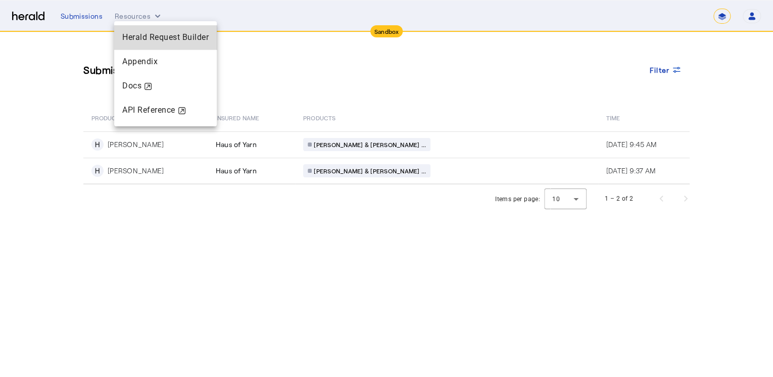
click at [144, 39] on span "Herald Request Builder" at bounding box center [165, 37] width 86 height 10
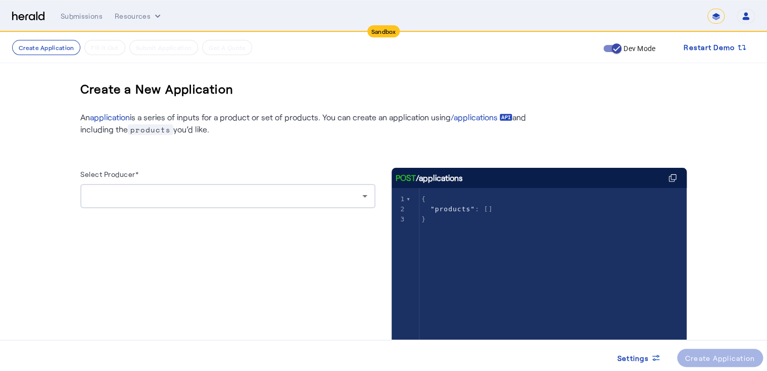
click at [193, 195] on div at bounding box center [225, 196] width 274 height 12
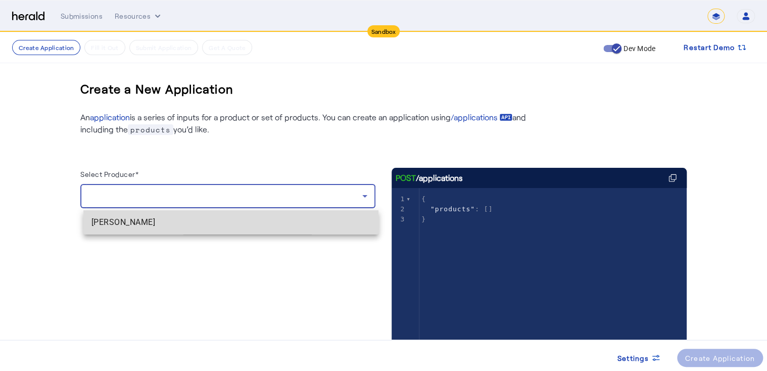
click at [153, 220] on span "[PERSON_NAME]" at bounding box center [230, 222] width 279 height 12
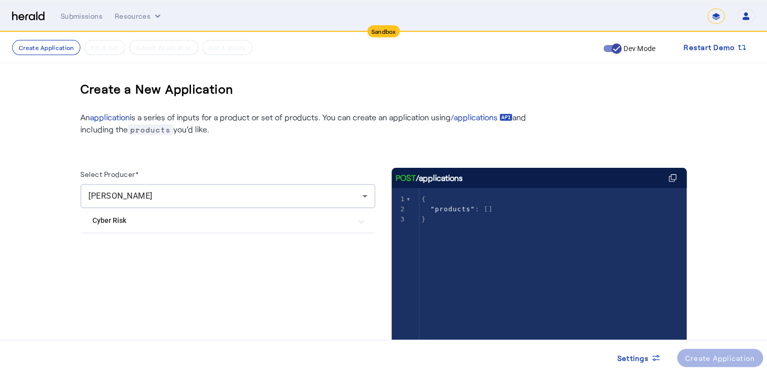
click at [168, 223] on Risk "Cyber Risk" at bounding box center [221, 220] width 259 height 11
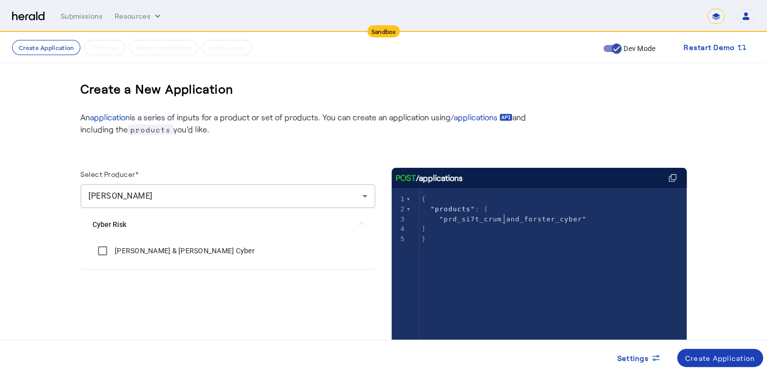
click at [505, 220] on span ""prd_si7t_crum_and_forster_cyber"" at bounding box center [512, 219] width 147 height 8
type textarea "**********"
click at [505, 220] on span ""prd_si7t_crum_and_forster_cyber"" at bounding box center [512, 219] width 147 height 8
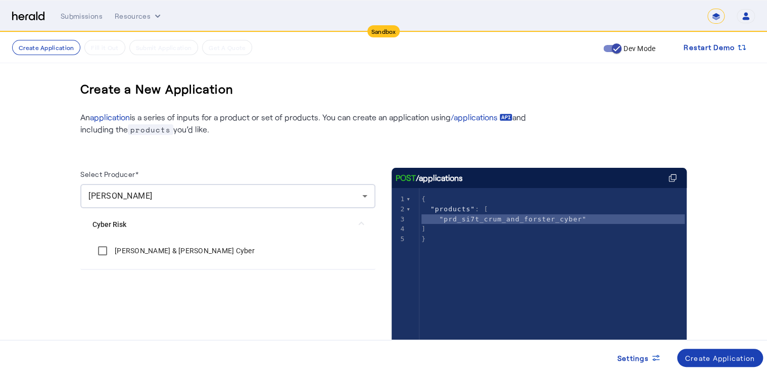
click at [505, 220] on span ""prd_si7t_crum_and_forster_cyber"" at bounding box center [512, 219] width 147 height 8
type textarea "**********"
drag, startPoint x: 446, startPoint y: 218, endPoint x: 570, endPoint y: 220, distance: 124.3
click at [570, 220] on span ""prd_si7t_crum_and_forster_cyber"" at bounding box center [512, 219] width 147 height 8
click at [511, 239] on pre "}" at bounding box center [555, 239] width 273 height 10
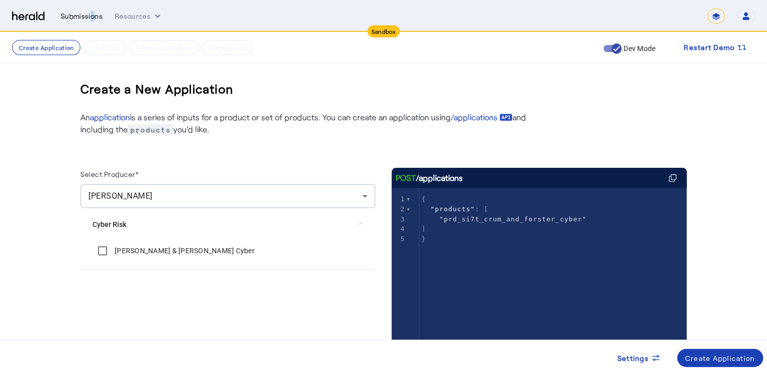
click at [90, 16] on div "Submissions" at bounding box center [82, 16] width 42 height 10
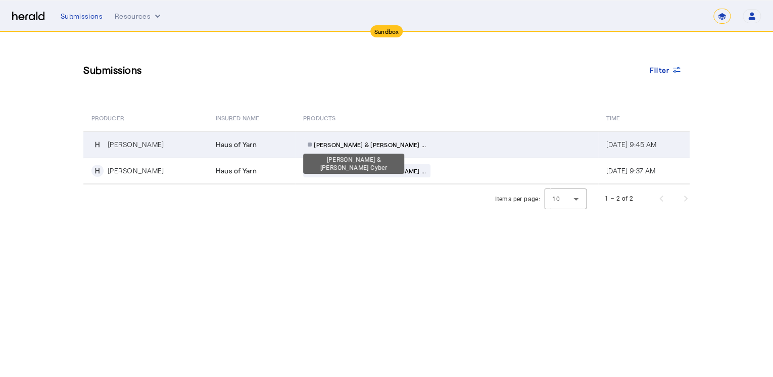
click at [329, 142] on span "[PERSON_NAME] & [PERSON_NAME] ..." at bounding box center [370, 144] width 112 height 8
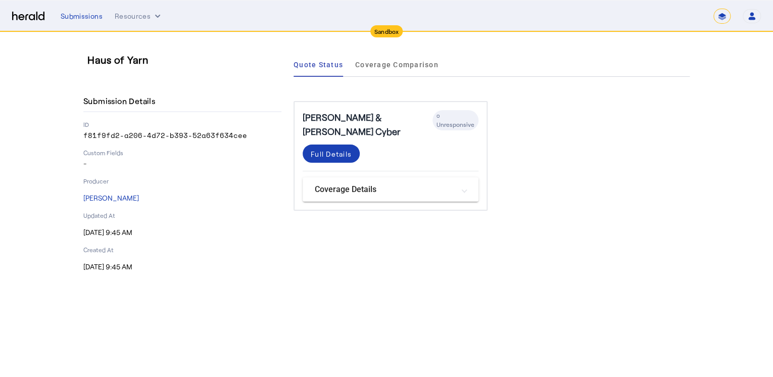
click at [329, 148] on div "Full Details" at bounding box center [331, 153] width 41 height 11
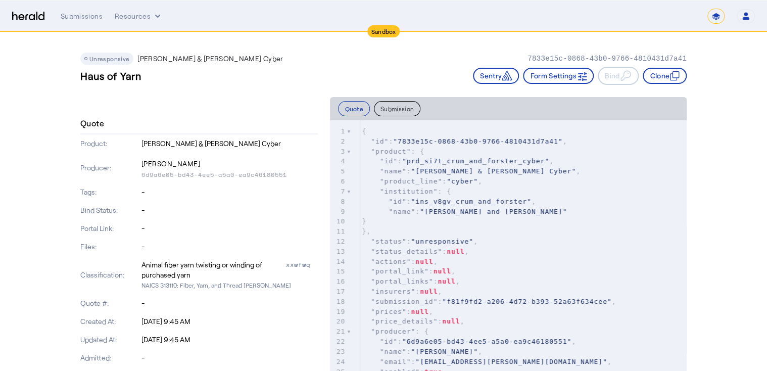
click at [463, 182] on span ""cyber"" at bounding box center [461, 181] width 31 height 8
type textarea "*****"
click at [463, 182] on span ""cyber"" at bounding box center [461, 181] width 31 height 8
drag, startPoint x: 457, startPoint y: 188, endPoint x: 463, endPoint y: 181, distance: 9.3
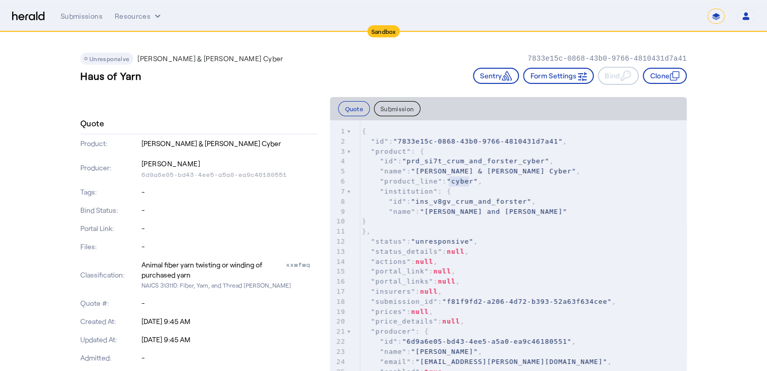
click at [457, 188] on pre ""institution" : {" at bounding box center [523, 191] width 327 height 10
click at [560, 76] on button "Form Settings" at bounding box center [558, 76] width 71 height 16
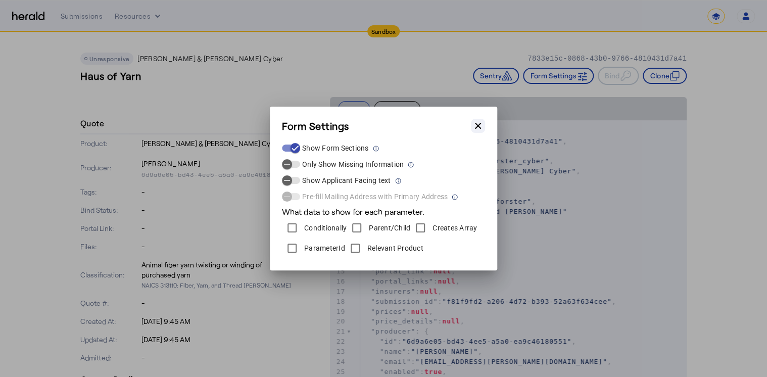
click at [478, 125] on icon "button" at bounding box center [478, 126] width 6 height 6
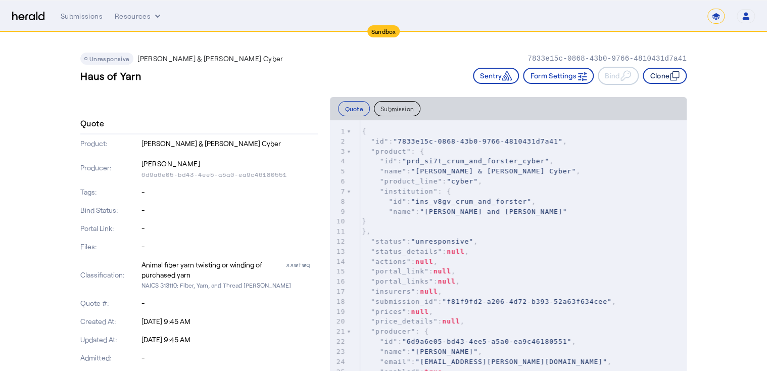
click at [676, 73] on icon "button" at bounding box center [674, 76] width 10 height 10
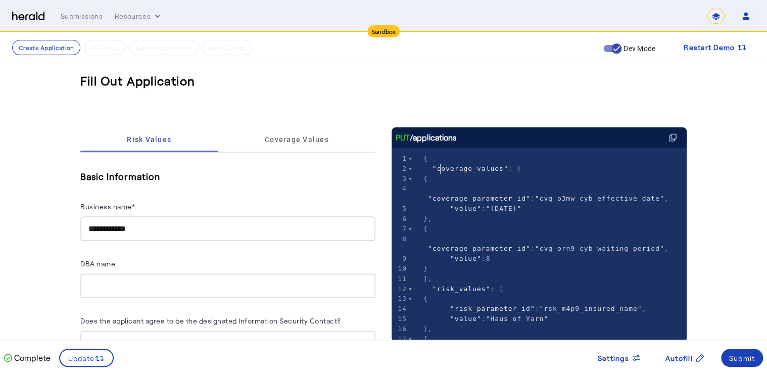
type textarea "**********"
drag, startPoint x: 442, startPoint y: 169, endPoint x: 497, endPoint y: 169, distance: 55.1
click at [497, 169] on span ""coverage_values"" at bounding box center [470, 169] width 76 height 8
click at [494, 194] on span ""coverage_parameter_id"" at bounding box center [479, 198] width 103 height 8
click at [626, 355] on span "Settings" at bounding box center [612, 358] width 31 height 11
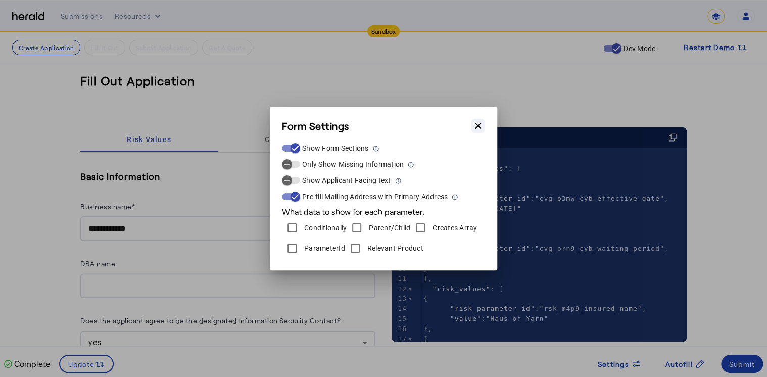
click at [475, 126] on icon "button" at bounding box center [478, 126] width 10 height 10
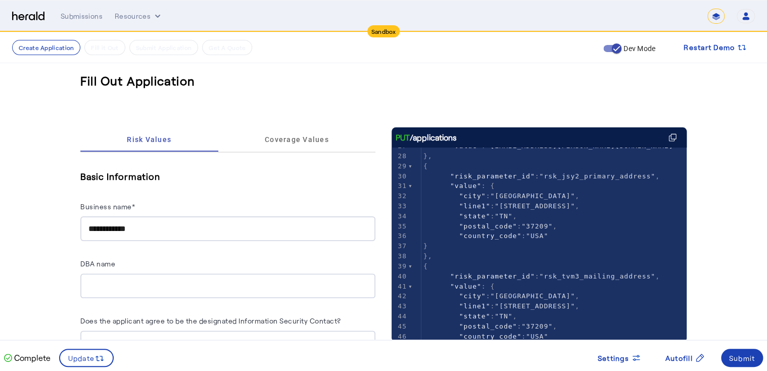
scroll to position [404, 0]
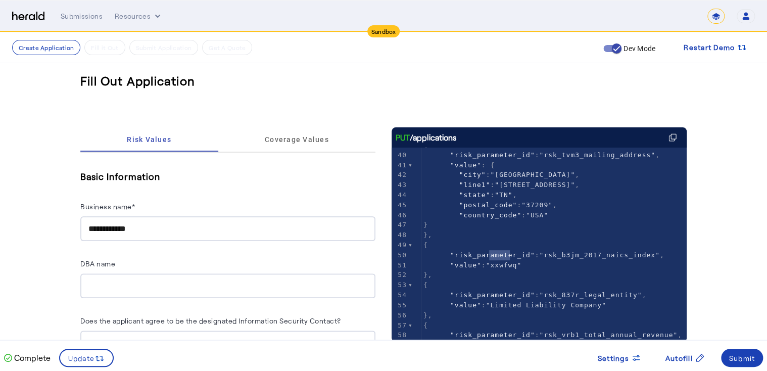
type textarea "*******"
drag, startPoint x: 493, startPoint y: 256, endPoint x: 519, endPoint y: 255, distance: 25.8
click at [519, 261] on span ""xxwfwq"" at bounding box center [504, 265] width 36 height 8
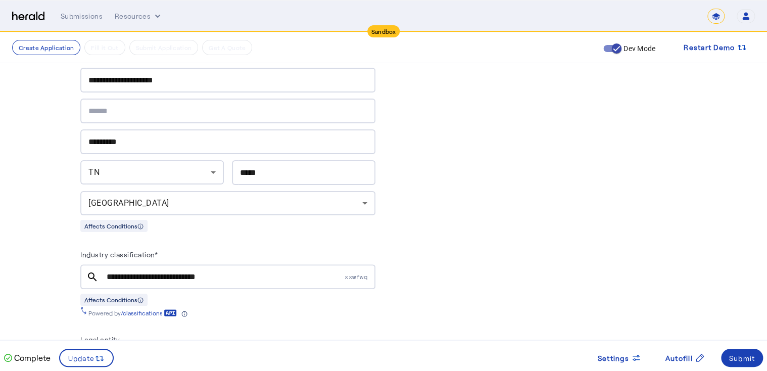
scroll to position [687, 0]
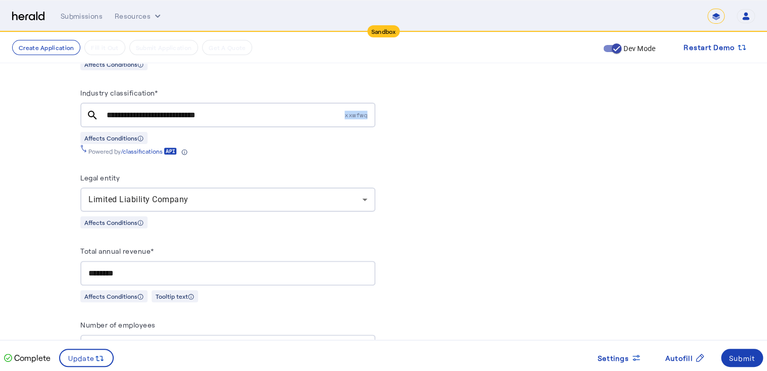
drag, startPoint x: 346, startPoint y: 112, endPoint x: 372, endPoint y: 113, distance: 25.3
click at [372, 113] on span "xxwfwq" at bounding box center [359, 115] width 31 height 9
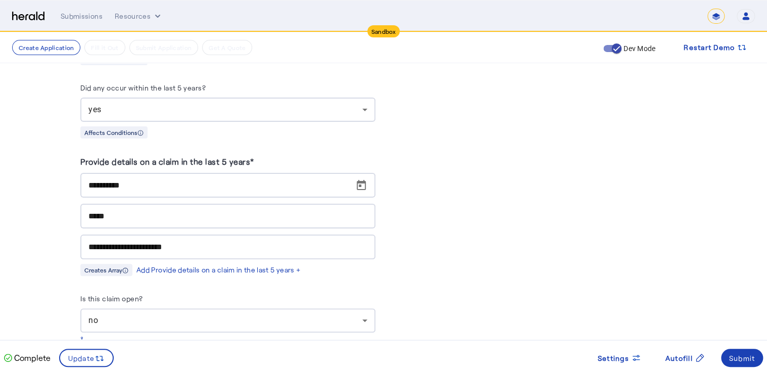
scroll to position [4871, 0]
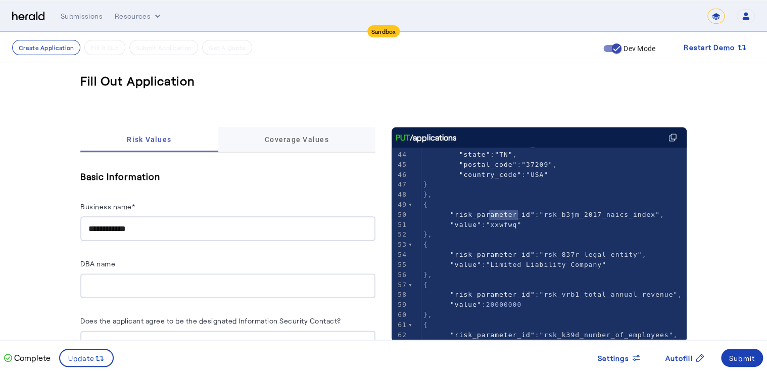
click at [284, 139] on span "Coverage Values" at bounding box center [297, 139] width 64 height 7
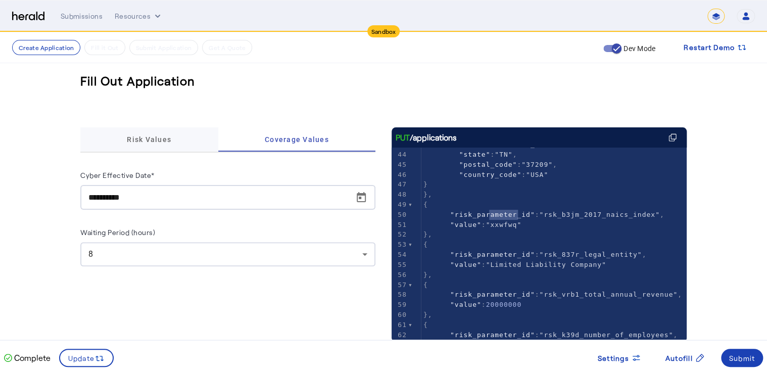
click at [150, 137] on span "Risk Values" at bounding box center [149, 139] width 44 height 7
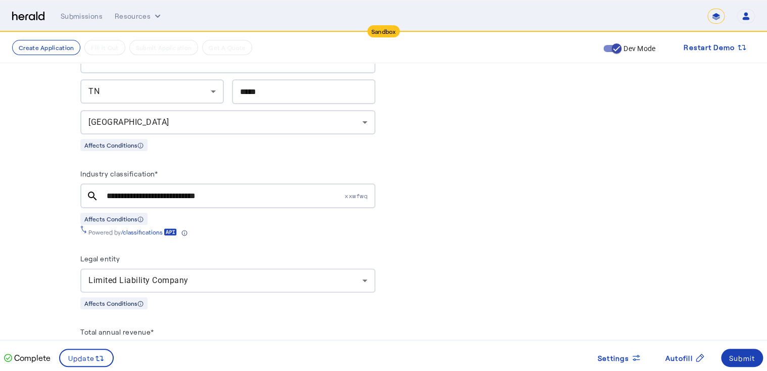
scroll to position [687, 0]
